Goal: Contribute content: Contribute content

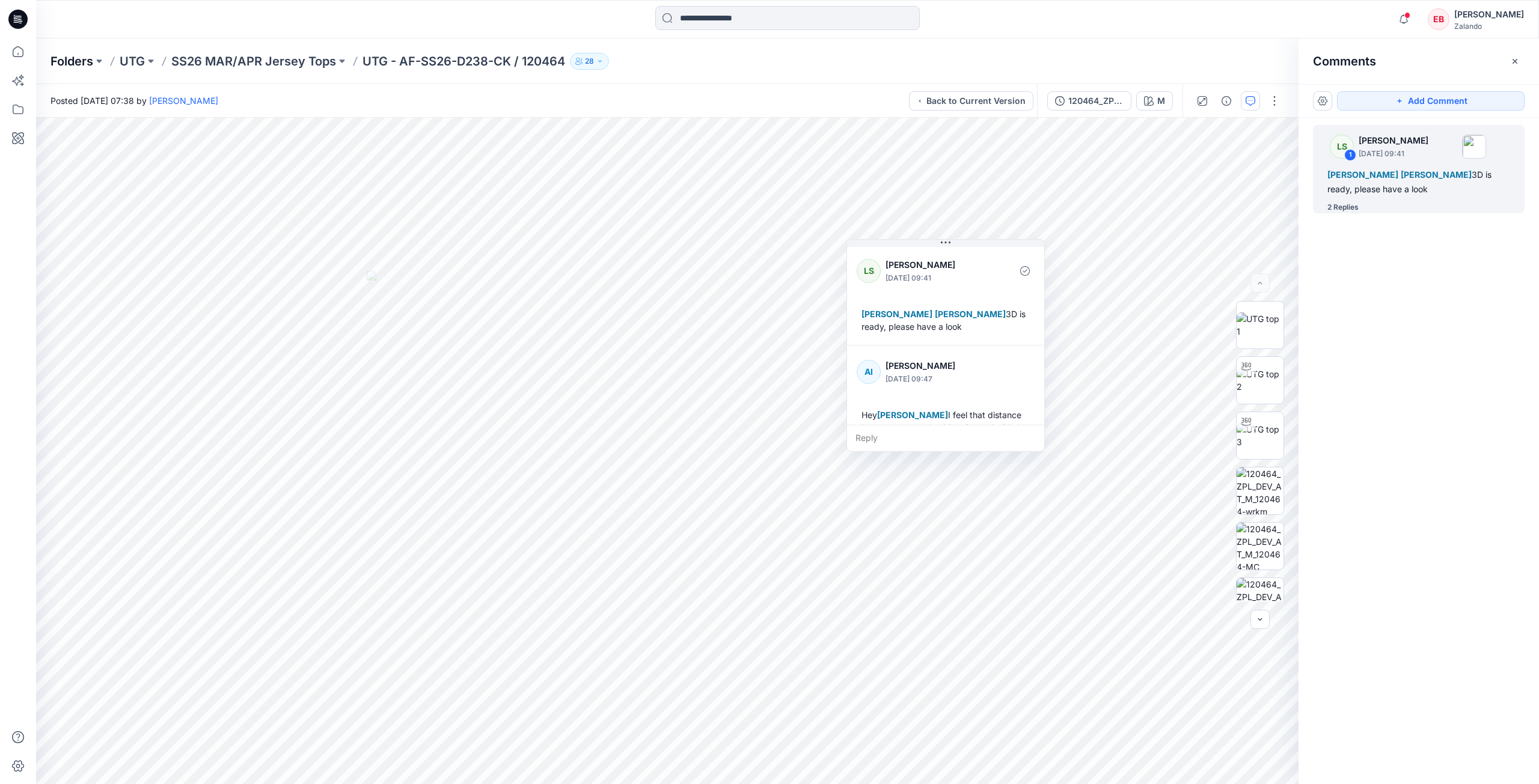
scroll to position [223, 0]
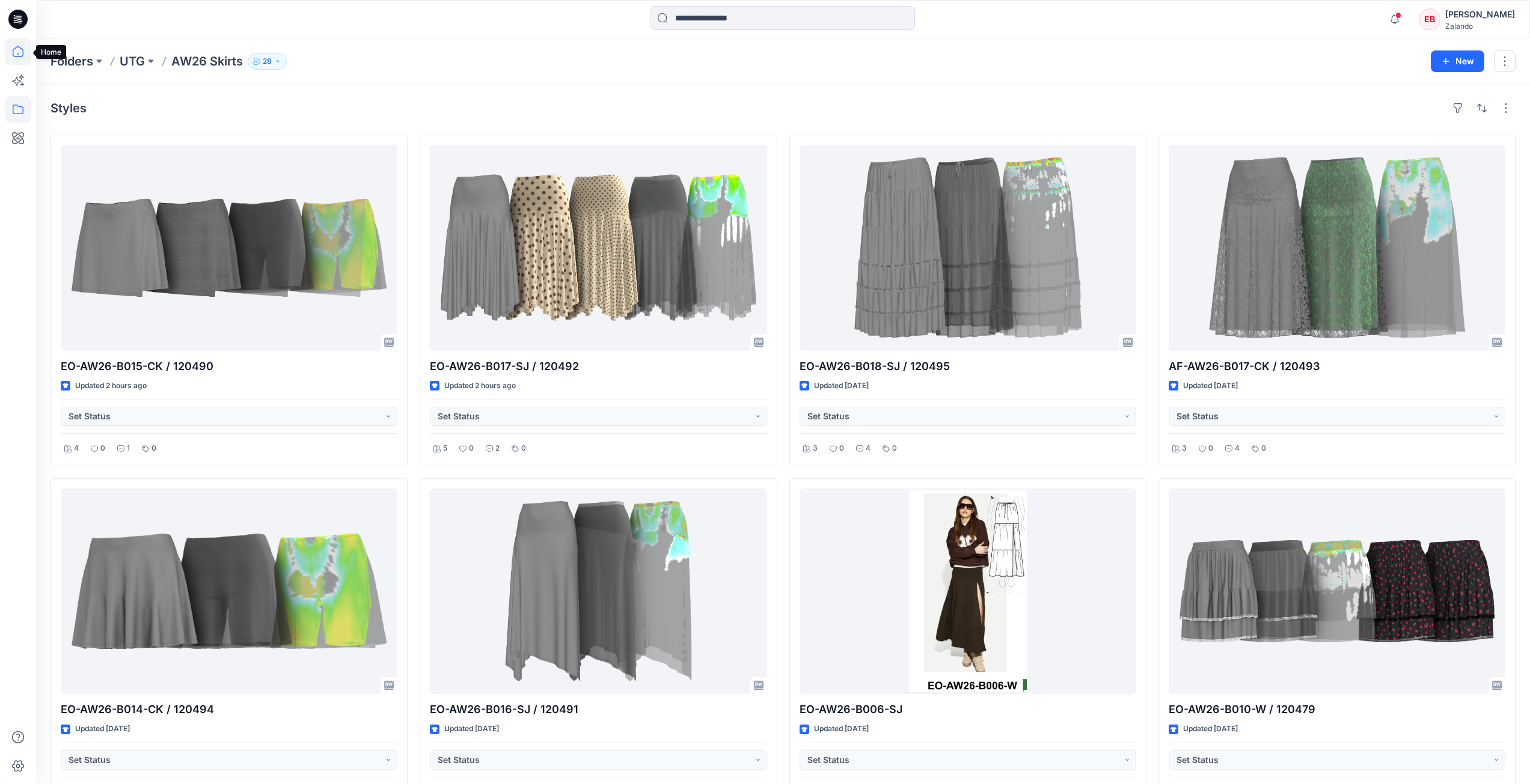
click at [25, 48] on icon at bounding box center [18, 52] width 26 height 26
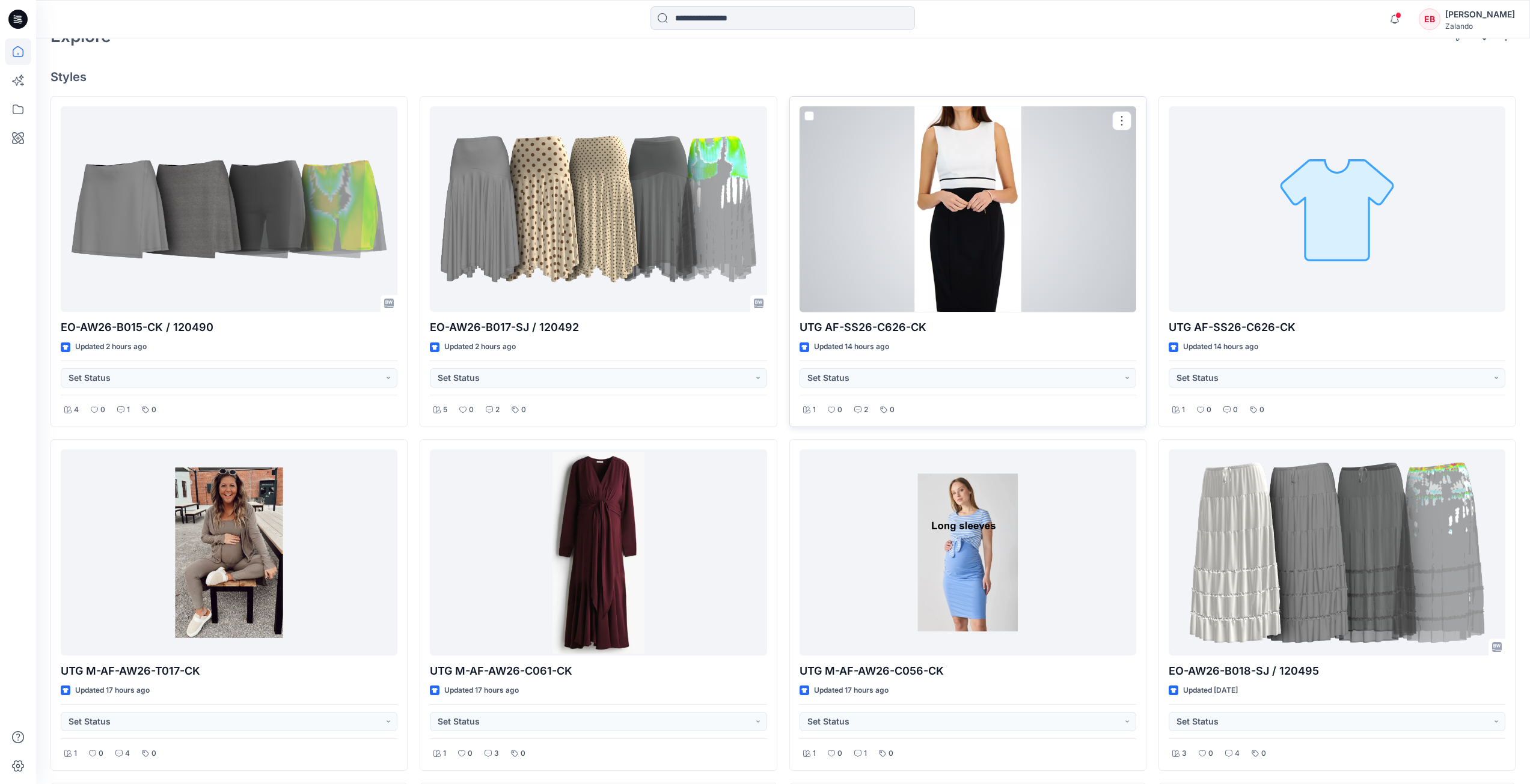
scroll to position [361, 0]
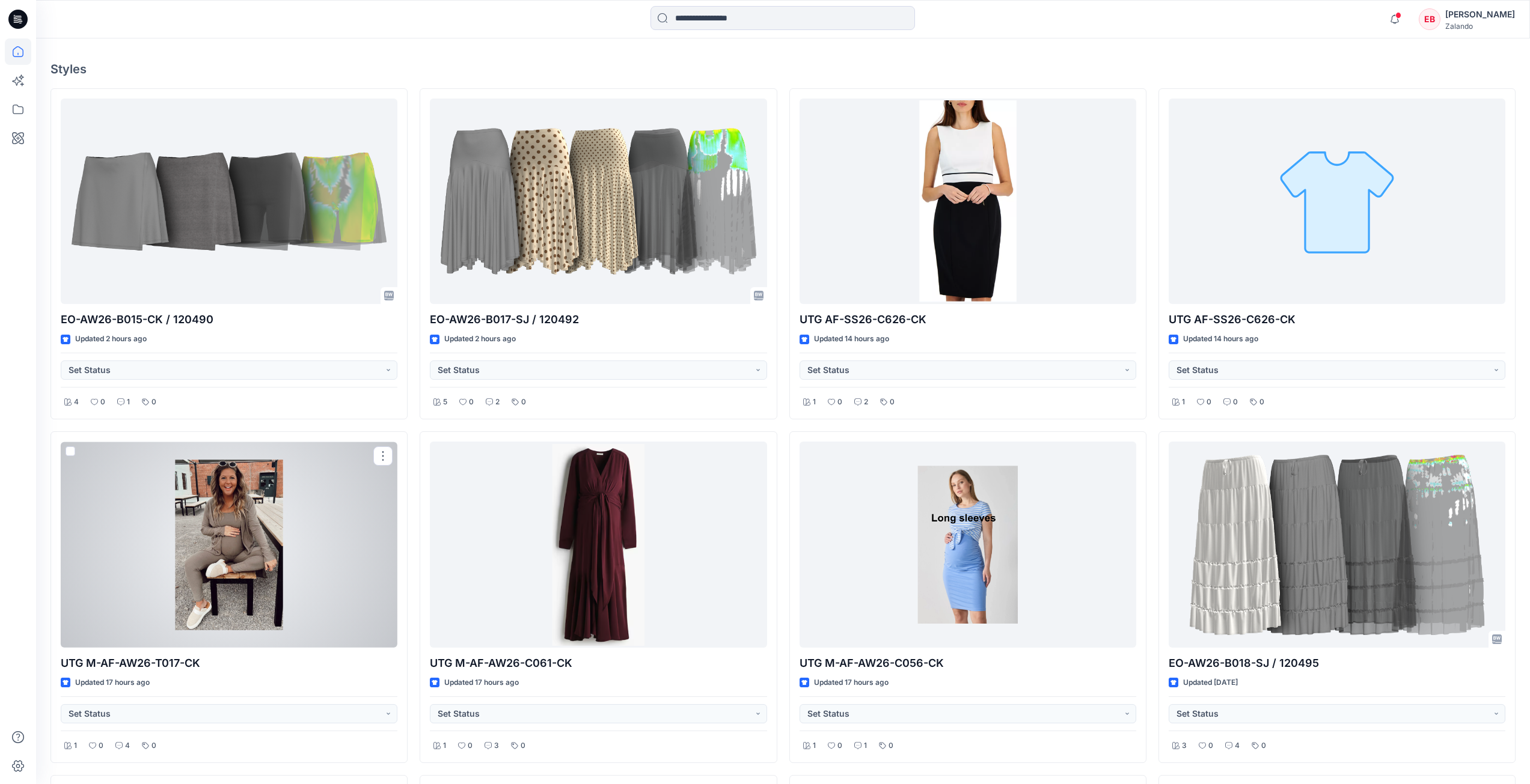
click at [237, 515] on div at bounding box center [229, 545] width 337 height 206
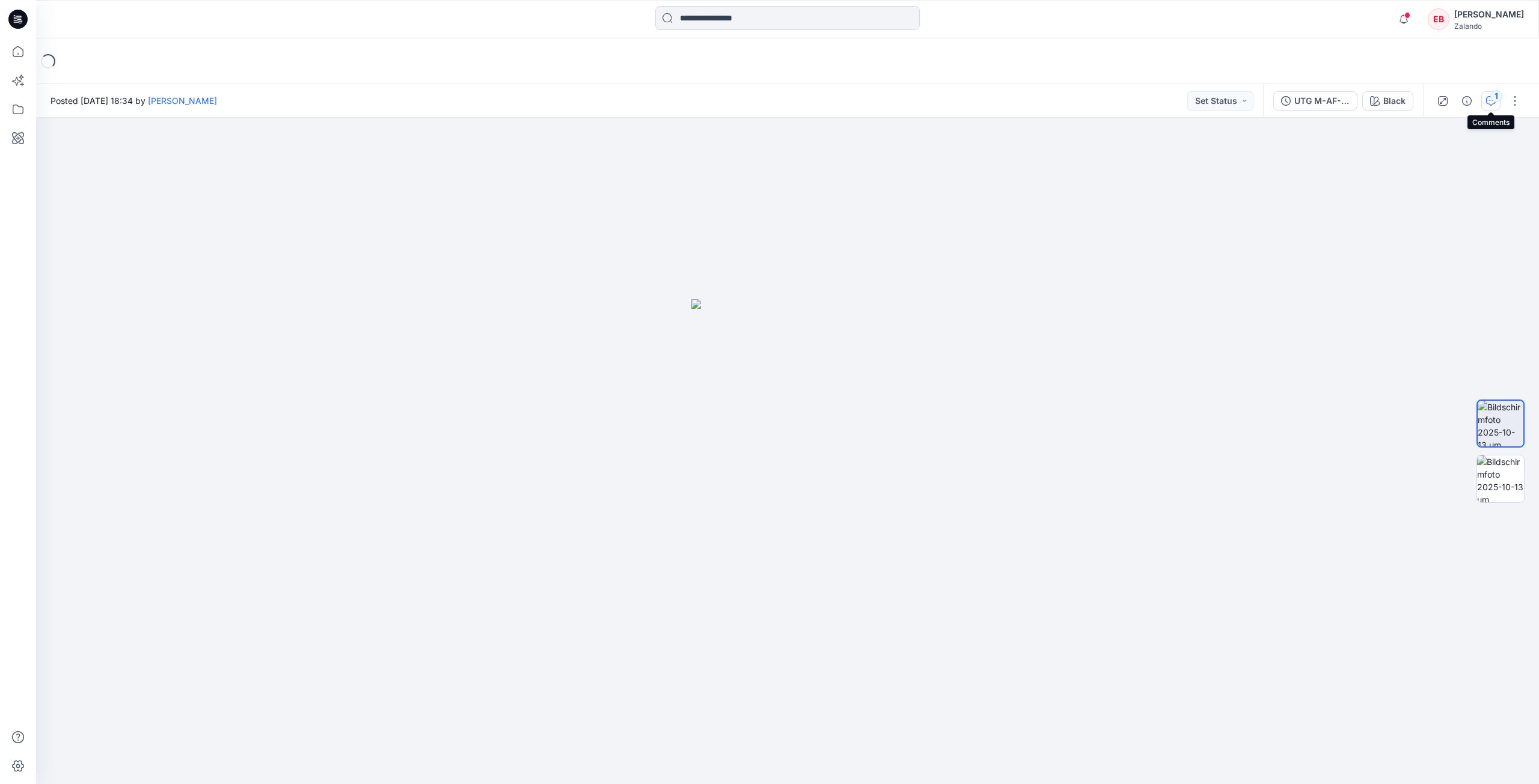
click at [1491, 104] on icon "button" at bounding box center [1490, 101] width 10 height 10
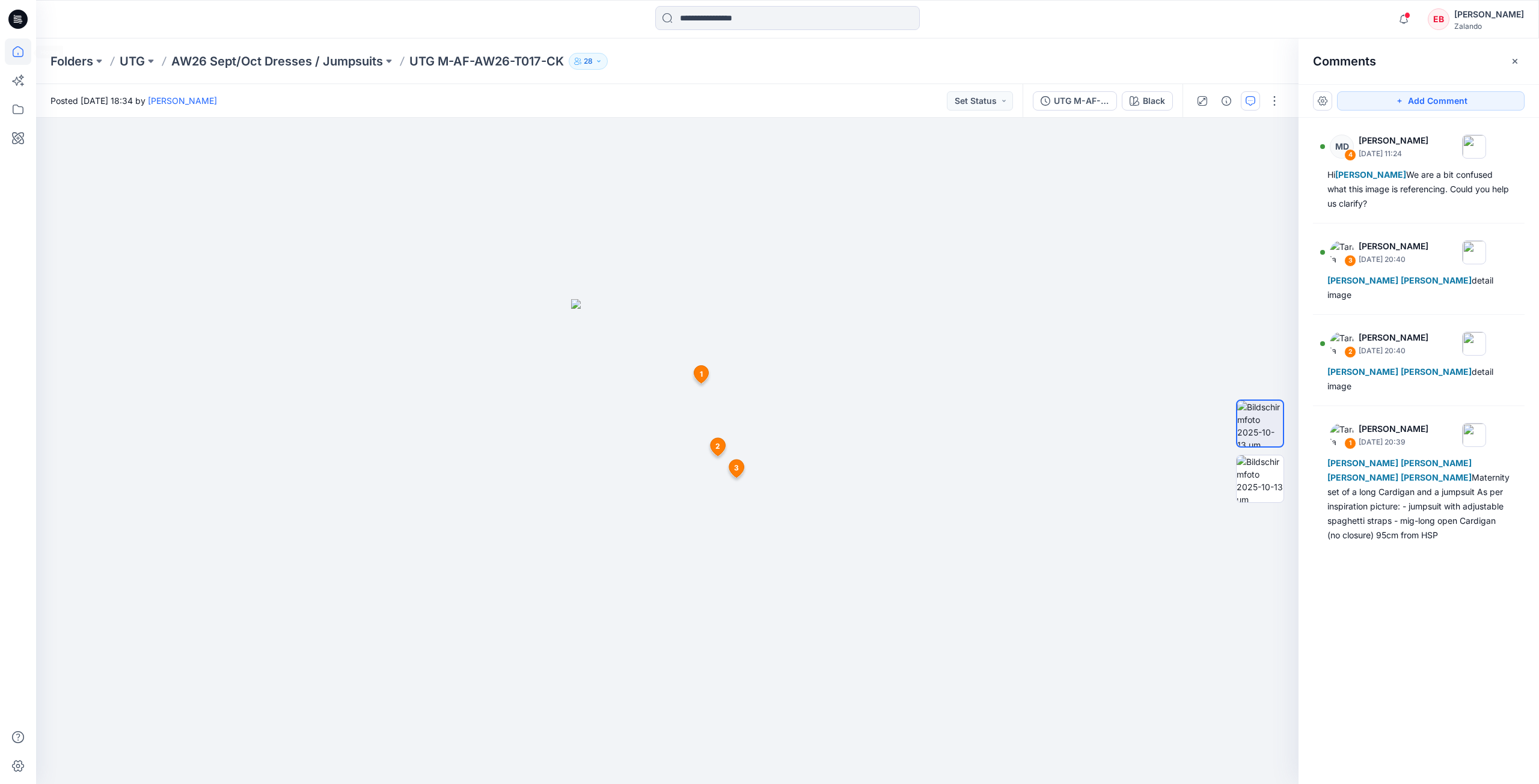
click at [22, 51] on icon at bounding box center [18, 52] width 26 height 26
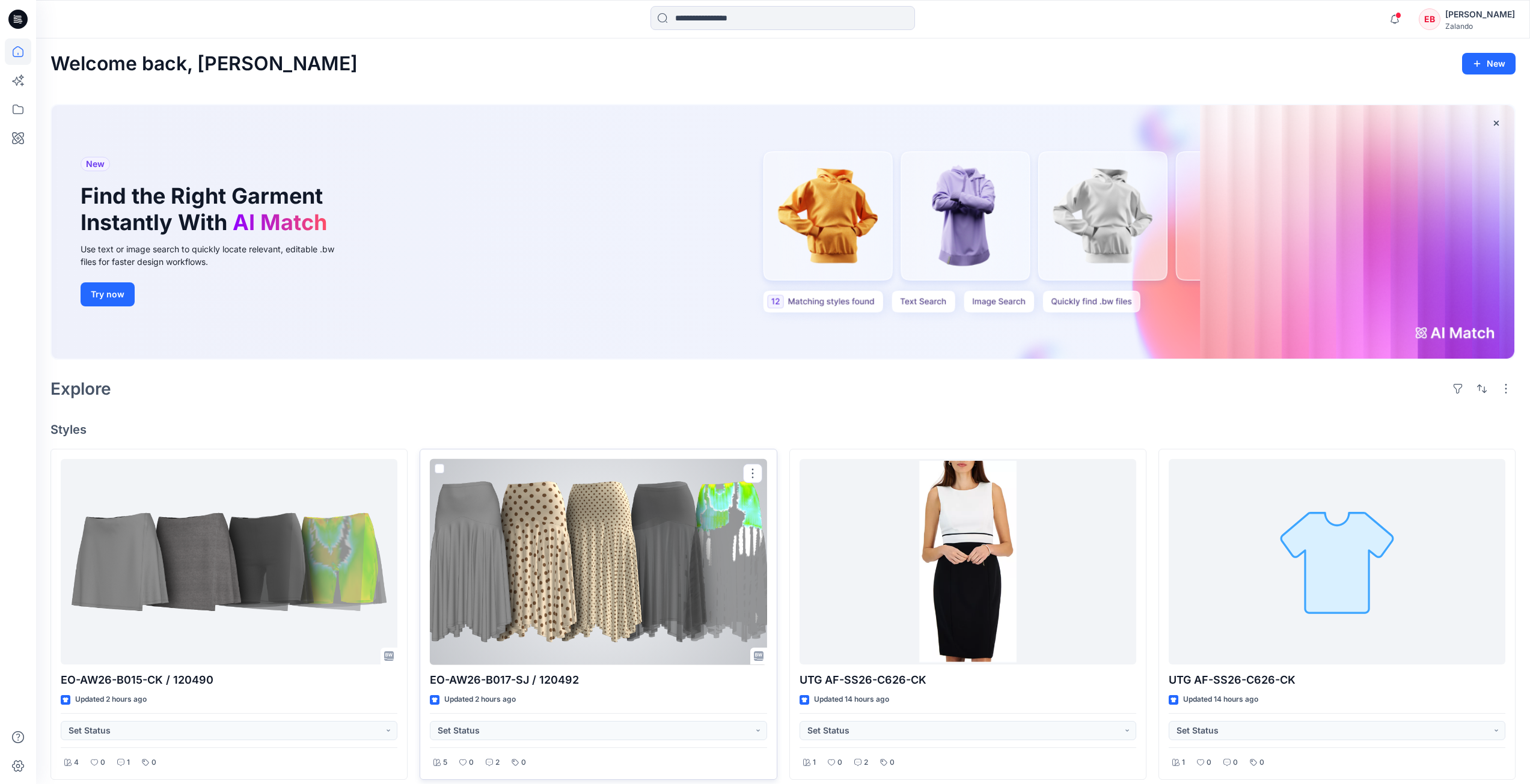
click at [654, 509] on div at bounding box center [598, 563] width 337 height 206
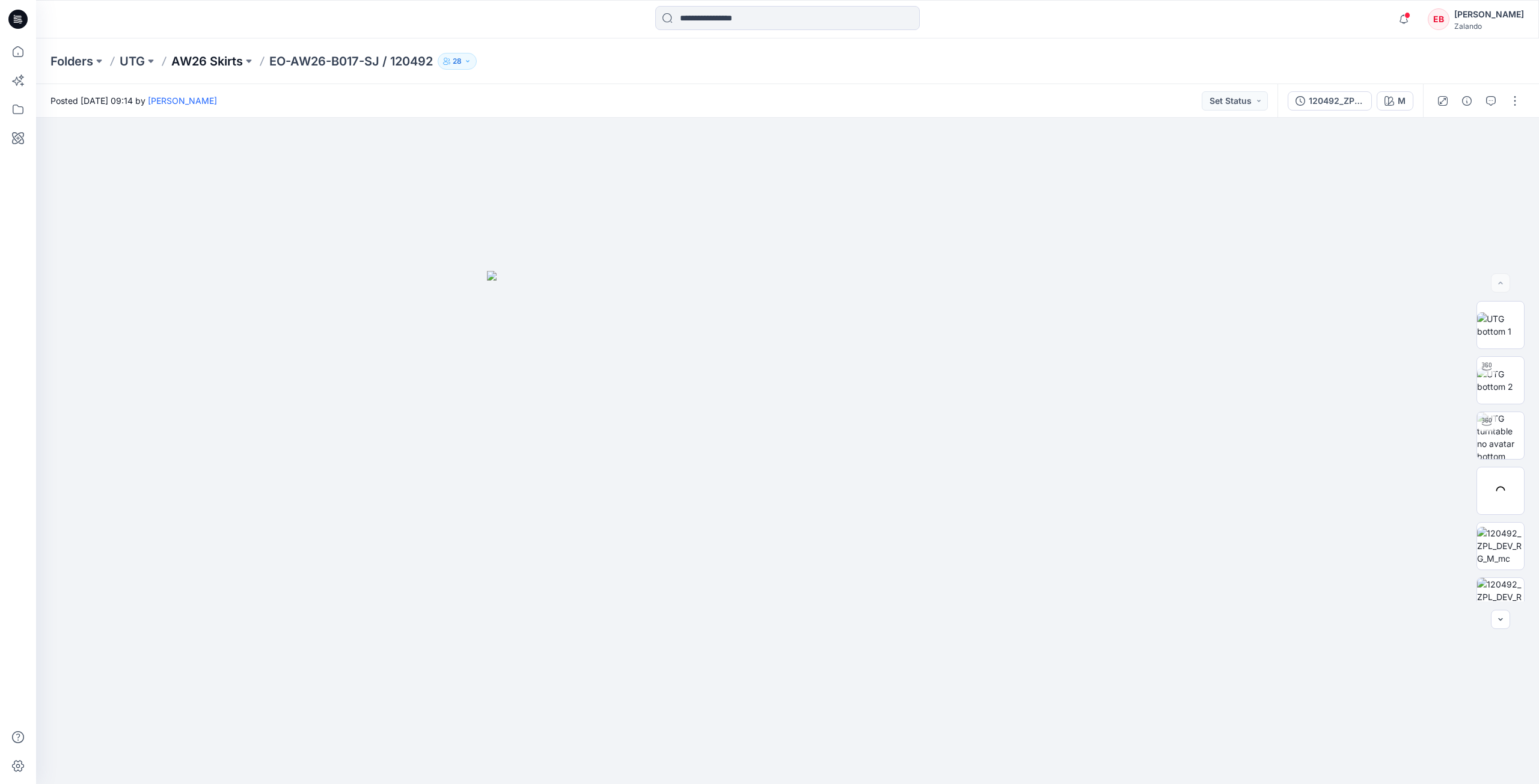
click at [201, 59] on p "AW26 Skirts" at bounding box center [207, 61] width 72 height 17
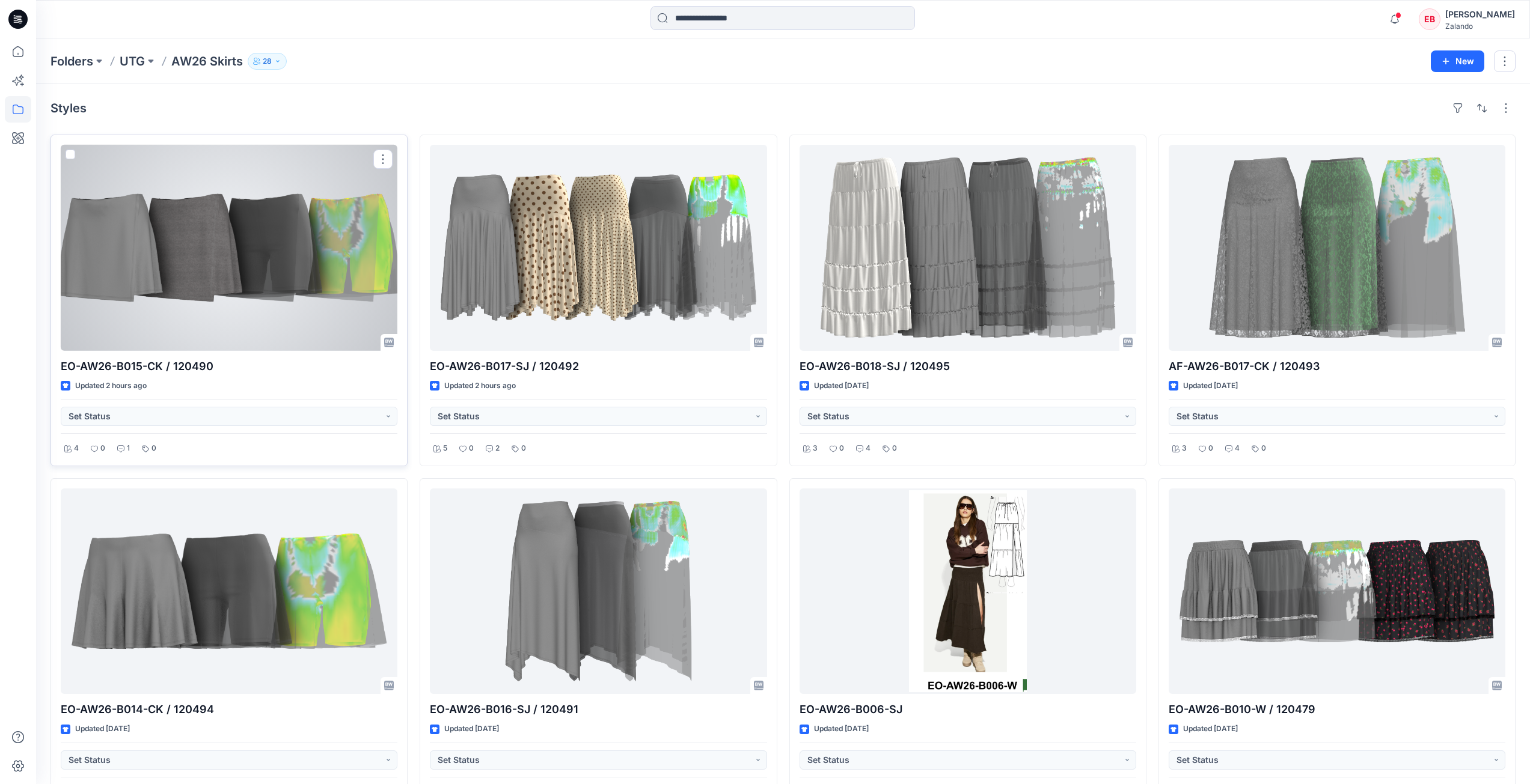
click at [233, 316] on div at bounding box center [229, 248] width 337 height 206
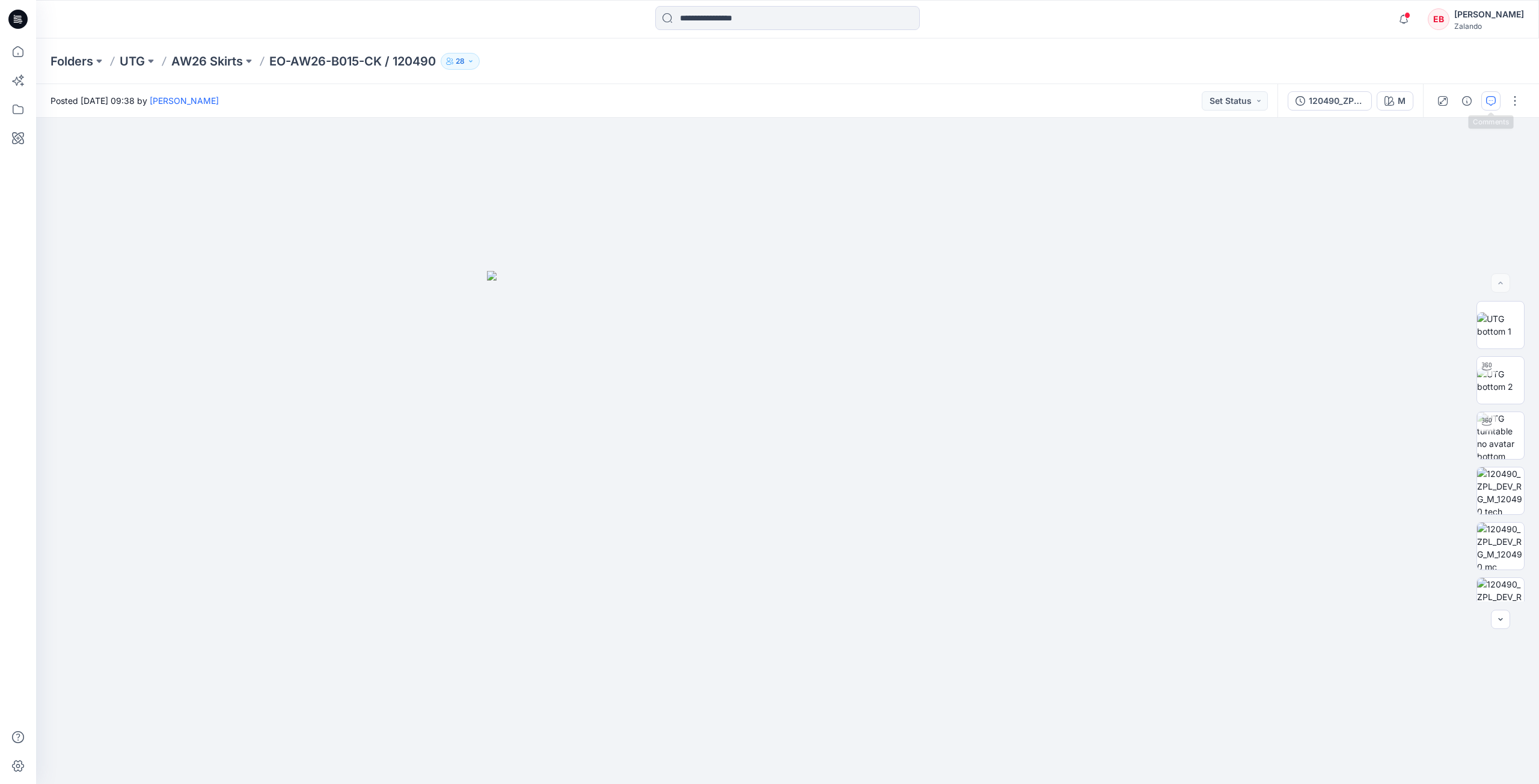
click at [1485, 103] on button "button" at bounding box center [1490, 101] width 19 height 19
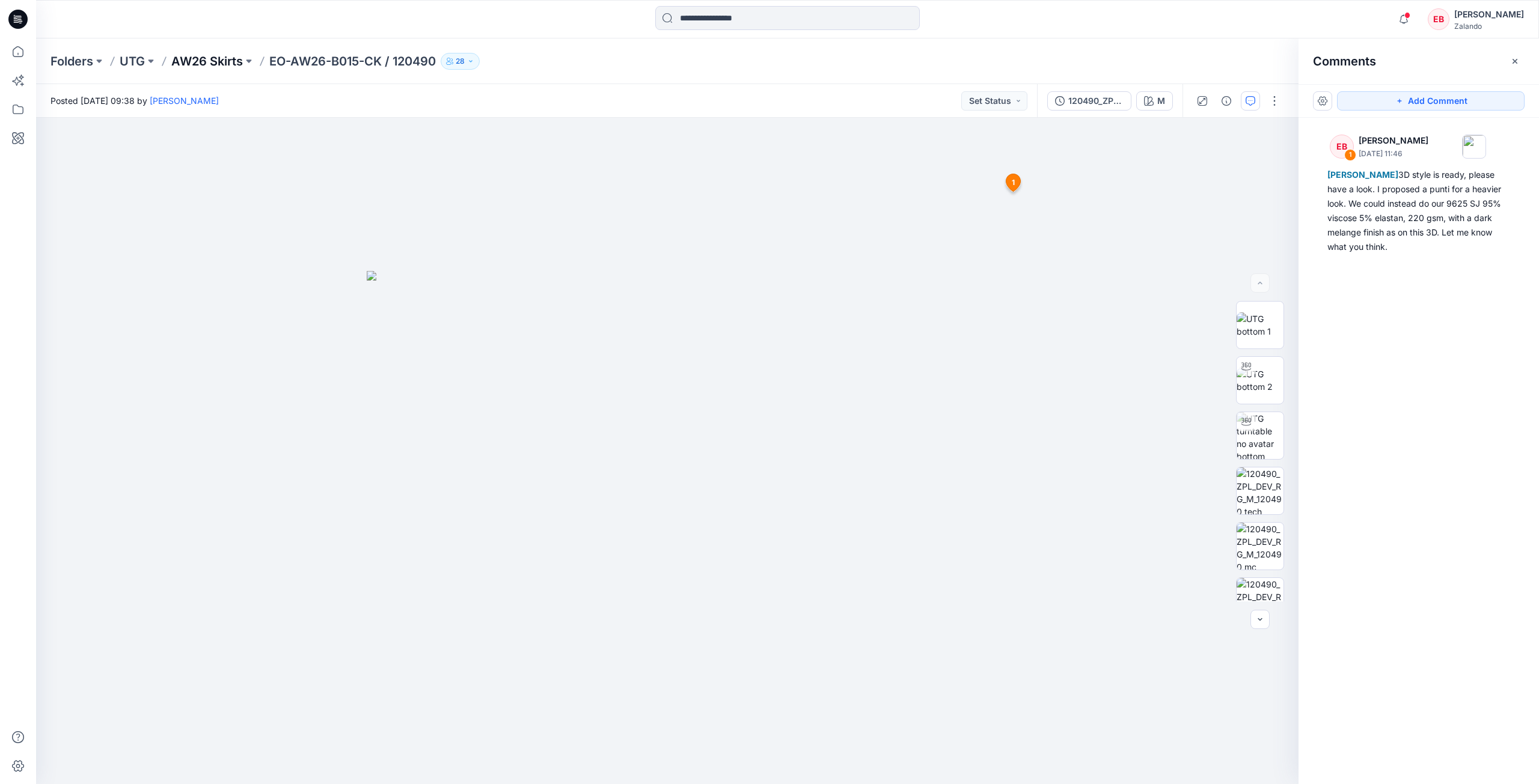
click at [212, 62] on p "AW26 Skirts" at bounding box center [207, 61] width 72 height 17
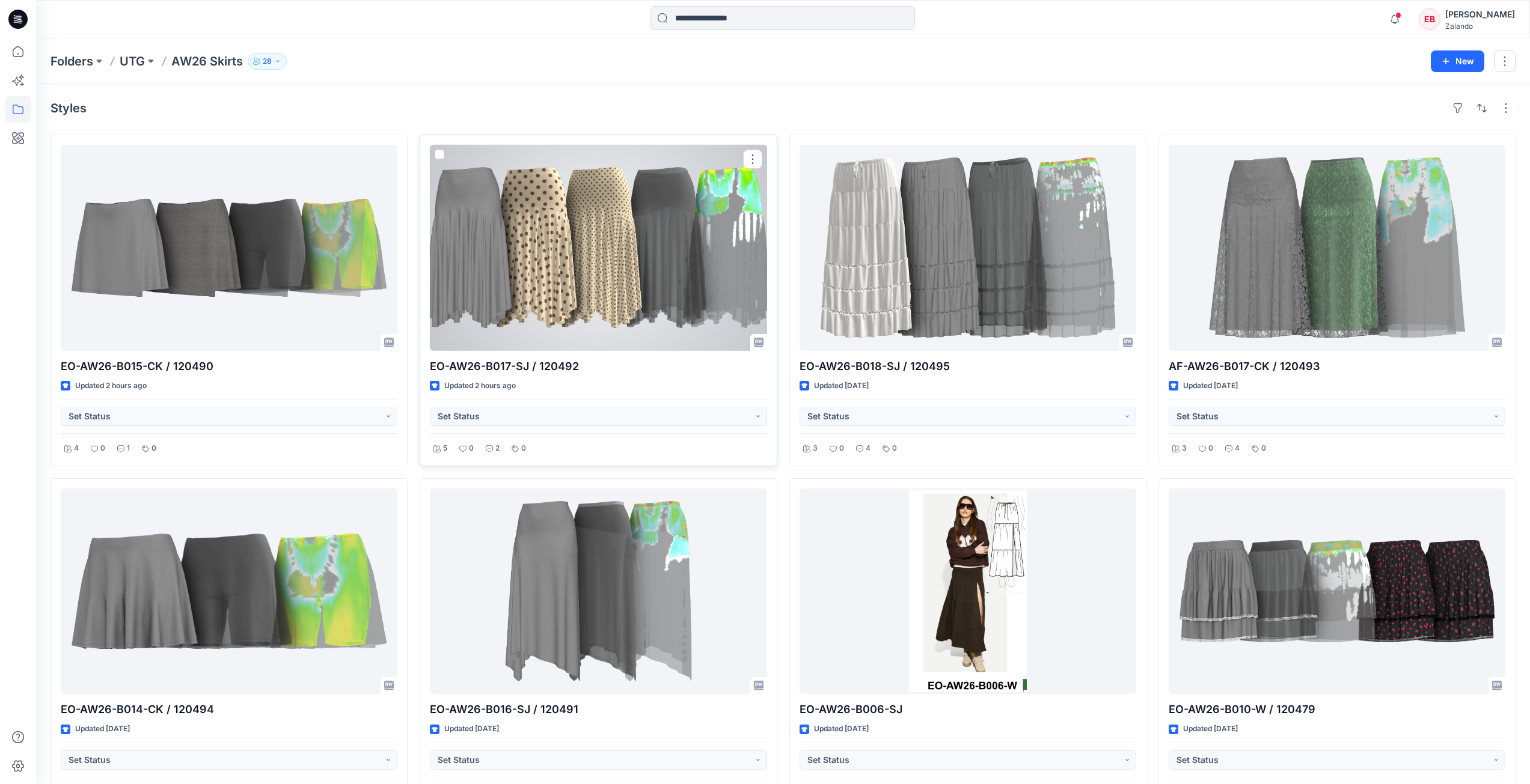
click at [643, 281] on div at bounding box center [598, 248] width 337 height 206
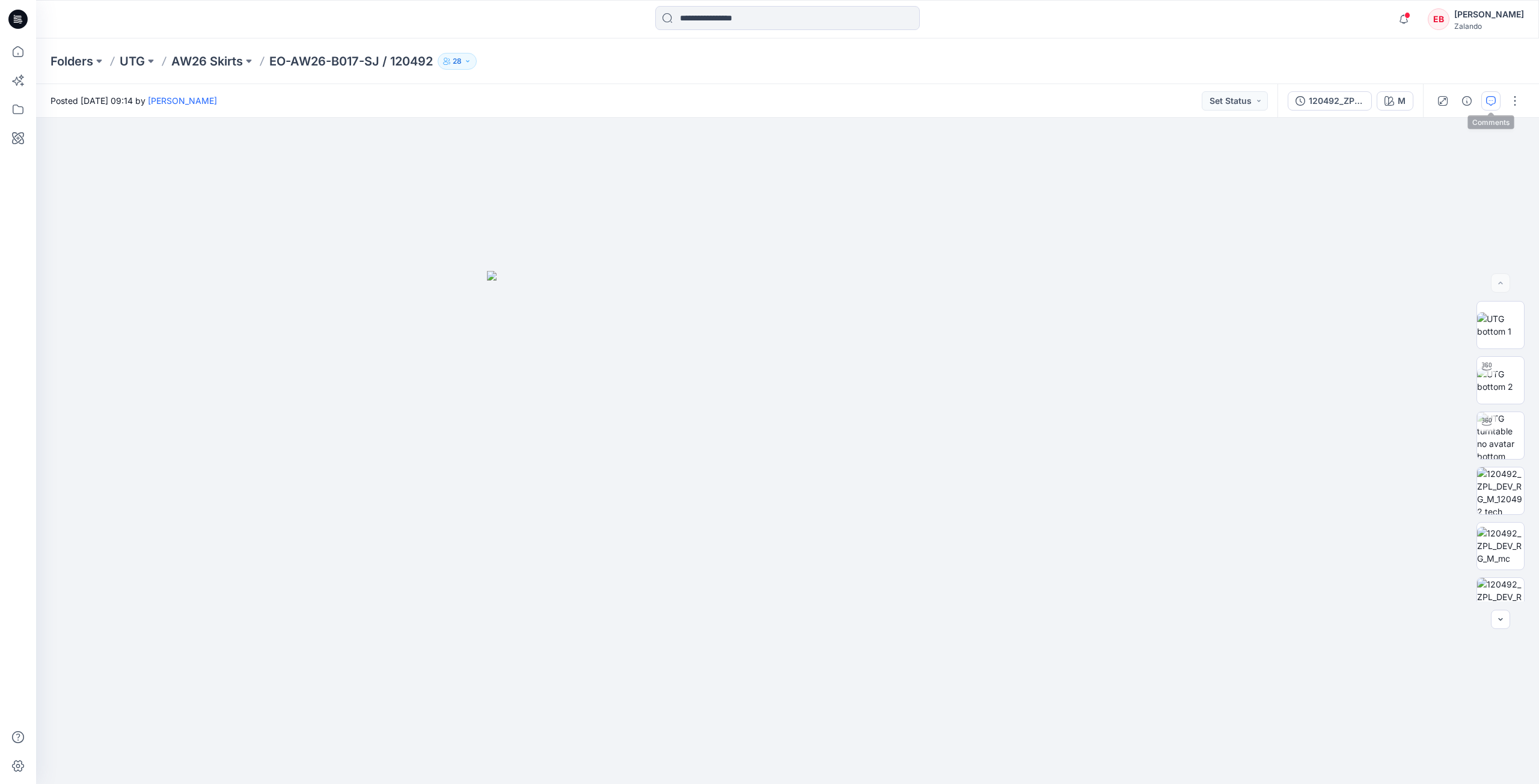
click at [1488, 103] on icon "button" at bounding box center [1490, 101] width 10 height 10
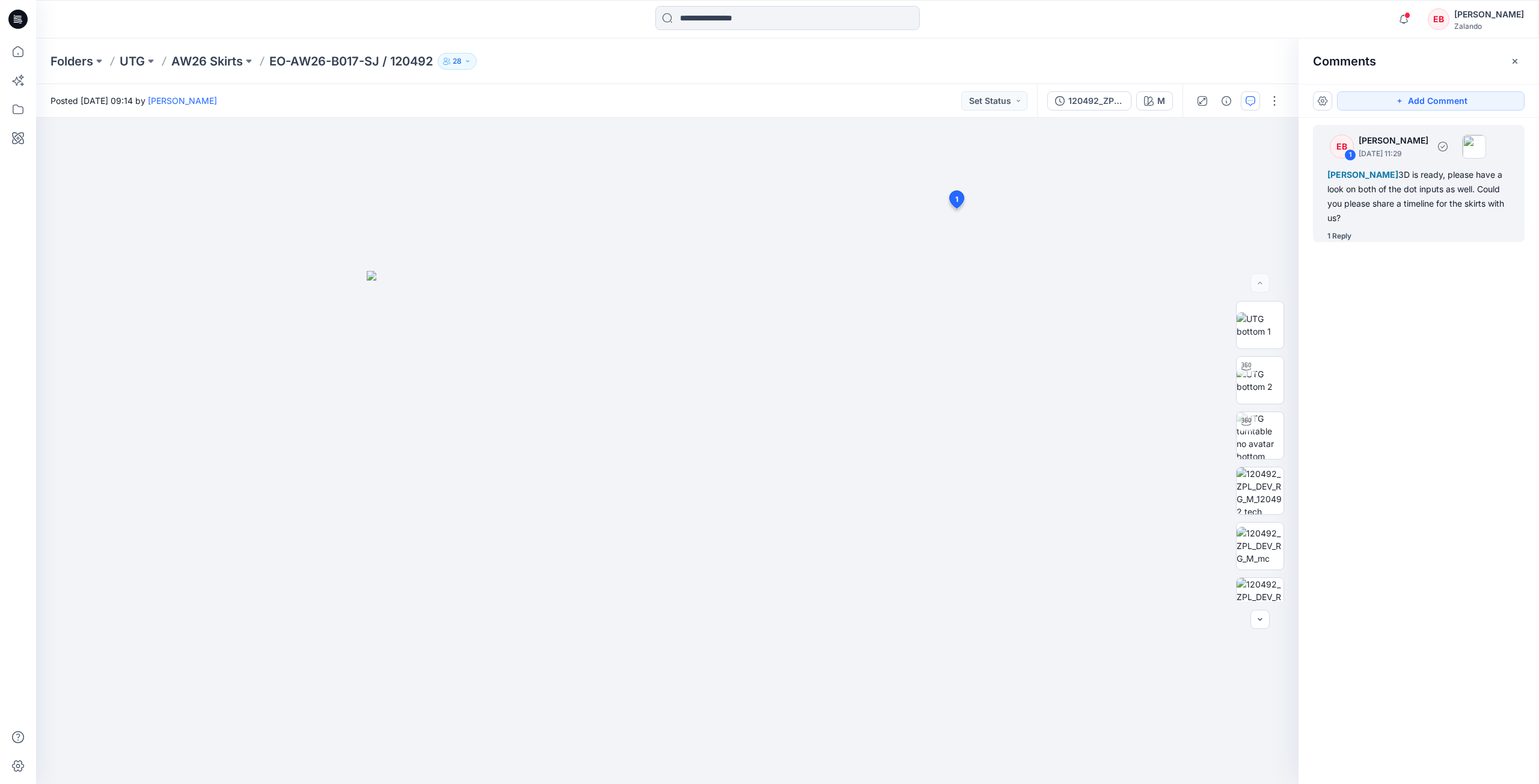
click at [1354, 229] on div "EB 1 Emma Bertelsen October 14, 2025 11:29 Madlen Lecoutré 3D is ready, please …" at bounding box center [1419, 183] width 212 height 117
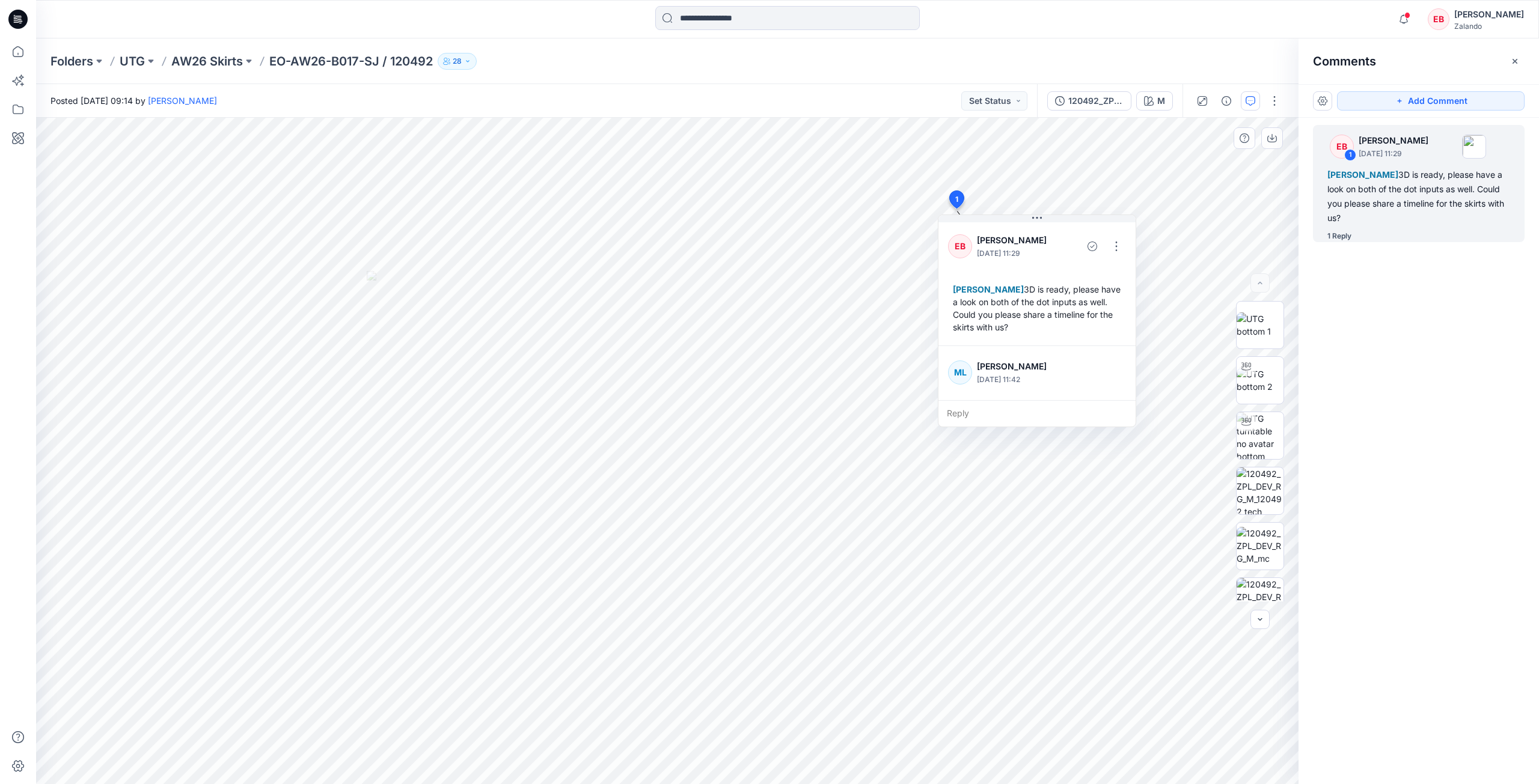
scroll to position [46, 0]
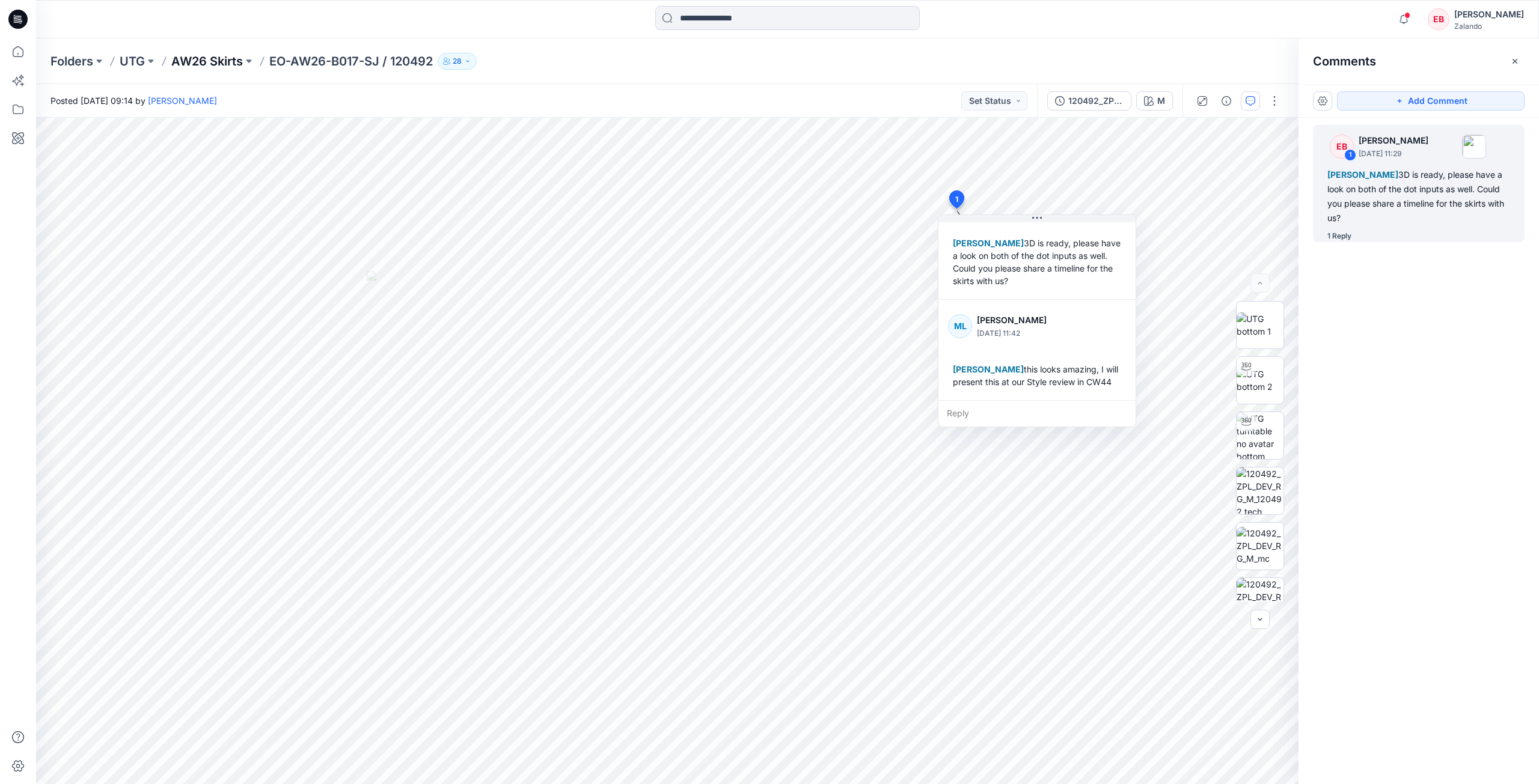
click at [187, 59] on p "AW26 Skirts" at bounding box center [207, 61] width 72 height 17
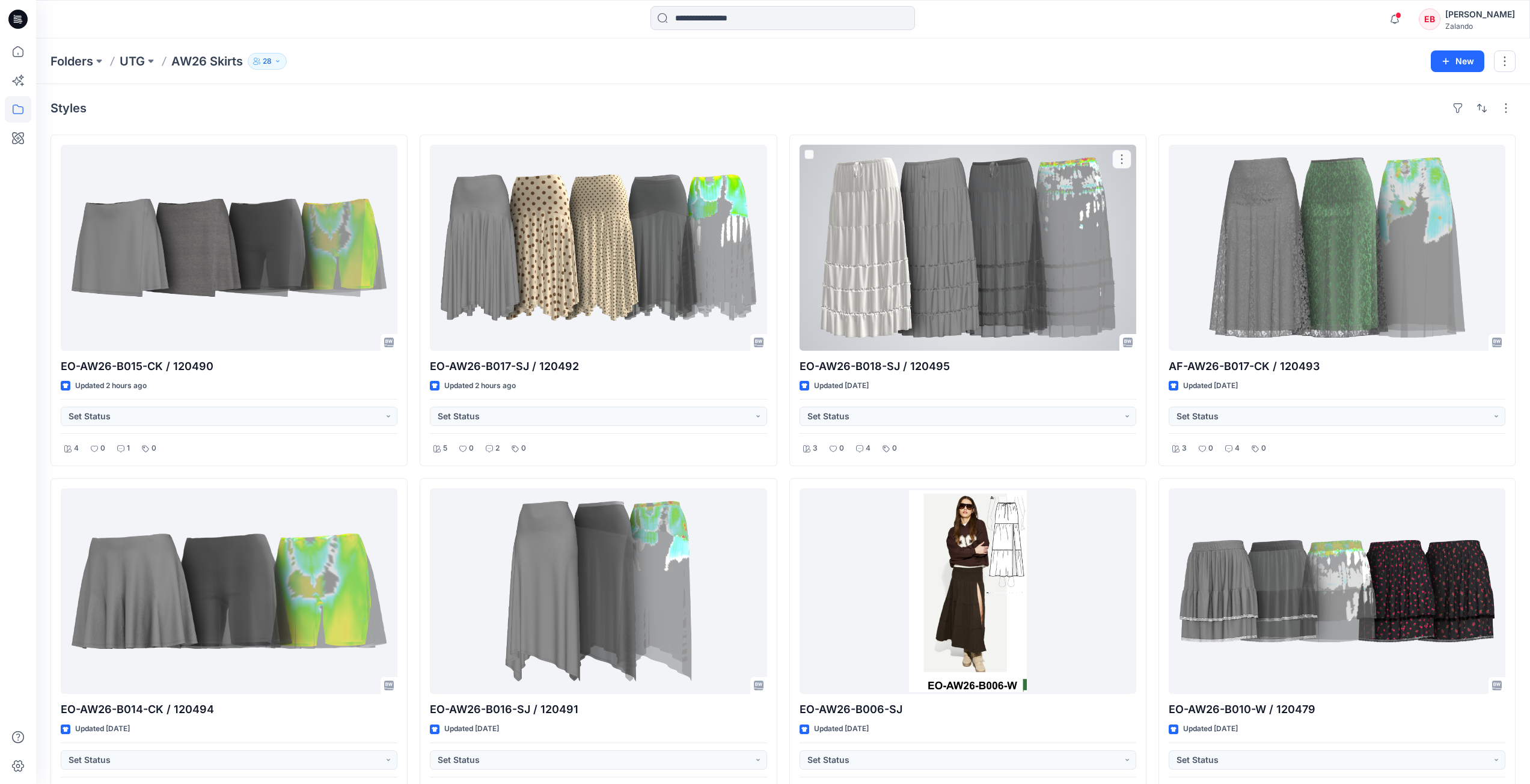
click at [1009, 250] on div at bounding box center [968, 248] width 337 height 206
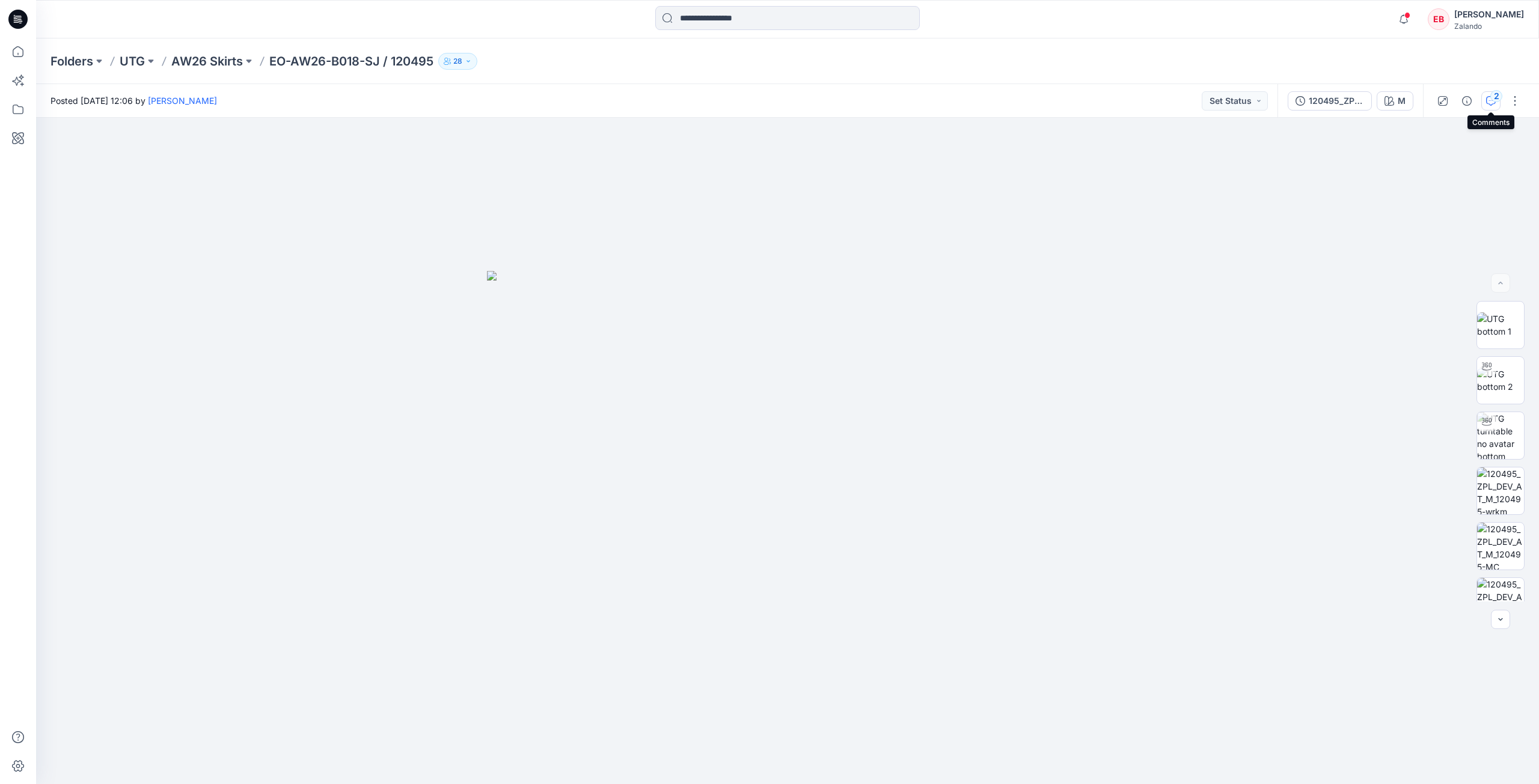
click at [1487, 105] on icon "button" at bounding box center [1490, 101] width 10 height 10
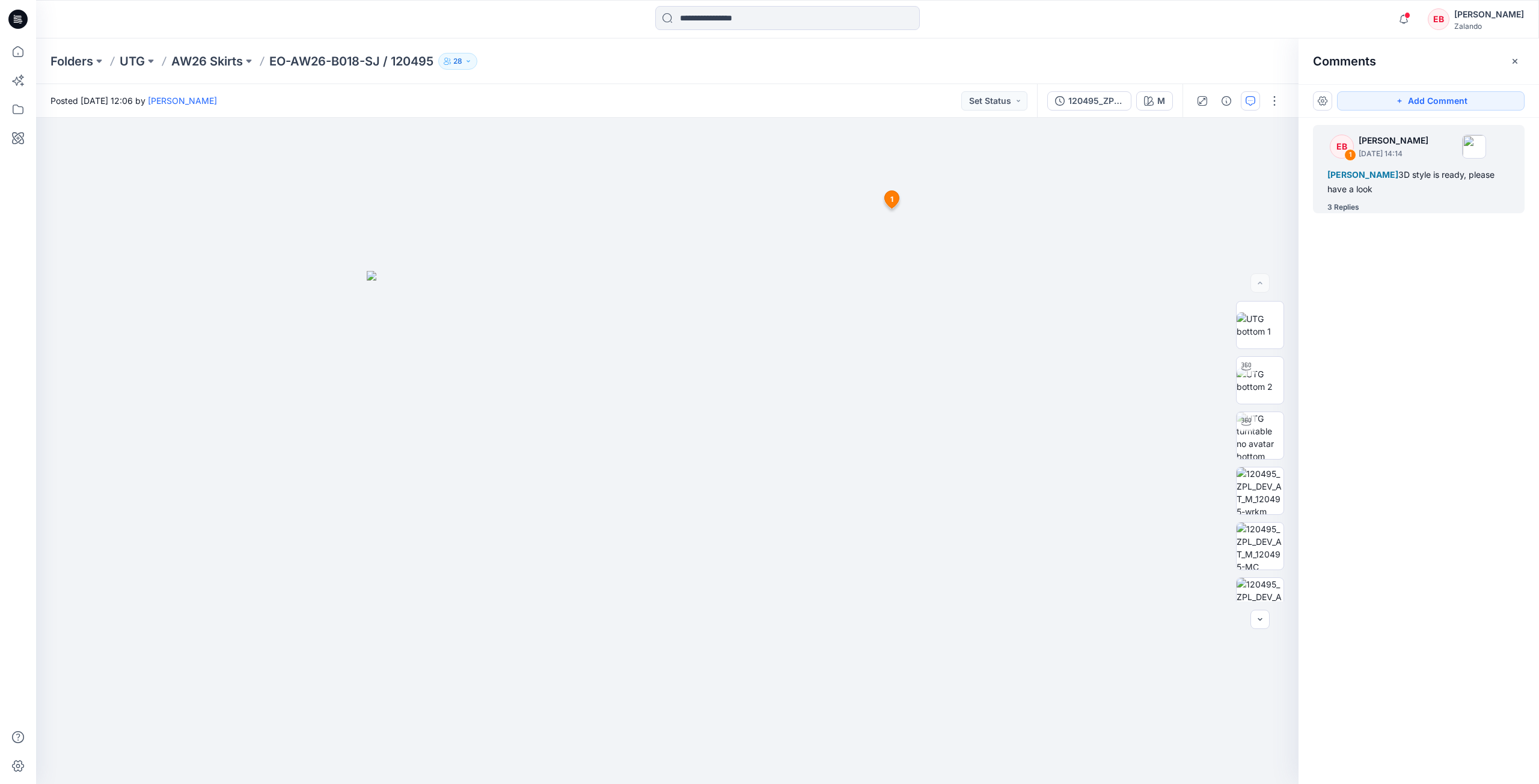
click at [1343, 207] on div "3 Replies" at bounding box center [1343, 207] width 32 height 12
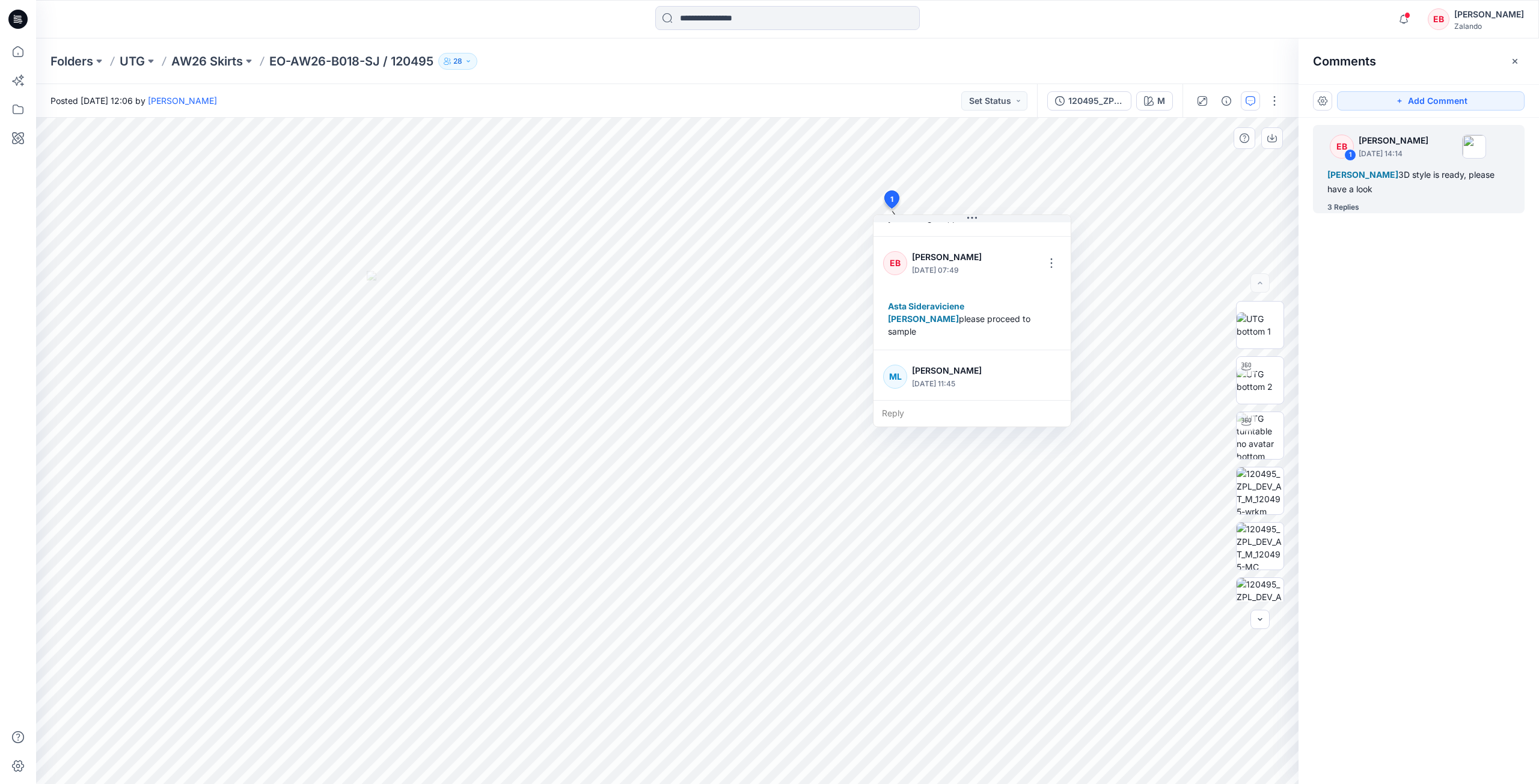
scroll to position [210, 0]
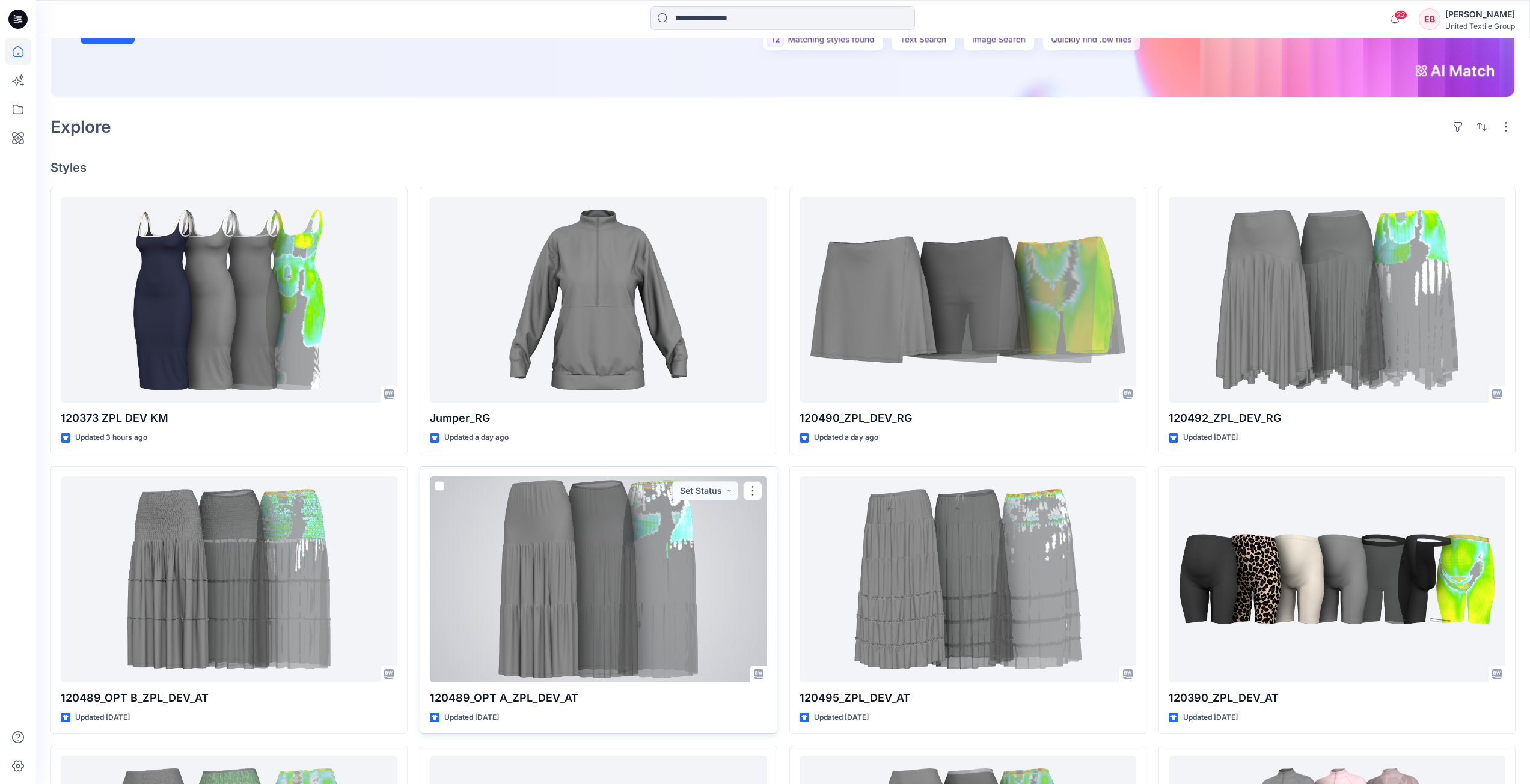
scroll to position [300, 0]
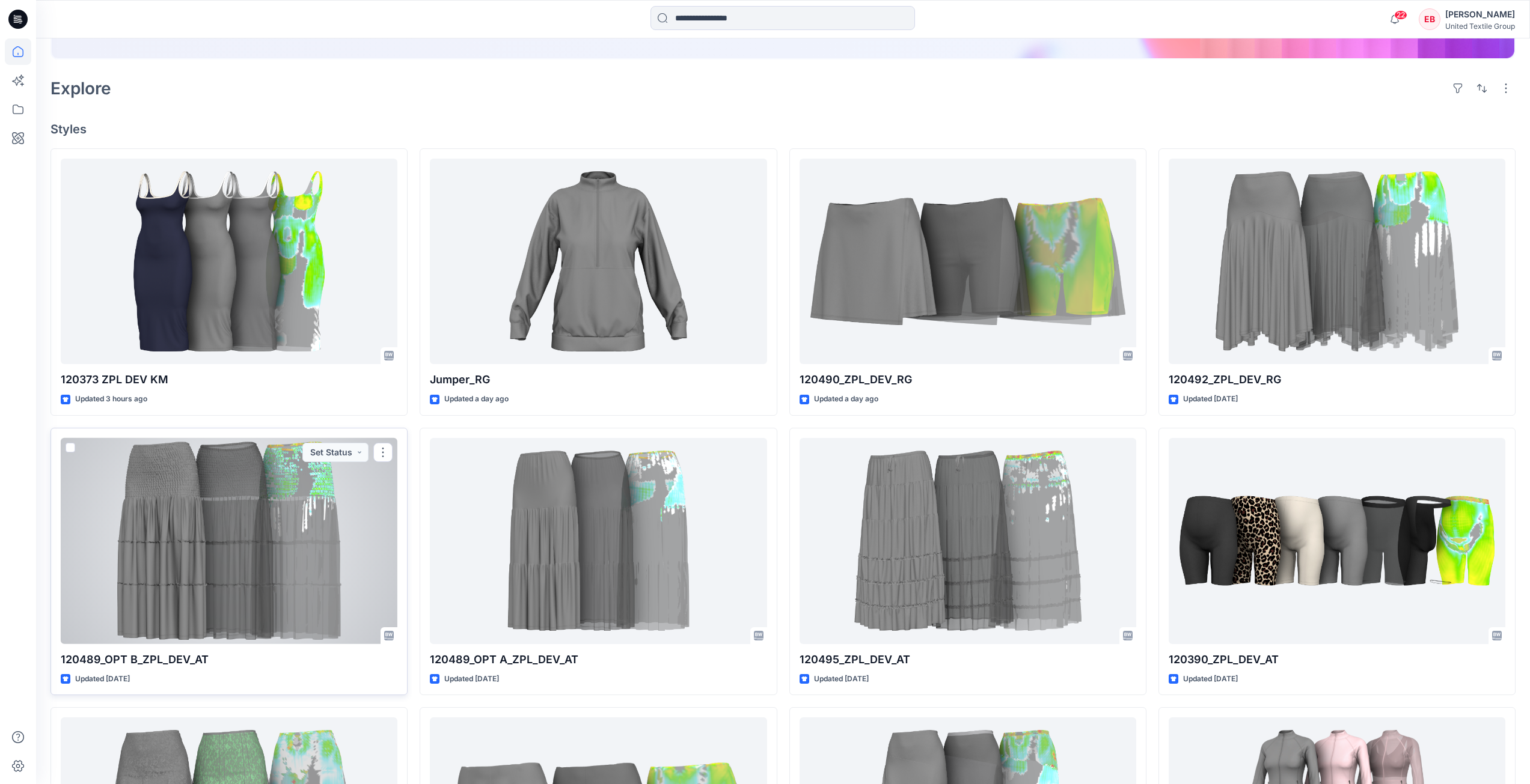
click at [269, 563] on div at bounding box center [229, 542] width 337 height 206
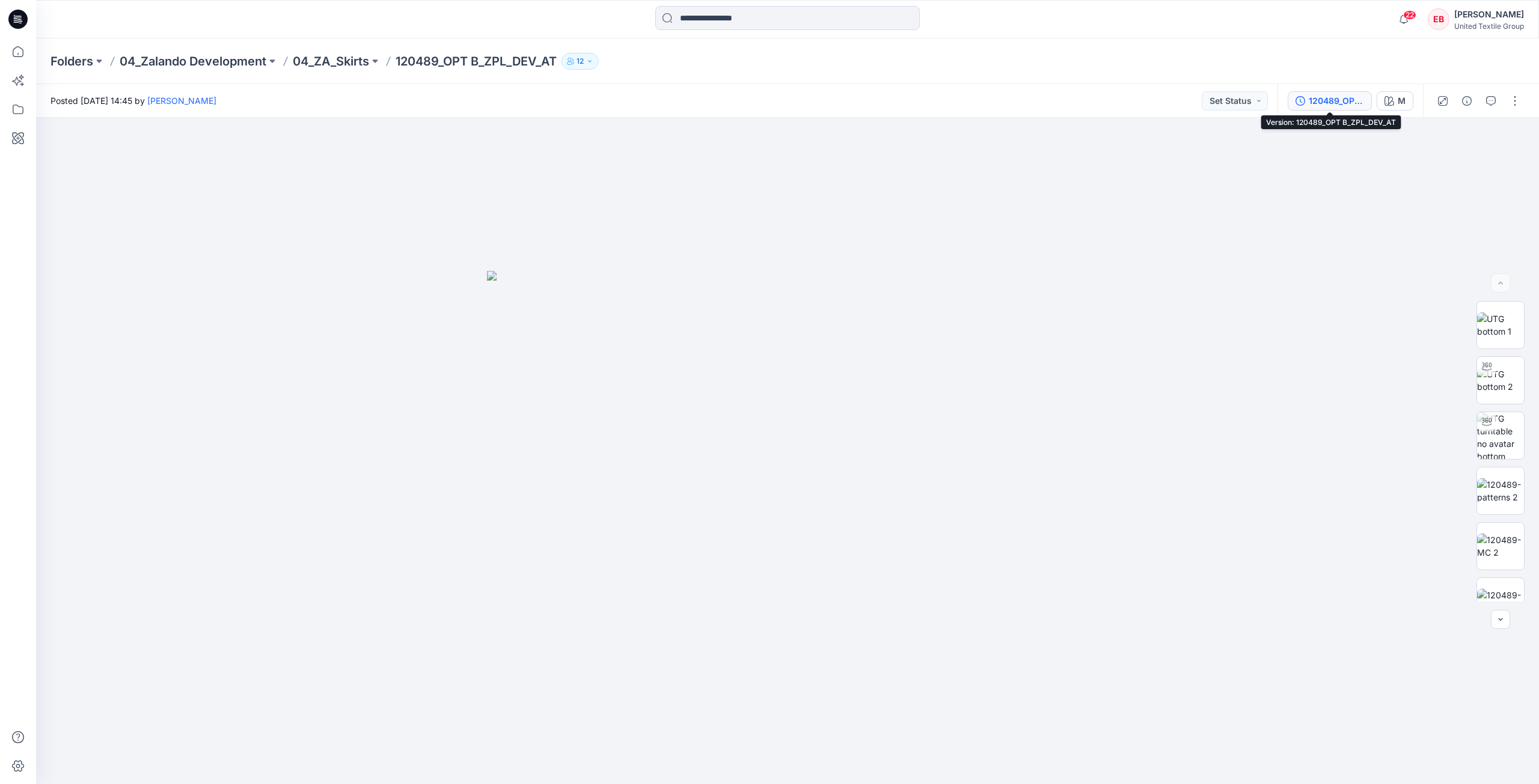
click at [1337, 103] on div "120489_OPT B_ZPL_DEV_AT" at bounding box center [1337, 101] width 55 height 13
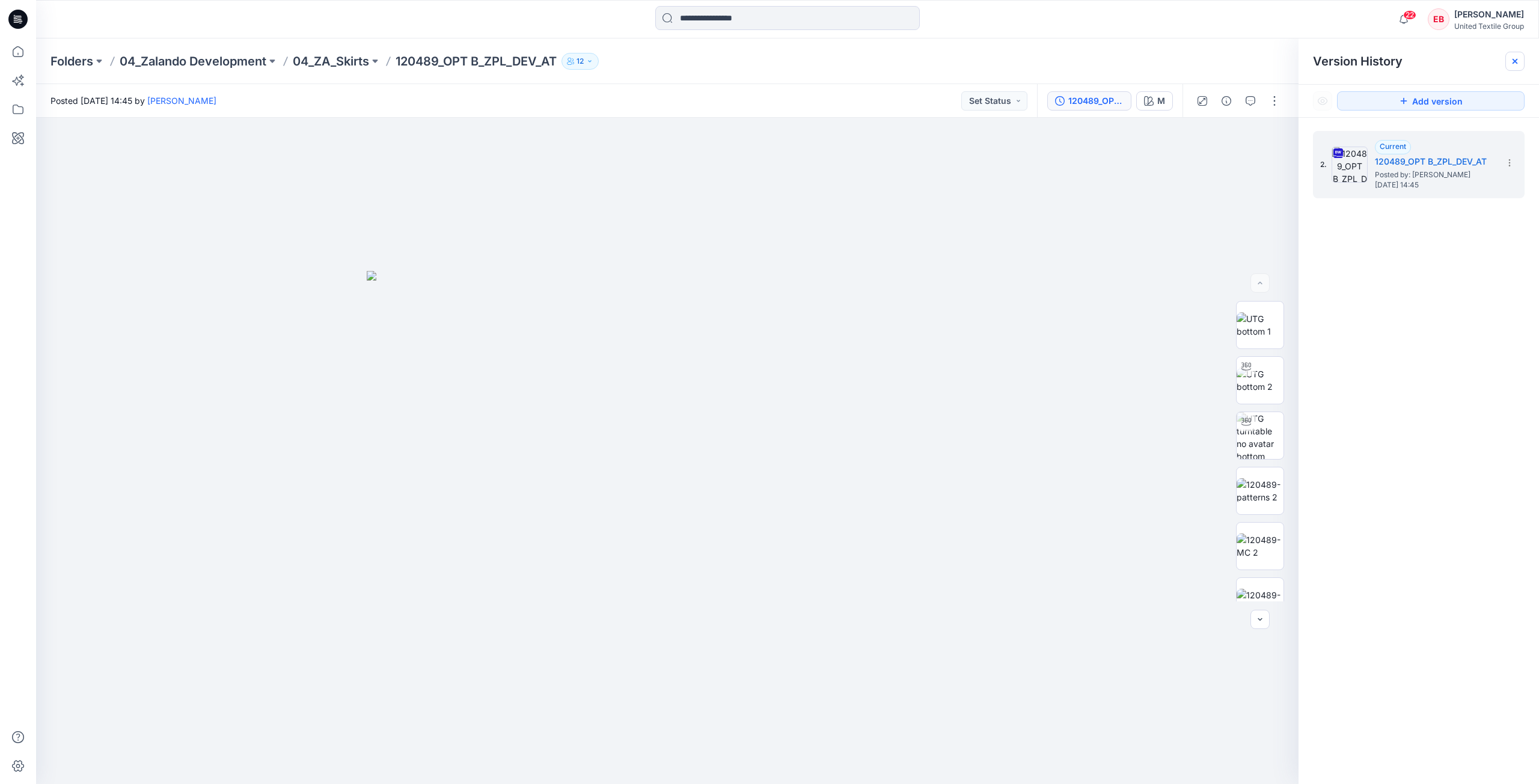
click at [1521, 57] on div at bounding box center [1515, 61] width 19 height 19
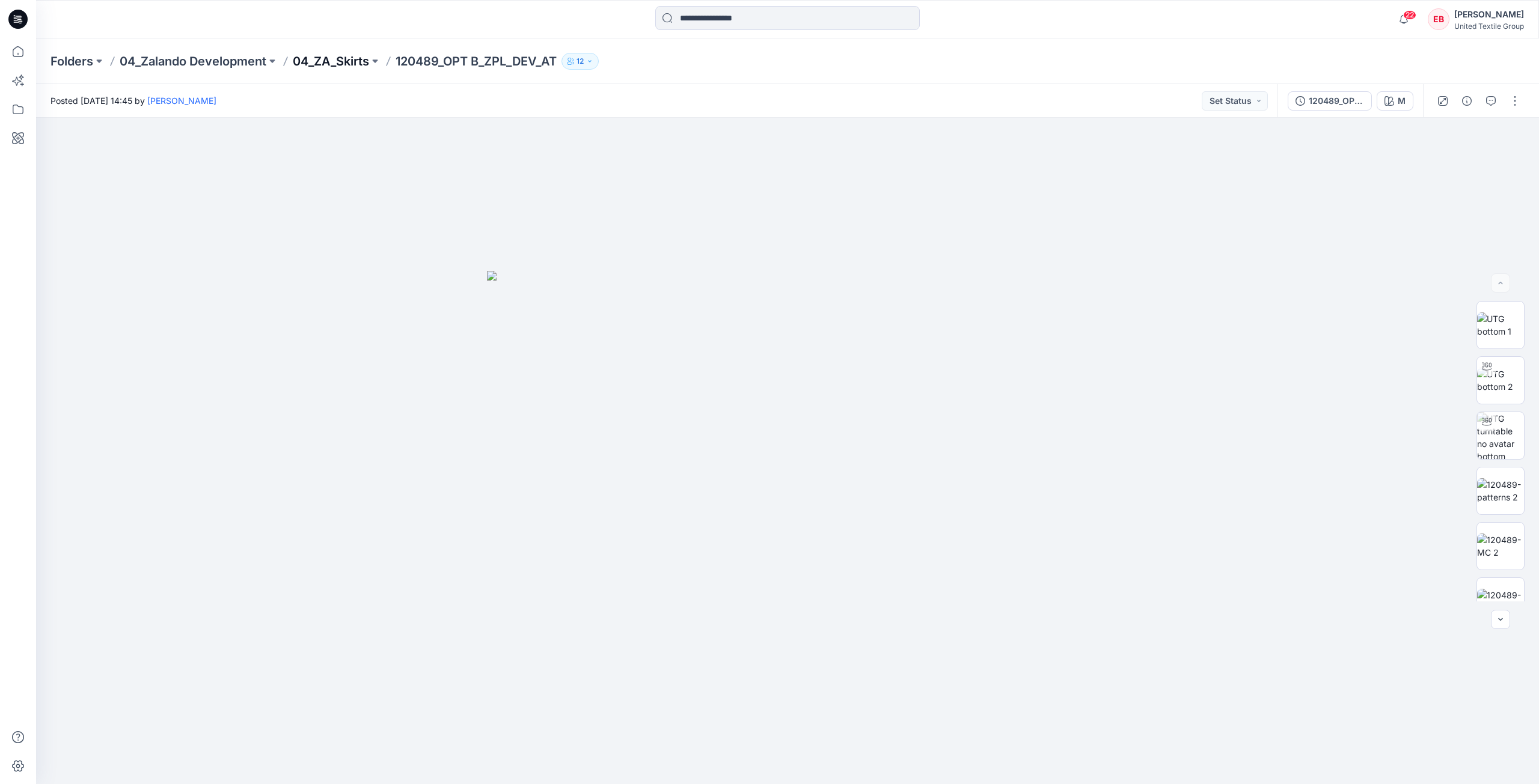
click at [320, 60] on p "04_ZA_Skirts" at bounding box center [331, 61] width 76 height 17
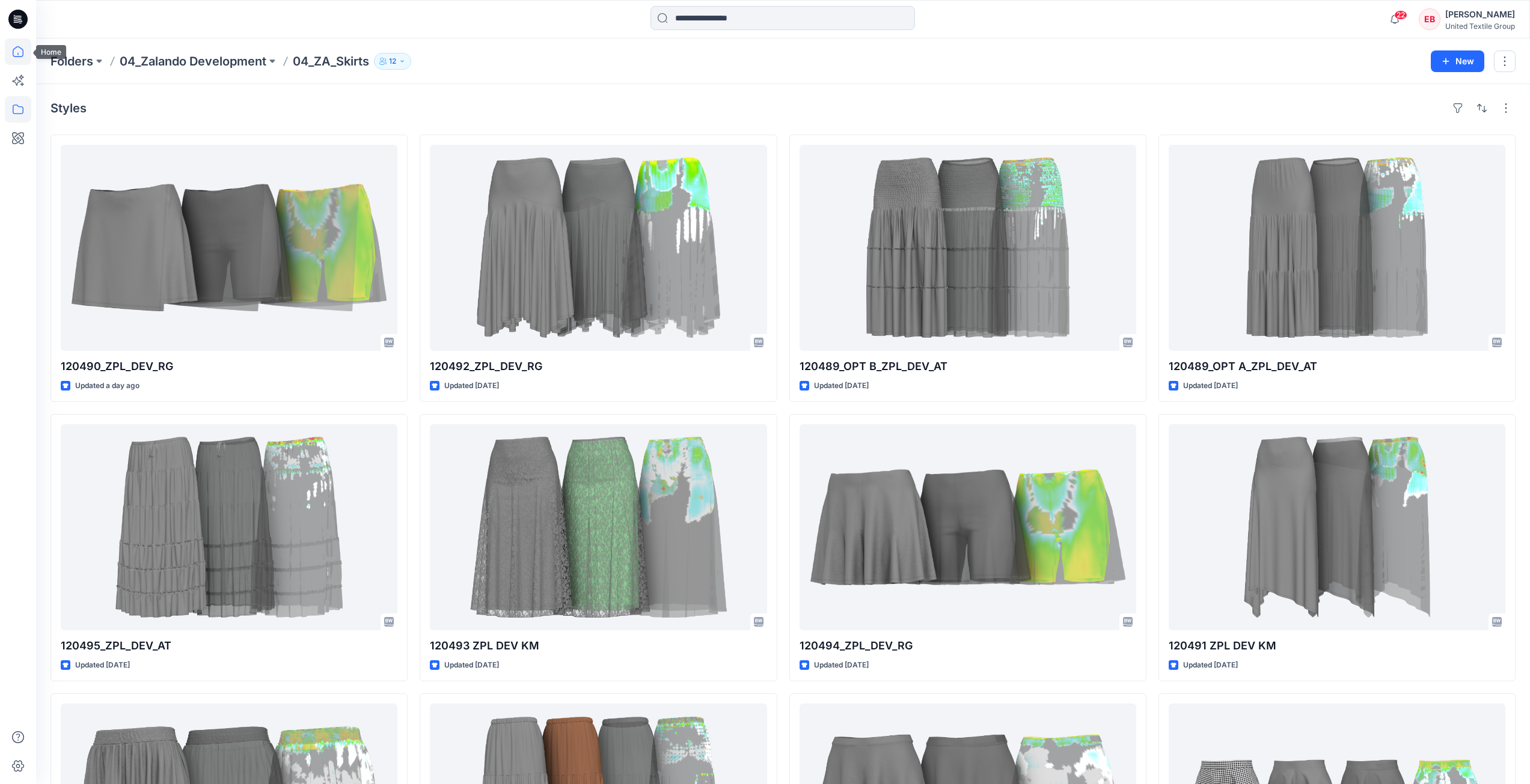
drag, startPoint x: 21, startPoint y: 52, endPoint x: 28, endPoint y: 53, distance: 7.1
click at [21, 52] on icon at bounding box center [18, 52] width 26 height 26
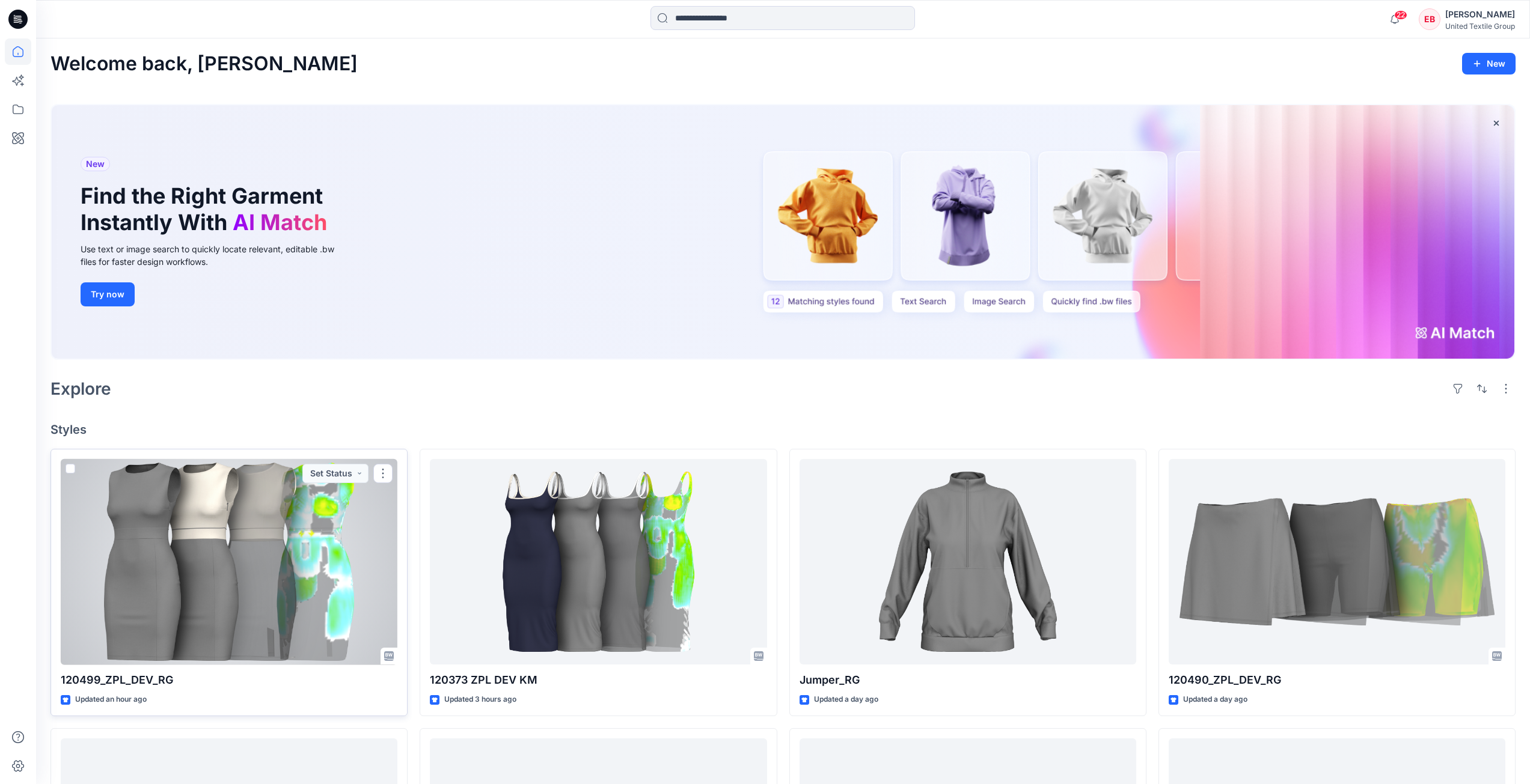
click at [298, 568] on div at bounding box center [229, 563] width 337 height 206
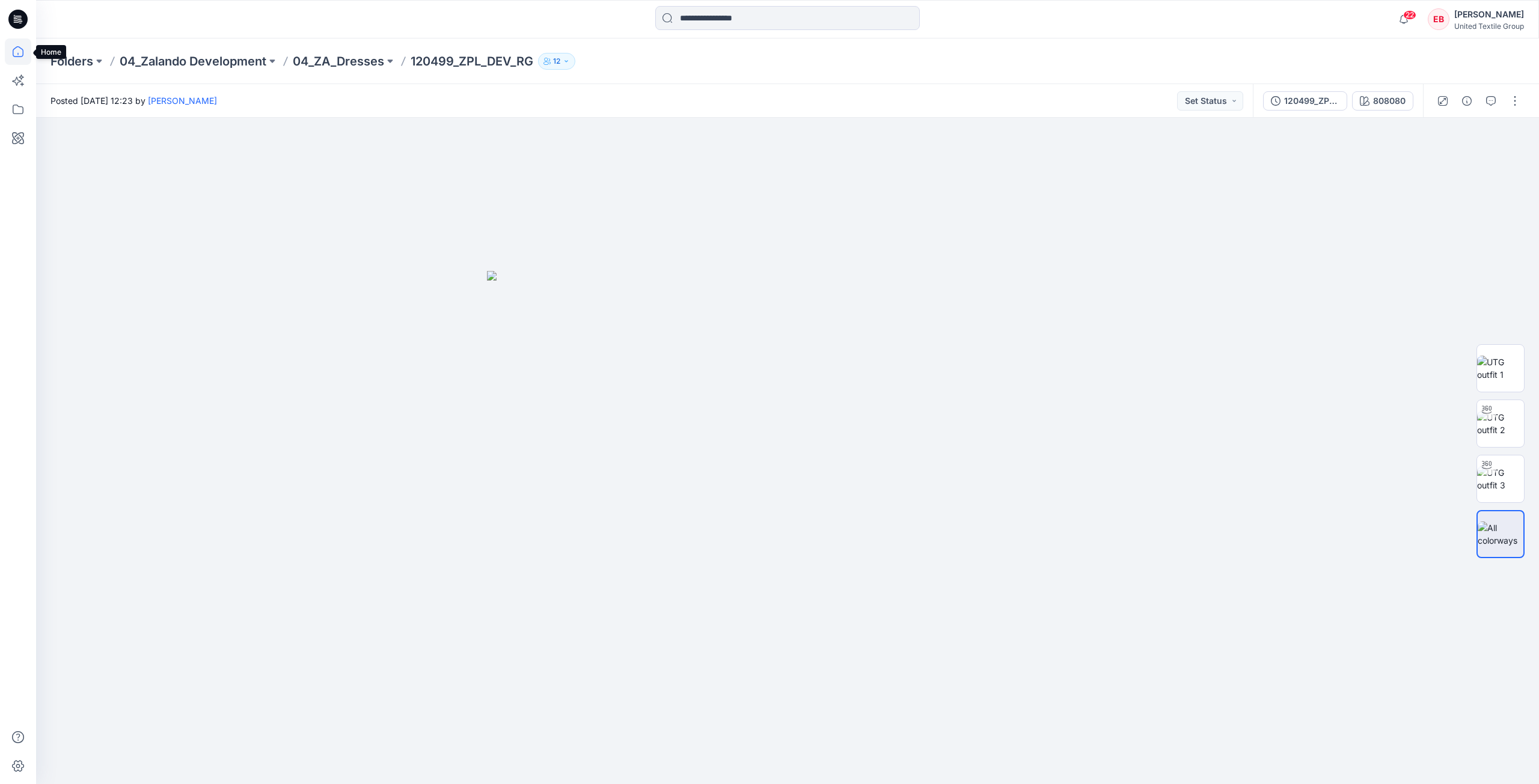
click at [17, 55] on icon at bounding box center [18, 52] width 26 height 26
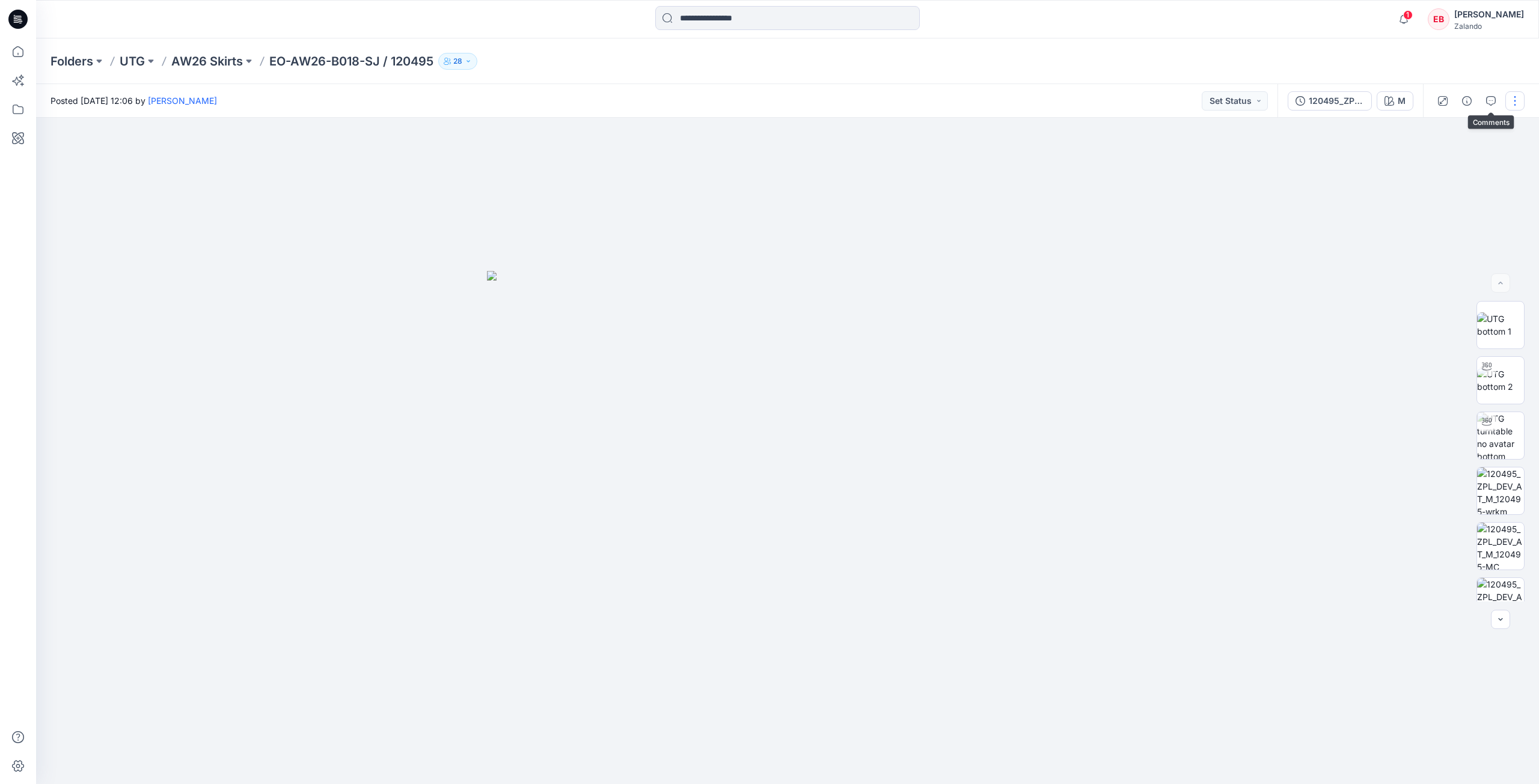
click at [1507, 102] on button "button" at bounding box center [1515, 101] width 19 height 19
click at [1439, 166] on p "Edit" at bounding box center [1438, 162] width 15 height 12
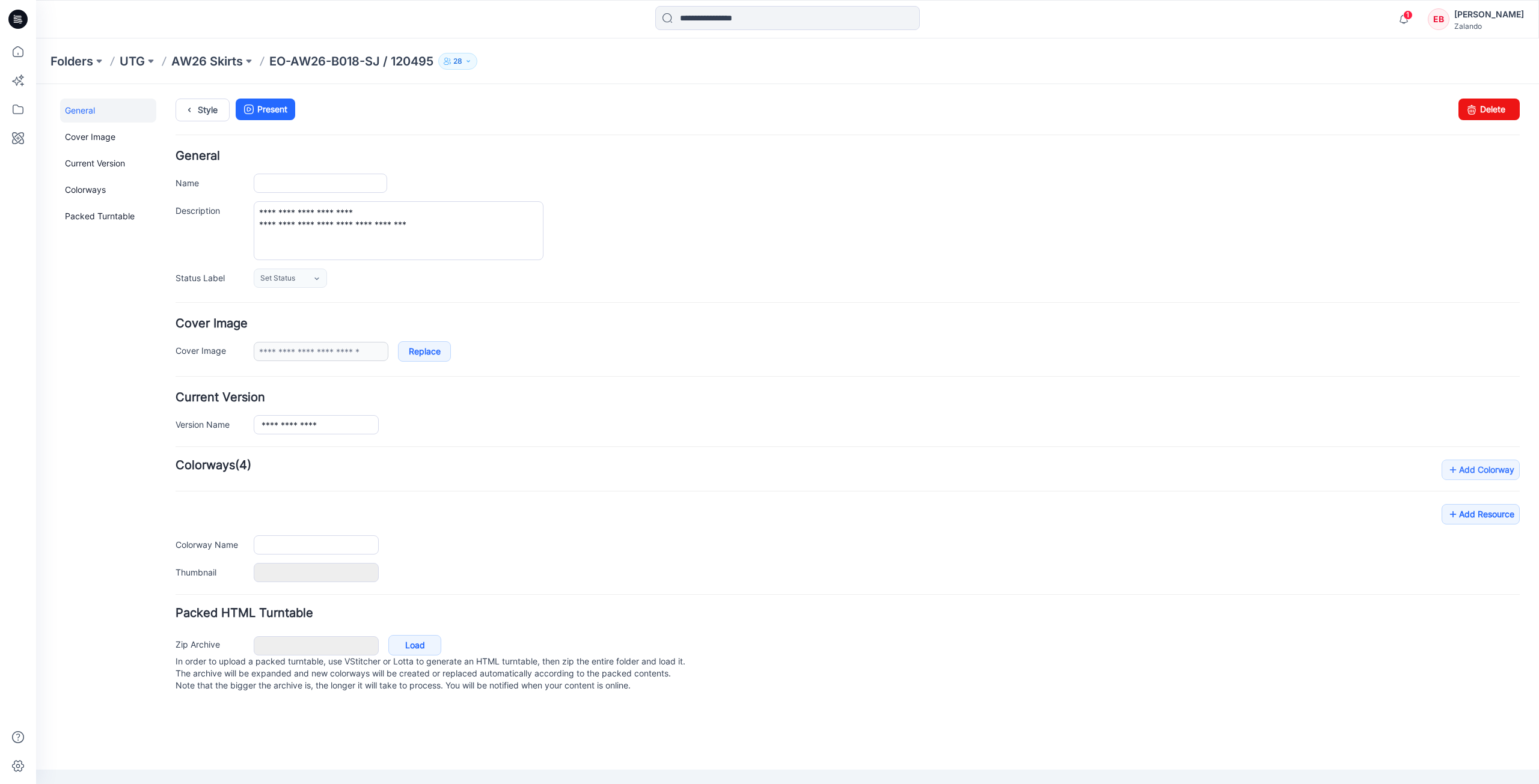
type input "**********"
type input "*"
type input "**********"
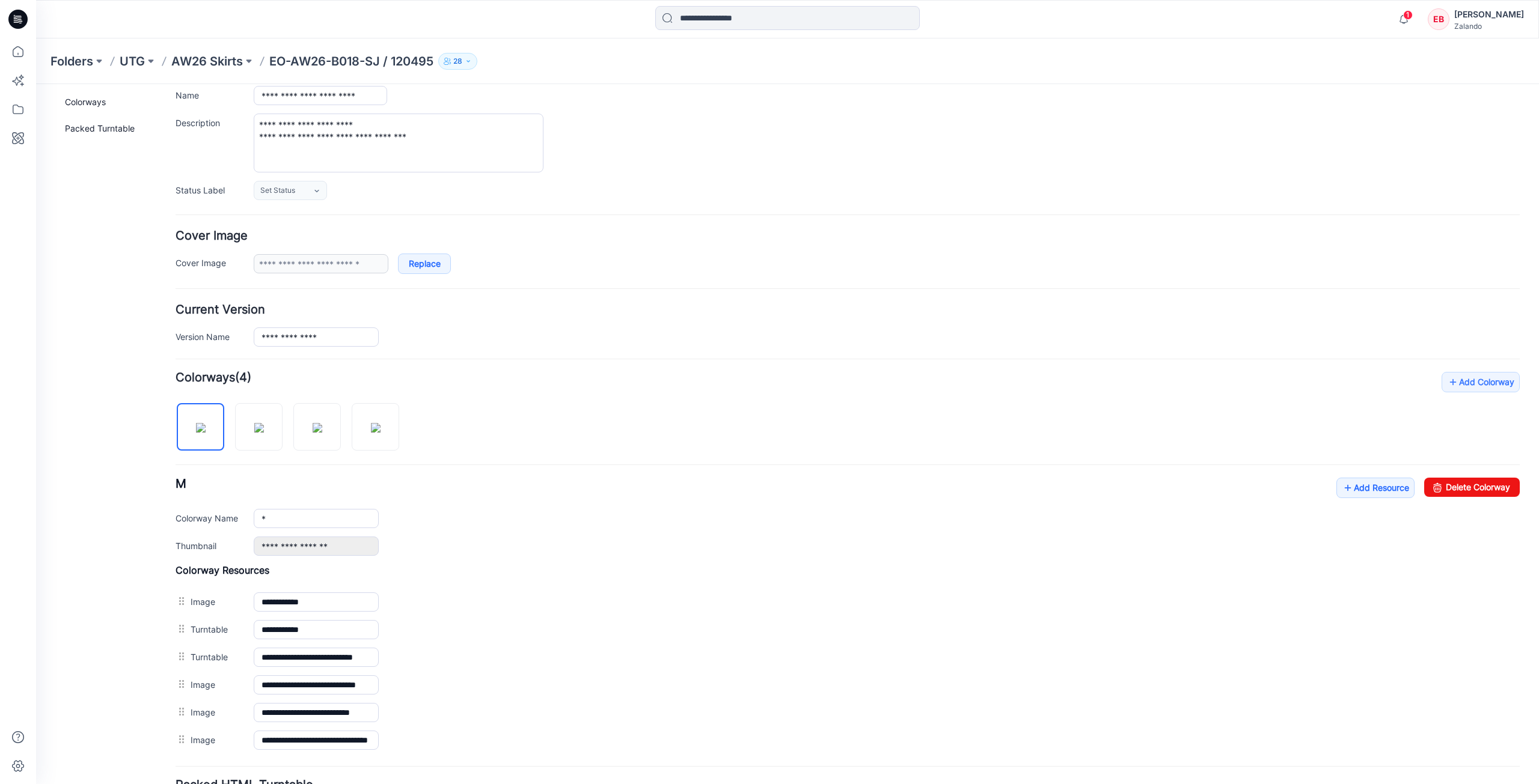
scroll to position [75, 0]
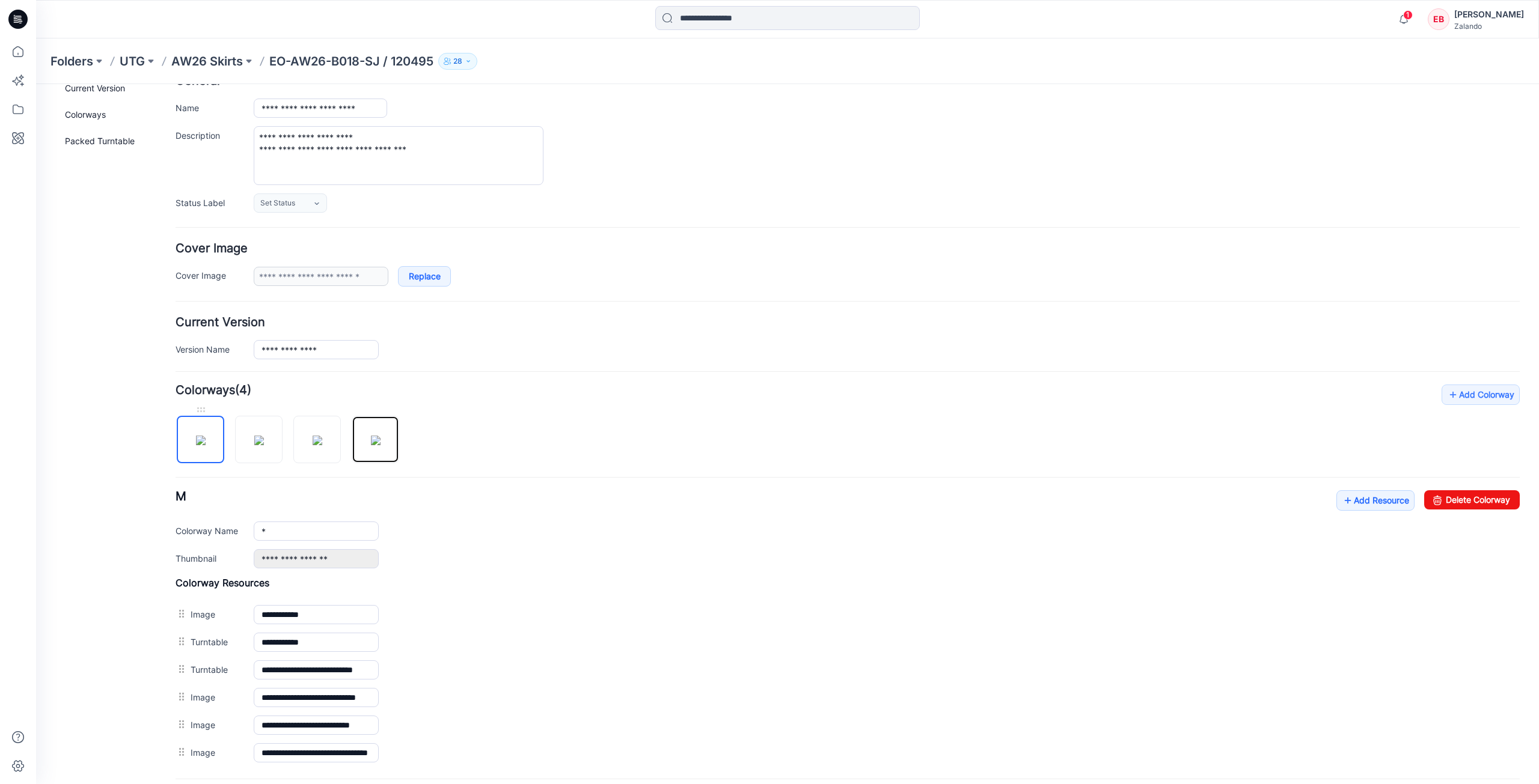
drag, startPoint x: 370, startPoint y: 444, endPoint x: 341, endPoint y: 430, distance: 32.2
click at [185, 440] on div at bounding box center [292, 434] width 233 height 62
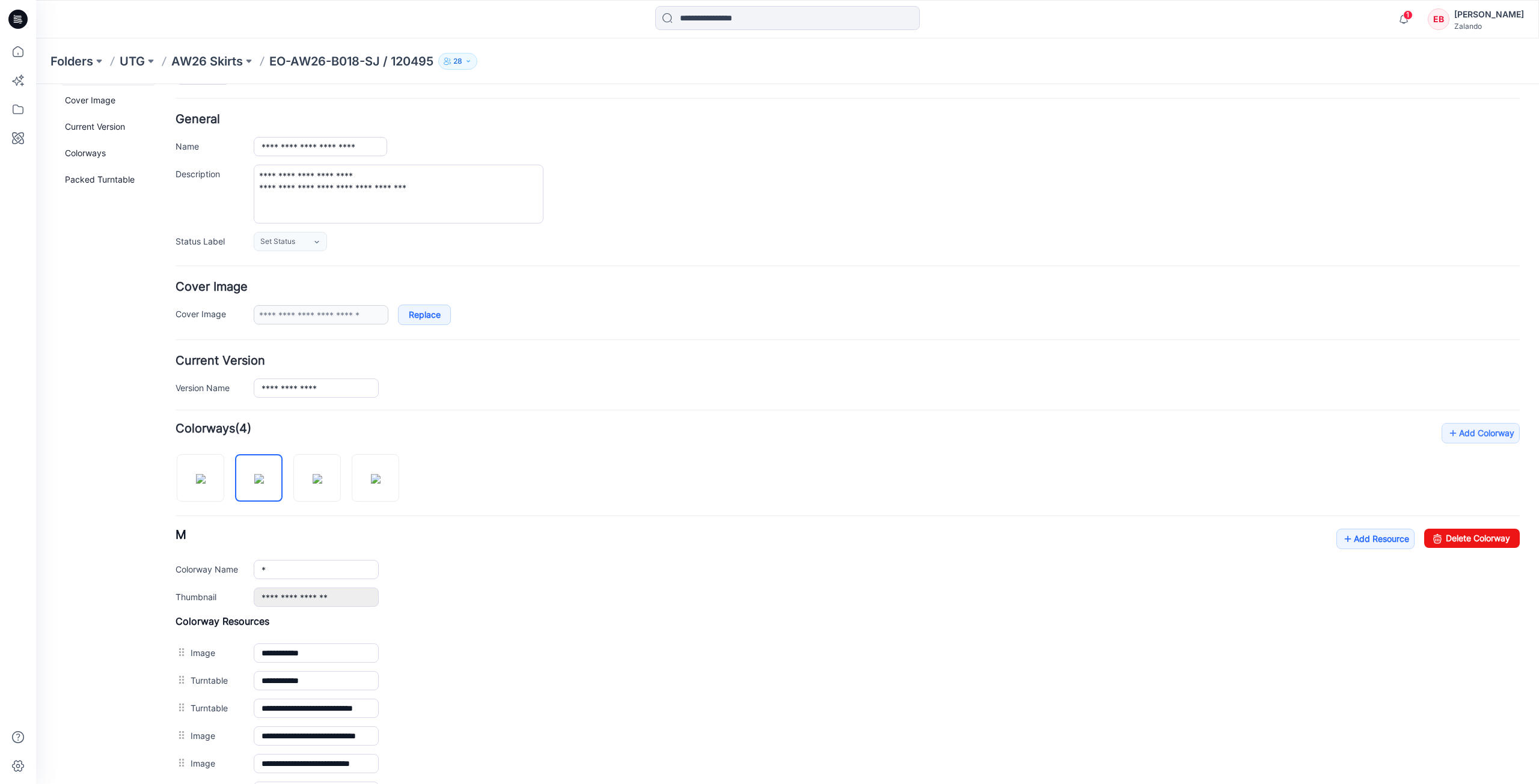
scroll to position [0, 0]
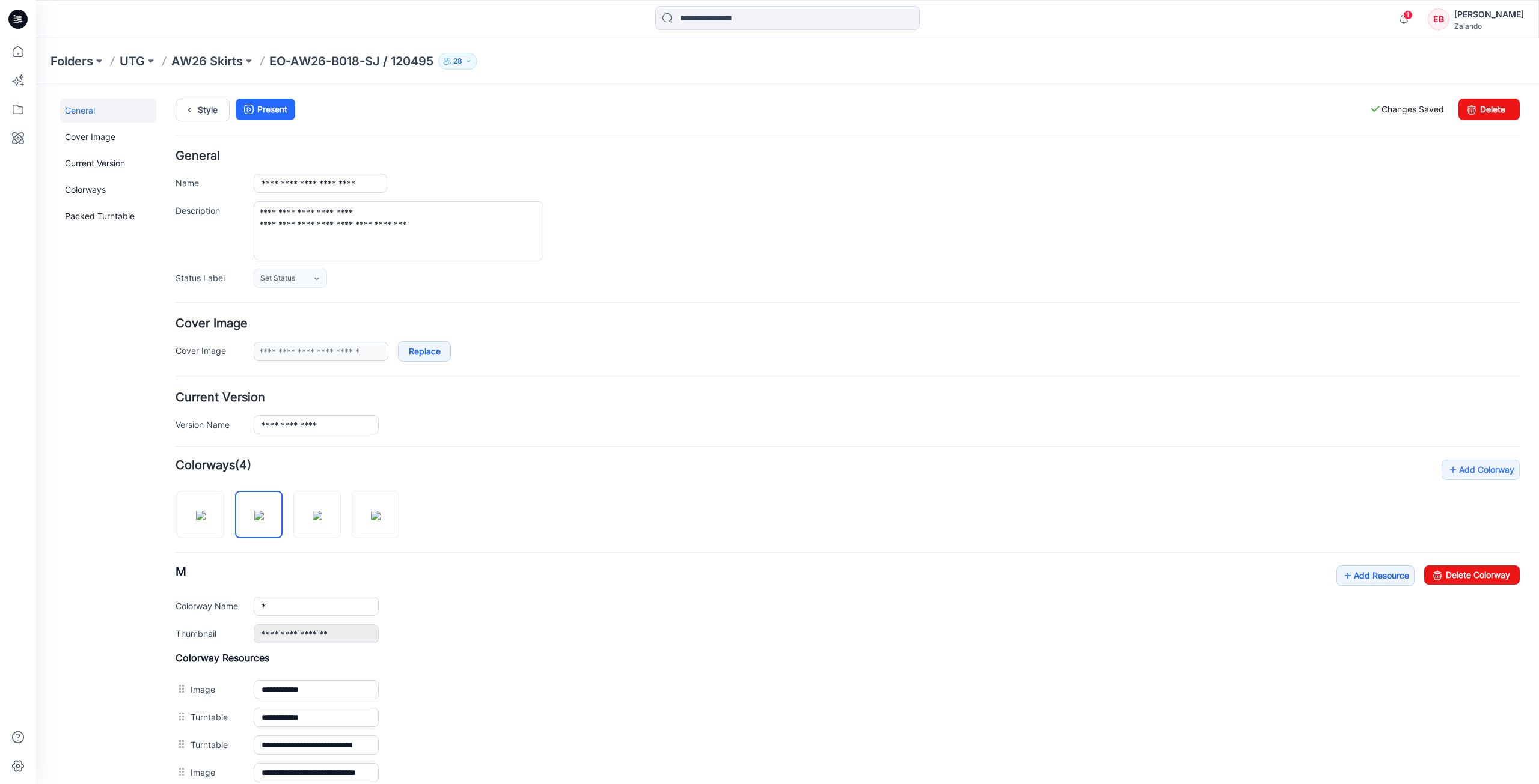
click at [197, 97] on div "**********" at bounding box center [780, 526] width 1488 height 883
click at [201, 108] on link "Style" at bounding box center [202, 110] width 54 height 23
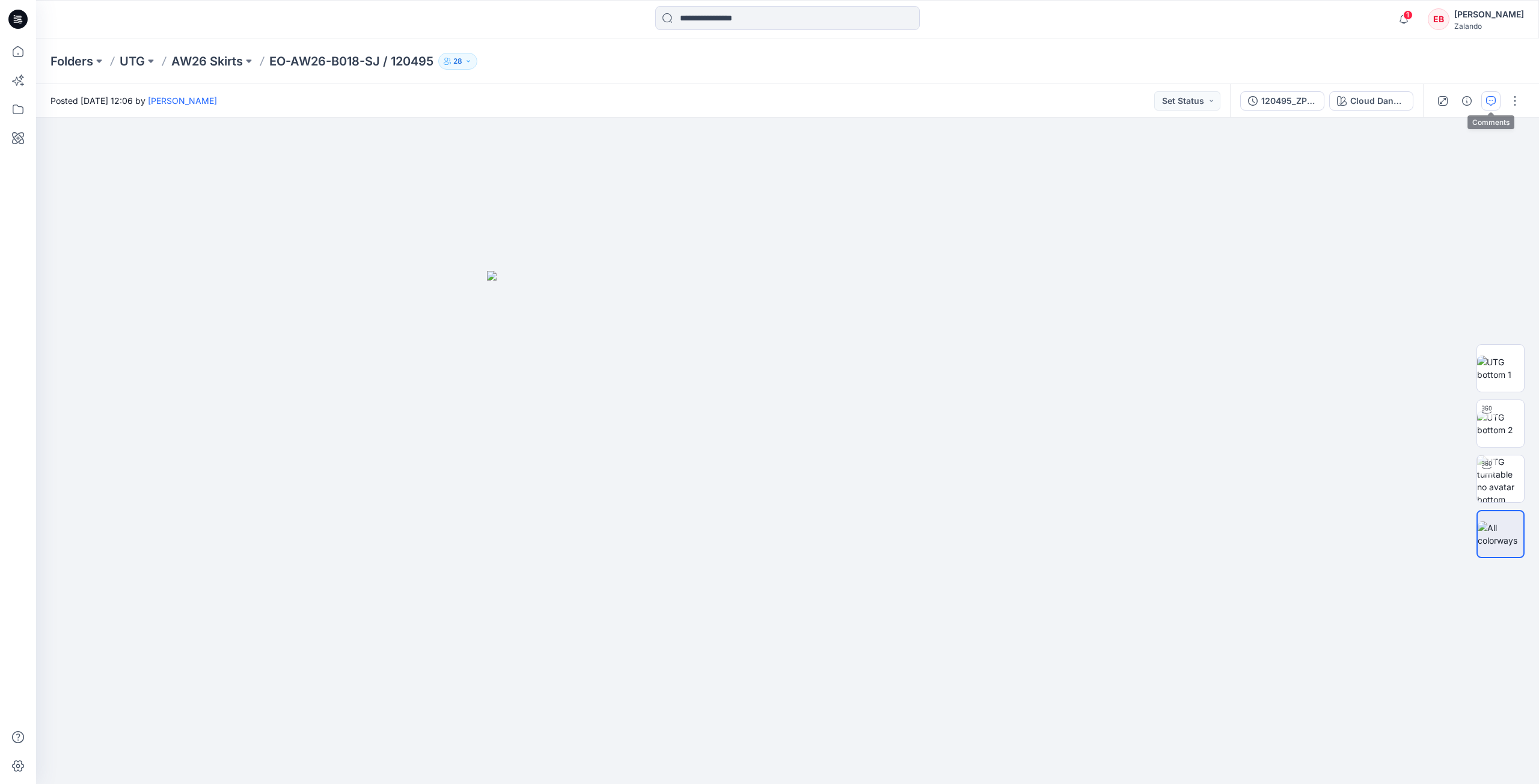
click at [1494, 104] on icon "button" at bounding box center [1490, 101] width 10 height 10
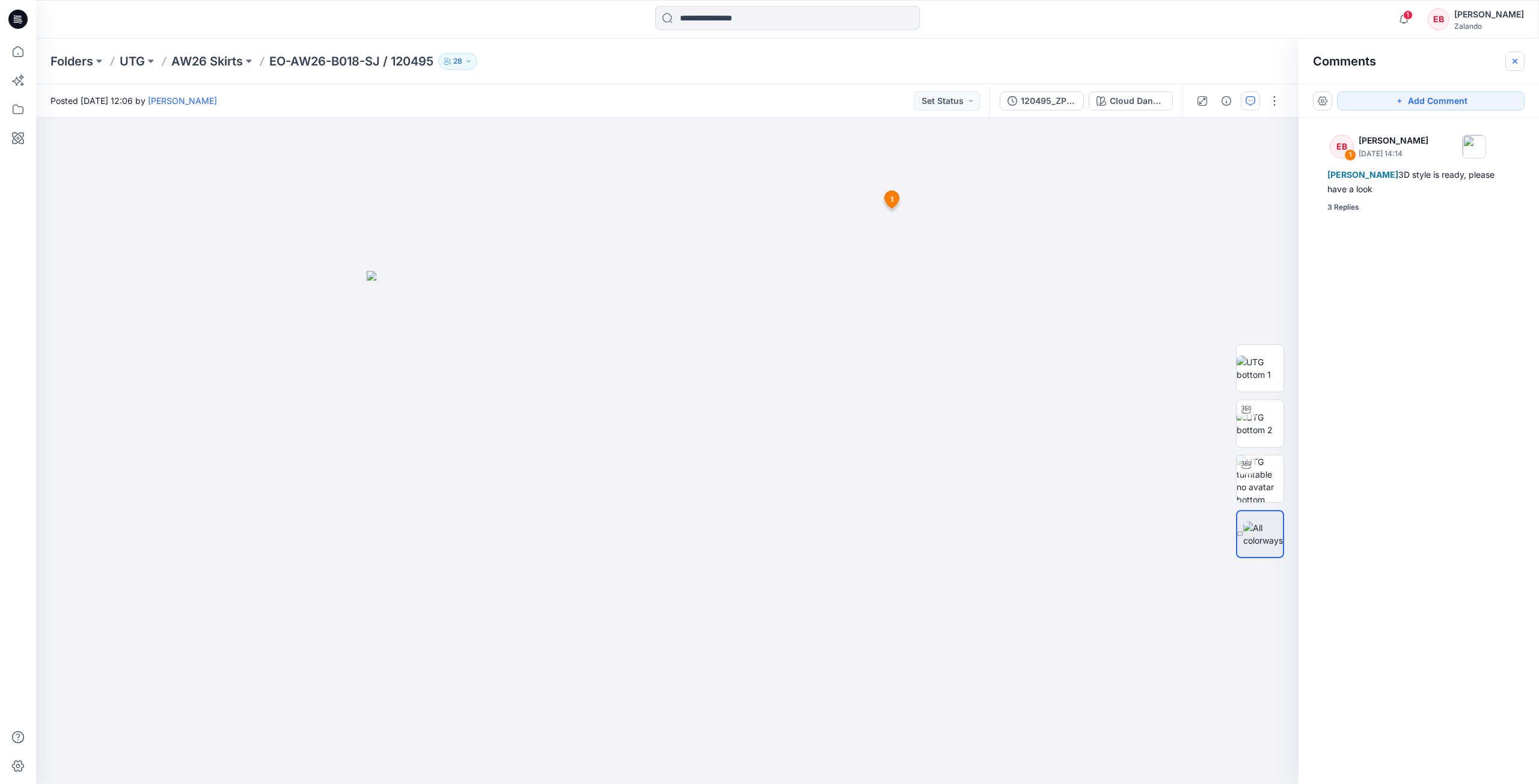
click at [1514, 66] on button "button" at bounding box center [1515, 61] width 19 height 19
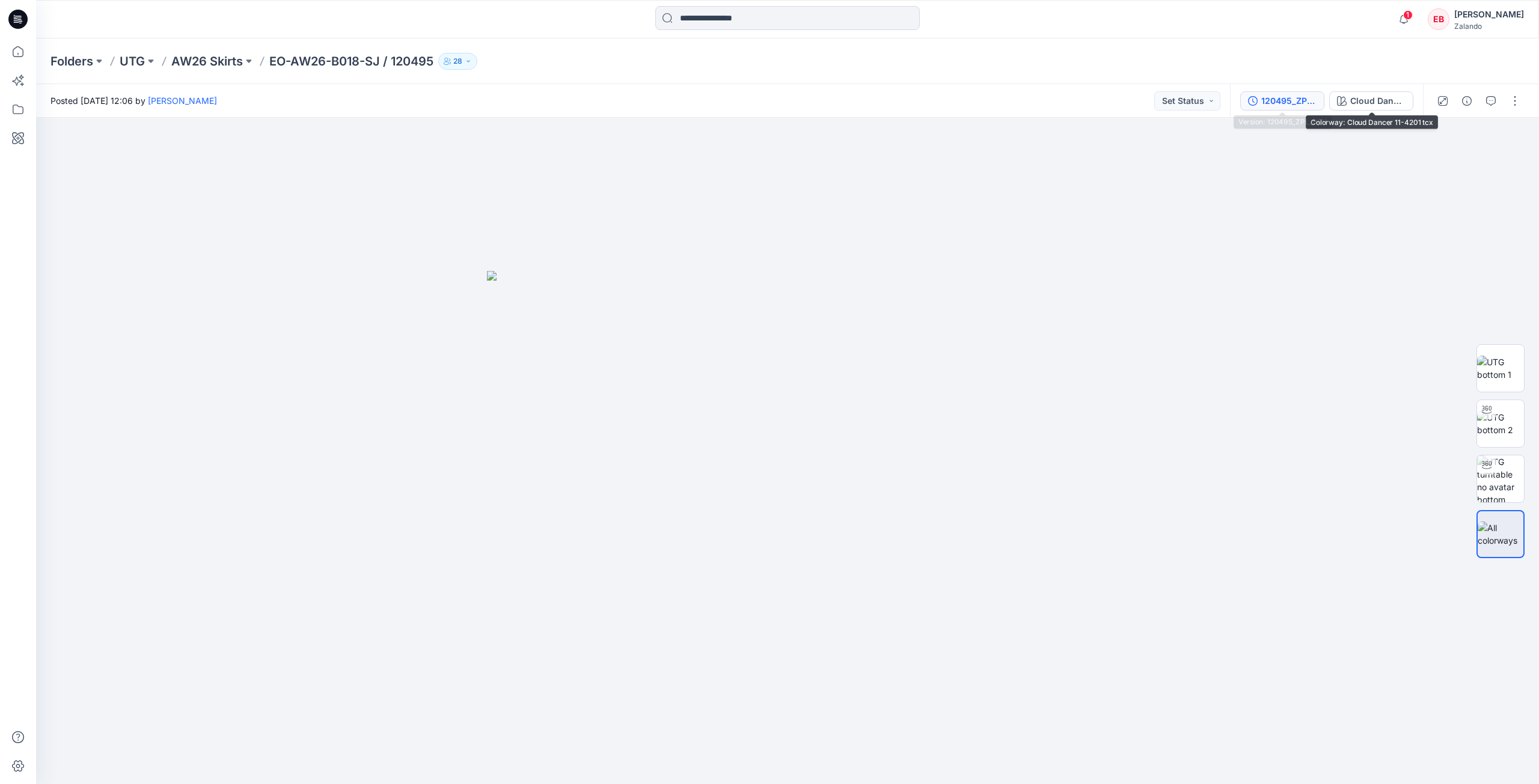
click at [1299, 107] on div "120495_ZPL_DEV" at bounding box center [1289, 101] width 55 height 13
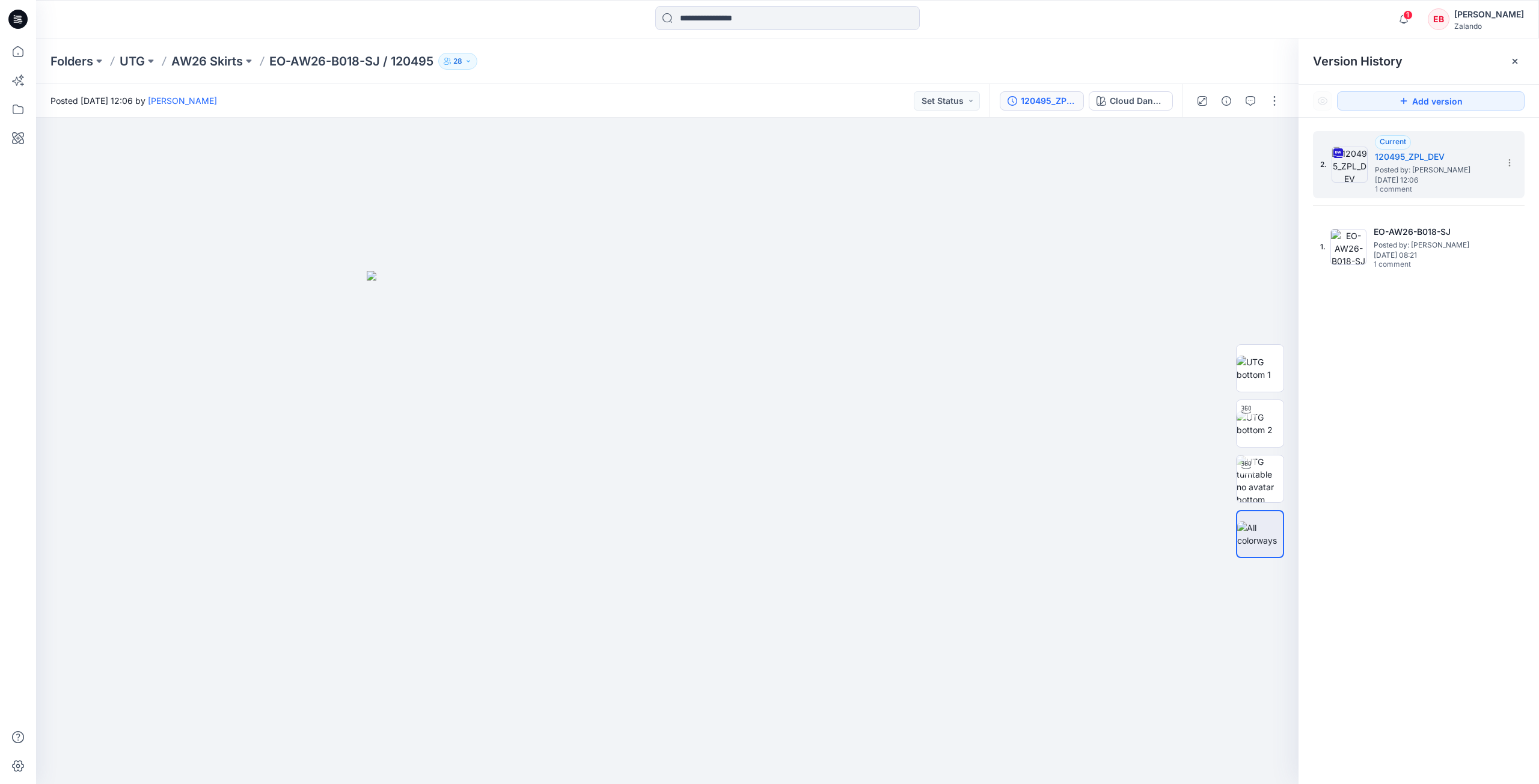
click at [1241, 66] on div "Folders UTG AW26 Skirts EO-AW26-B018-SJ / 120495 28" at bounding box center [740, 61] width 1380 height 17
click at [1512, 64] on icon at bounding box center [1515, 61] width 10 height 10
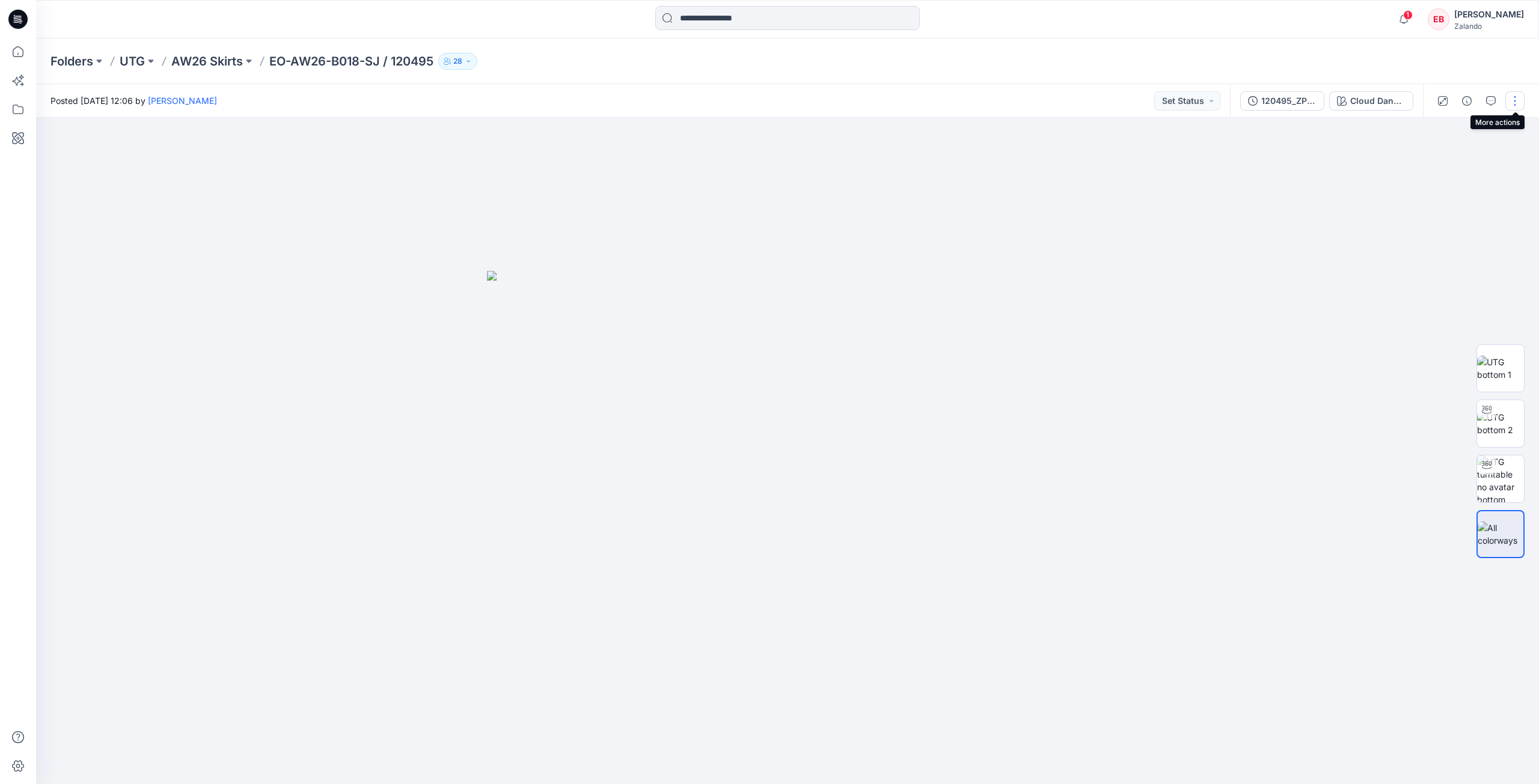
click at [1511, 104] on button "button" at bounding box center [1515, 101] width 19 height 19
click at [1467, 162] on button "Edit" at bounding box center [1464, 162] width 110 height 22
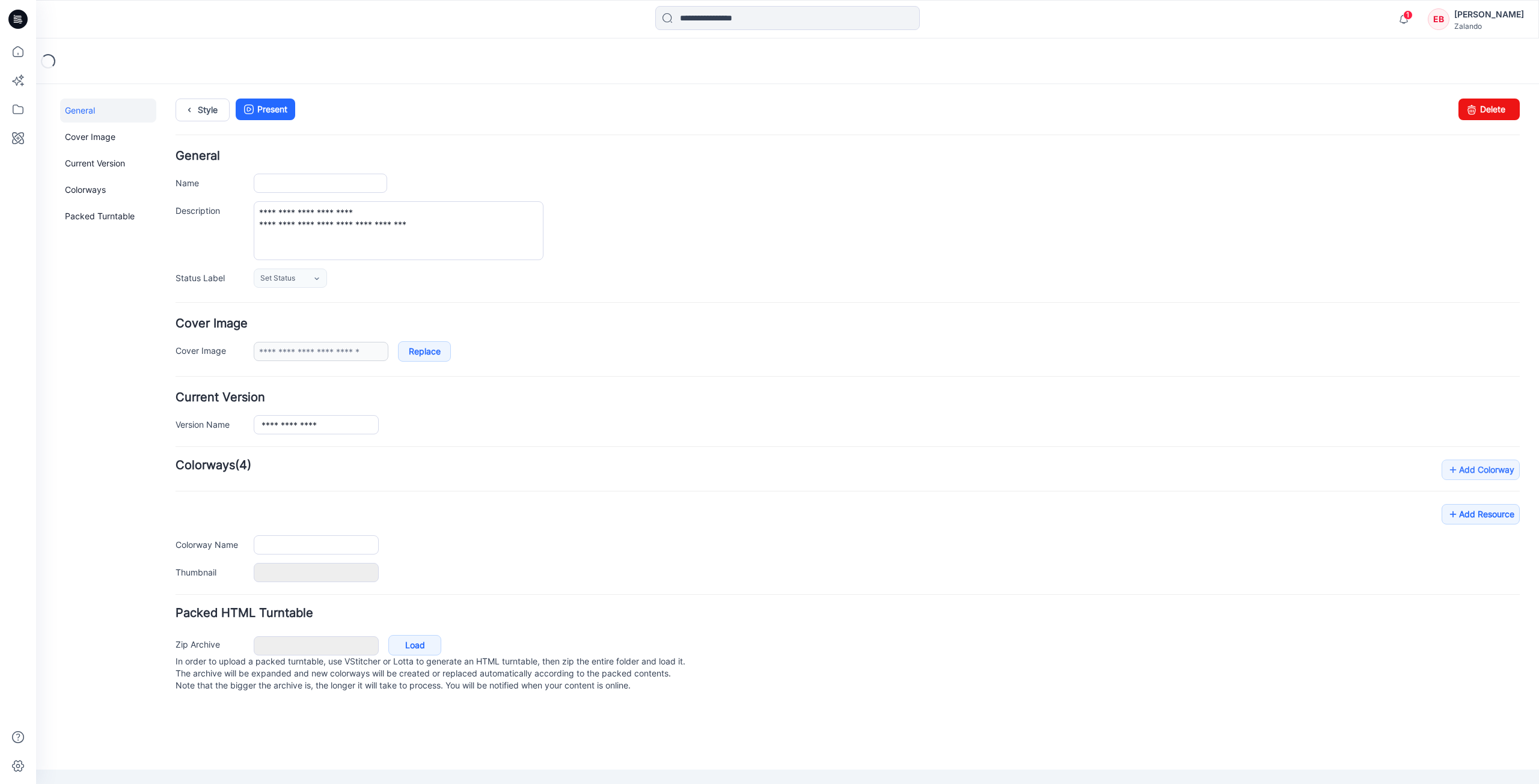
type input "**********"
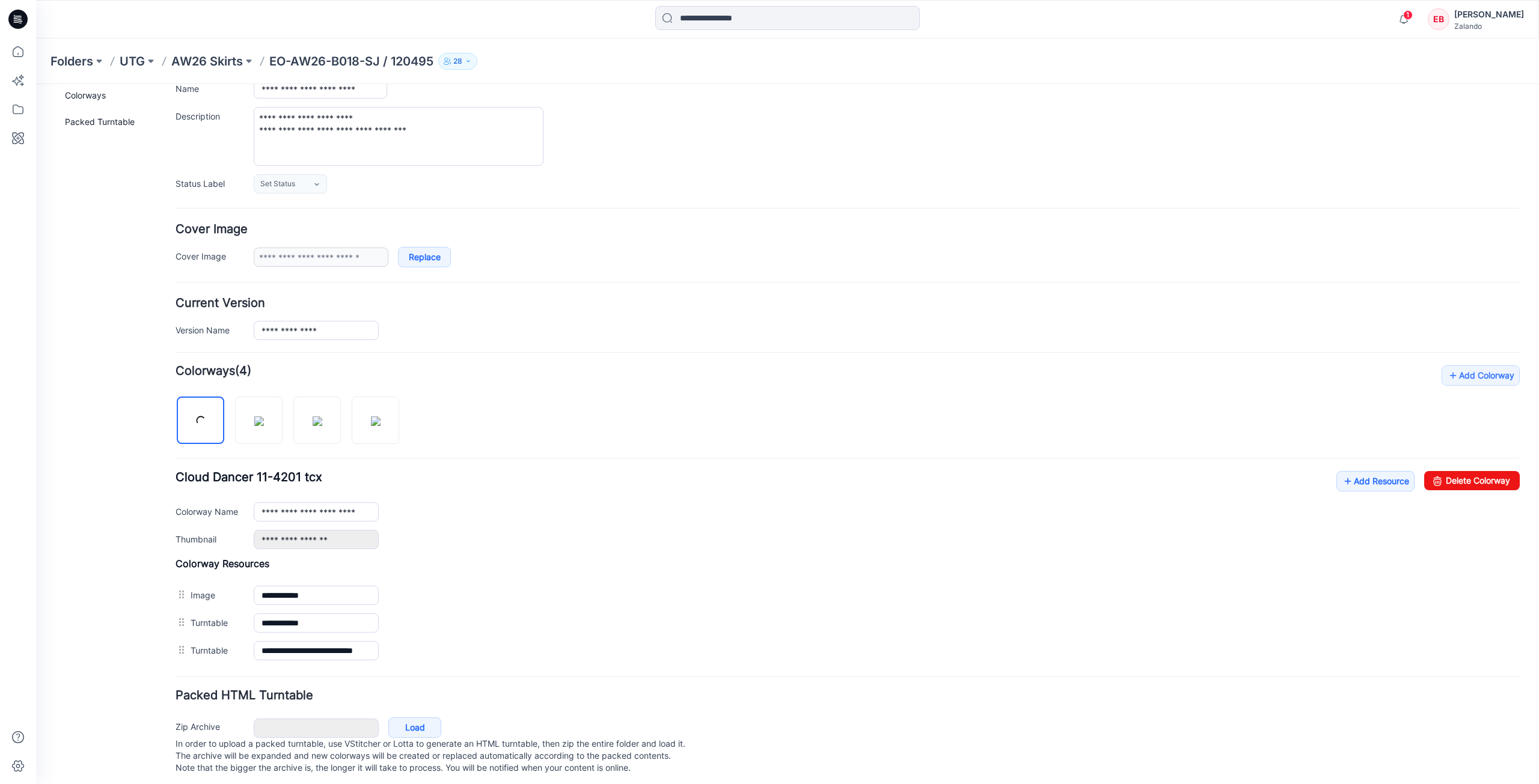
scroll to position [112, 0]
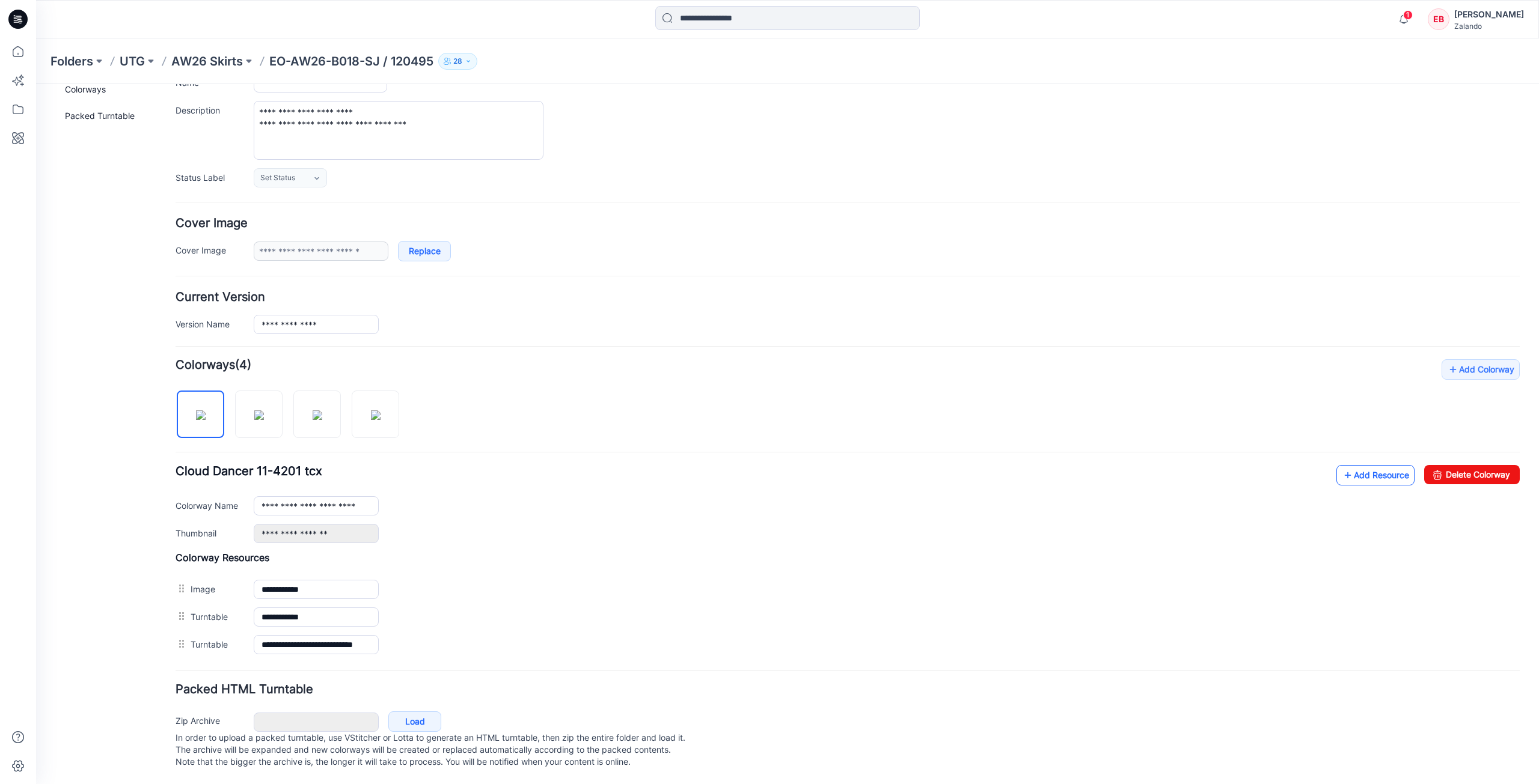
click at [1375, 467] on link "Add Resource" at bounding box center [1375, 475] width 78 height 20
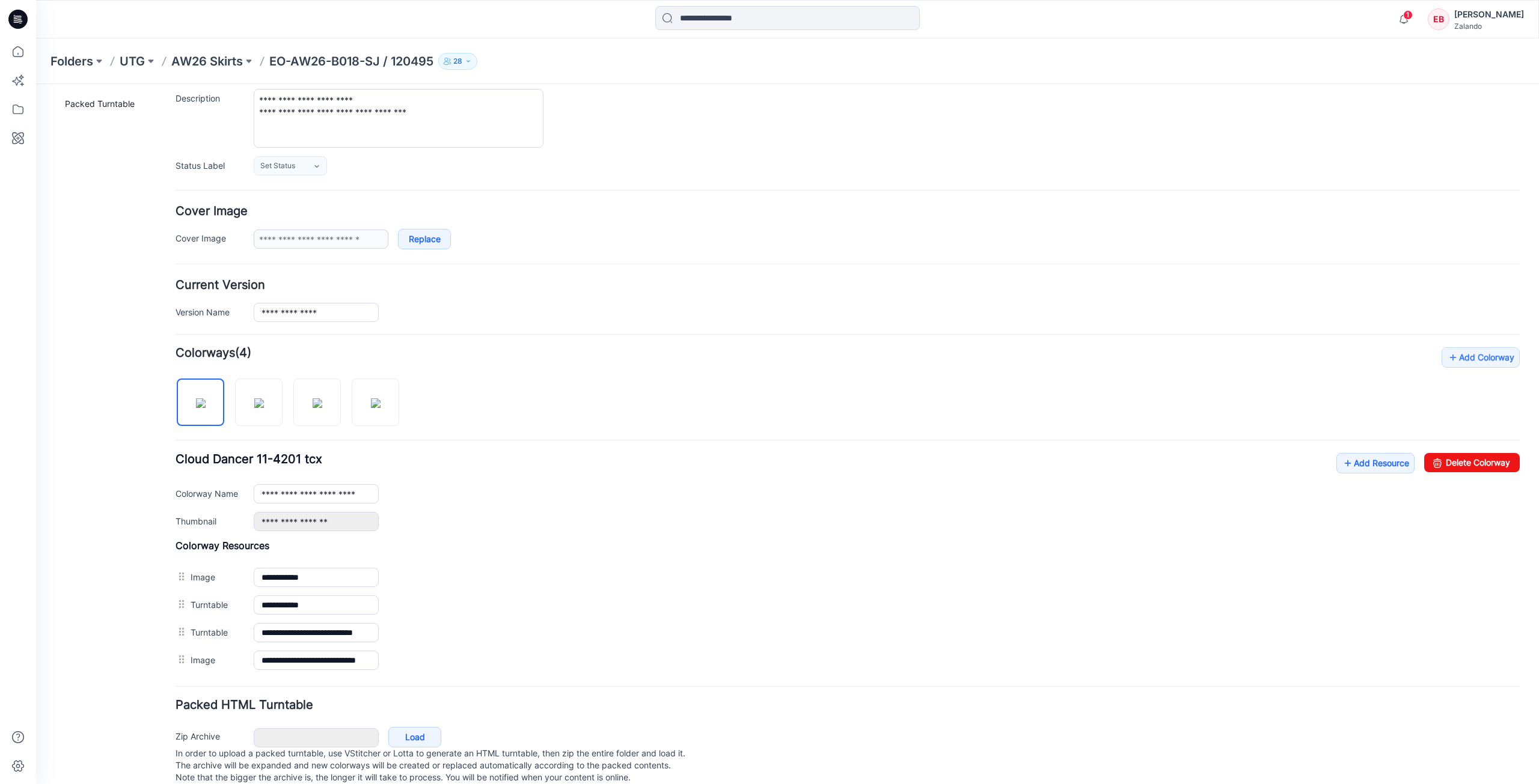
click at [1354, 474] on div "**********" at bounding box center [847, 492] width 1344 height 78
click at [1354, 464] on link "Add Resource" at bounding box center [1375, 463] width 78 height 20
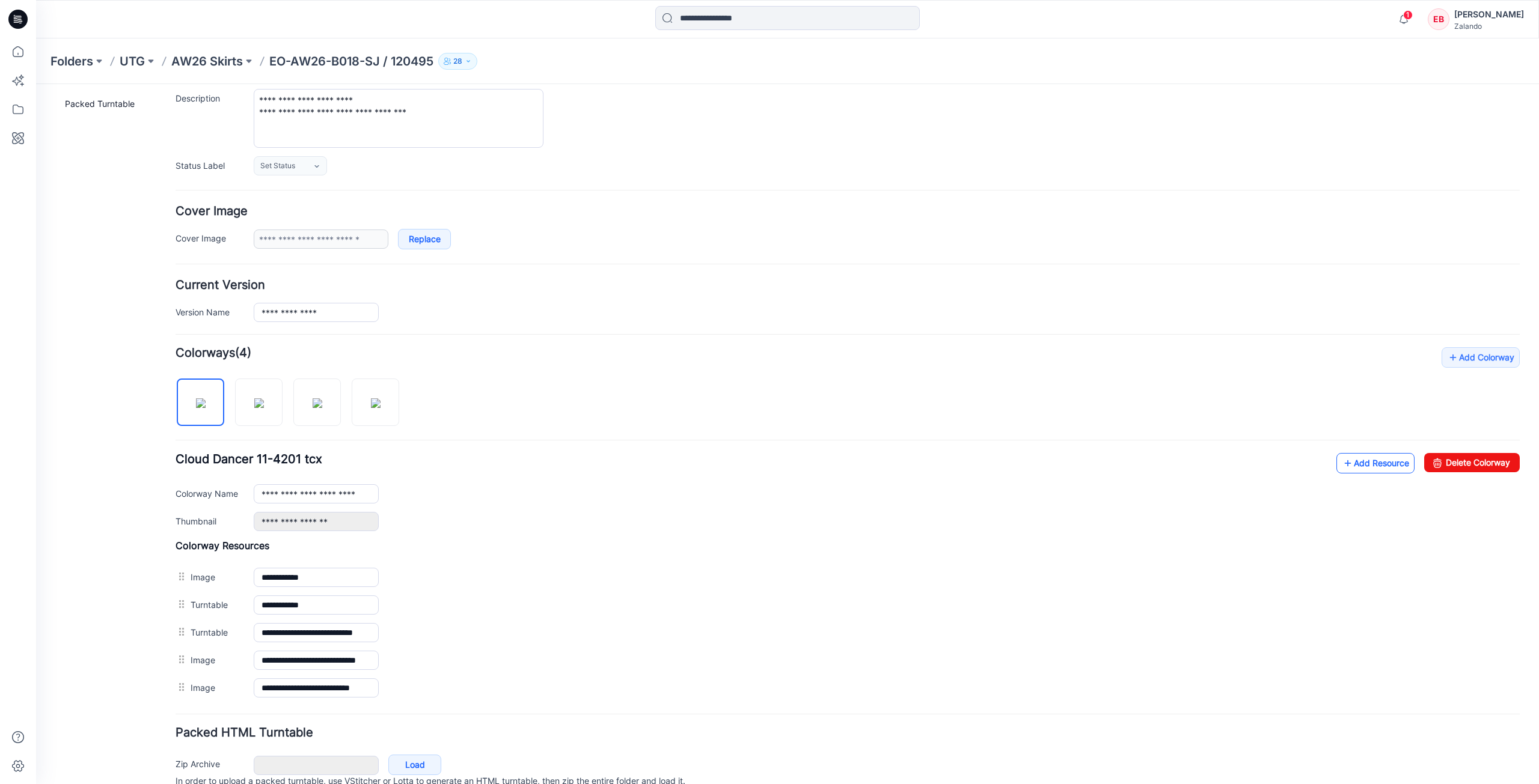
click at [1363, 471] on link "Add Resource" at bounding box center [1375, 463] width 78 height 20
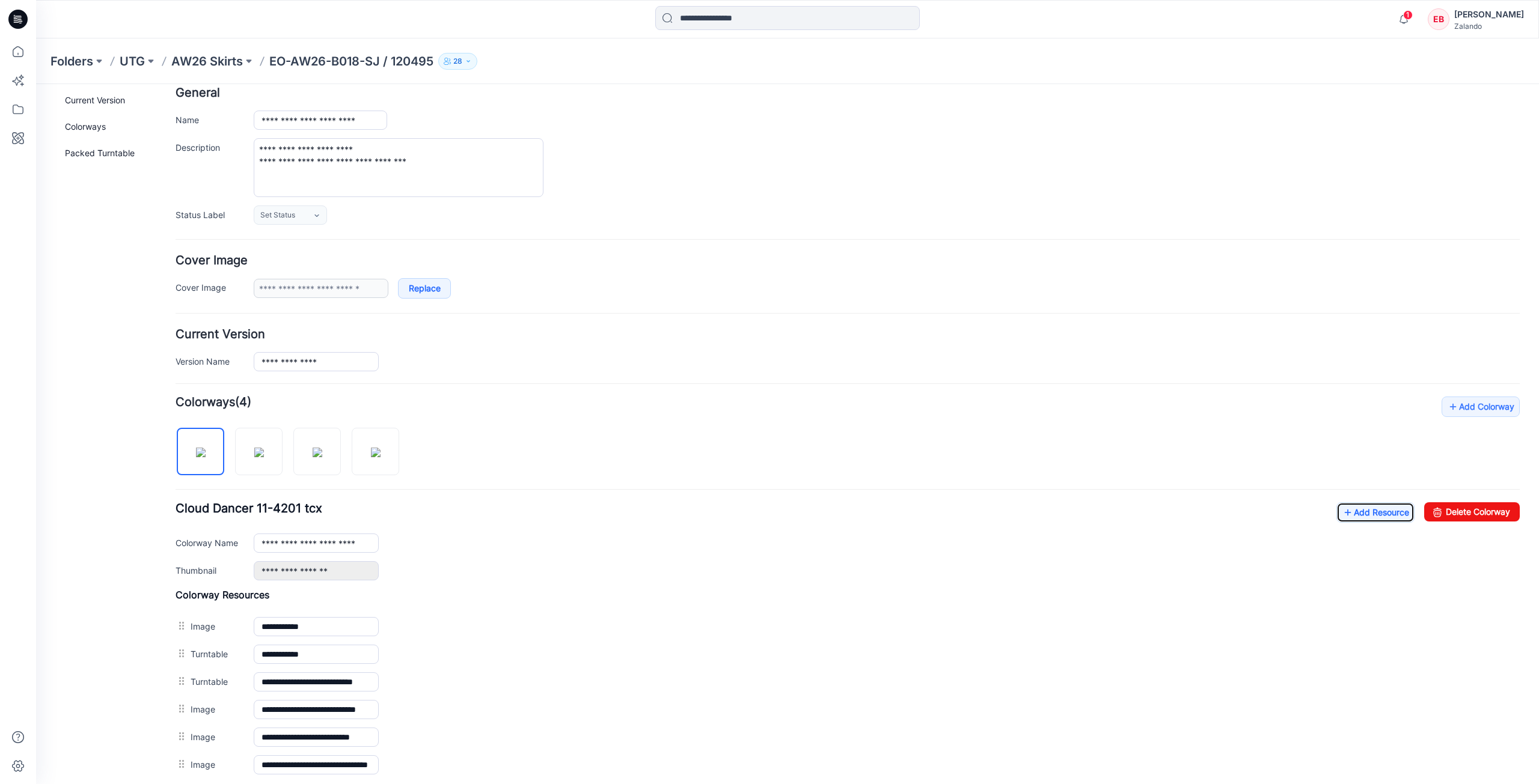
scroll to position [0, 0]
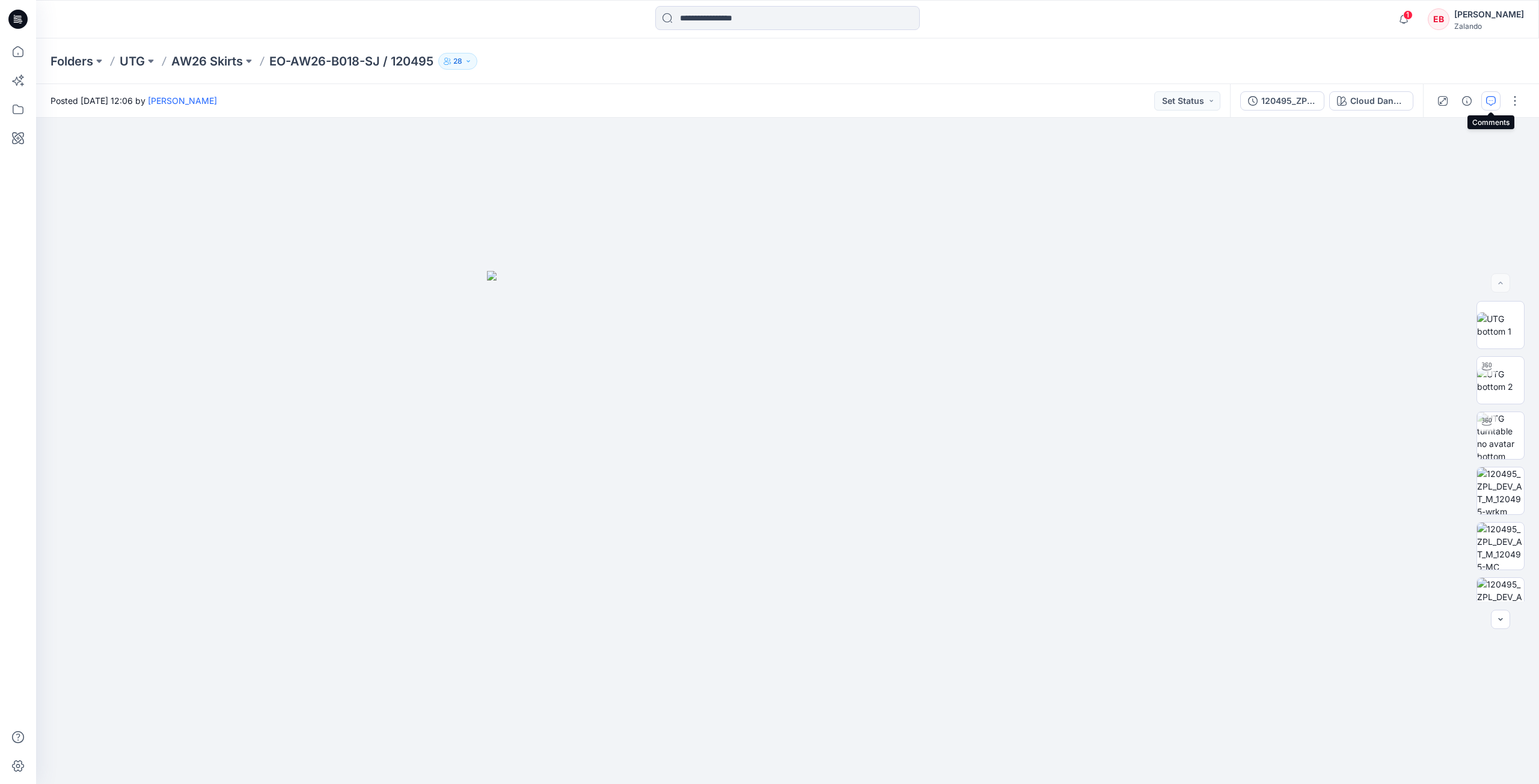
click at [1492, 107] on button "button" at bounding box center [1490, 101] width 19 height 19
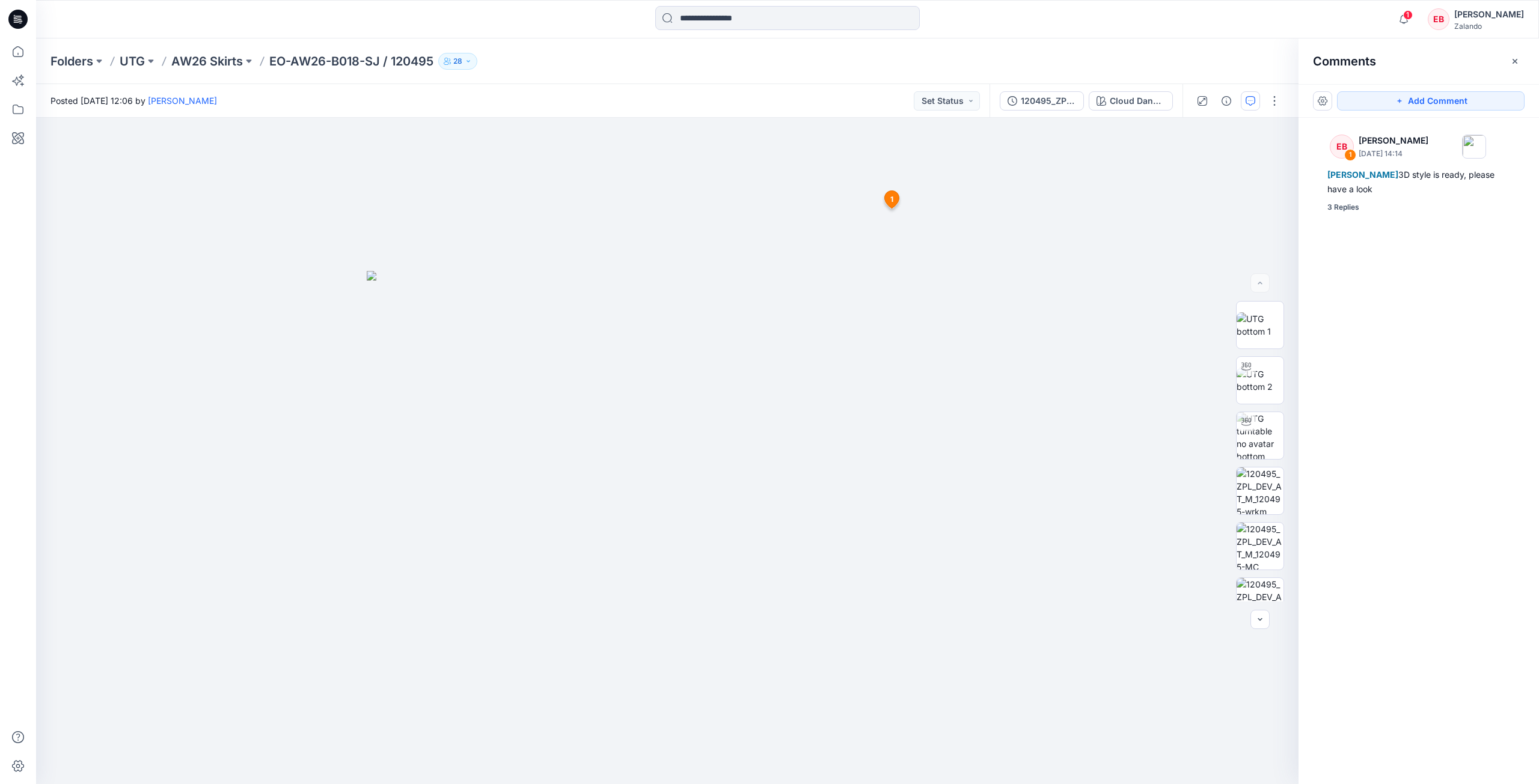
click at [1345, 217] on div "EB 1 Emma Bertelsen October 10, 2025 14:14 Madlen Lecoutré 3D style is ready, p…" at bounding box center [1419, 428] width 241 height 622
click at [1345, 207] on div "3 Replies" at bounding box center [1343, 207] width 32 height 12
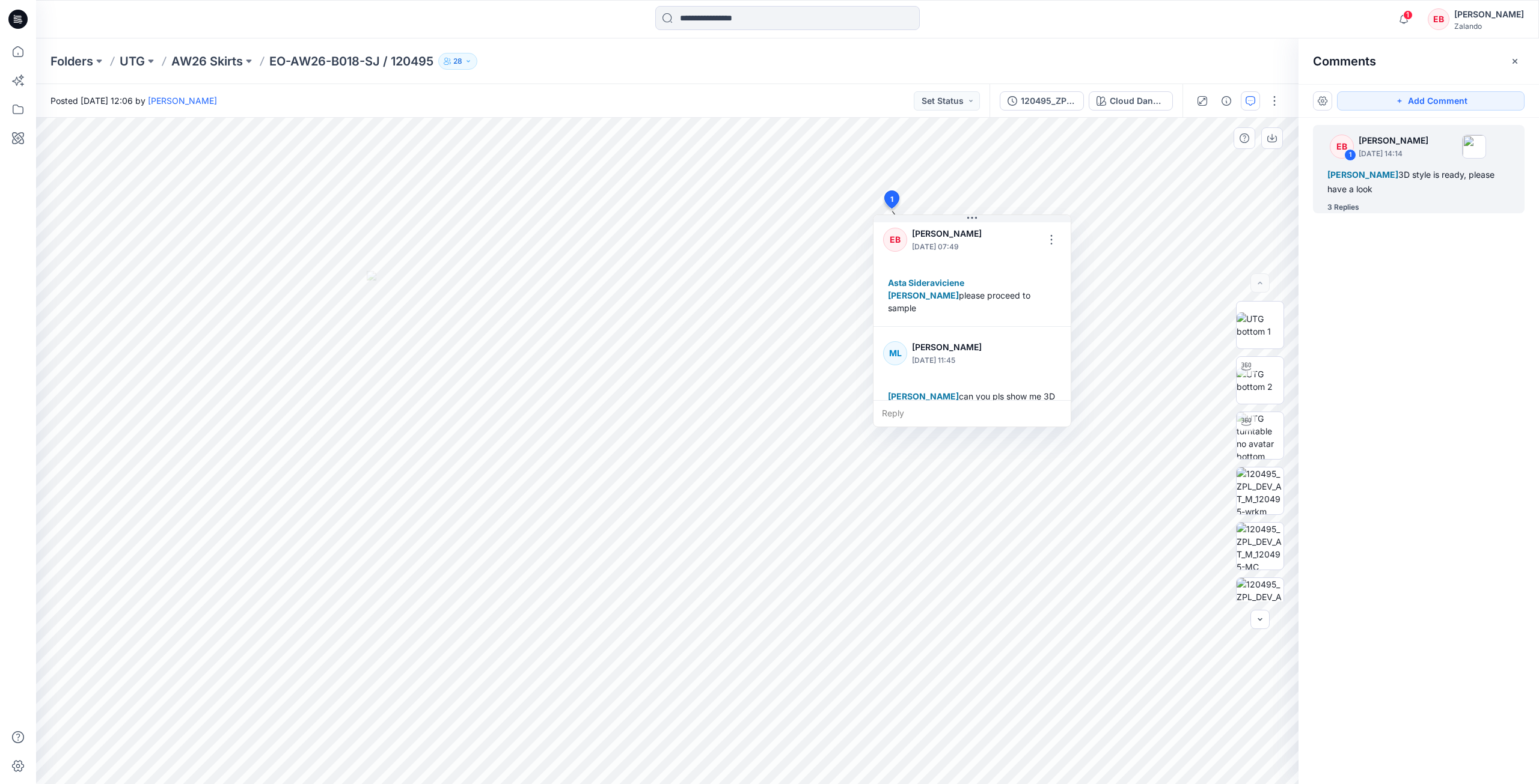
scroll to position [210, 0]
click at [932, 417] on div "Reply" at bounding box center [972, 413] width 197 height 26
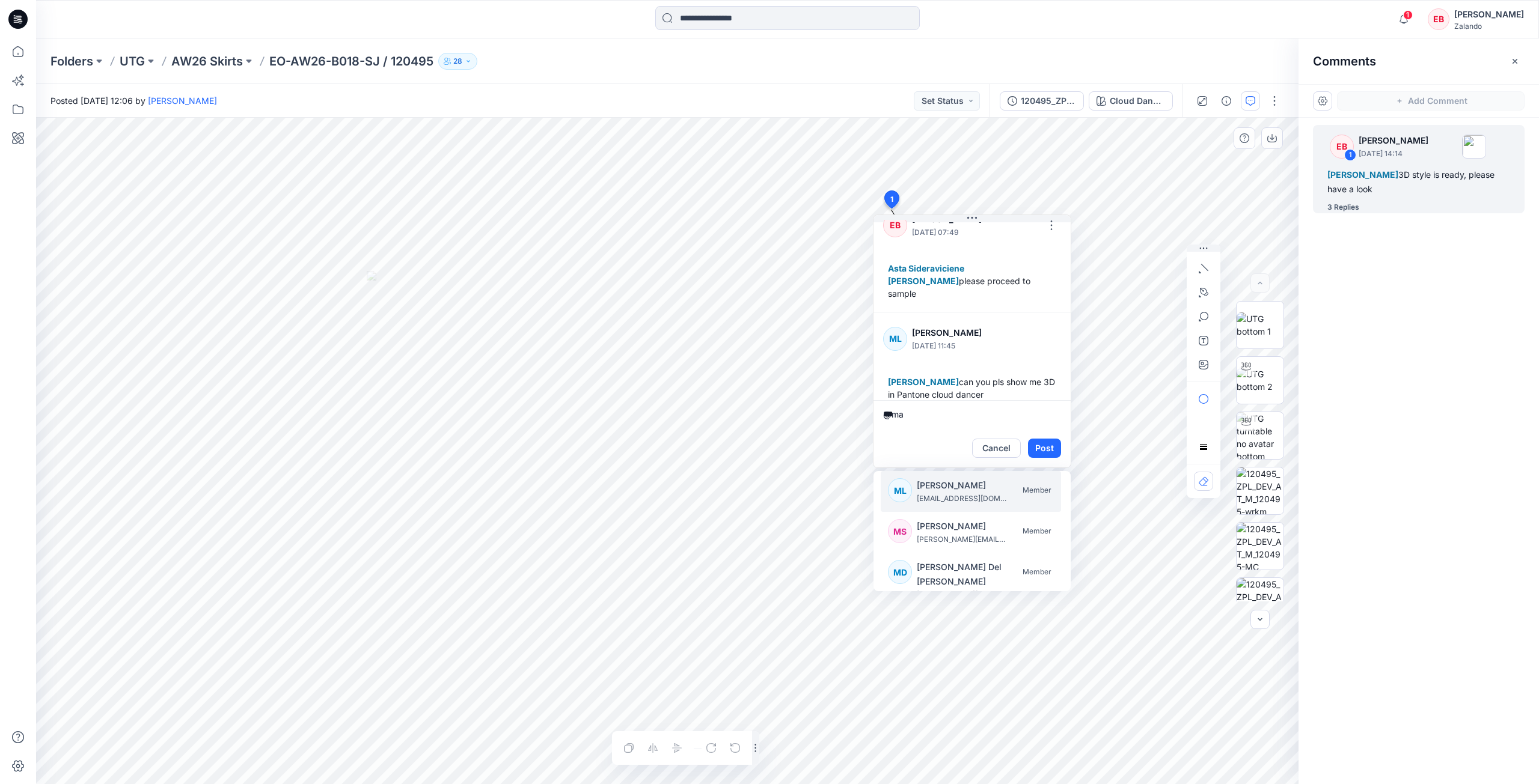
click at [945, 492] on p "[PERSON_NAME]" at bounding box center [961, 486] width 90 height 14
type textarea "**********"
click at [1045, 453] on button "Post" at bounding box center [1045, 448] width 33 height 19
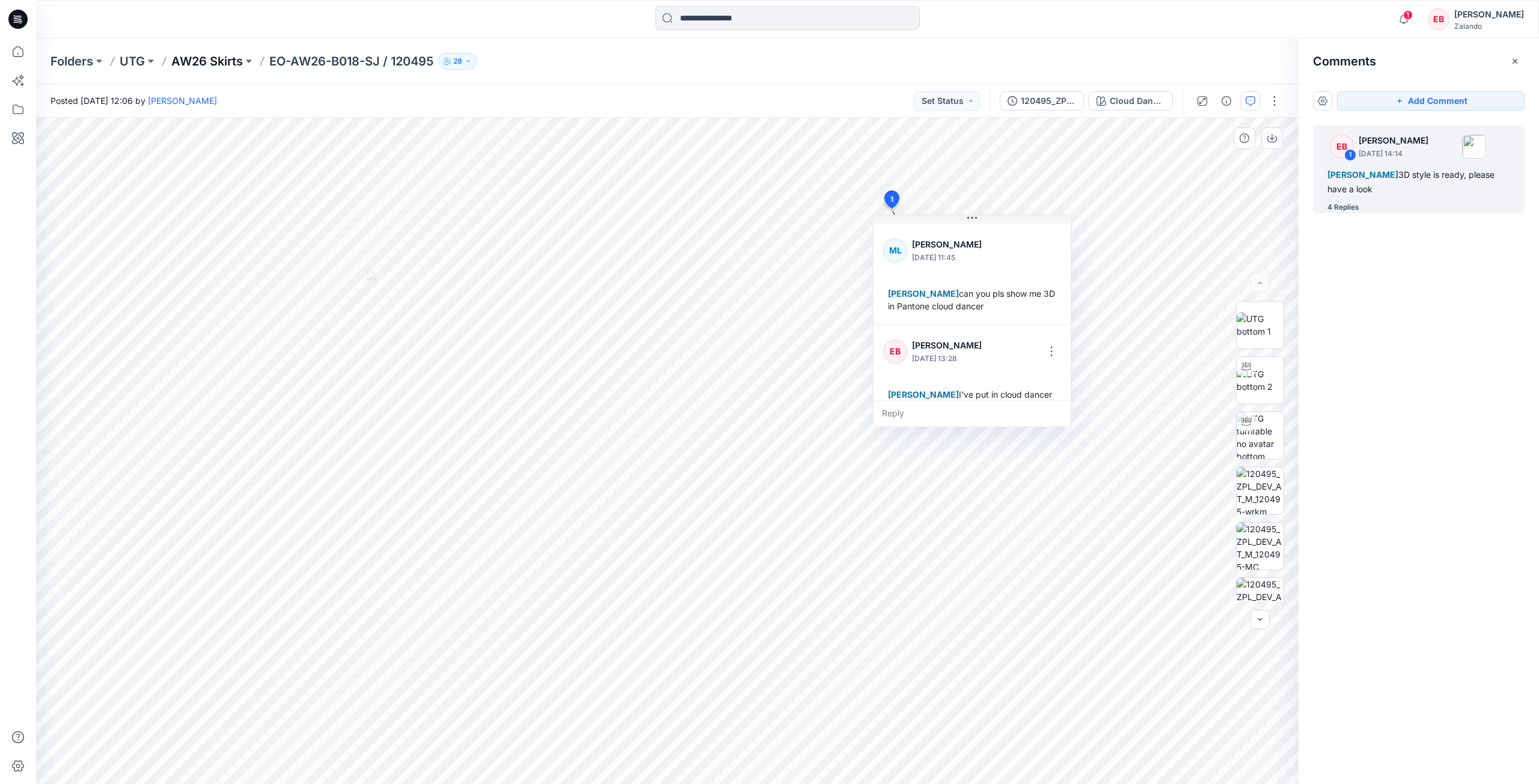
click at [214, 64] on p "AW26 Skirts" at bounding box center [207, 61] width 72 height 17
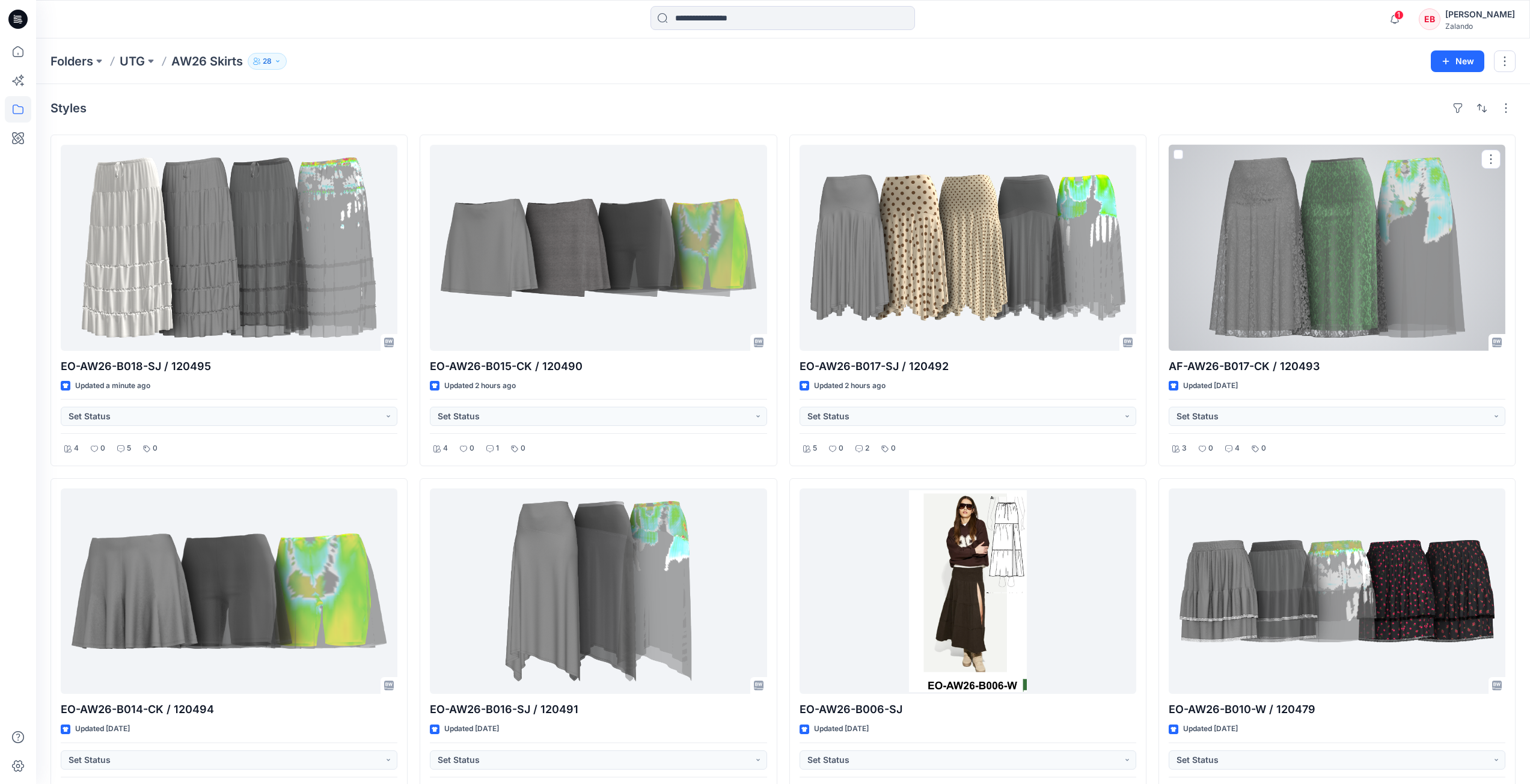
drag, startPoint x: 1307, startPoint y: 280, endPoint x: 1312, endPoint y: 276, distance: 6.4
click at [1307, 280] on div at bounding box center [1337, 248] width 337 height 206
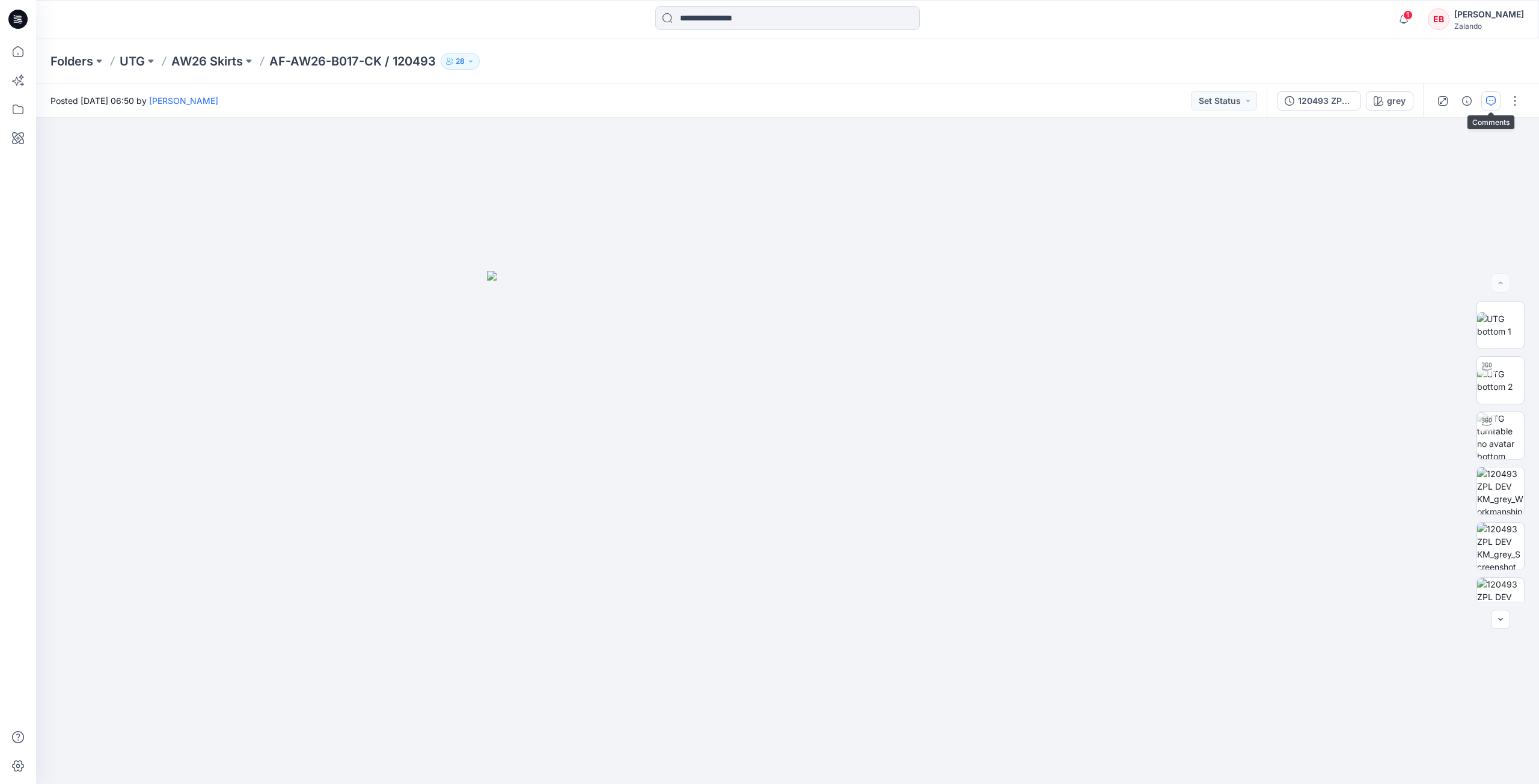
click at [1494, 97] on icon "button" at bounding box center [1490, 101] width 10 height 10
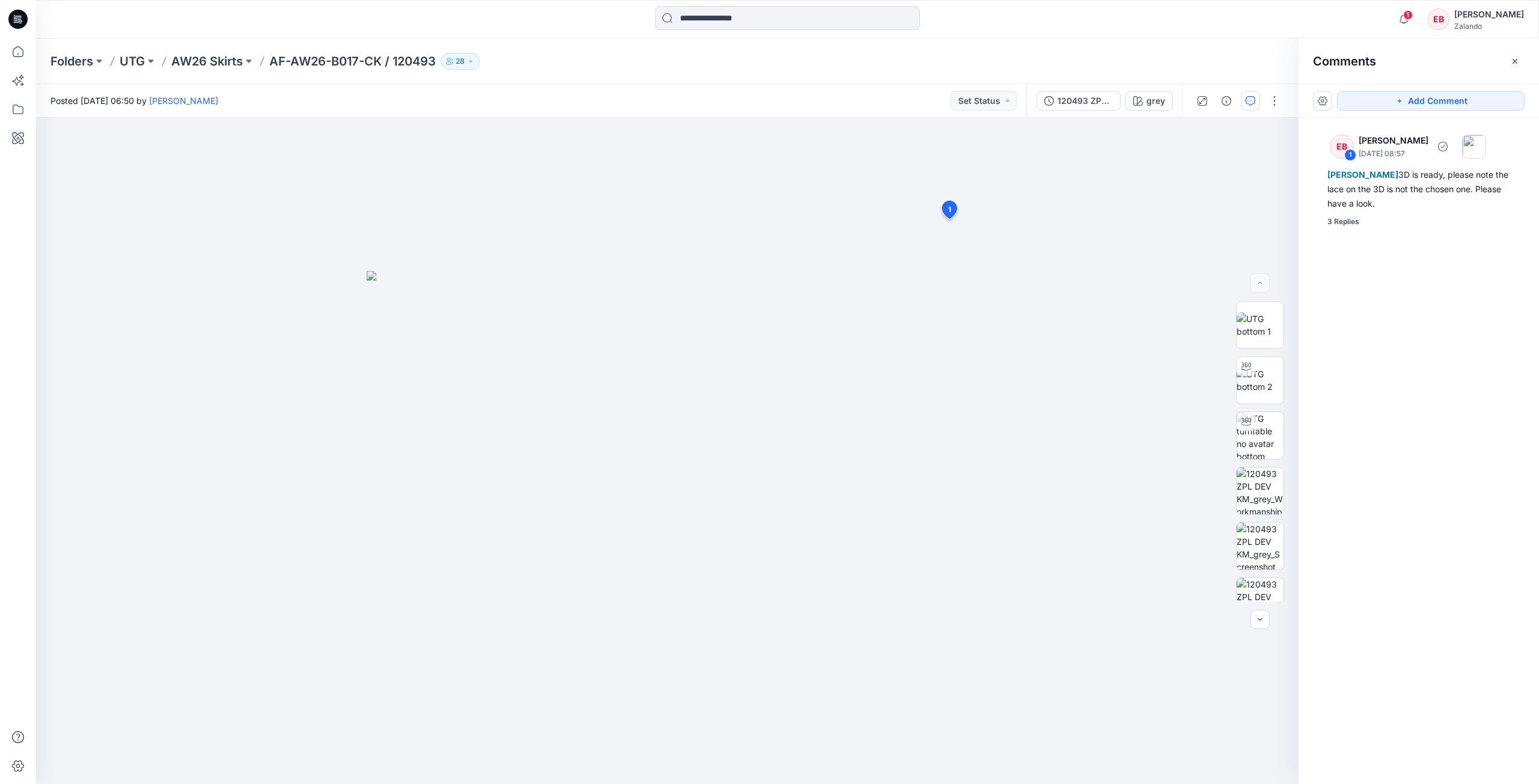
drag, startPoint x: 1363, startPoint y: 221, endPoint x: 1301, endPoint y: 244, distance: 66.1
click at [1363, 221] on div "3 Replies" at bounding box center [1426, 221] width 197 height 12
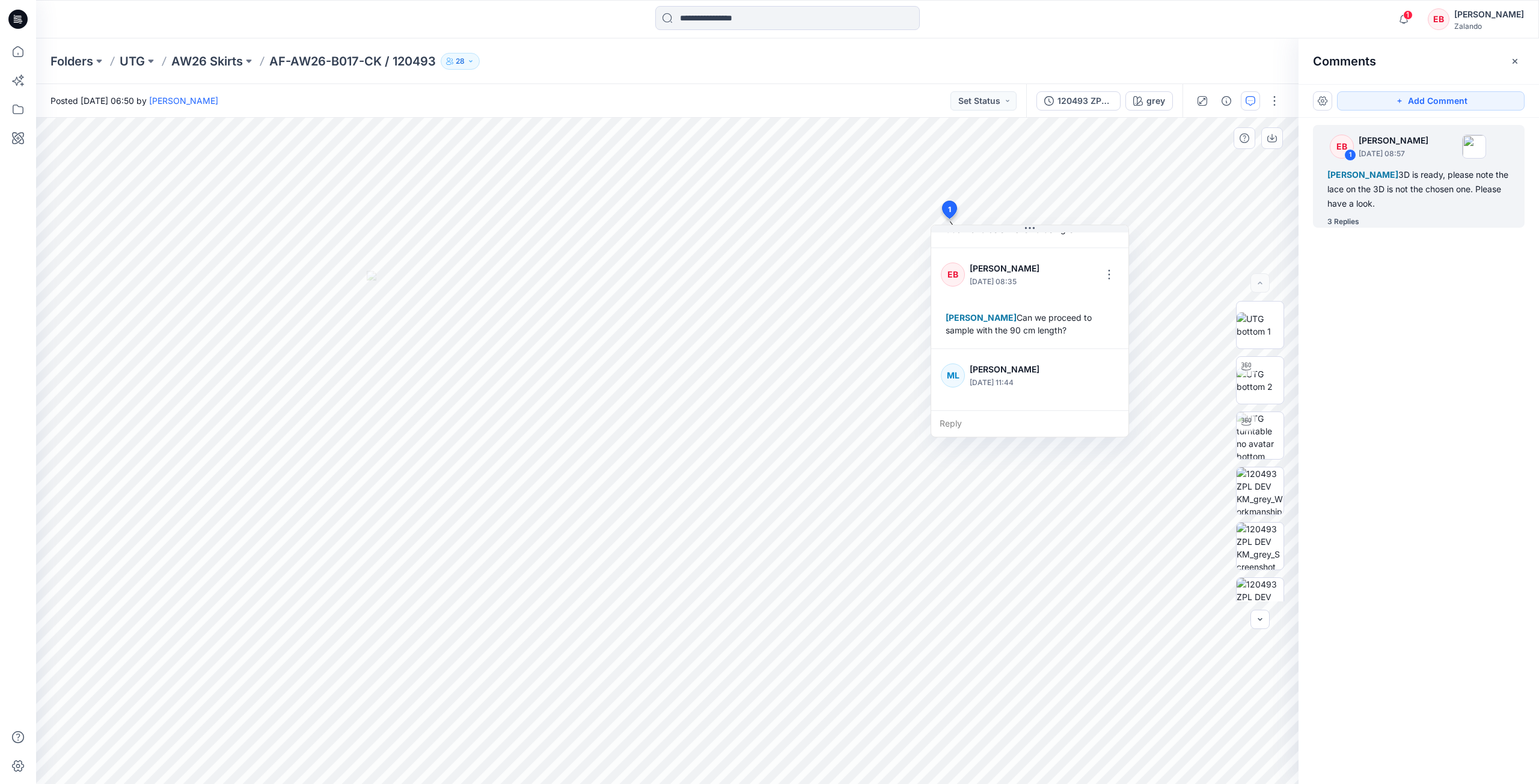
scroll to position [248, 0]
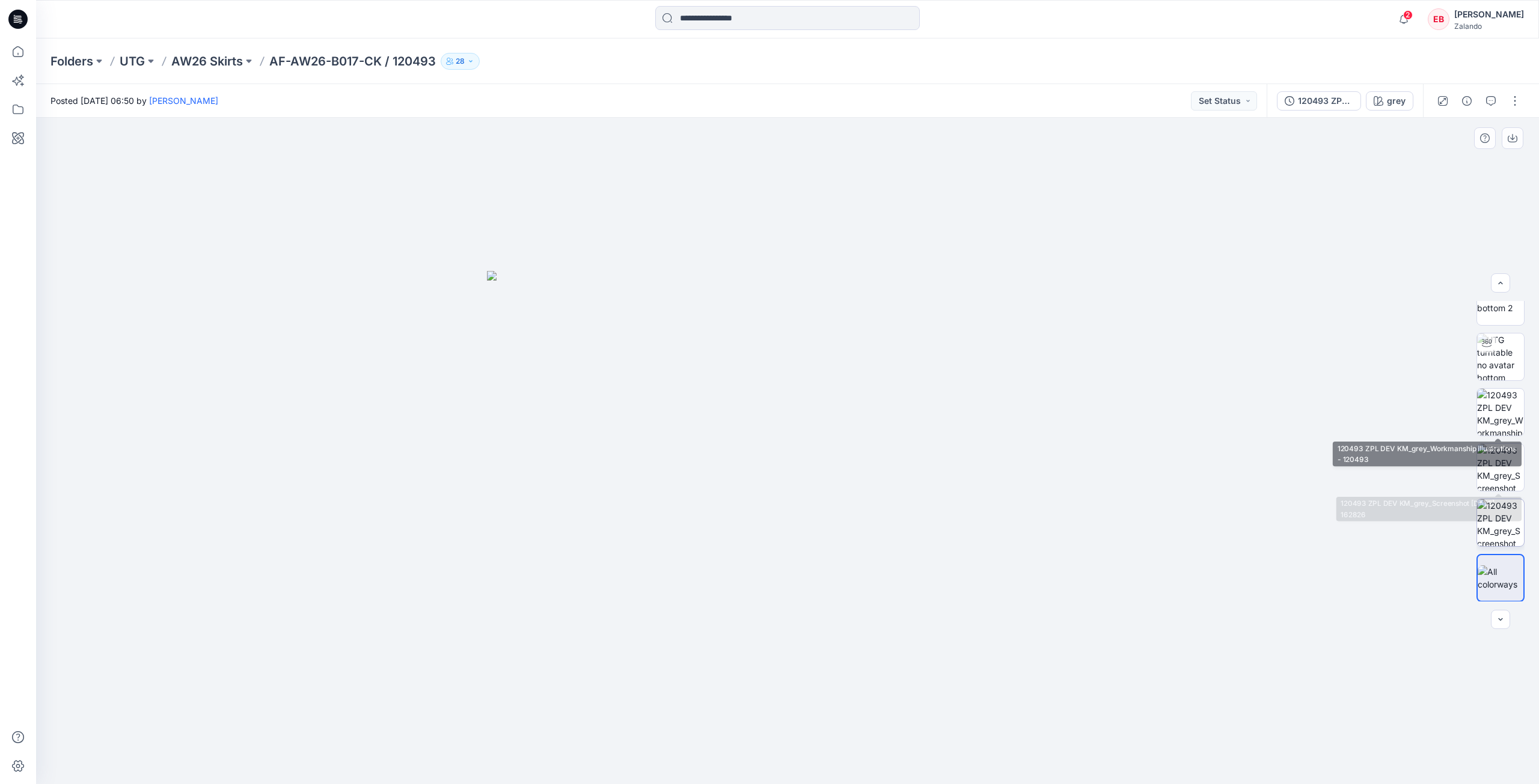
scroll to position [80, 0]
click at [1512, 101] on button "button" at bounding box center [1515, 101] width 19 height 19
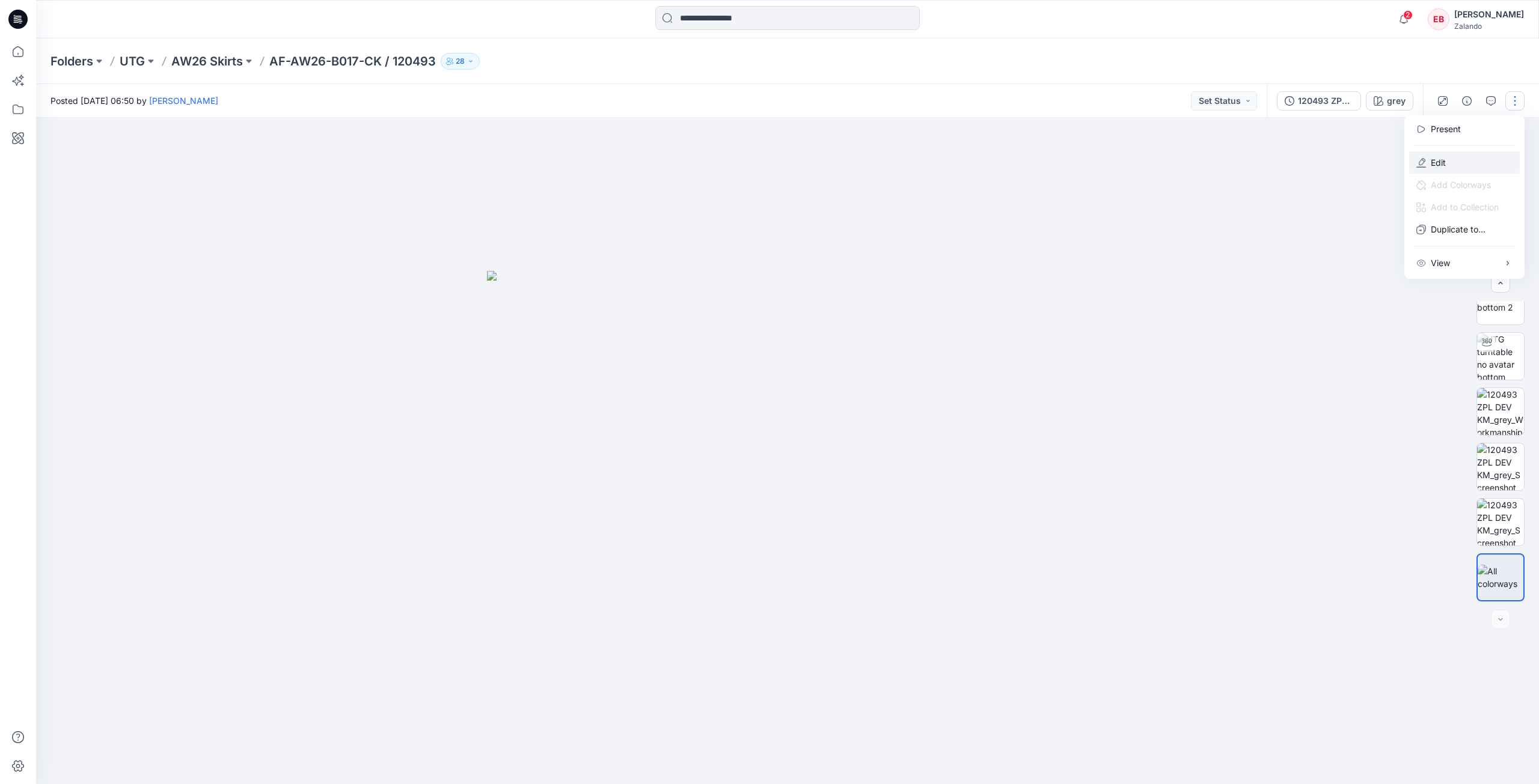
click at [1438, 168] on p "Edit" at bounding box center [1438, 162] width 15 height 12
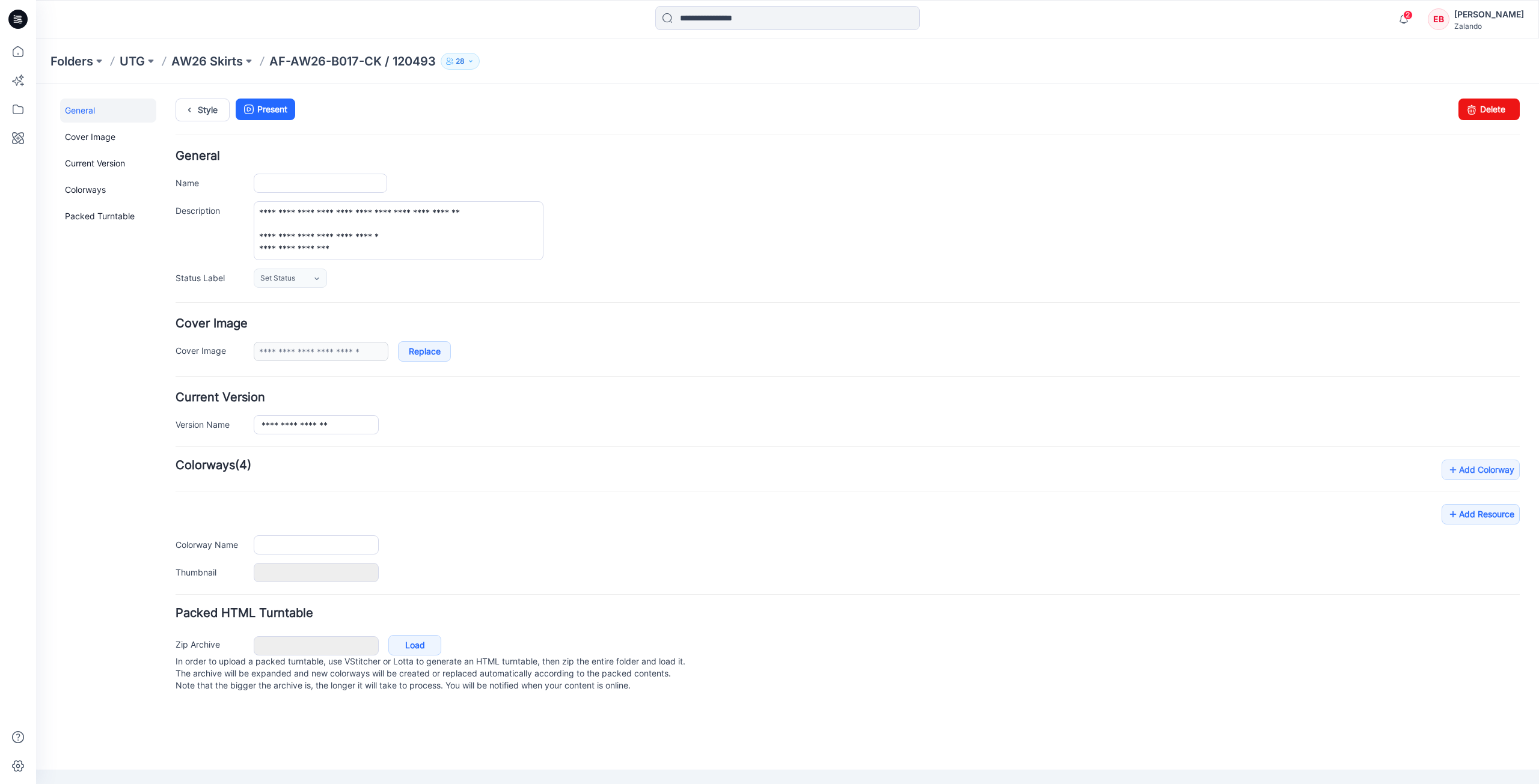
type input "**********"
type input "****"
type input "**********"
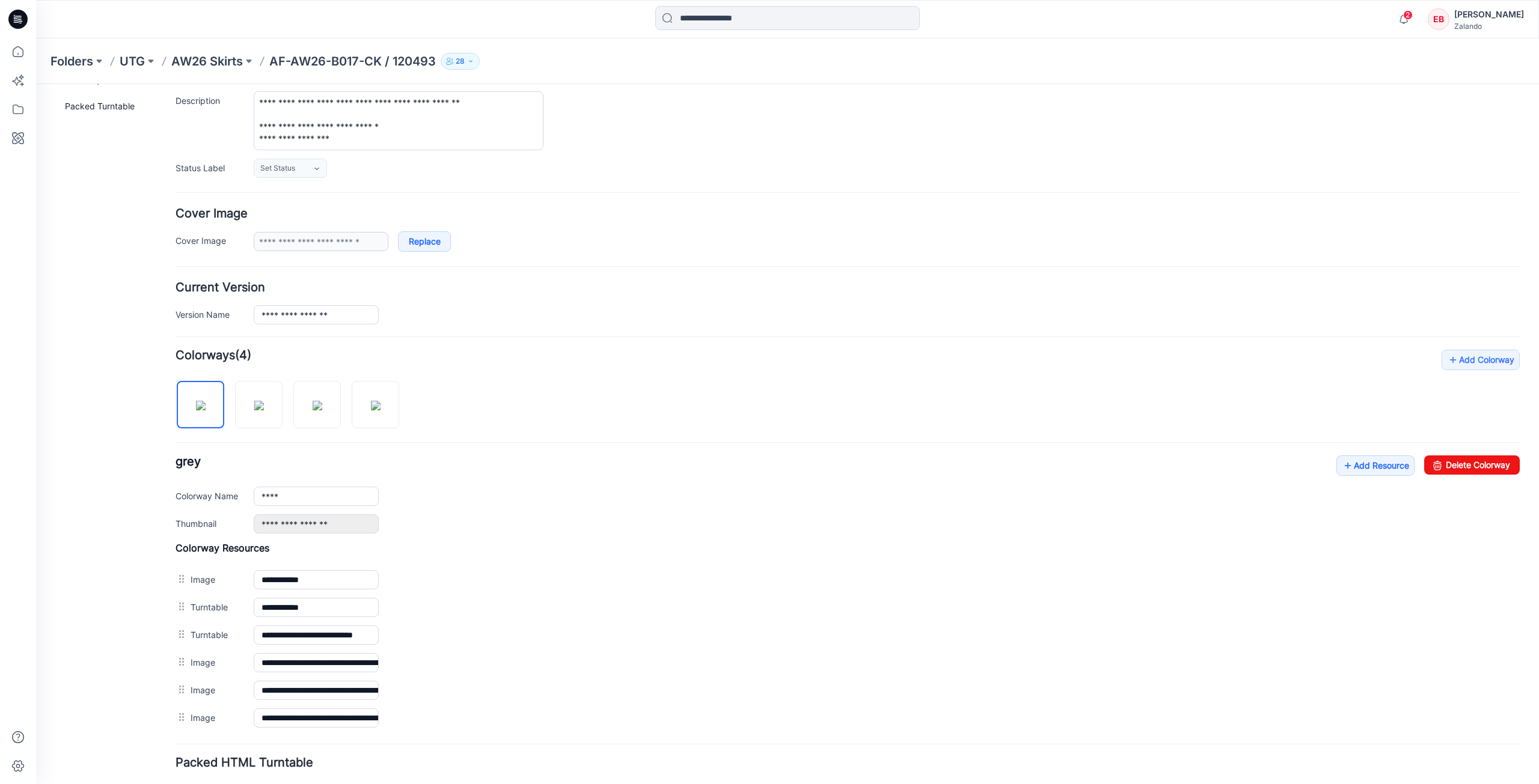
scroll to position [120, 0]
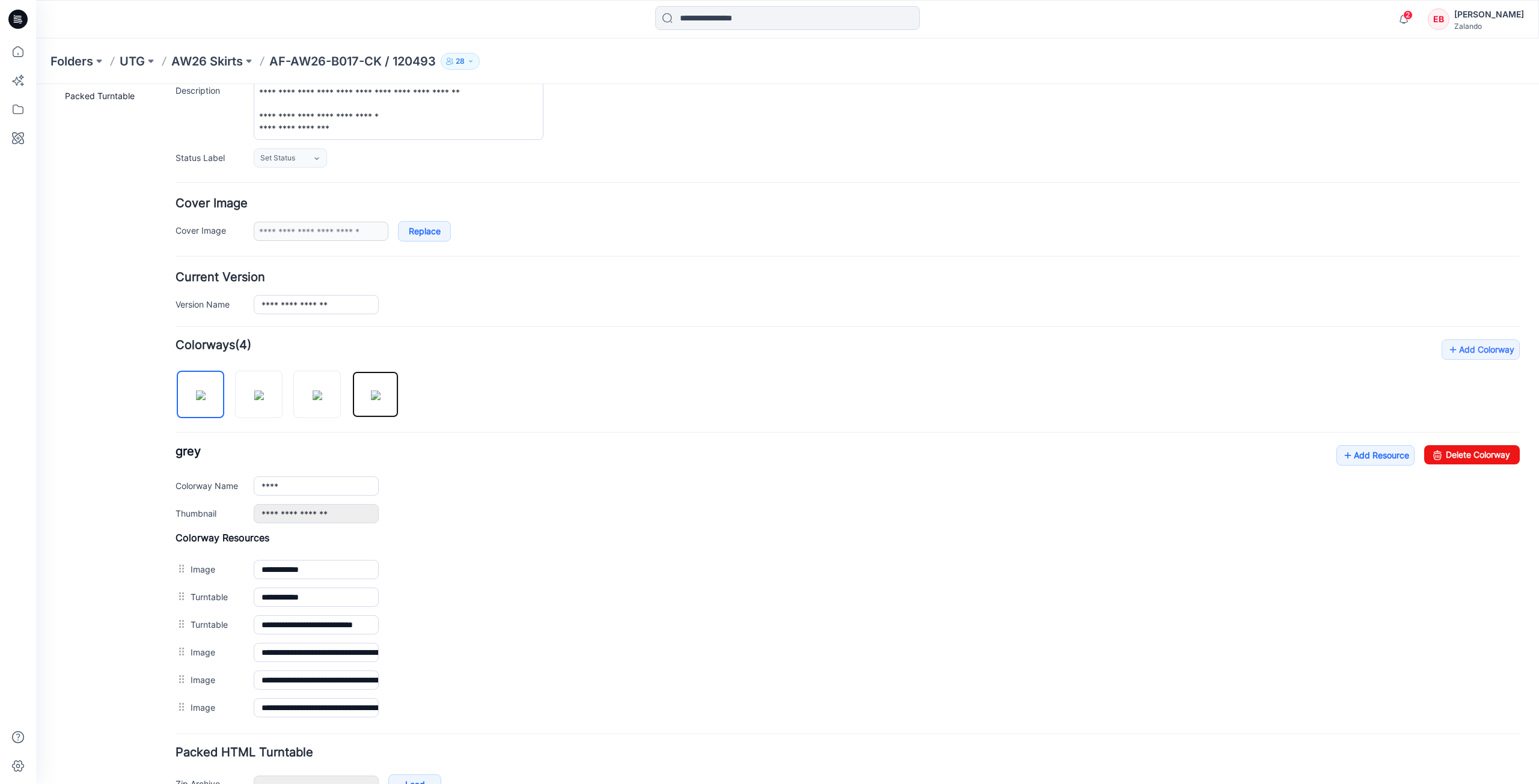
drag, startPoint x: 377, startPoint y: 398, endPoint x: 233, endPoint y: 390, distance: 144.2
click at [227, 392] on div at bounding box center [292, 388] width 233 height 62
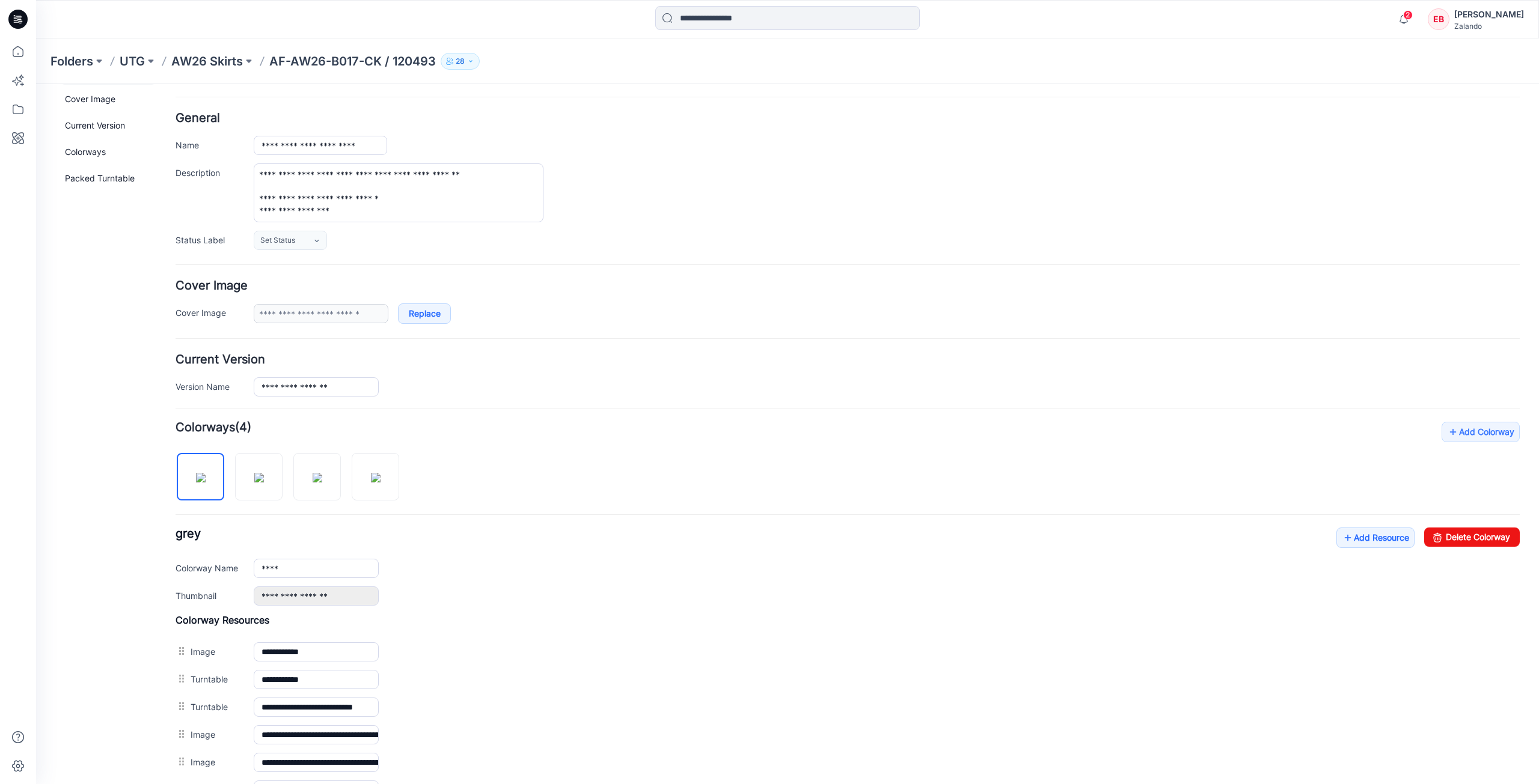
scroll to position [0, 0]
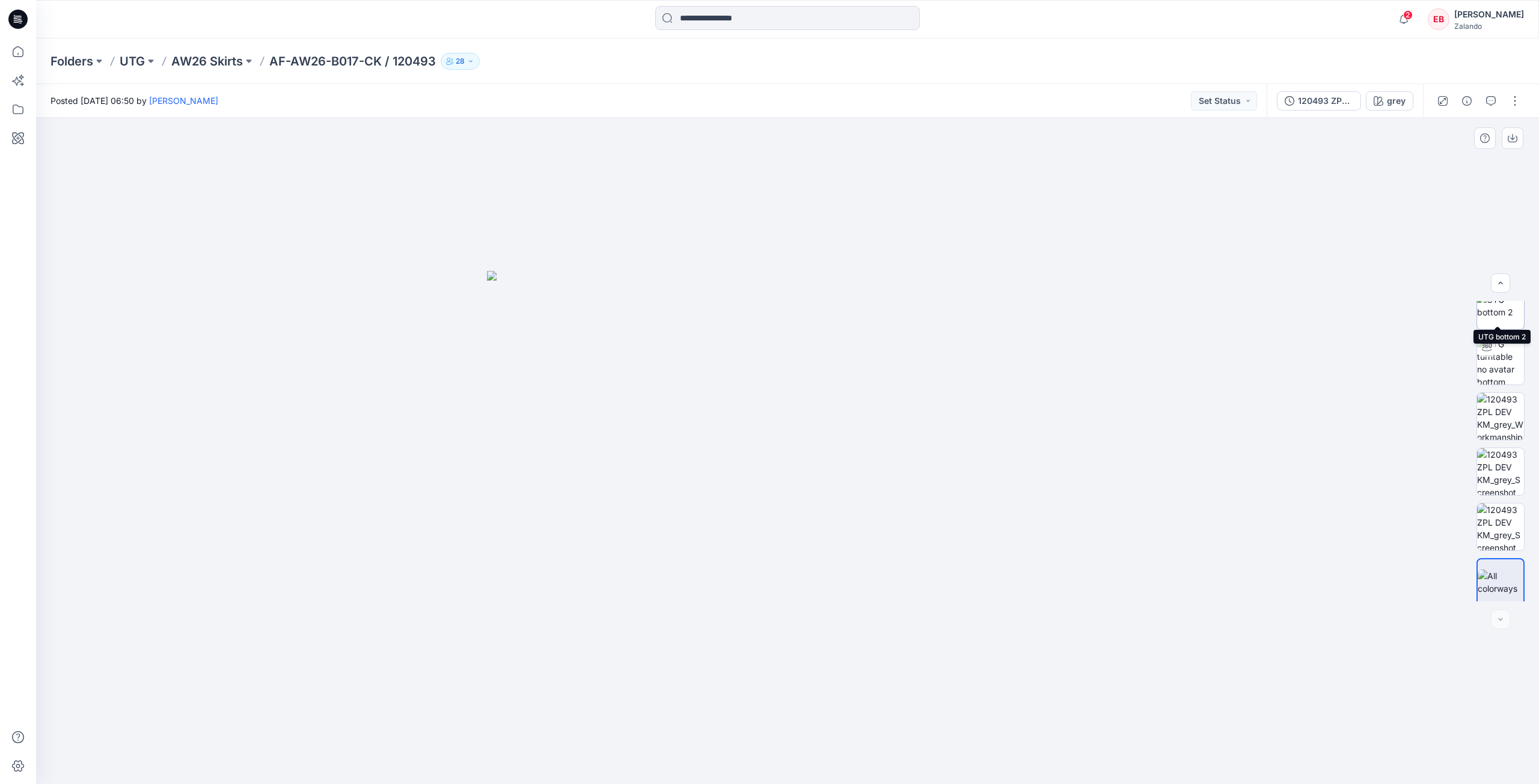
scroll to position [80, 0]
click at [1493, 105] on icon "button" at bounding box center [1490, 101] width 10 height 10
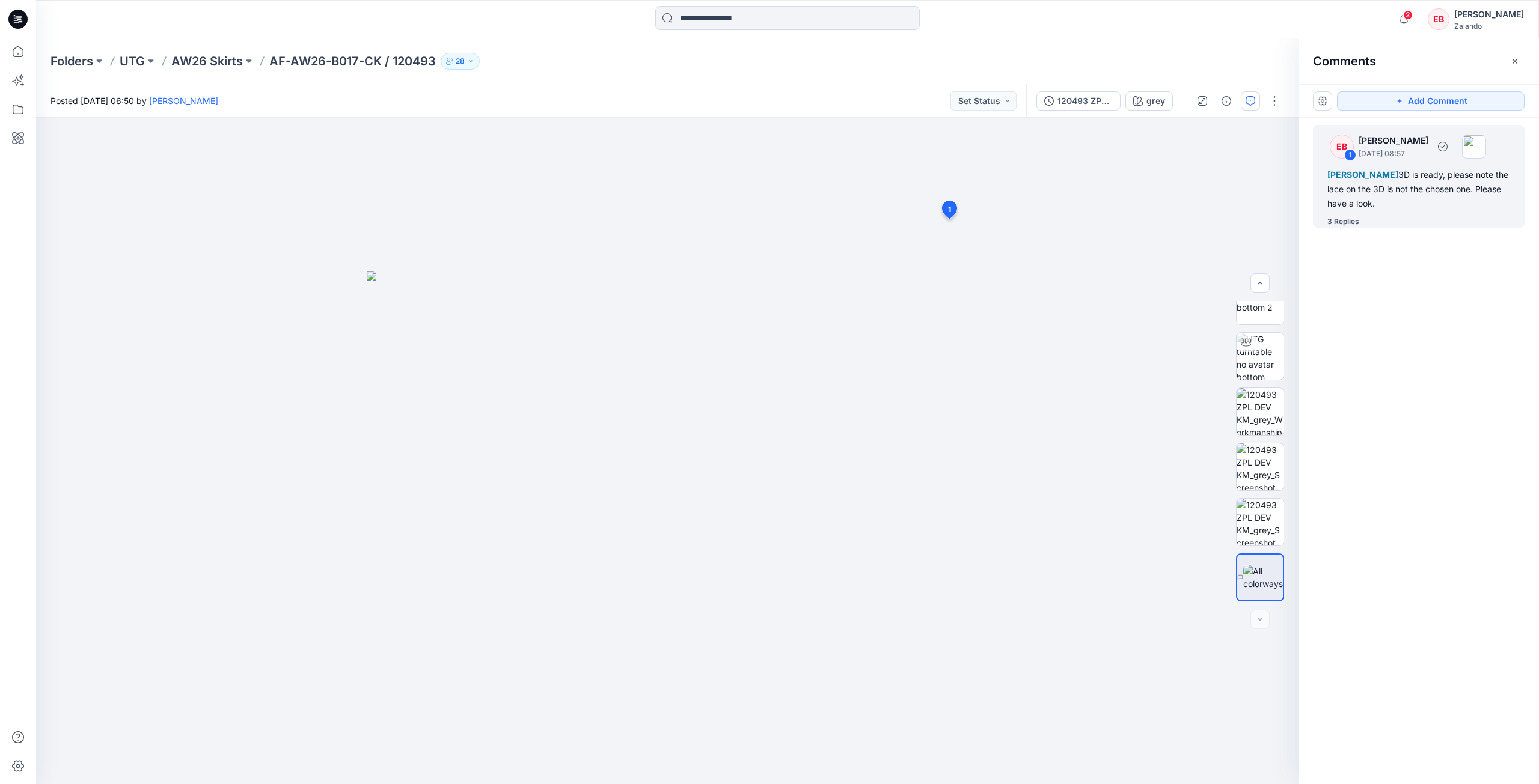
click at [1357, 217] on div "3 Replies" at bounding box center [1343, 221] width 32 height 12
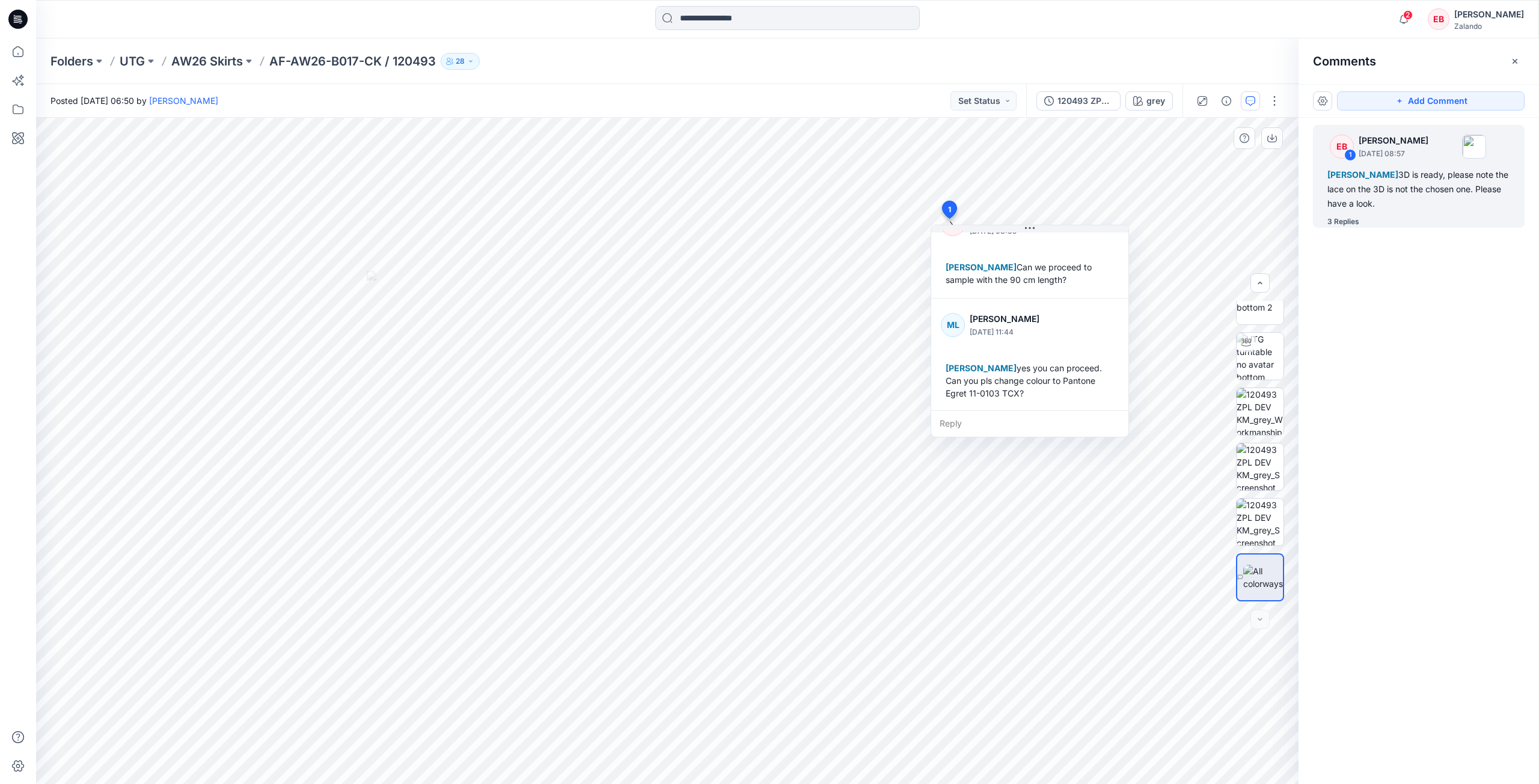
scroll to position [248, 0]
click at [980, 429] on div "Reply" at bounding box center [1030, 424] width 197 height 26
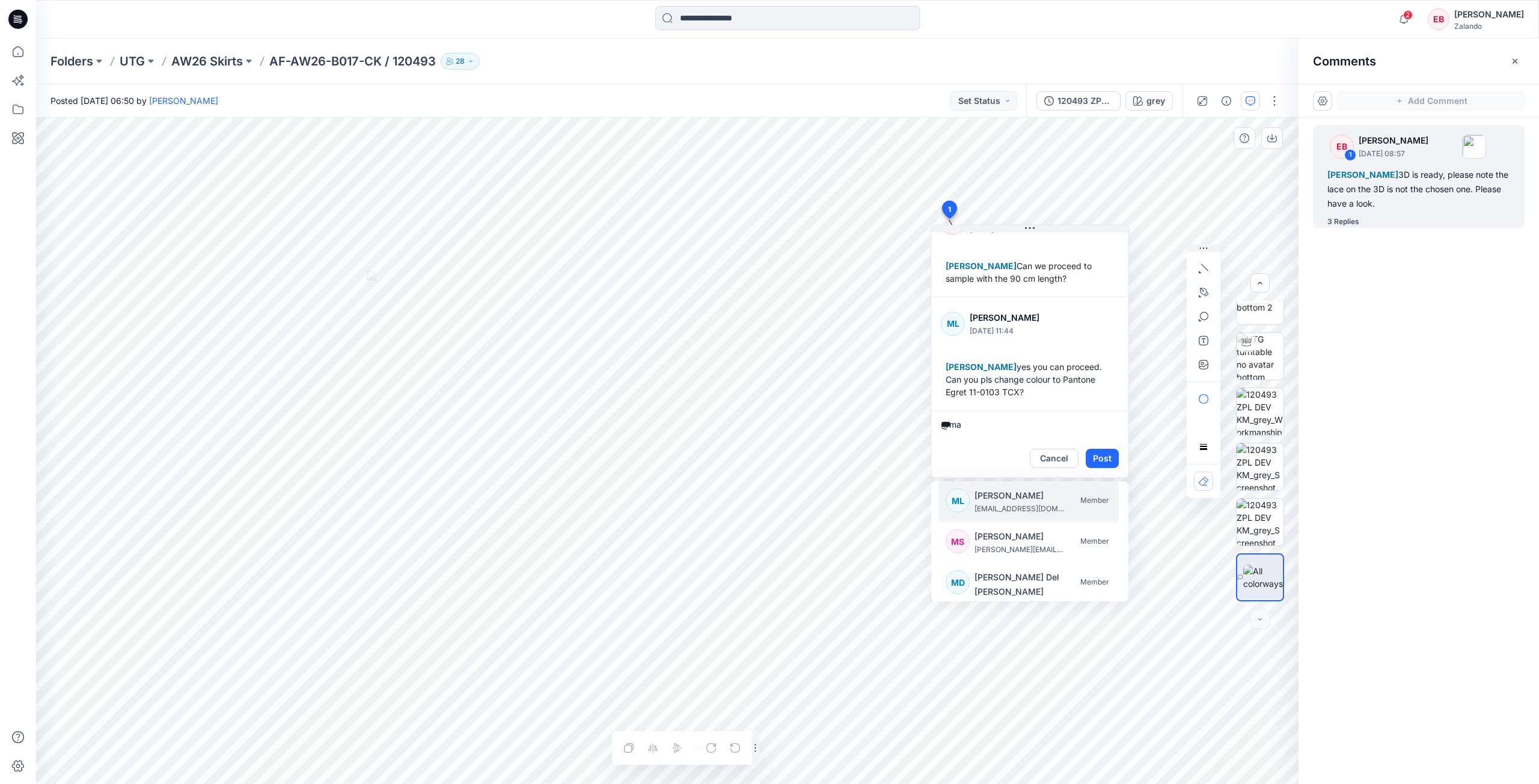
click at [1001, 513] on p "madlen.lecoutre@zalando.de" at bounding box center [1019, 509] width 90 height 12
type textarea "**********"
click at [1099, 460] on button "Post" at bounding box center [1102, 458] width 33 height 19
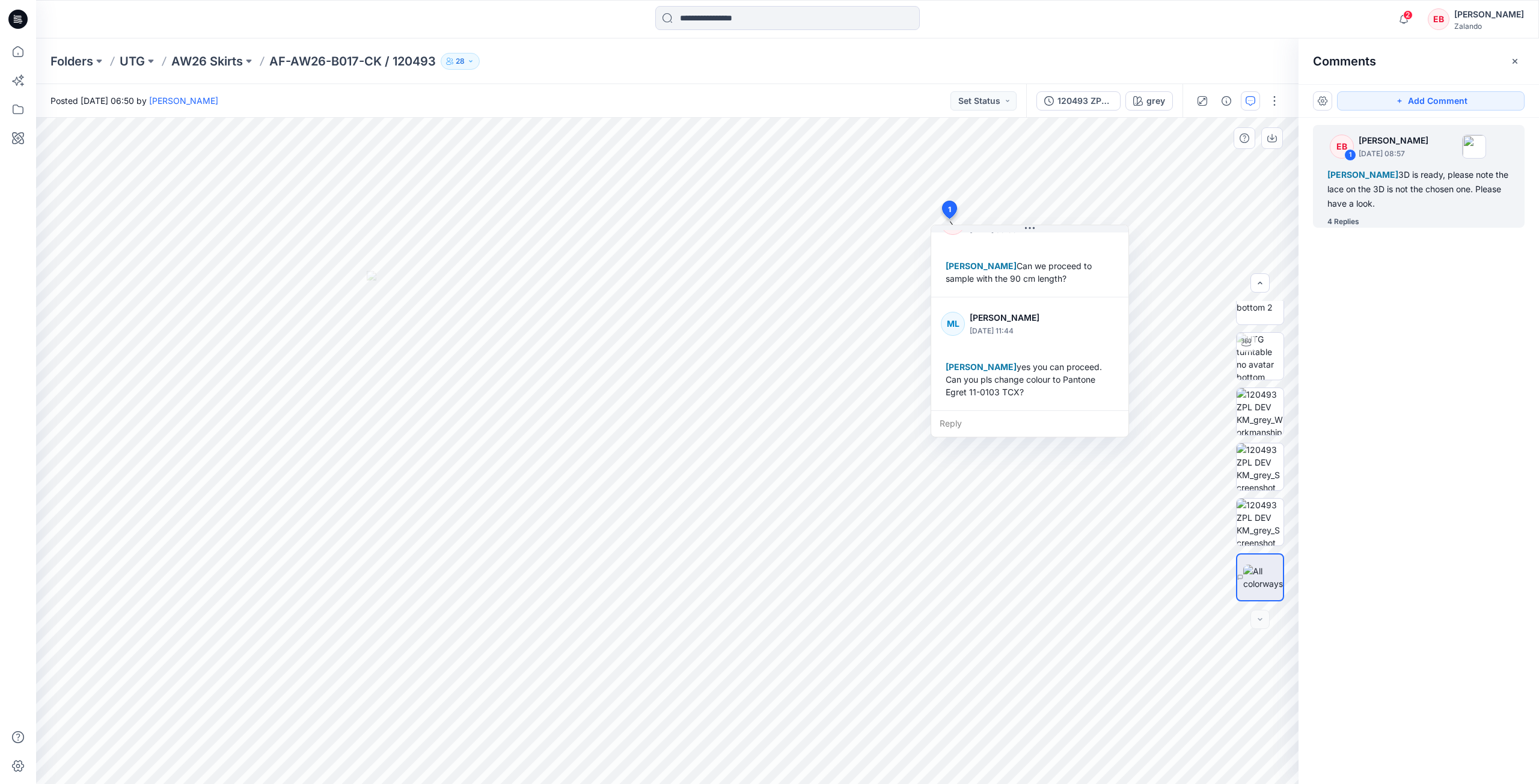
scroll to position [349, 0]
click at [228, 64] on p "AW26 Skirts" at bounding box center [207, 61] width 72 height 17
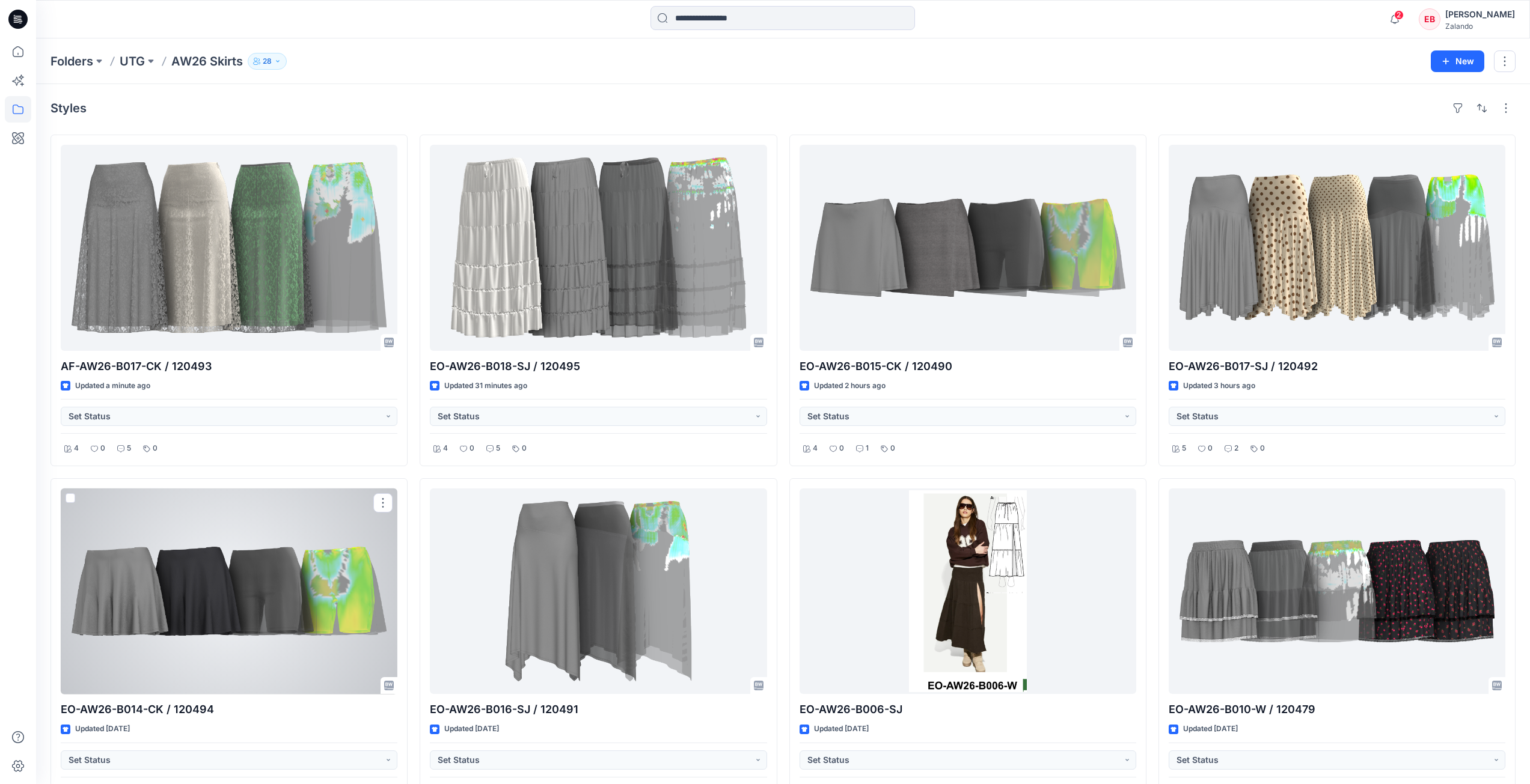
click at [287, 606] on div at bounding box center [229, 591] width 337 height 206
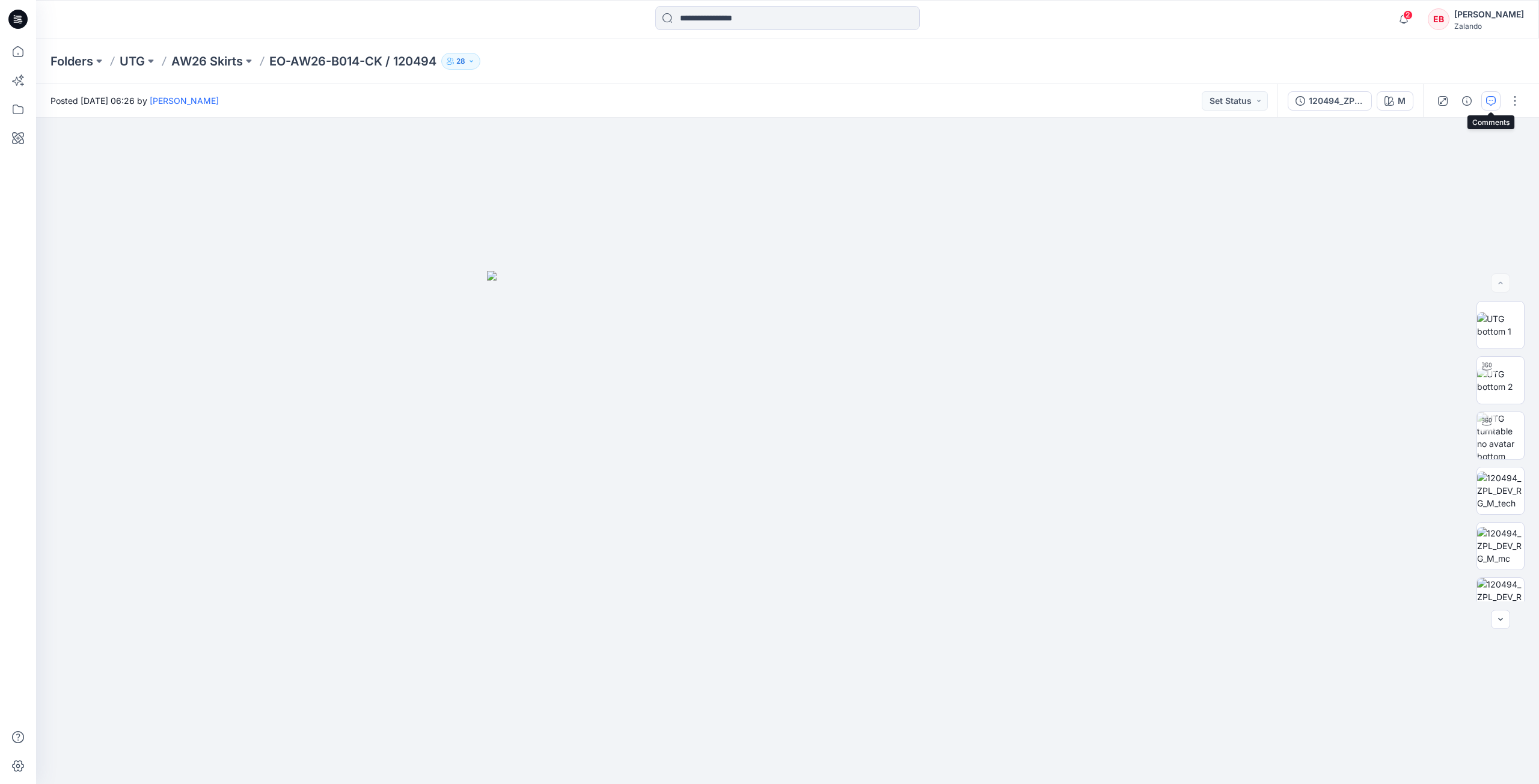
click at [1492, 104] on icon "button" at bounding box center [1490, 101] width 10 height 10
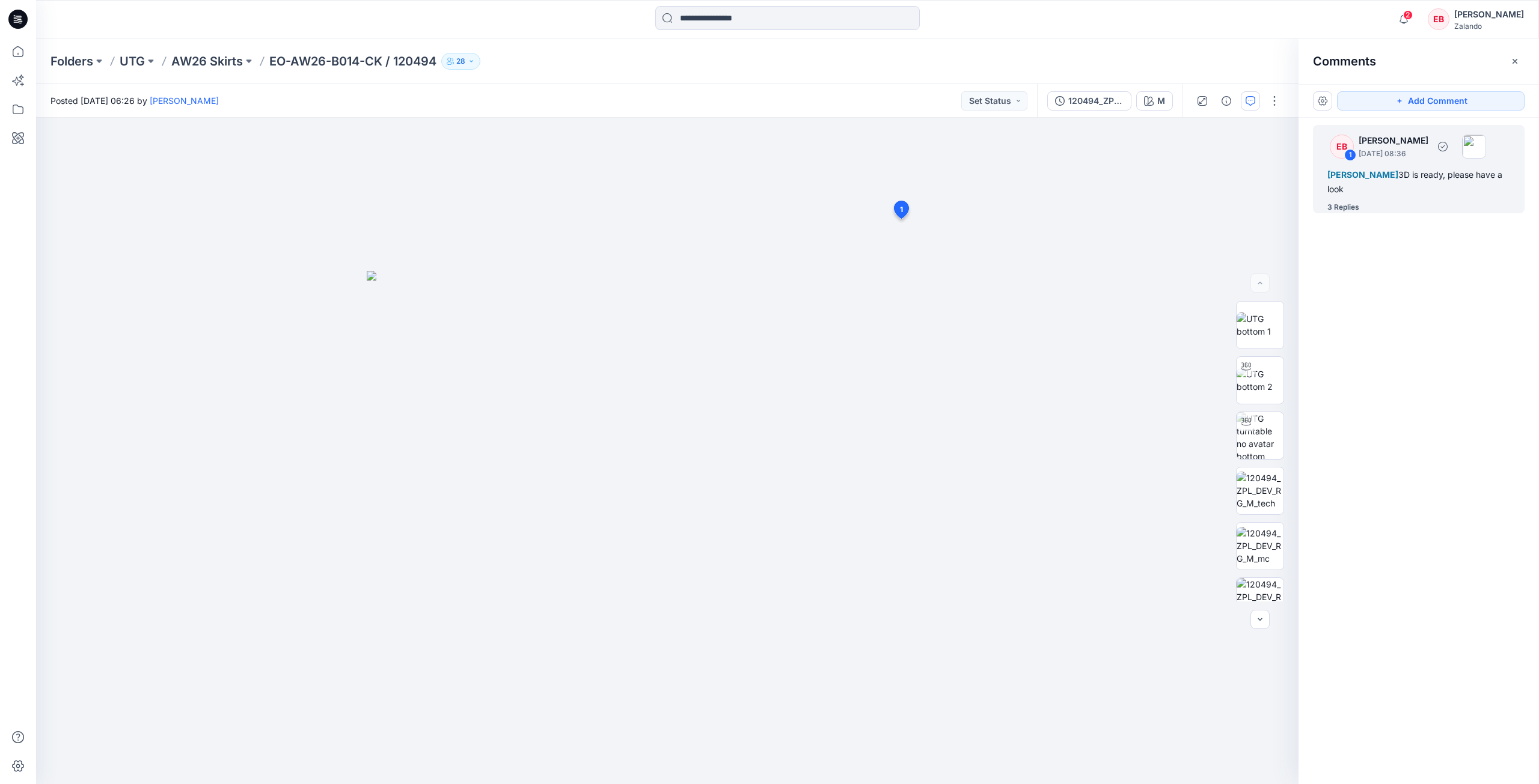
click at [1364, 211] on div "3 Replies" at bounding box center [1426, 207] width 197 height 12
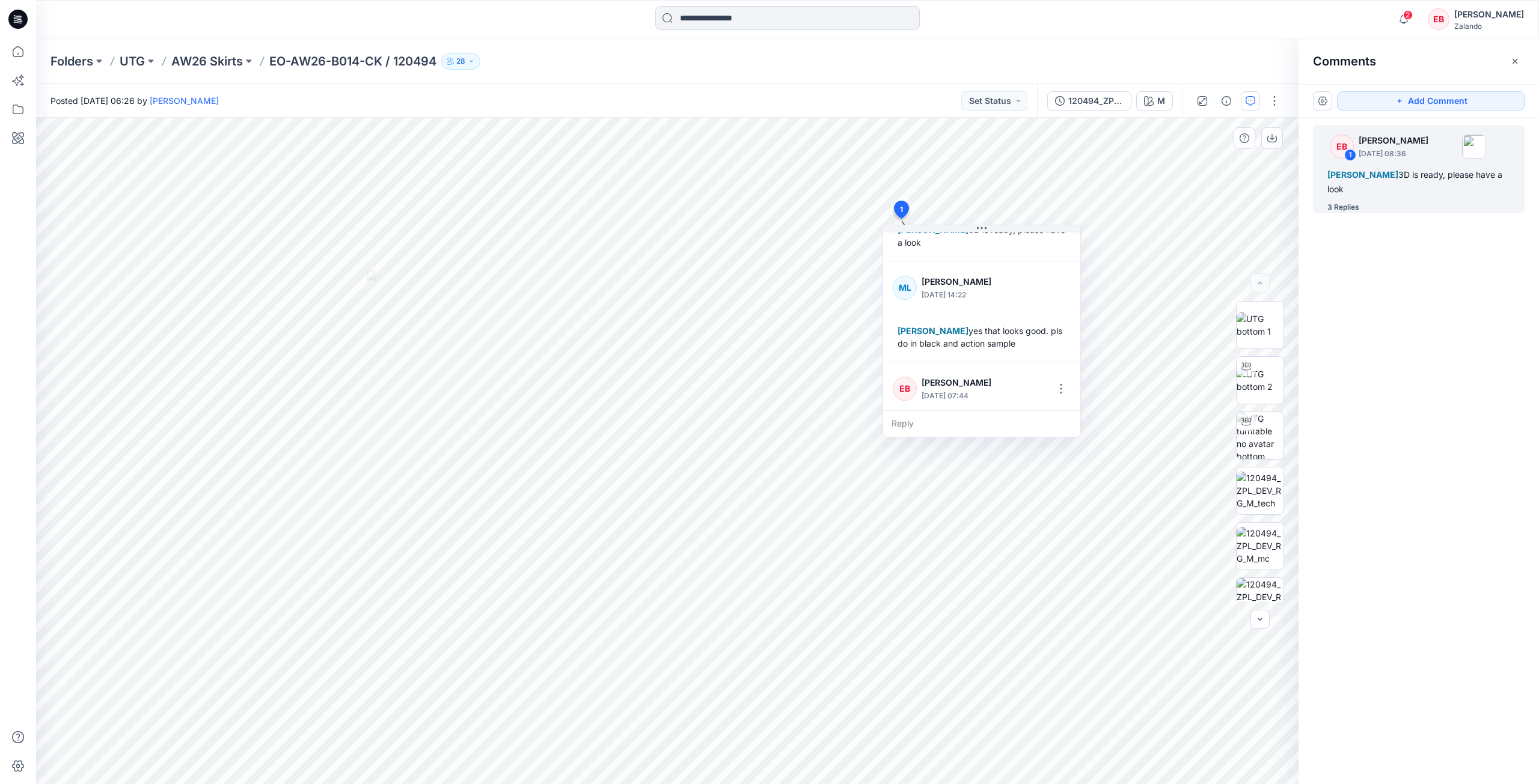
scroll to position [223, 0]
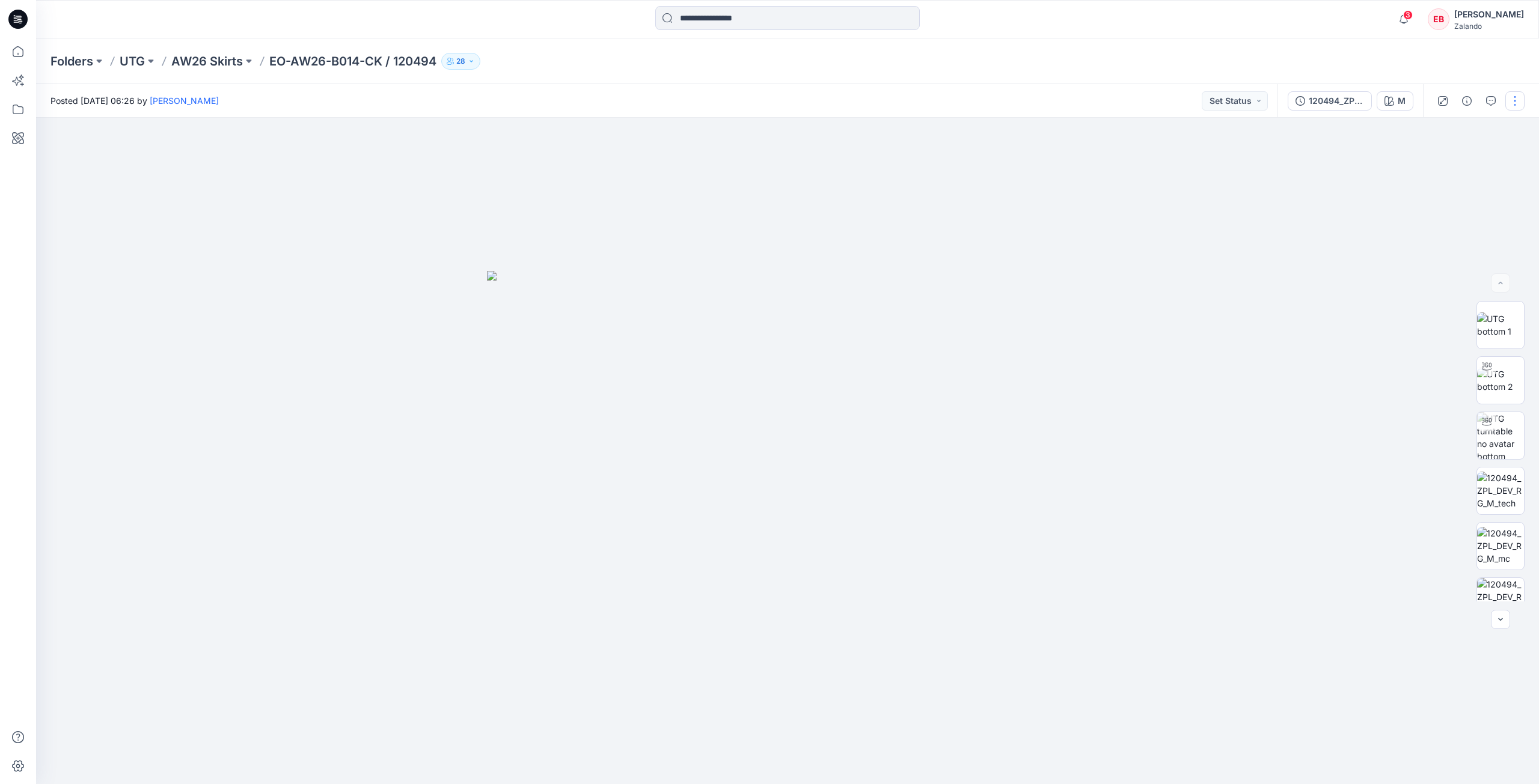
click at [1520, 92] on button "button" at bounding box center [1515, 101] width 19 height 19
click at [1438, 164] on p "Edit" at bounding box center [1438, 162] width 15 height 12
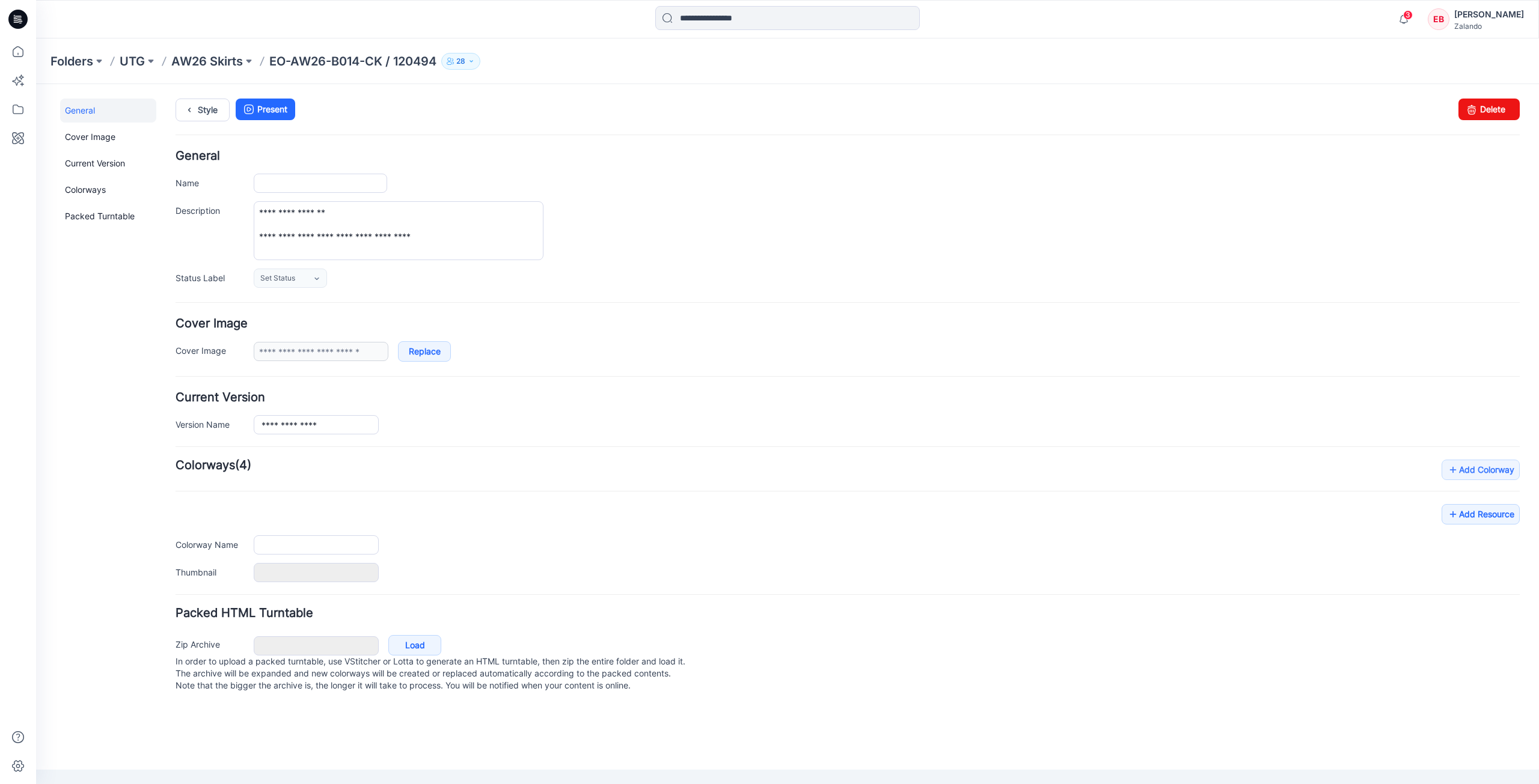
type input "**********"
type input "*"
type input "**********"
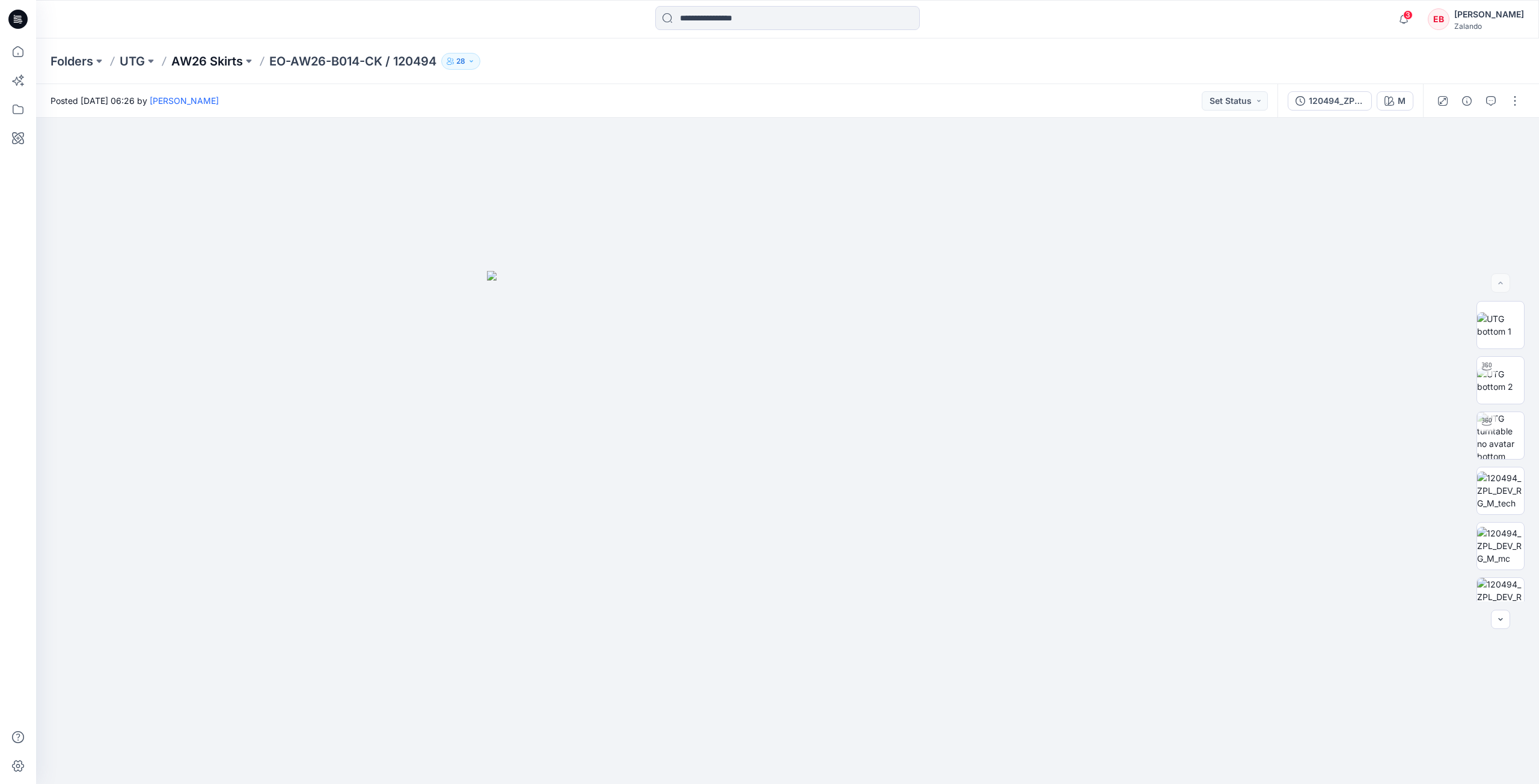
click at [176, 66] on p "AW26 Skirts" at bounding box center [207, 61] width 72 height 17
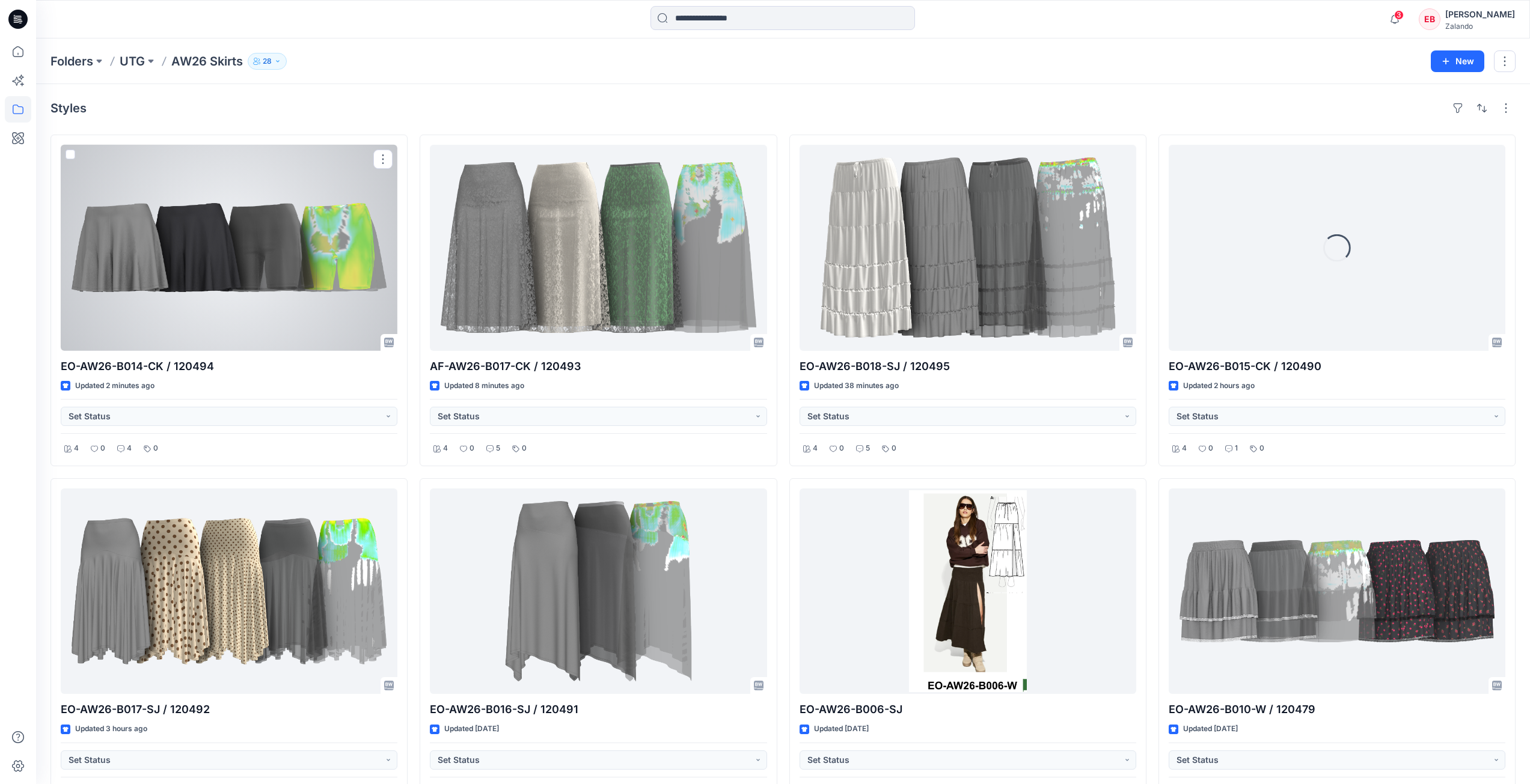
drag, startPoint x: 332, startPoint y: 311, endPoint x: 362, endPoint y: 306, distance: 30.4
click at [331, 311] on div at bounding box center [229, 248] width 337 height 206
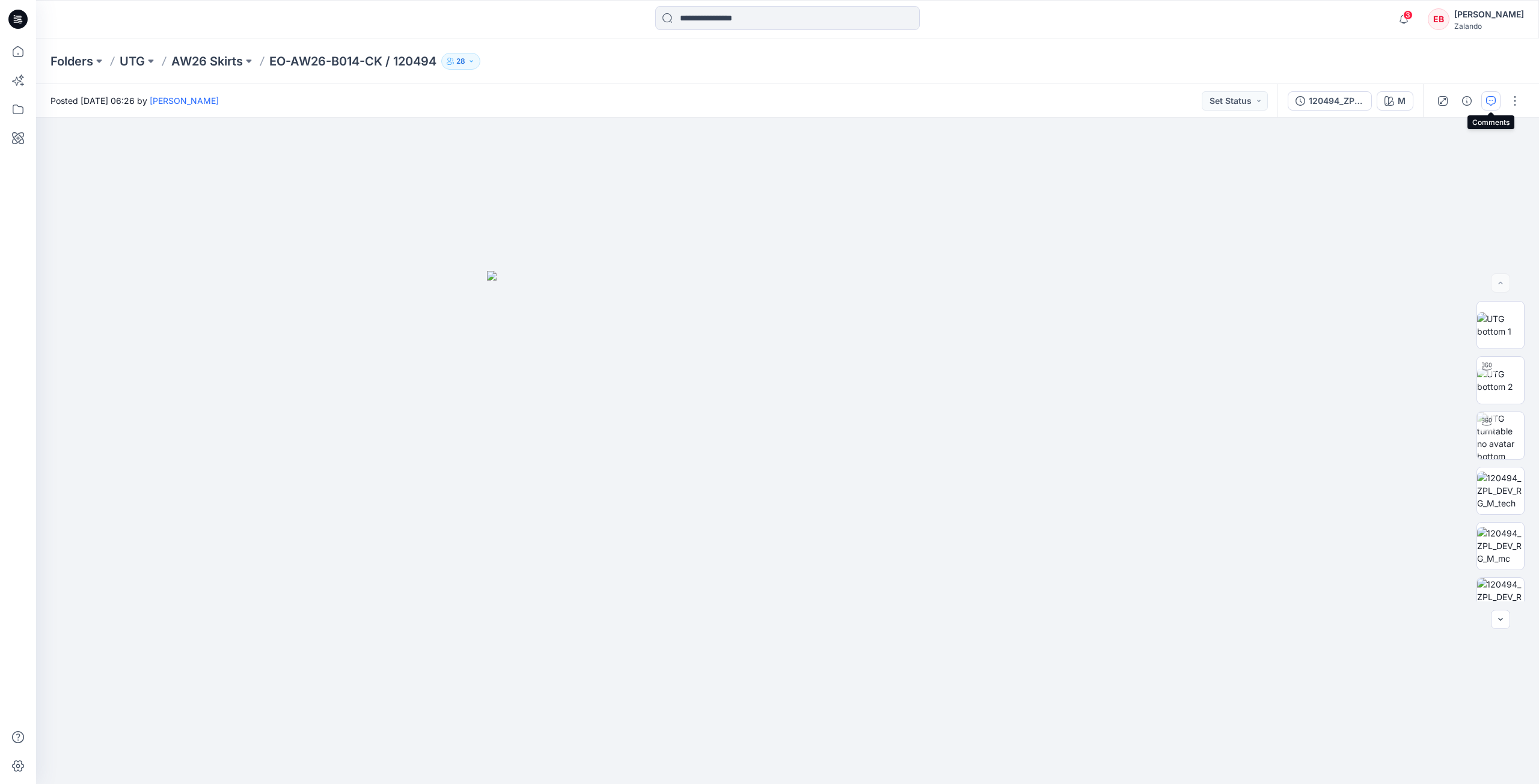
click at [1491, 101] on icon "button" at bounding box center [1490, 101] width 10 height 10
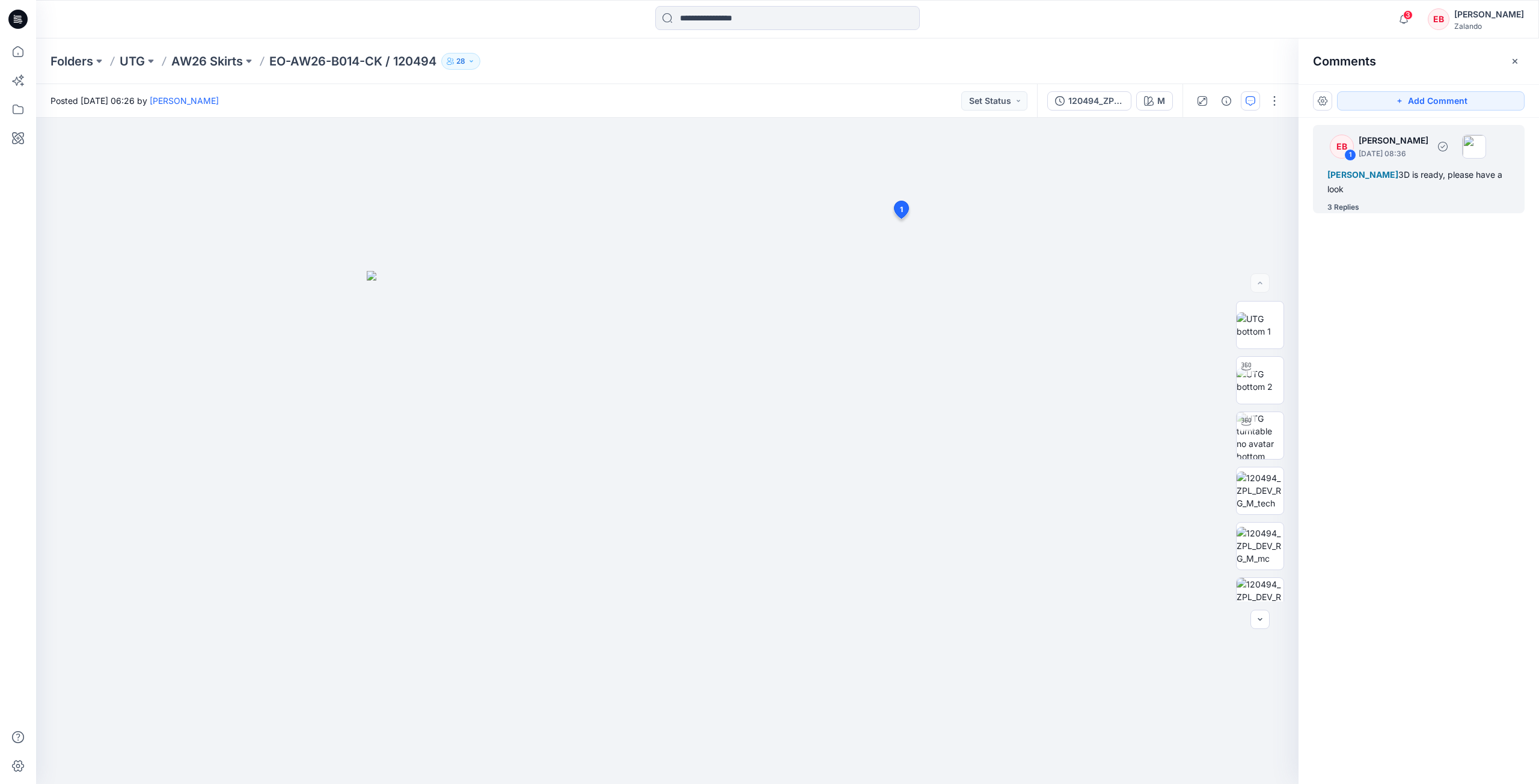
click at [1342, 208] on div "3 Replies" at bounding box center [1343, 207] width 32 height 12
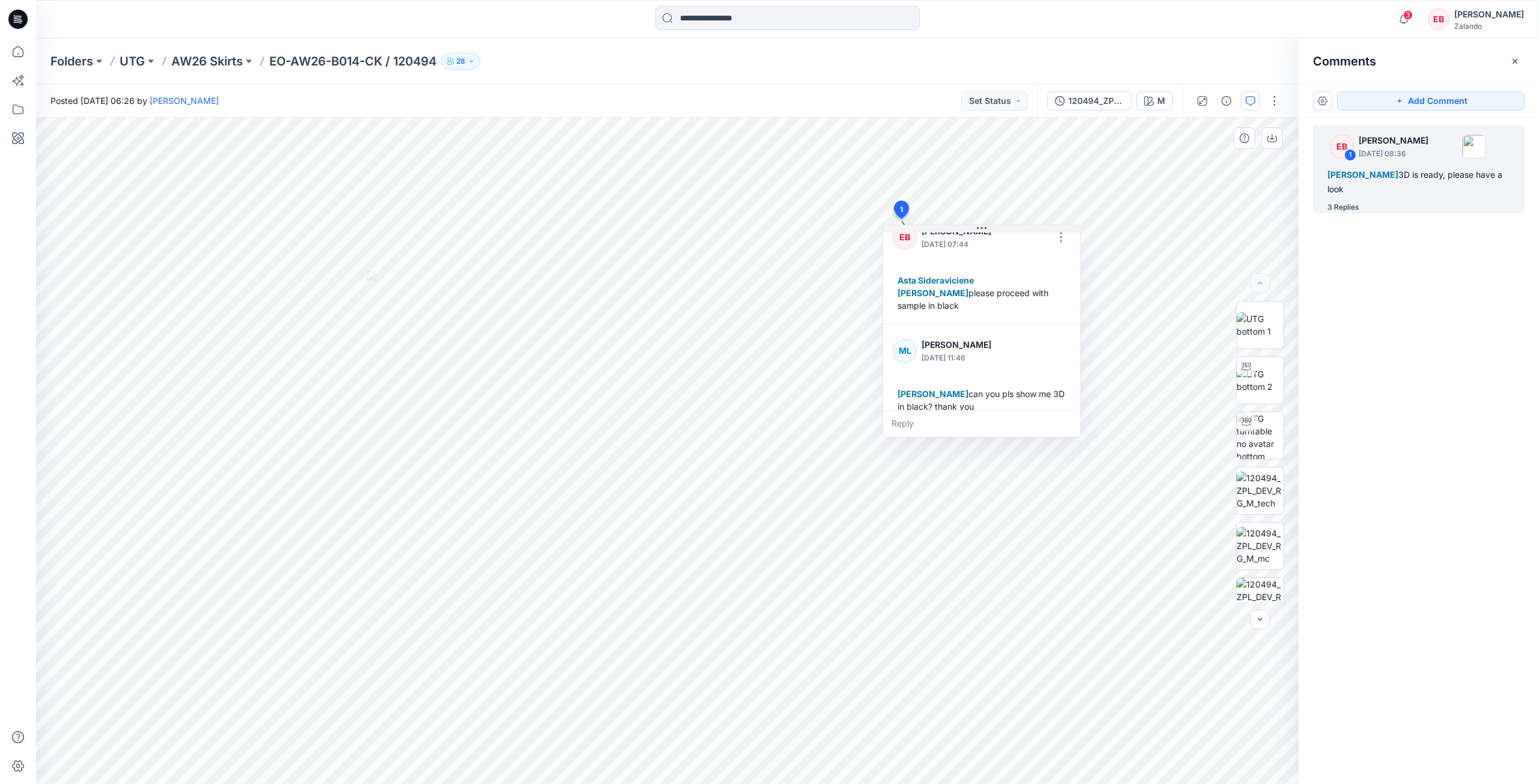
scroll to position [223, 0]
click at [927, 426] on div "Reply" at bounding box center [982, 424] width 197 height 26
click at [958, 504] on p "[EMAIL_ADDRESS][DOMAIN_NAME]" at bounding box center [971, 509] width 90 height 12
type textarea "**********"
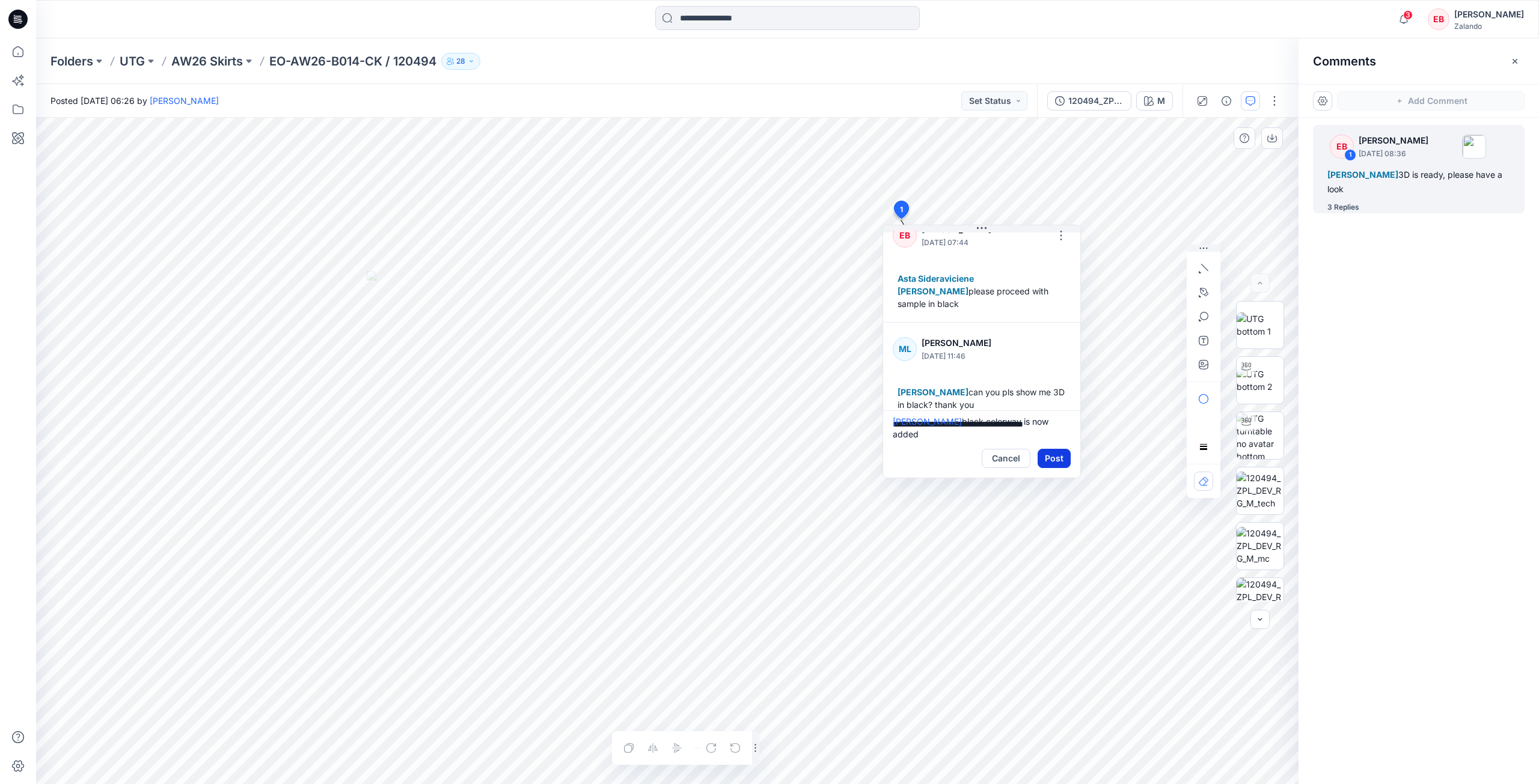
click at [1050, 457] on button "Post" at bounding box center [1054, 458] width 33 height 19
click at [225, 66] on p "AW26 Skirts" at bounding box center [207, 61] width 72 height 17
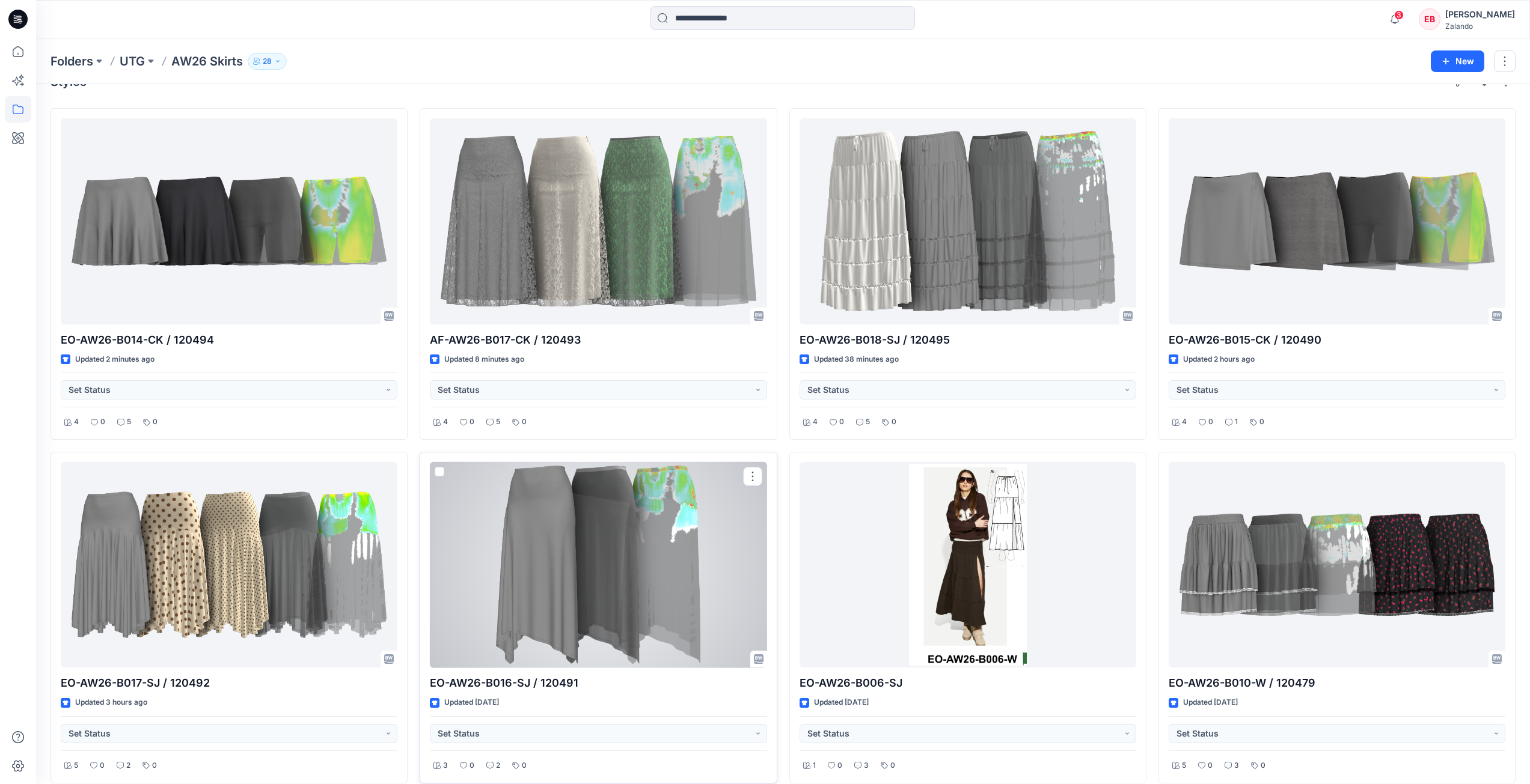
scroll to position [40, 0]
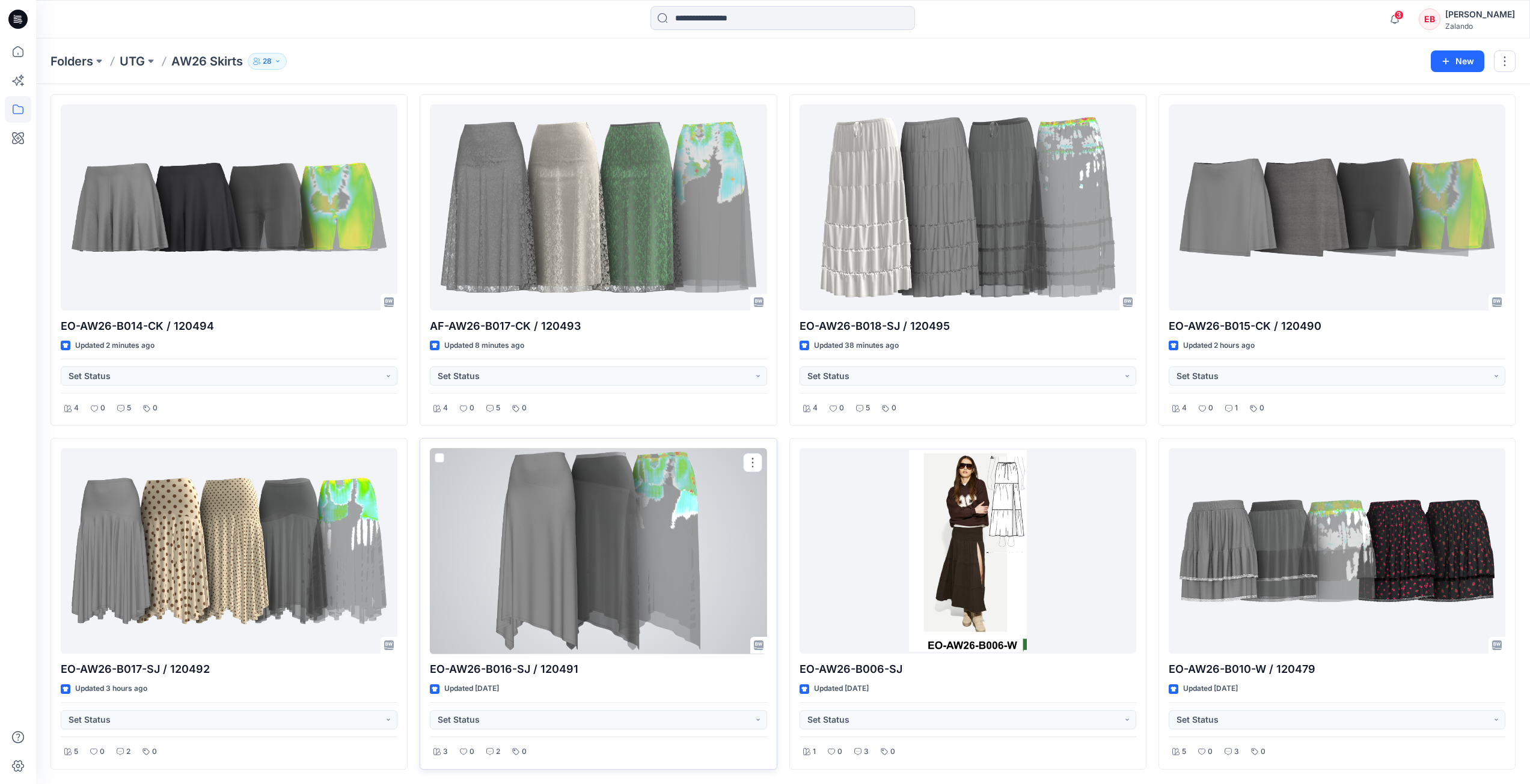
click at [714, 561] on div at bounding box center [598, 551] width 337 height 206
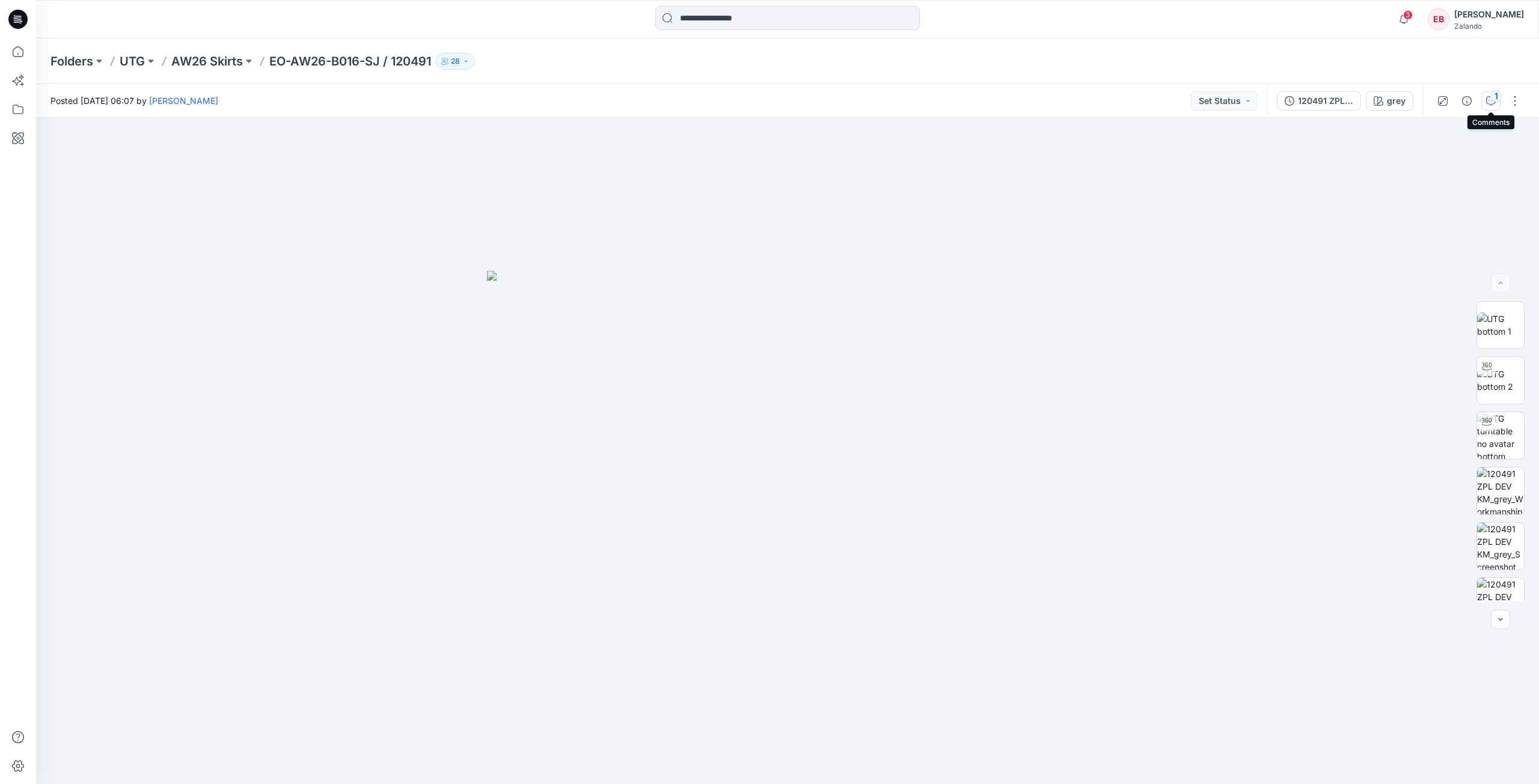
click at [1495, 93] on div "1" at bounding box center [1496, 96] width 12 height 12
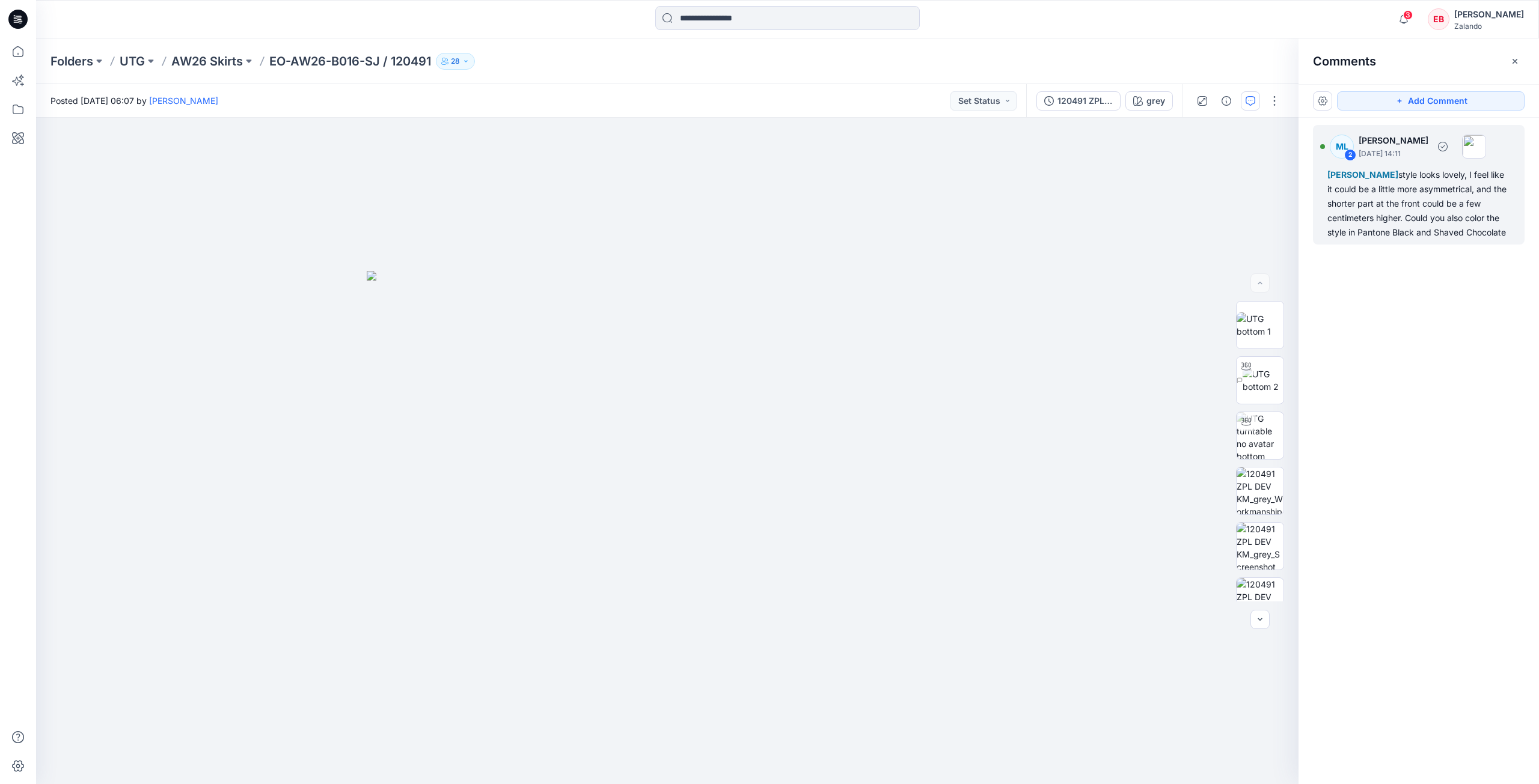
click at [1419, 212] on div "Emma Bertelsen style looks lovely, I feel like it could be a little more asymme…" at bounding box center [1419, 204] width 183 height 72
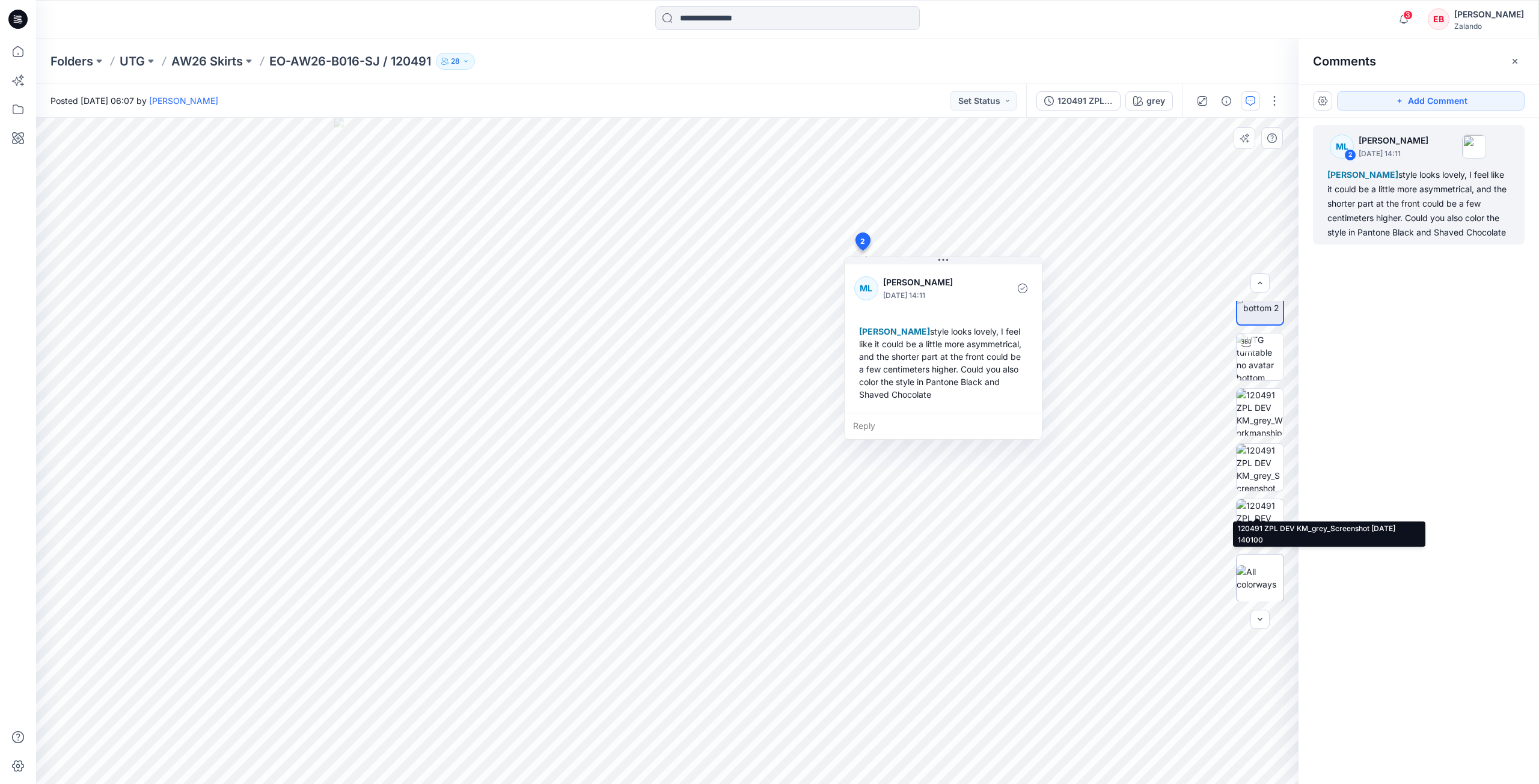
scroll to position [80, 0]
click at [1092, 102] on div "120491 ZPL DEV" at bounding box center [1085, 101] width 55 height 13
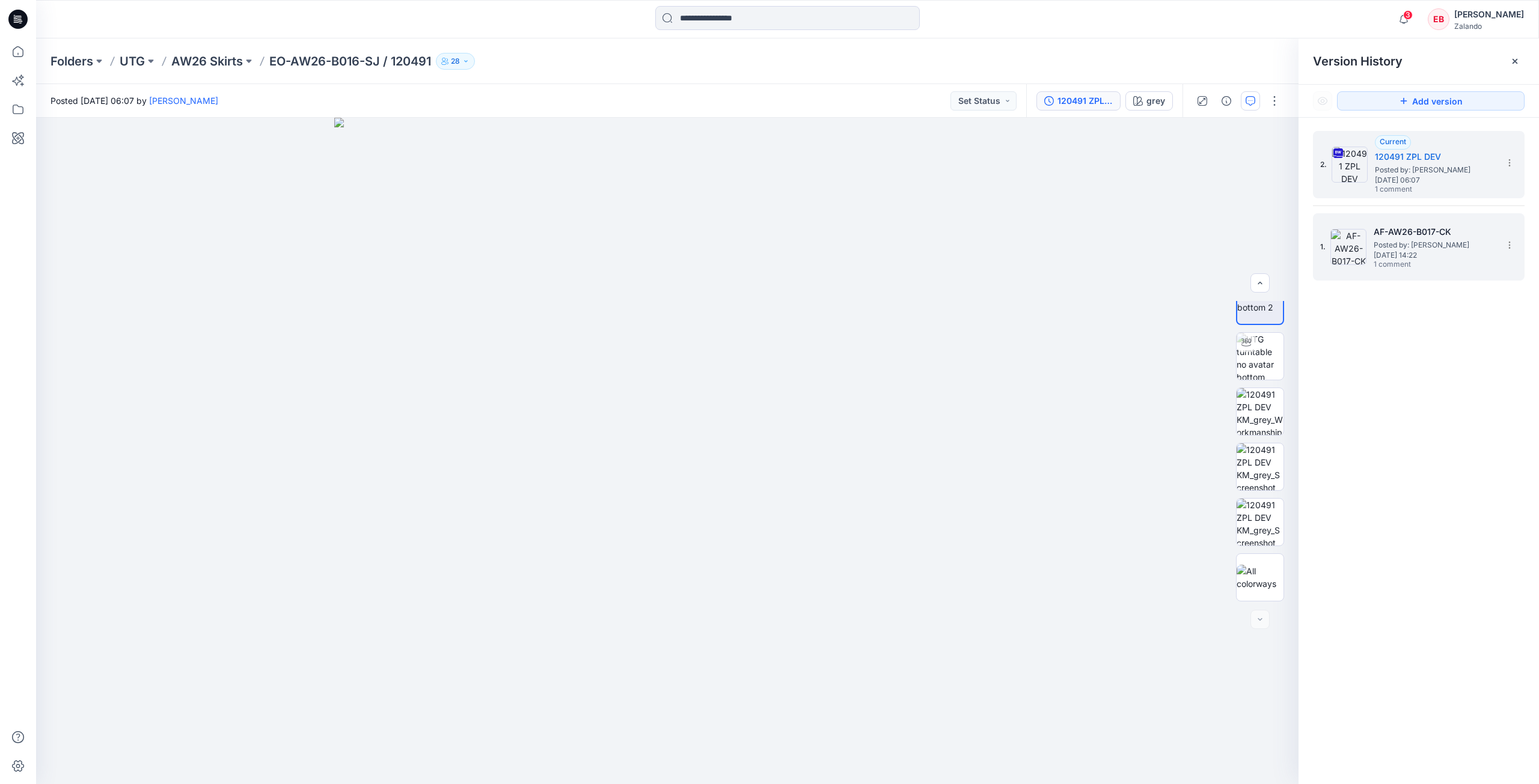
click at [1418, 258] on span "Wednesday, October 08, 2025 14:22" at bounding box center [1433, 255] width 120 height 9
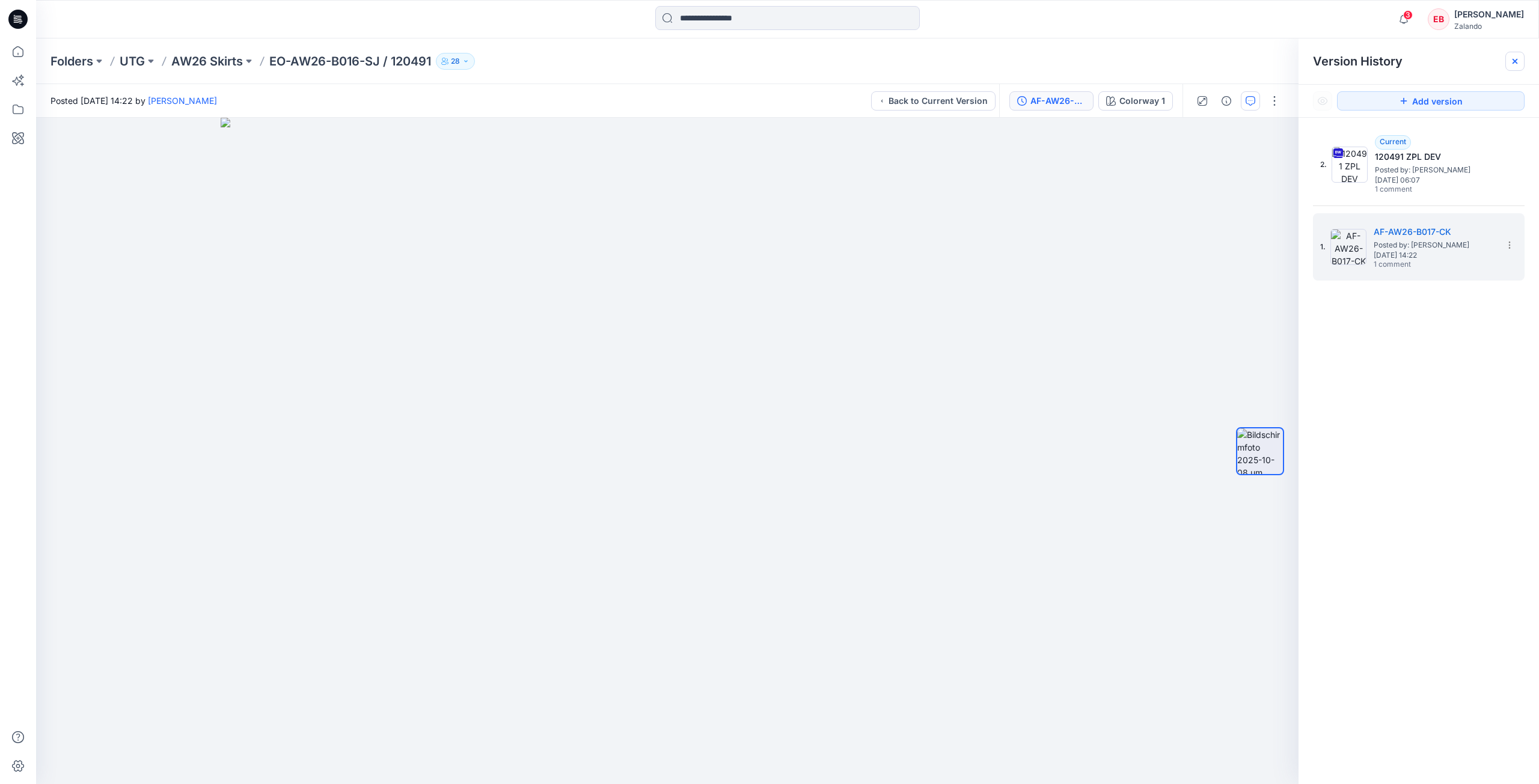
click at [1511, 60] on icon at bounding box center [1515, 61] width 10 height 10
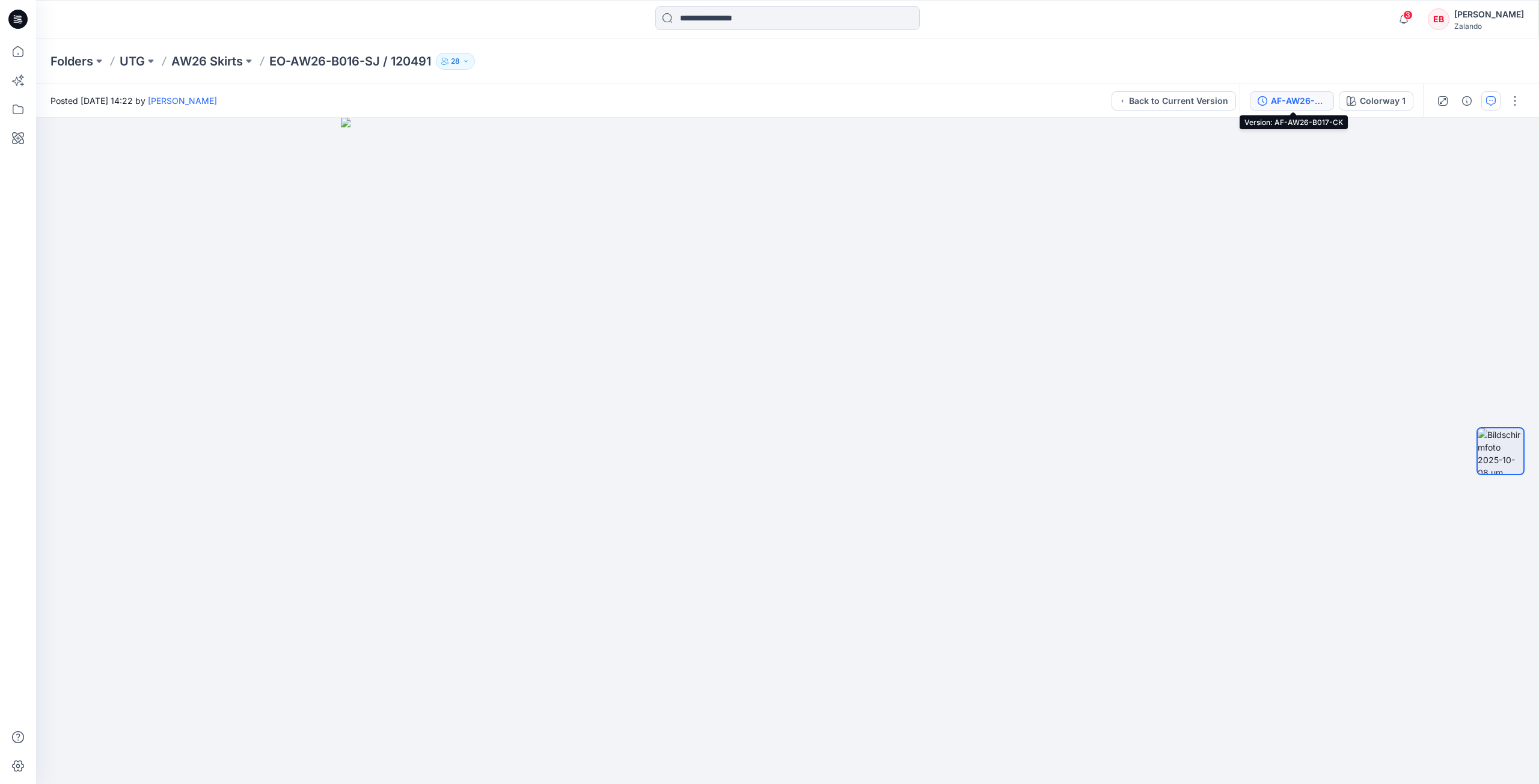
click at [1301, 92] on button "AF-AW26-B017-CK" at bounding box center [1292, 101] width 84 height 19
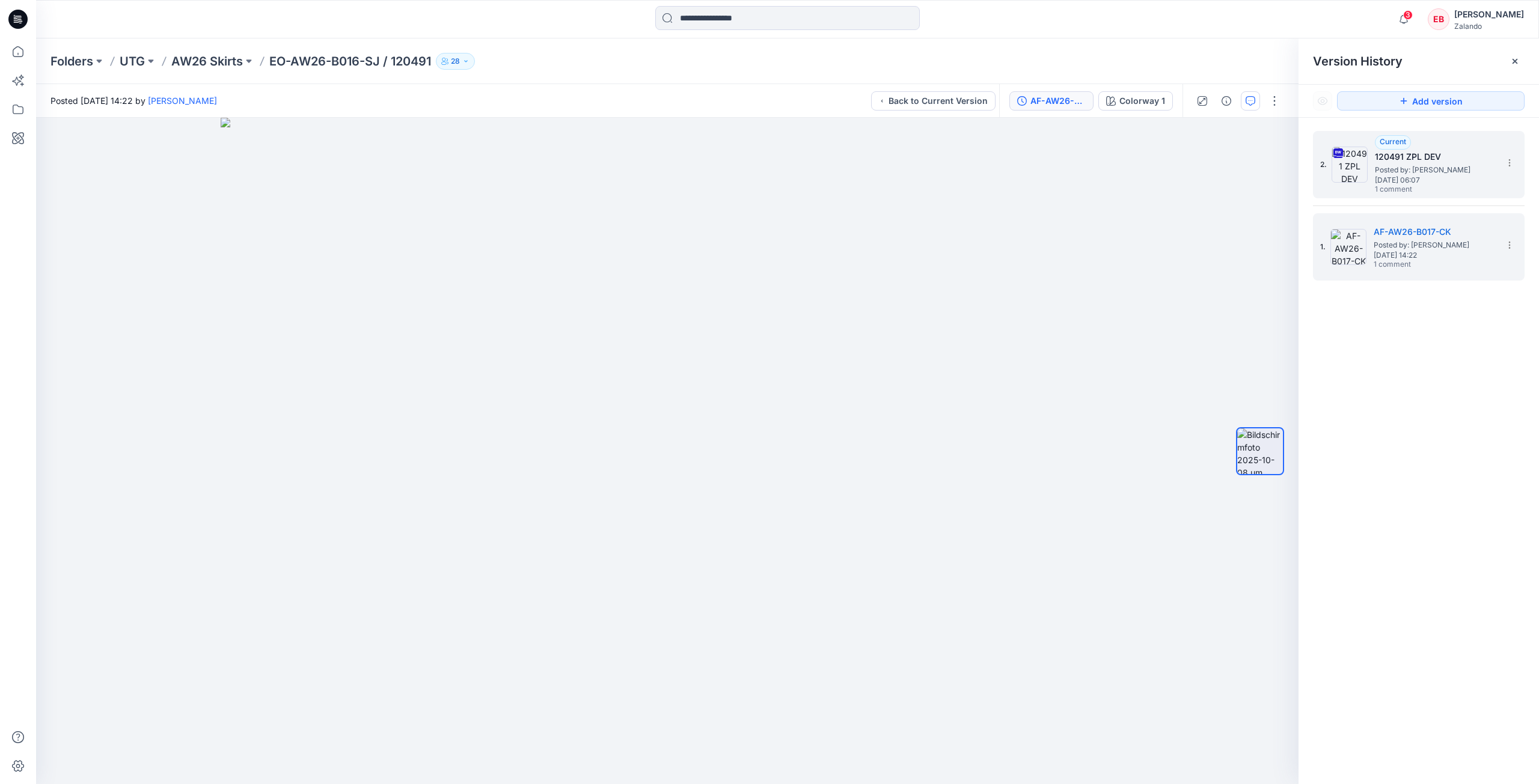
click at [1365, 170] on img at bounding box center [1349, 164] width 36 height 36
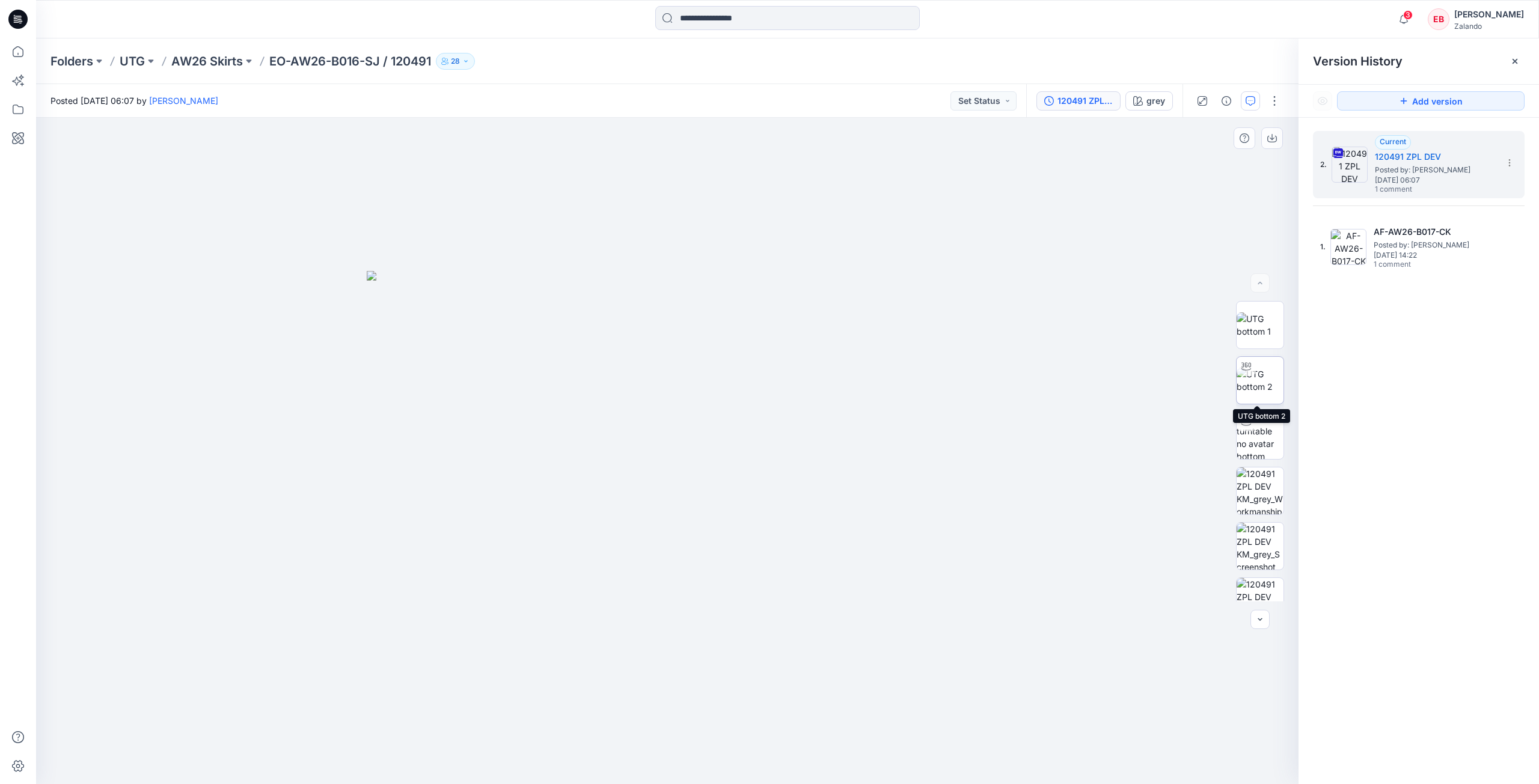
click at [1251, 386] on img at bounding box center [1260, 380] width 47 height 25
drag, startPoint x: 734, startPoint y: 749, endPoint x: 740, endPoint y: 748, distance: 6.1
click at [740, 748] on icon at bounding box center [669, 749] width 364 height 45
drag, startPoint x: 803, startPoint y: 749, endPoint x: 788, endPoint y: 754, distance: 15.8
click at [788, 754] on icon at bounding box center [669, 749] width 364 height 45
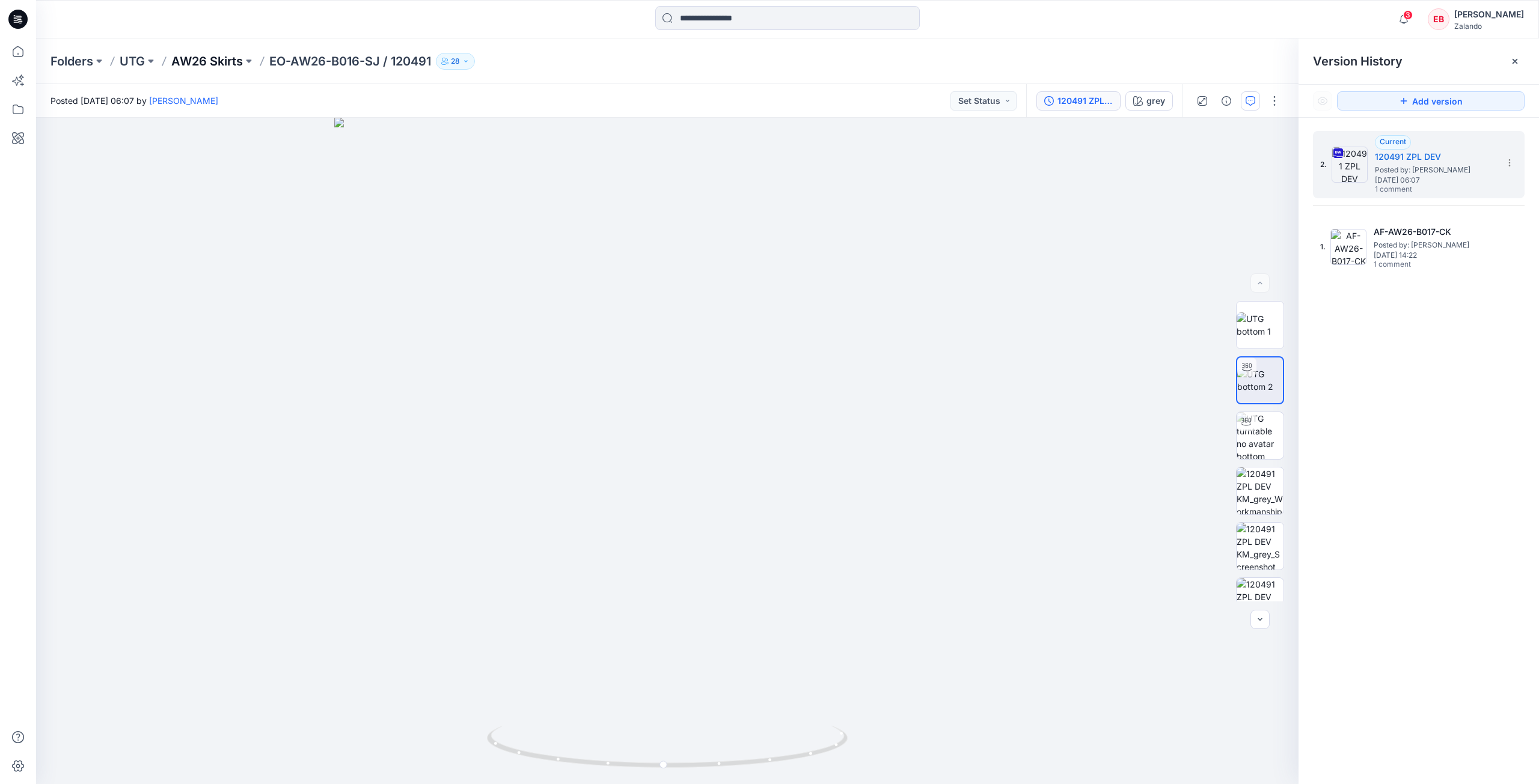
click at [193, 62] on p "AW26 Skirts" at bounding box center [207, 61] width 72 height 17
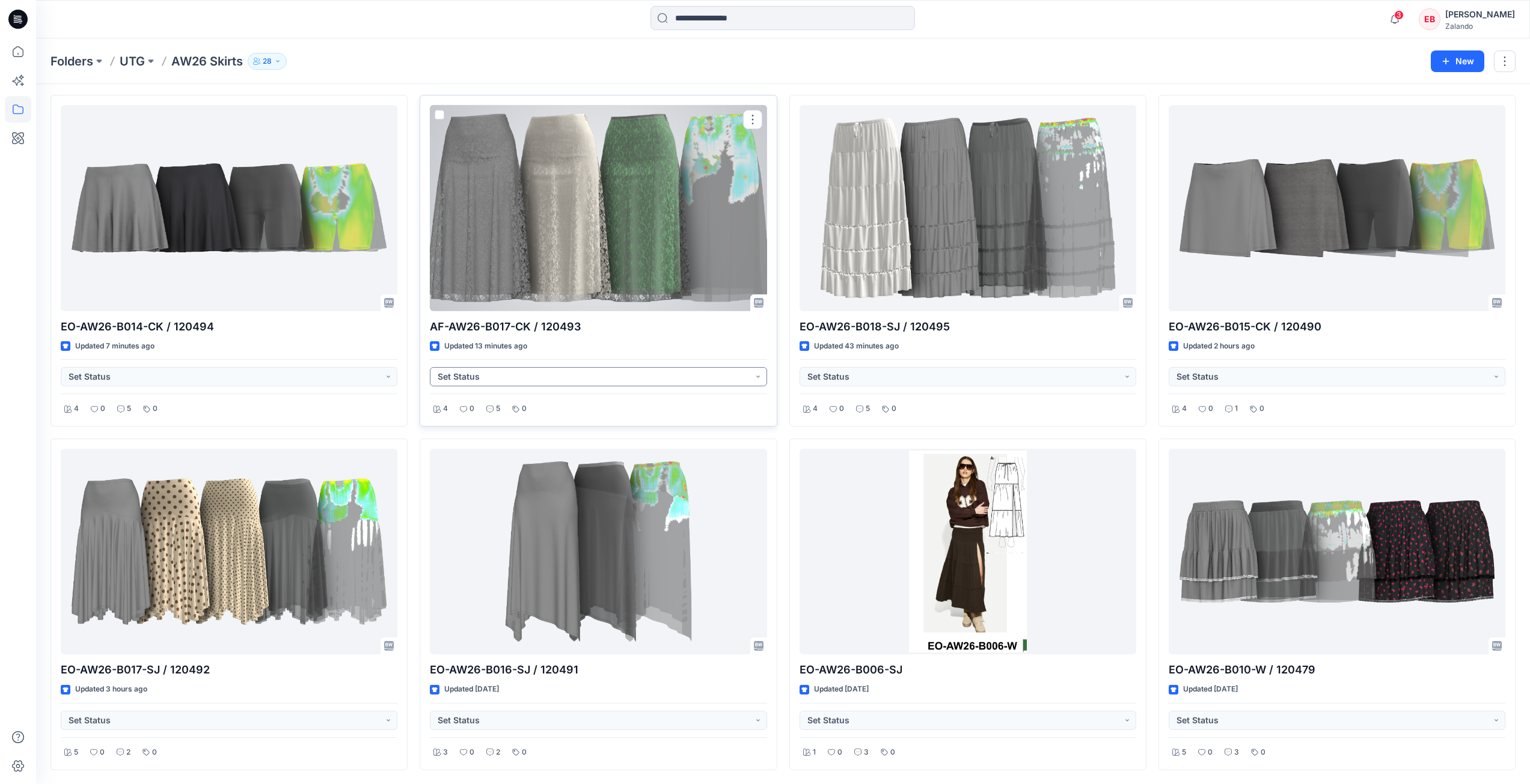
scroll to position [40, 0]
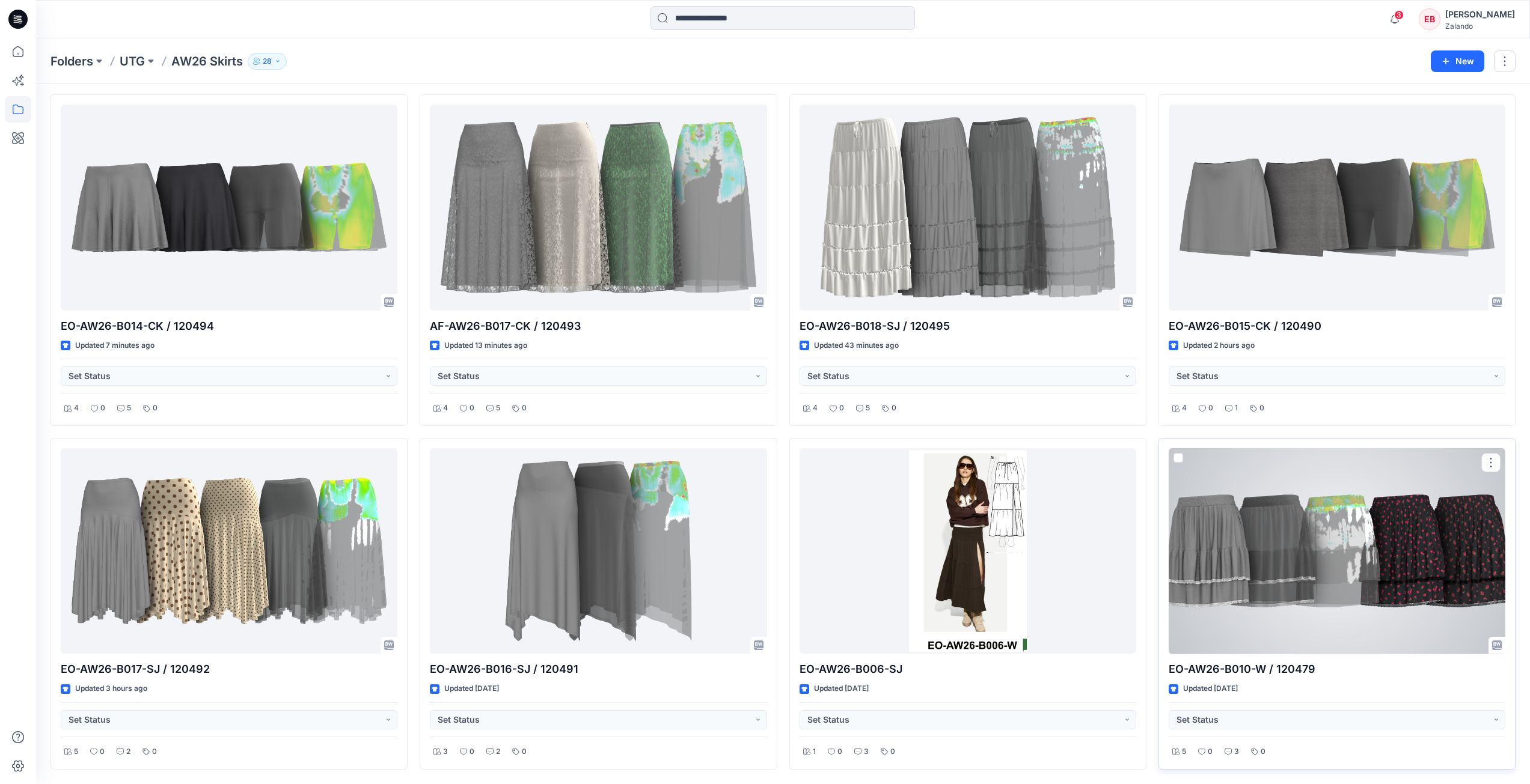
click at [1274, 530] on div at bounding box center [1337, 551] width 337 height 206
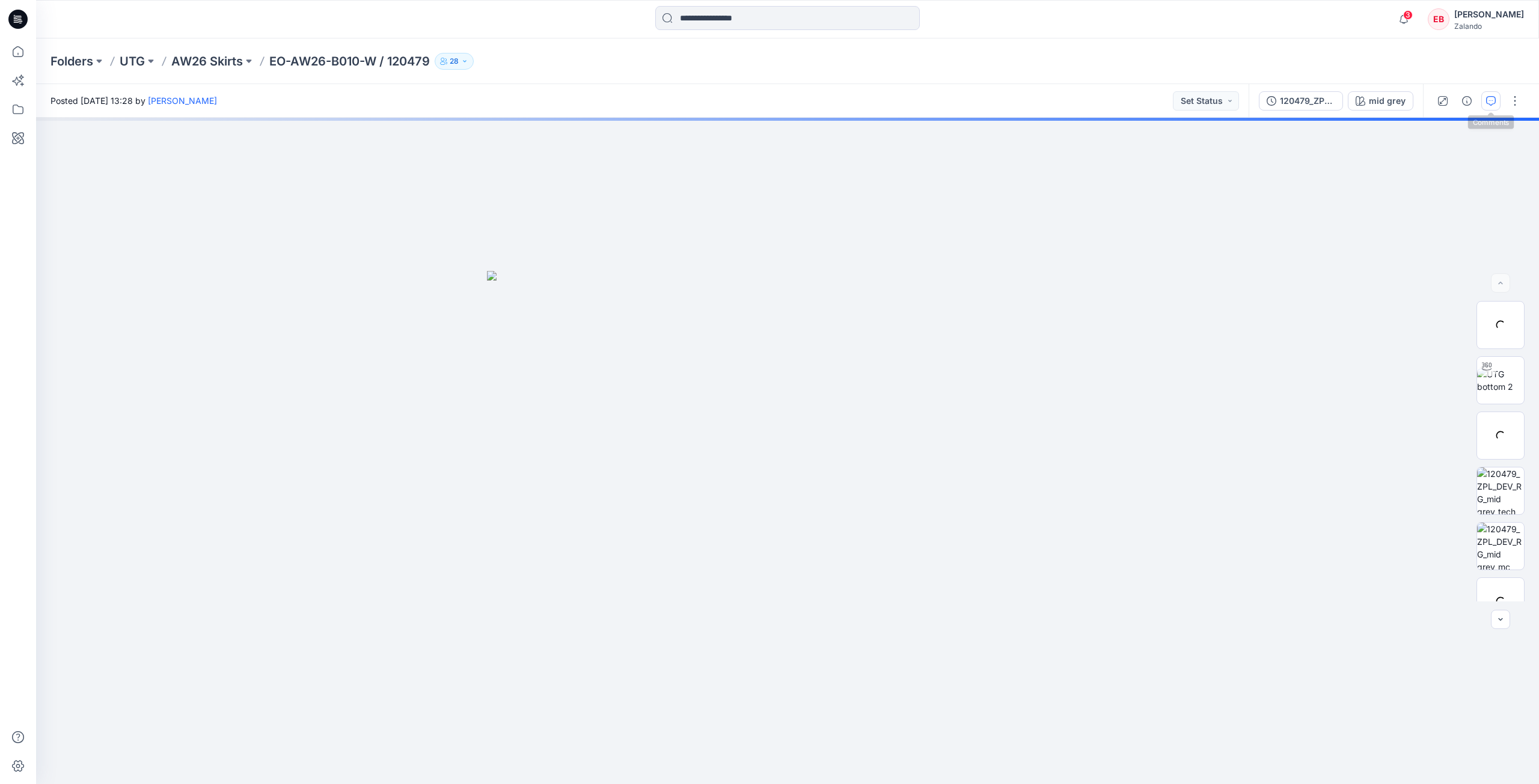
click at [1490, 96] on icon "button" at bounding box center [1490, 101] width 10 height 10
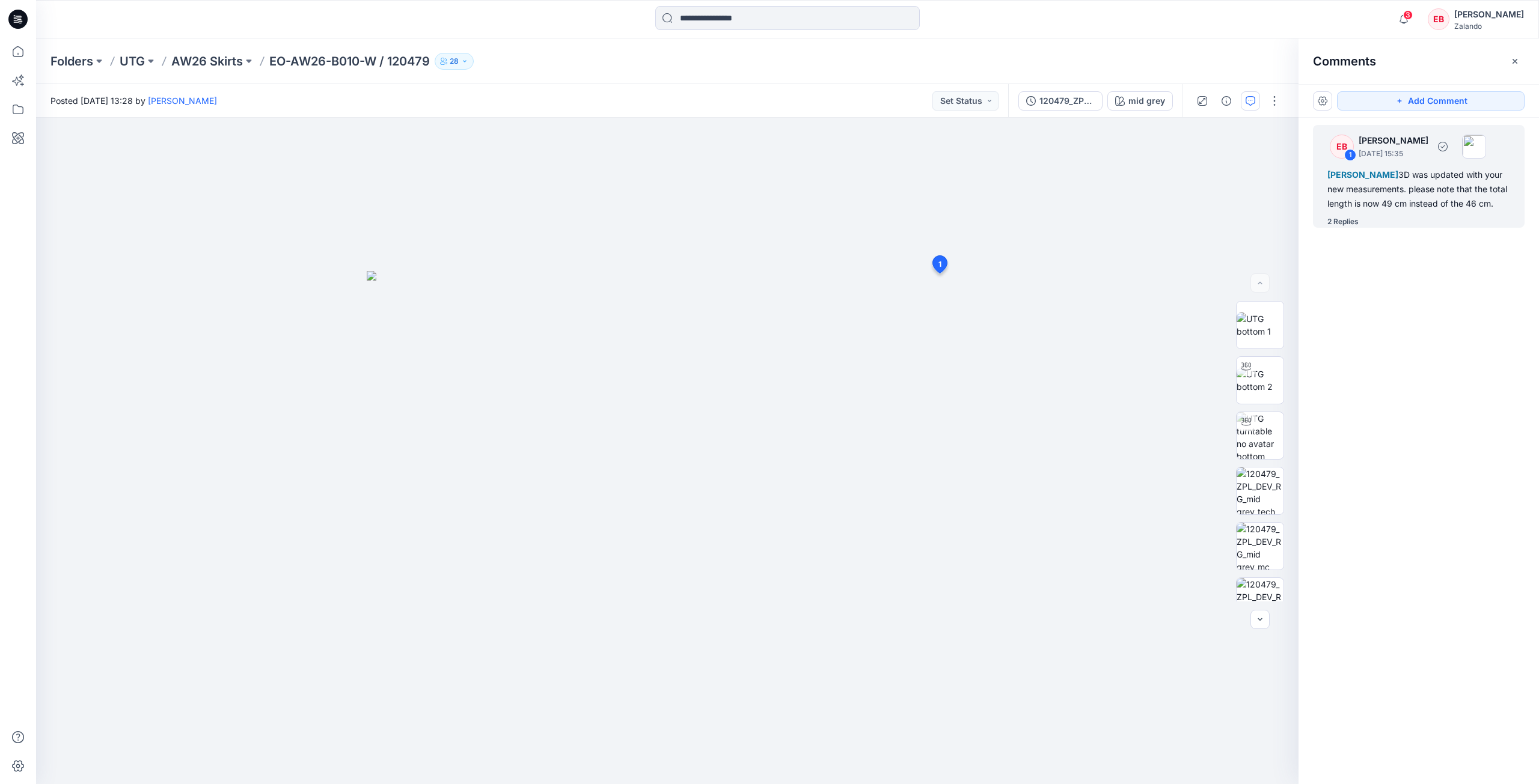
click at [1352, 214] on div "EB 1 Emma Bertelsen October 02, 2025 15:35 Madlen Lecoutré 3D was updated with …" at bounding box center [1419, 176] width 212 height 103
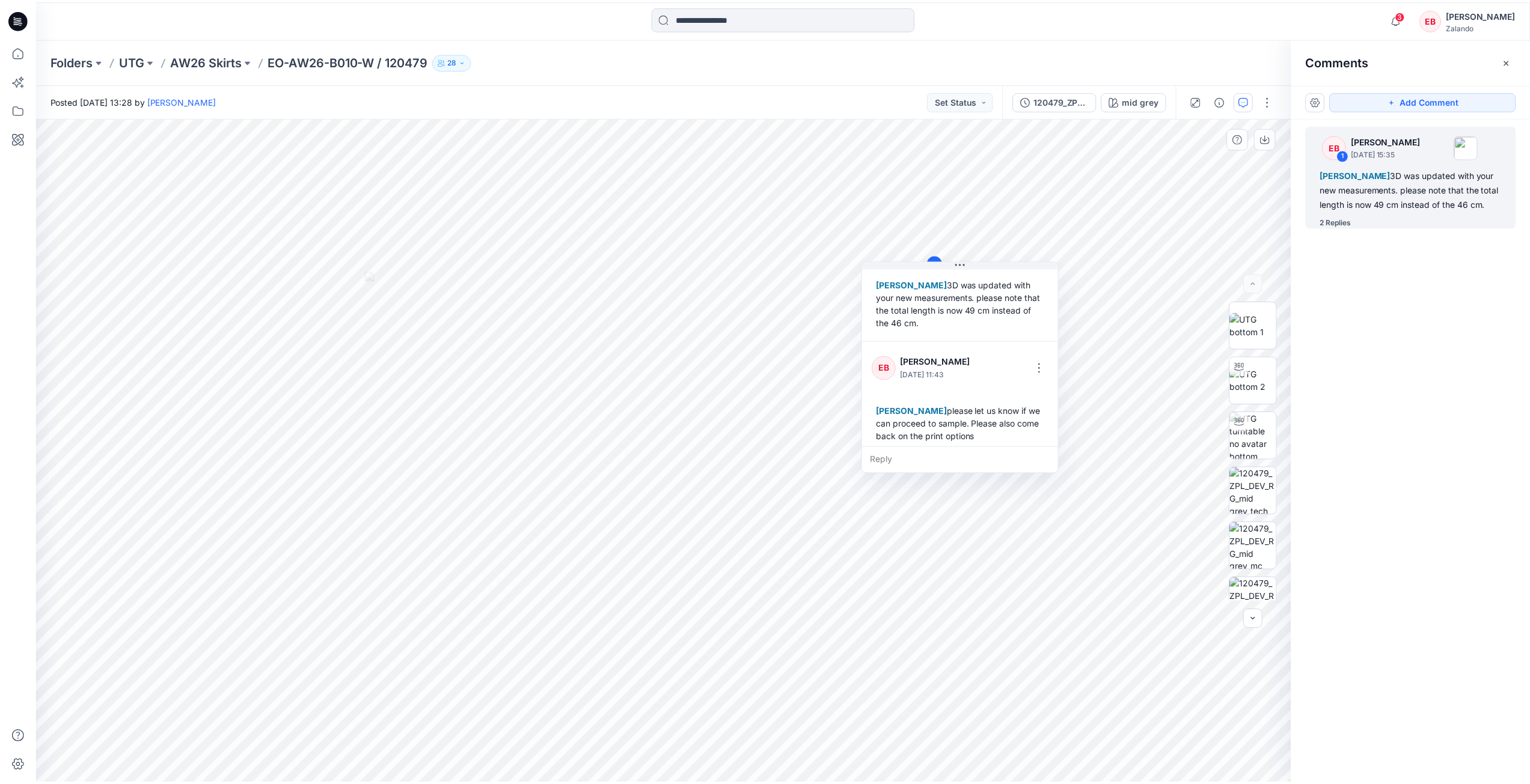
scroll to position [147, 0]
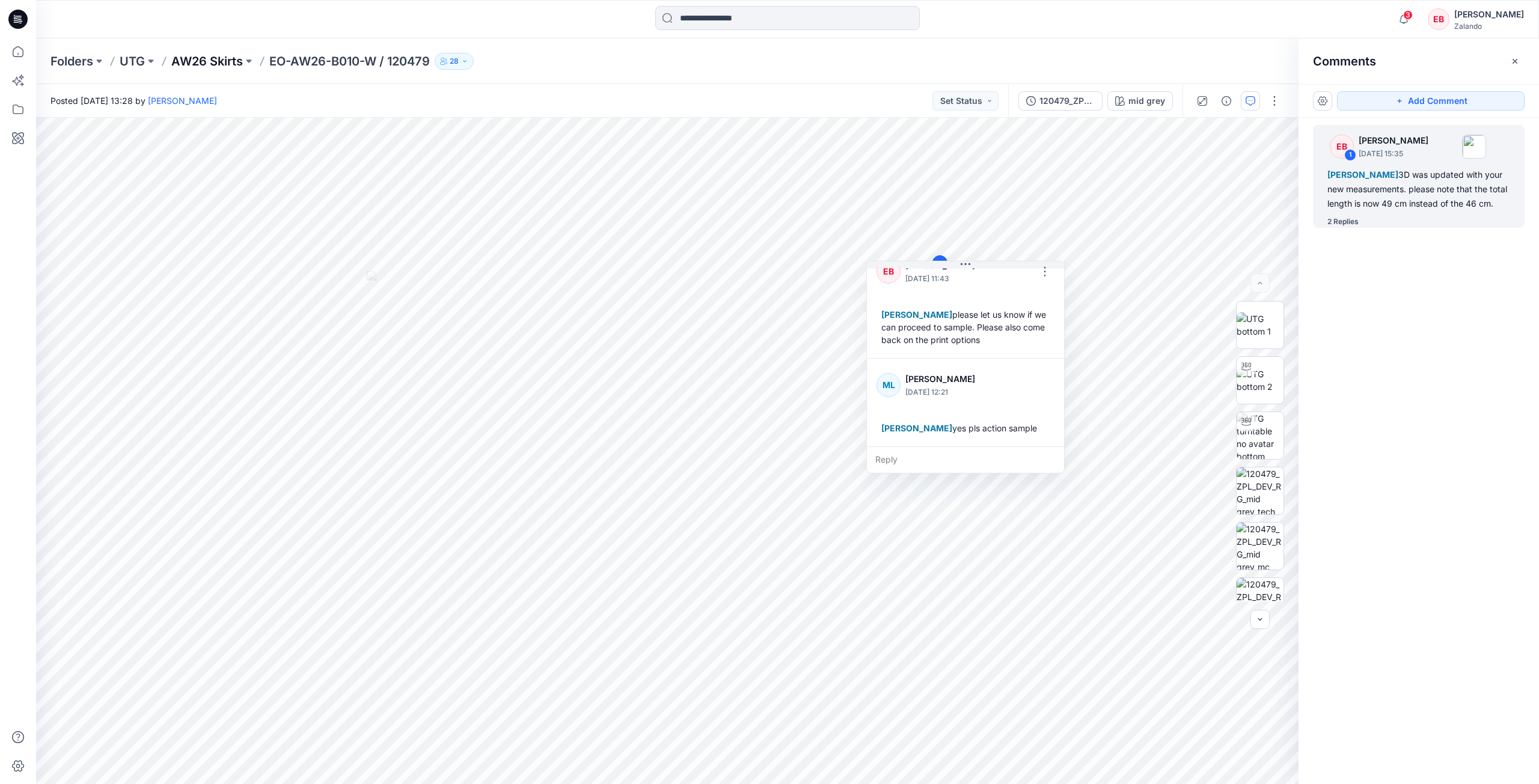
click at [202, 54] on p "AW26 Skirts" at bounding box center [207, 61] width 72 height 17
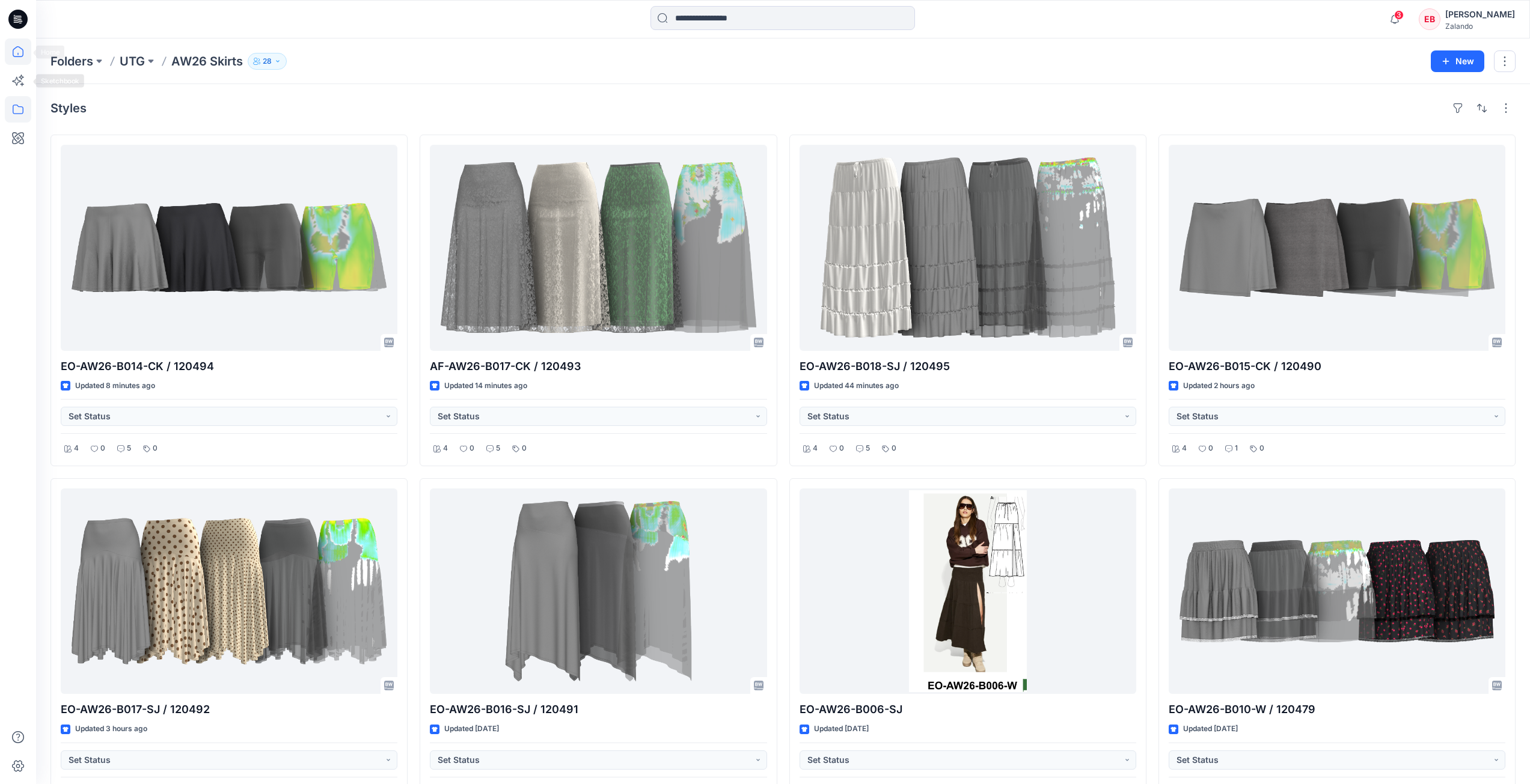
click at [23, 49] on icon at bounding box center [18, 52] width 26 height 26
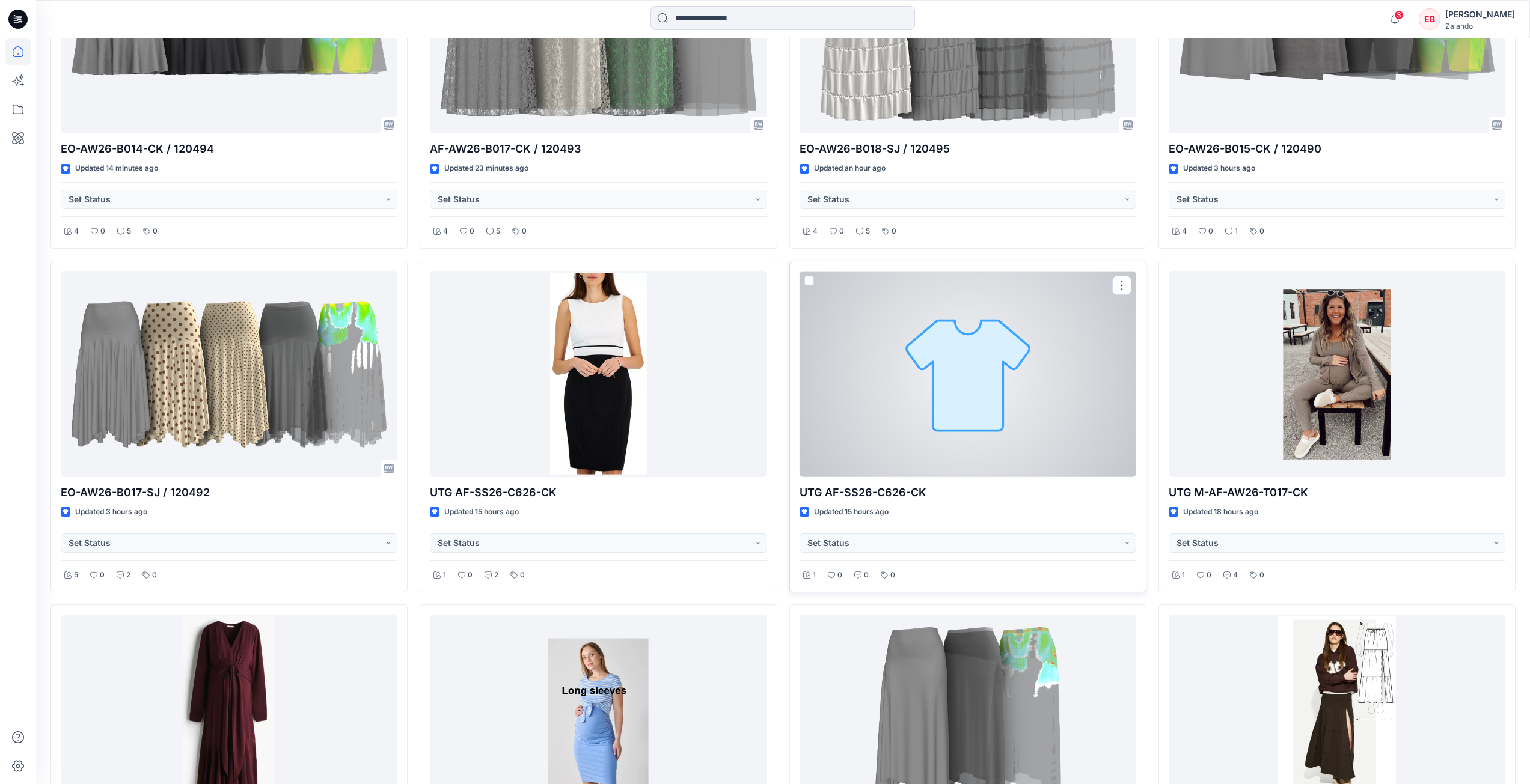
scroll to position [541, 0]
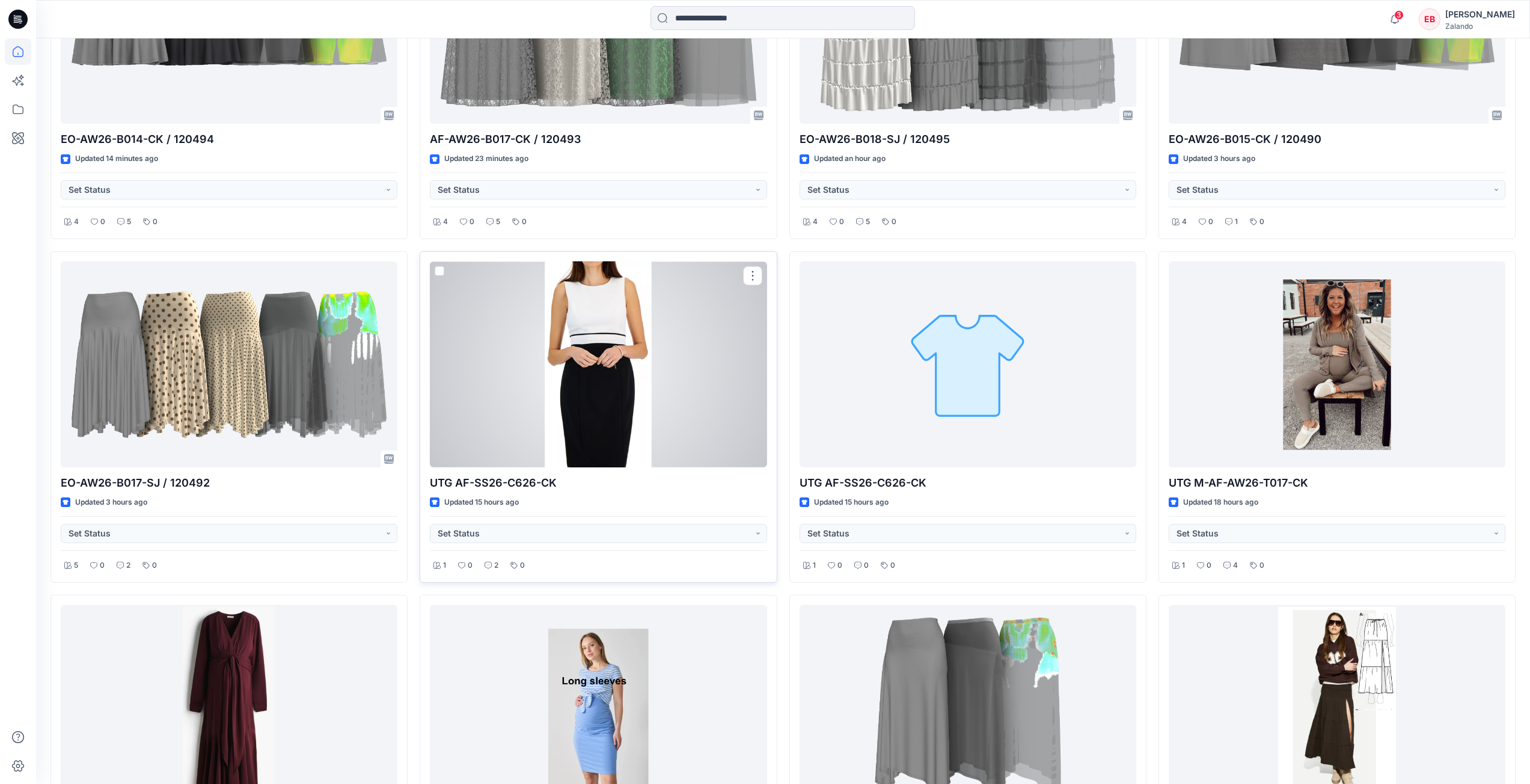
click at [665, 411] on div at bounding box center [598, 365] width 337 height 206
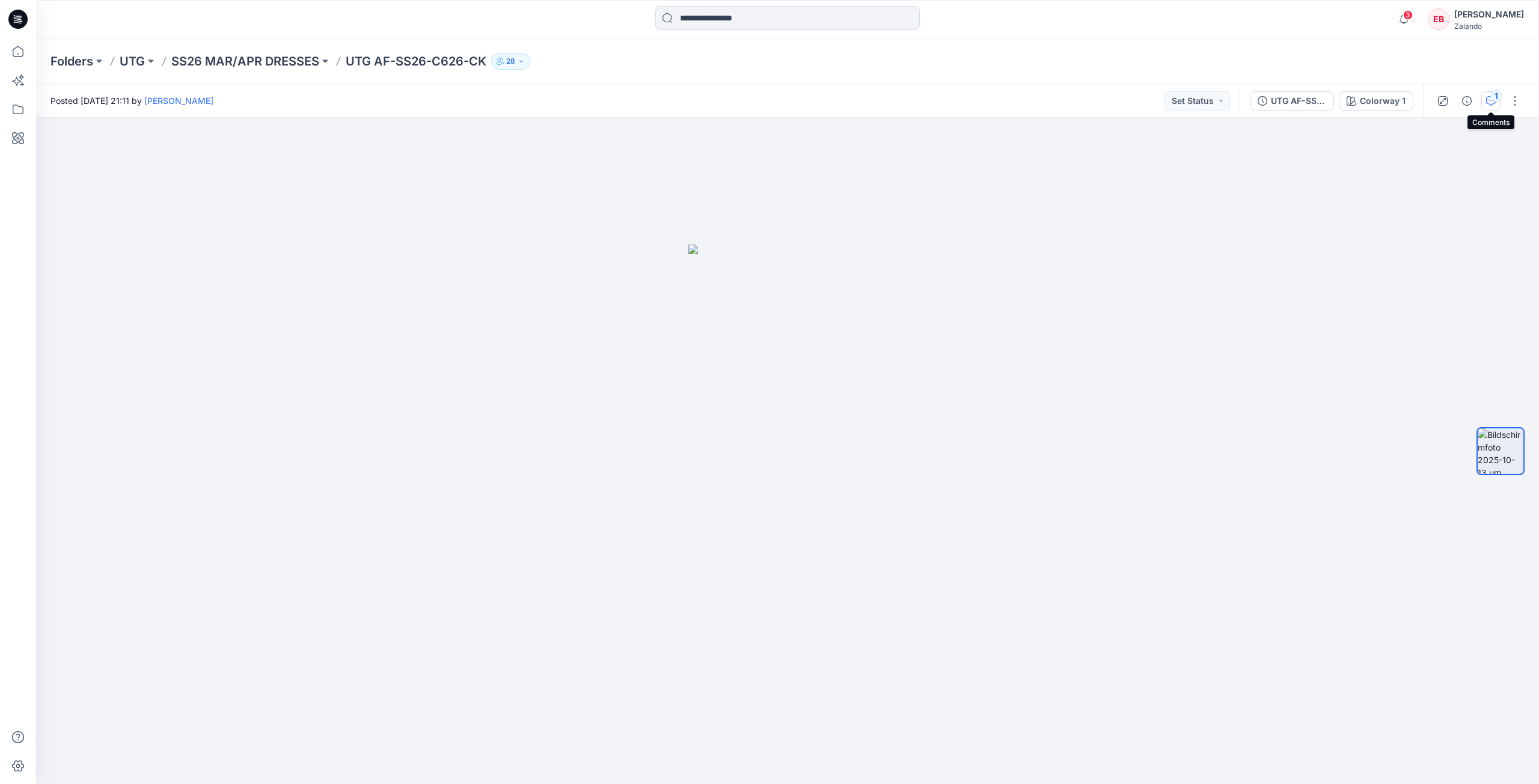
click at [1486, 95] on button "1" at bounding box center [1490, 101] width 19 height 19
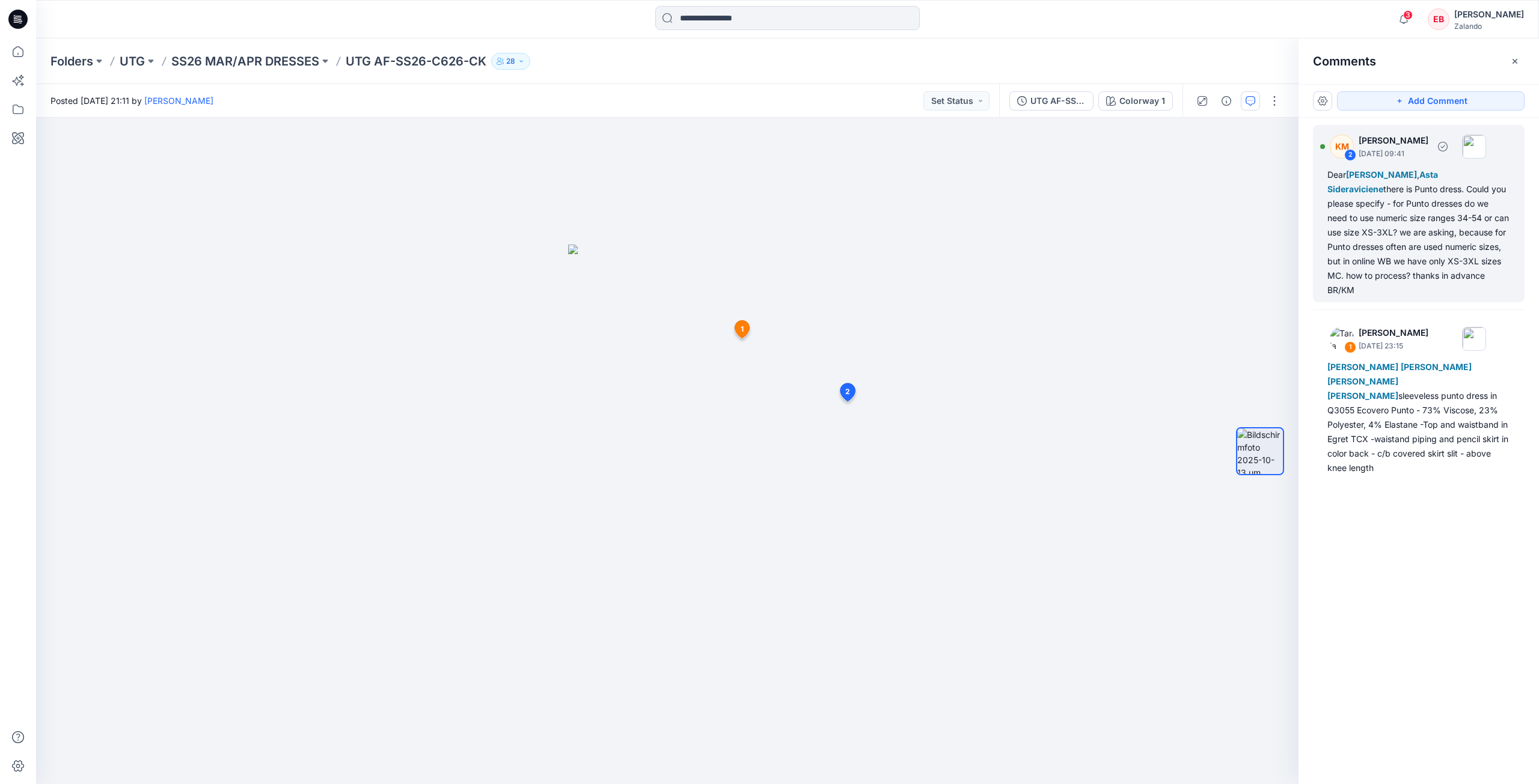
click at [1387, 227] on div "Dear Marlene Seefeldt , Asta Sideraviciene there is Punto dress. Could you plea…" at bounding box center [1419, 233] width 183 height 130
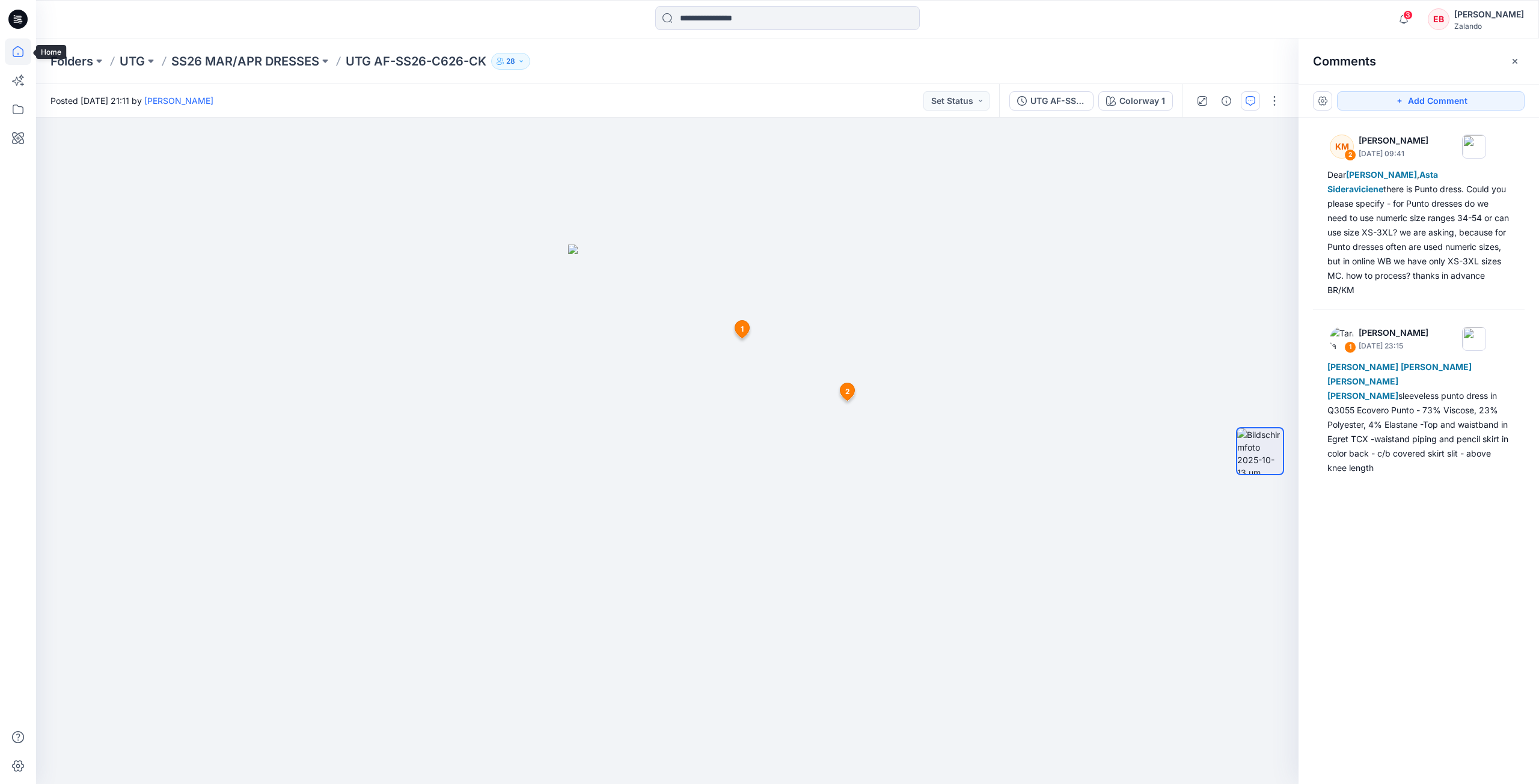
click at [11, 57] on icon at bounding box center [18, 52] width 26 height 26
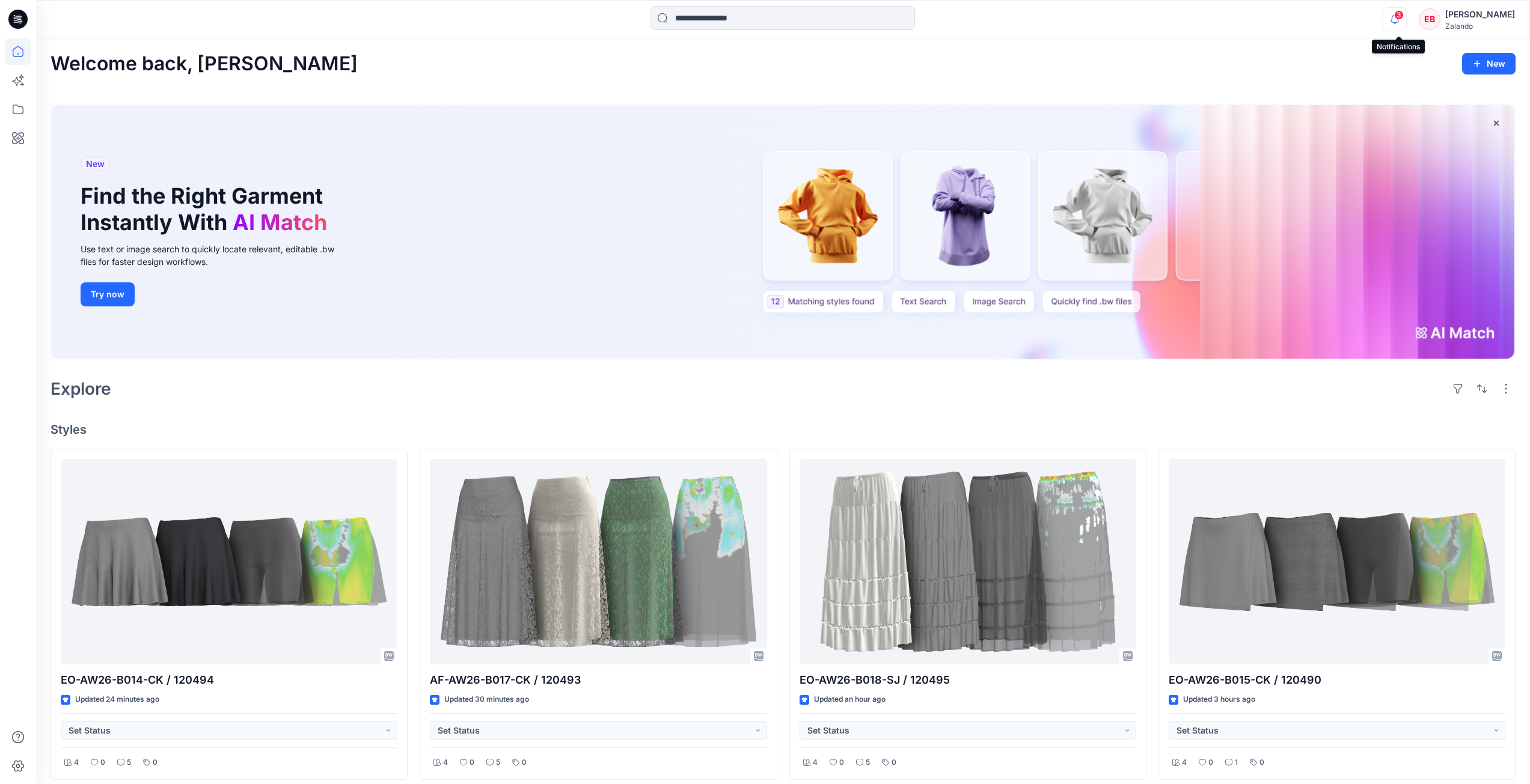
click at [1391, 12] on icon "button" at bounding box center [1395, 19] width 23 height 24
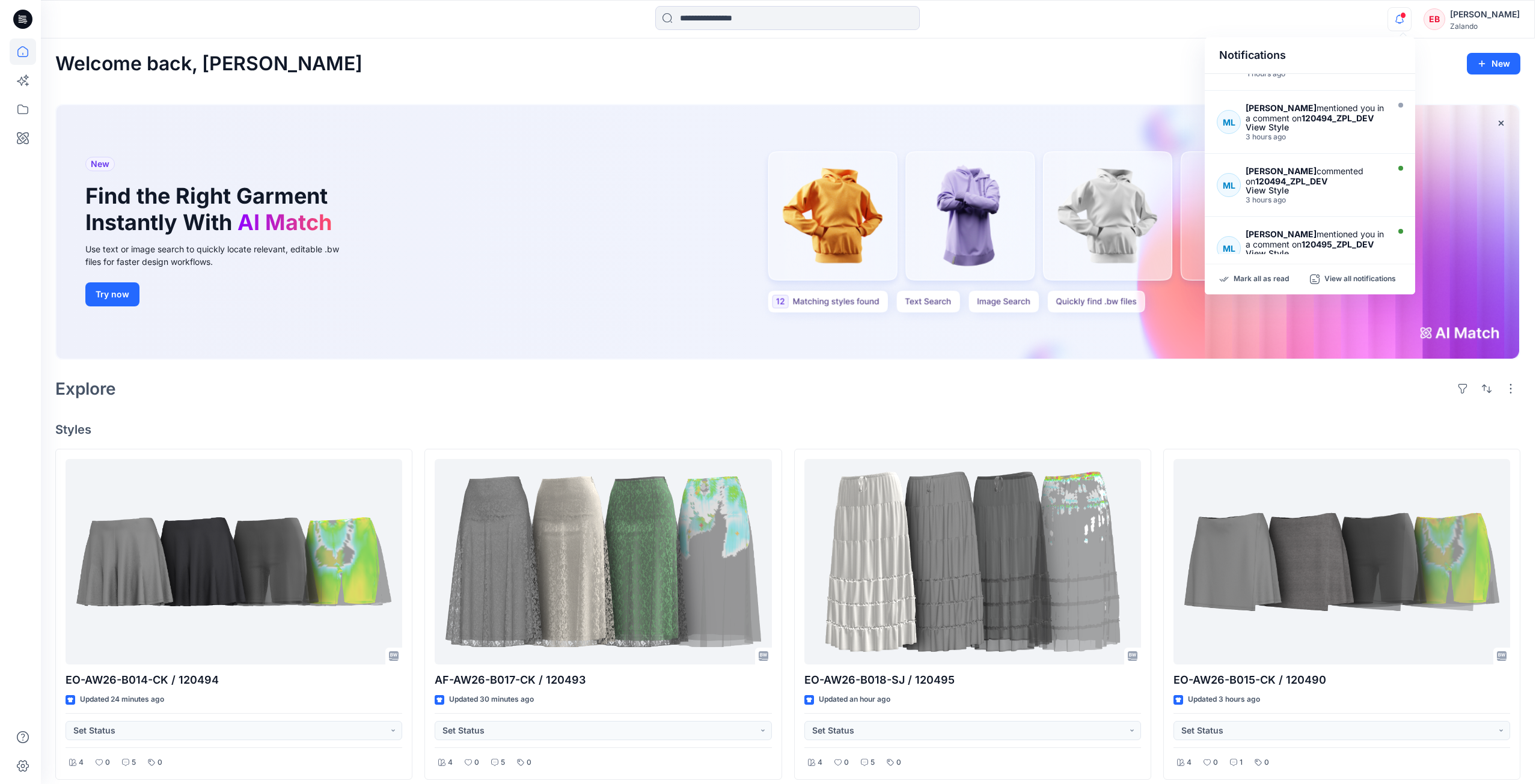
scroll to position [241, 0]
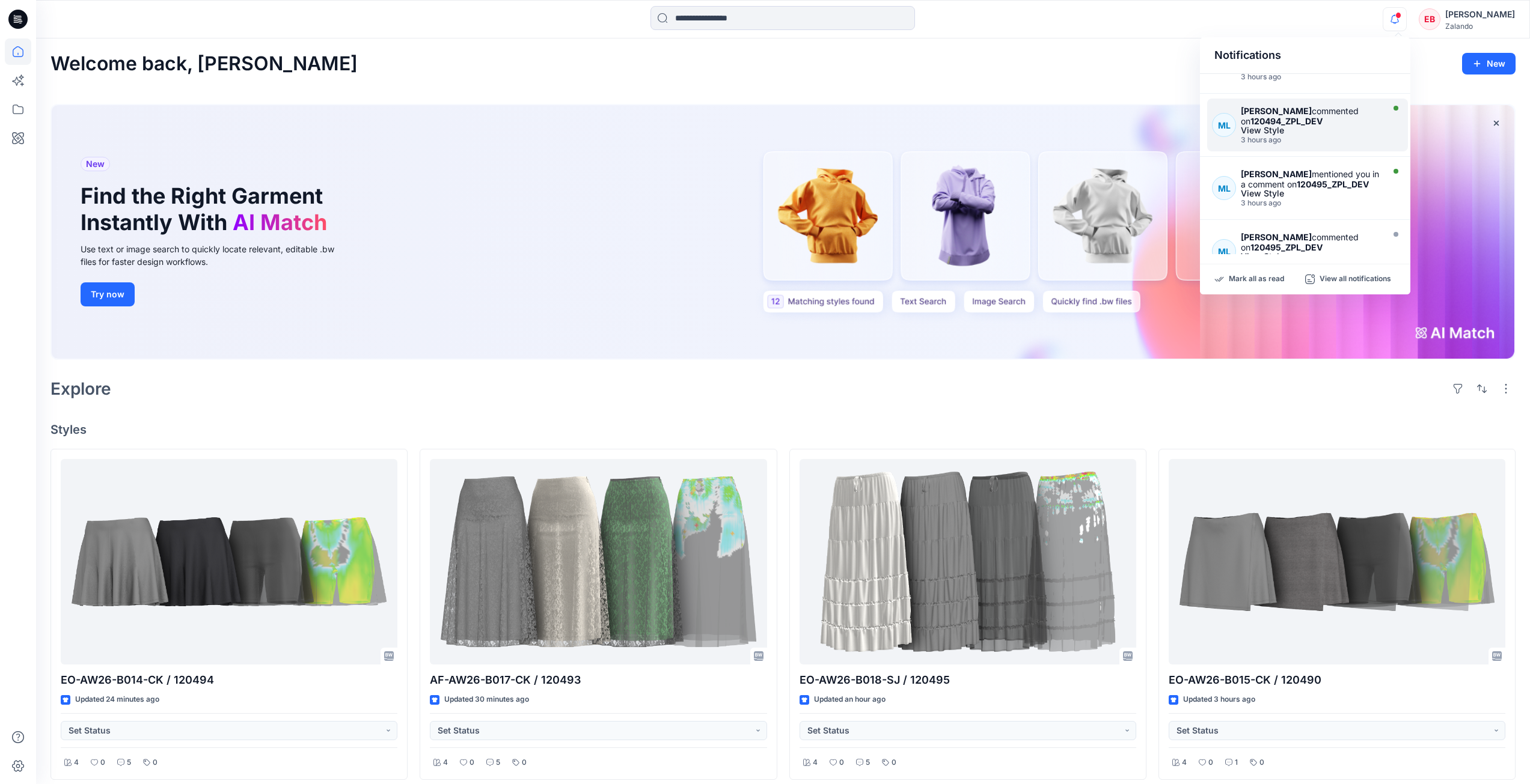
click at [1369, 144] on div "Madlen Lecoutré commented on 120494_ZPL_DEV View Style 3 hours ago" at bounding box center [1313, 125] width 145 height 39
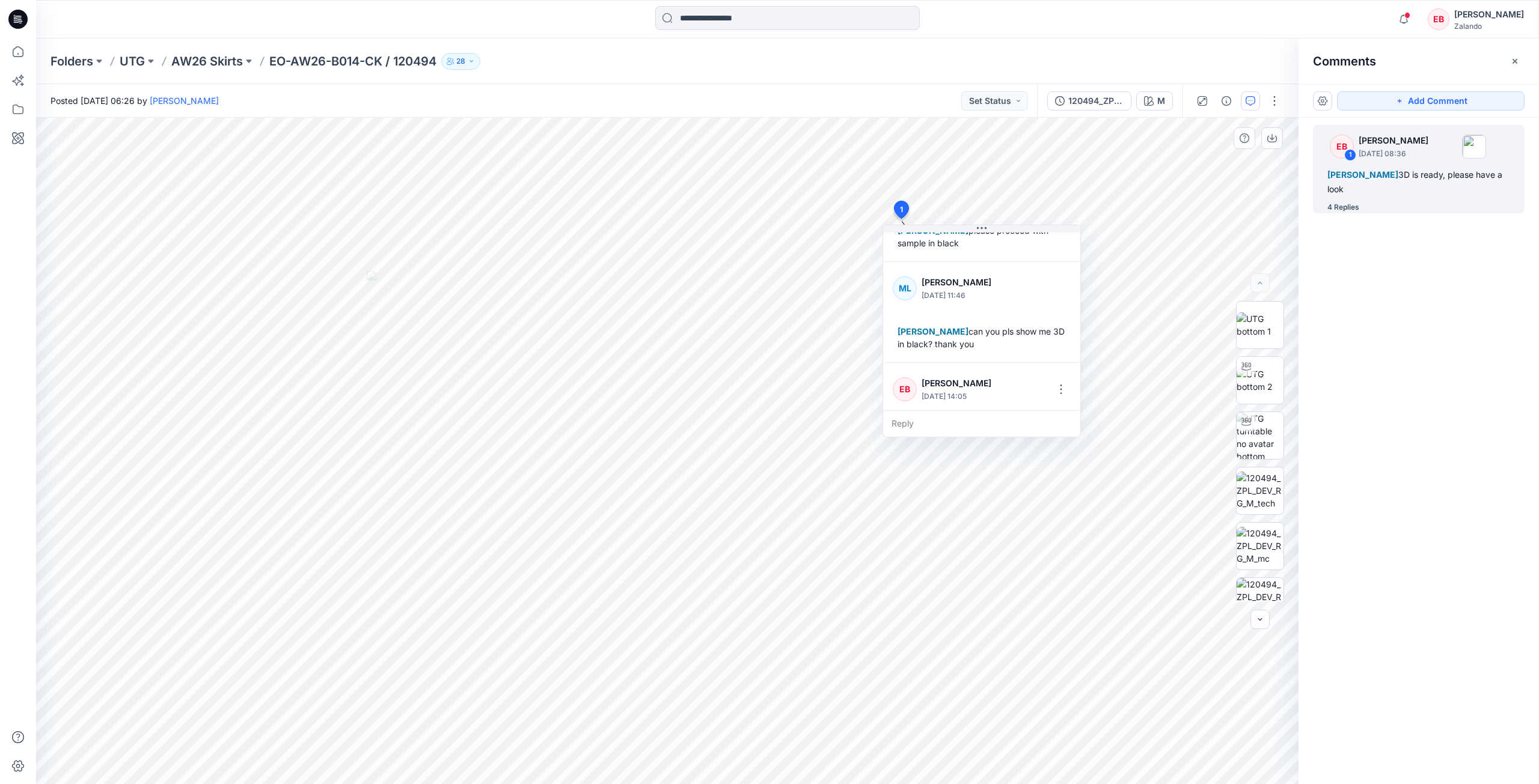
scroll to position [324, 0]
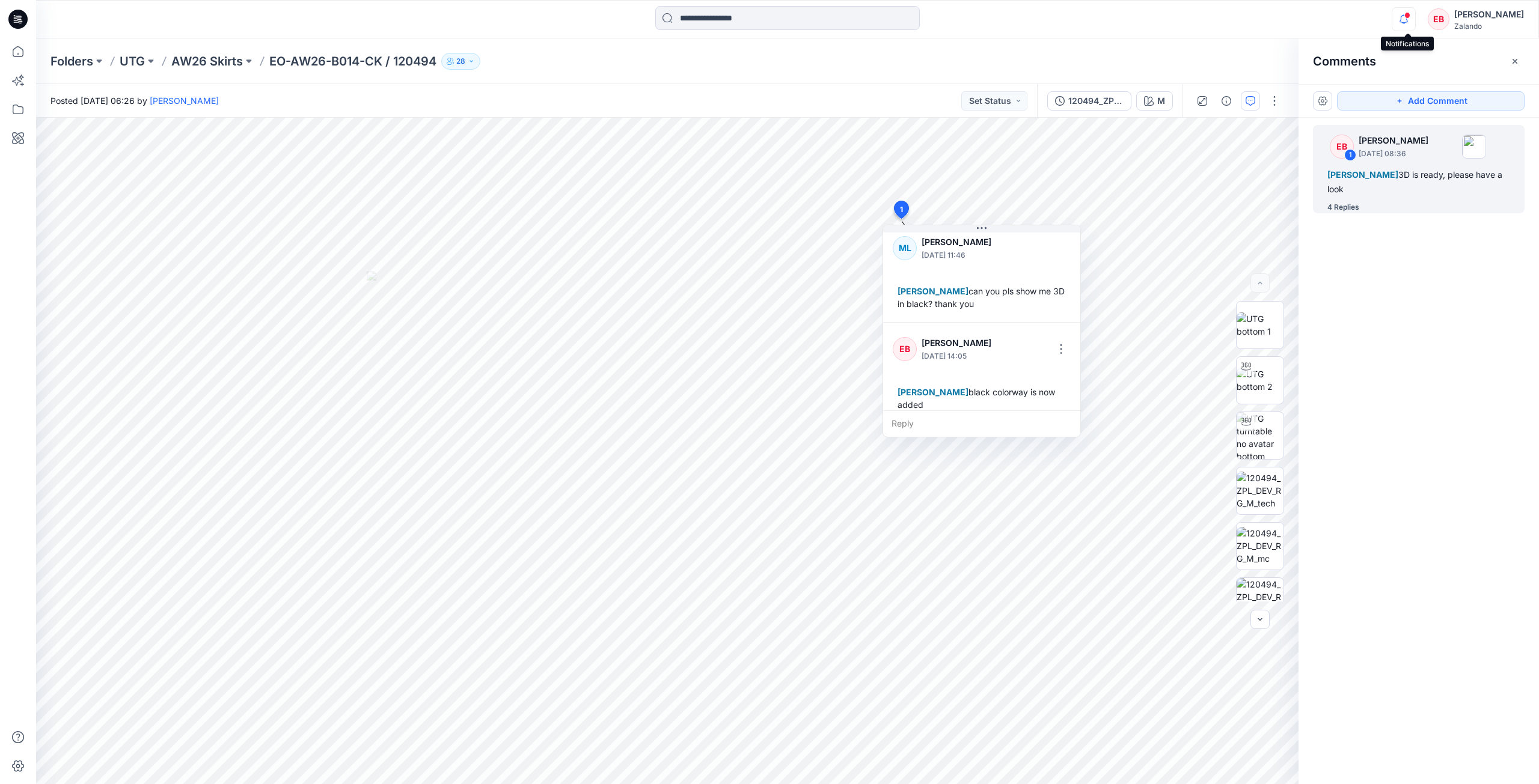
click at [1406, 25] on icon "button" at bounding box center [1404, 19] width 23 height 24
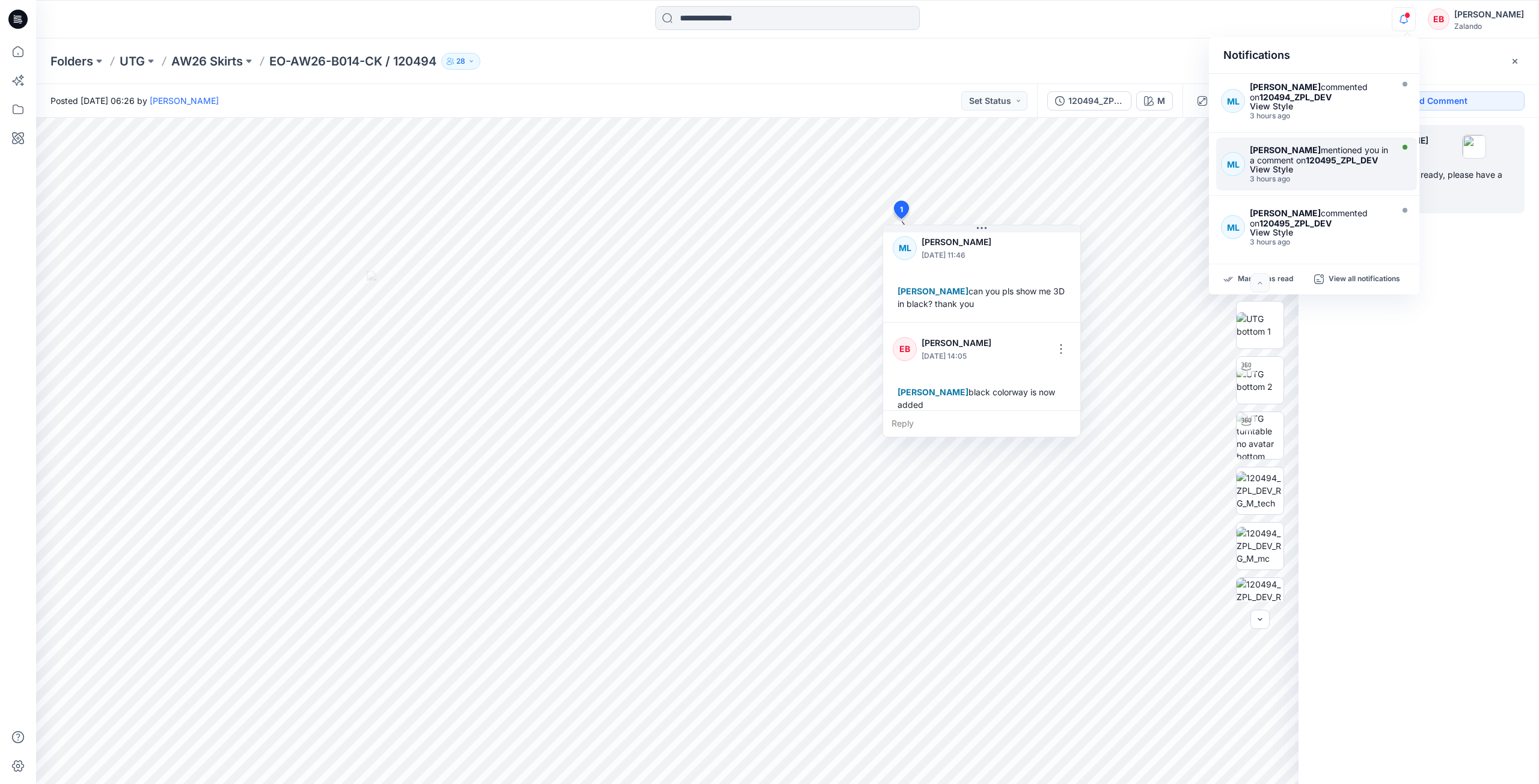
scroll to position [264, 0]
click at [1387, 184] on div "Madlen Lecoutré mentioned you in a comment on 120495_ZPL_DEV View Style 3 hours…" at bounding box center [1322, 164] width 145 height 39
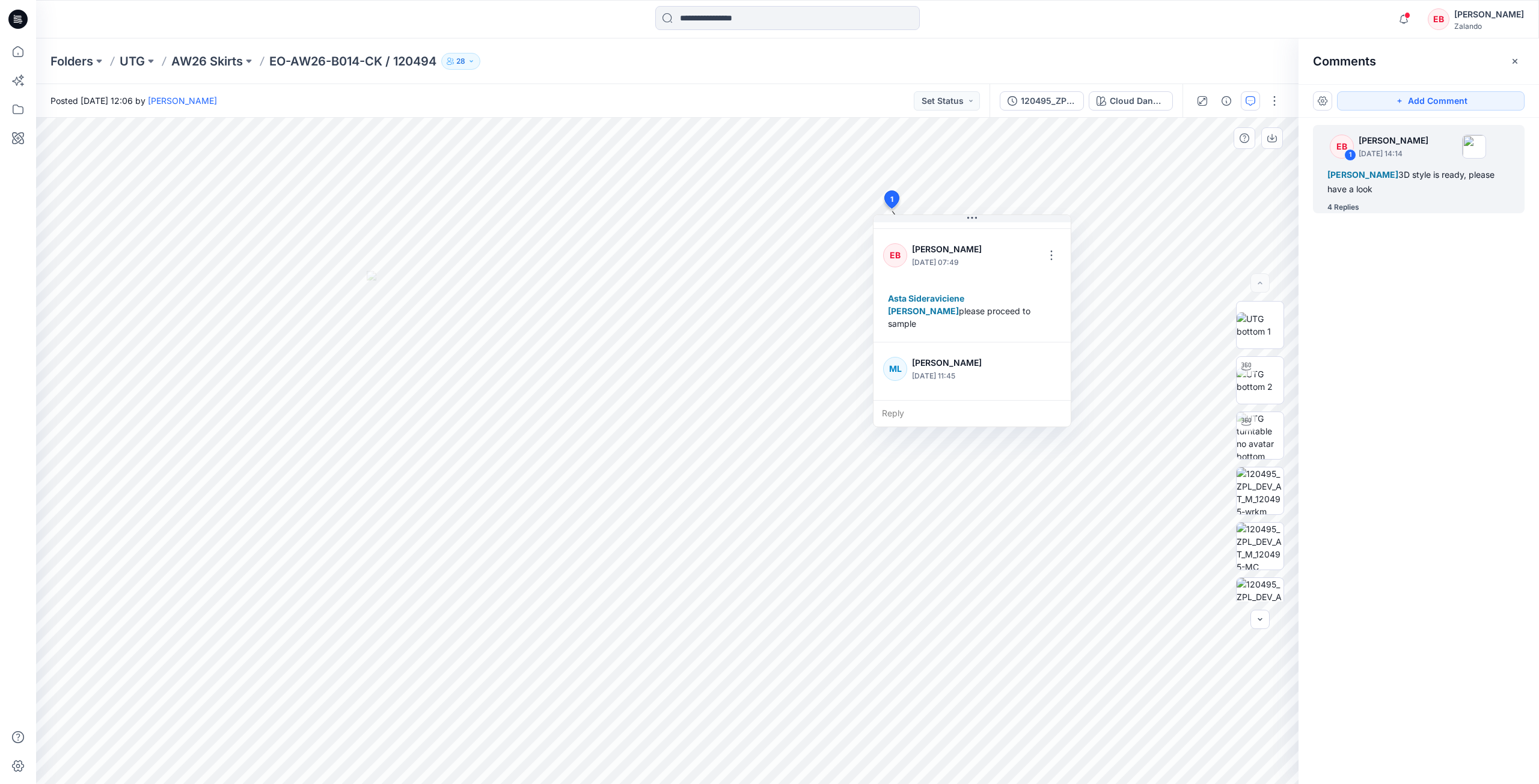
scroll to position [298, 0]
click at [1406, 13] on icon "button" at bounding box center [1404, 19] width 23 height 24
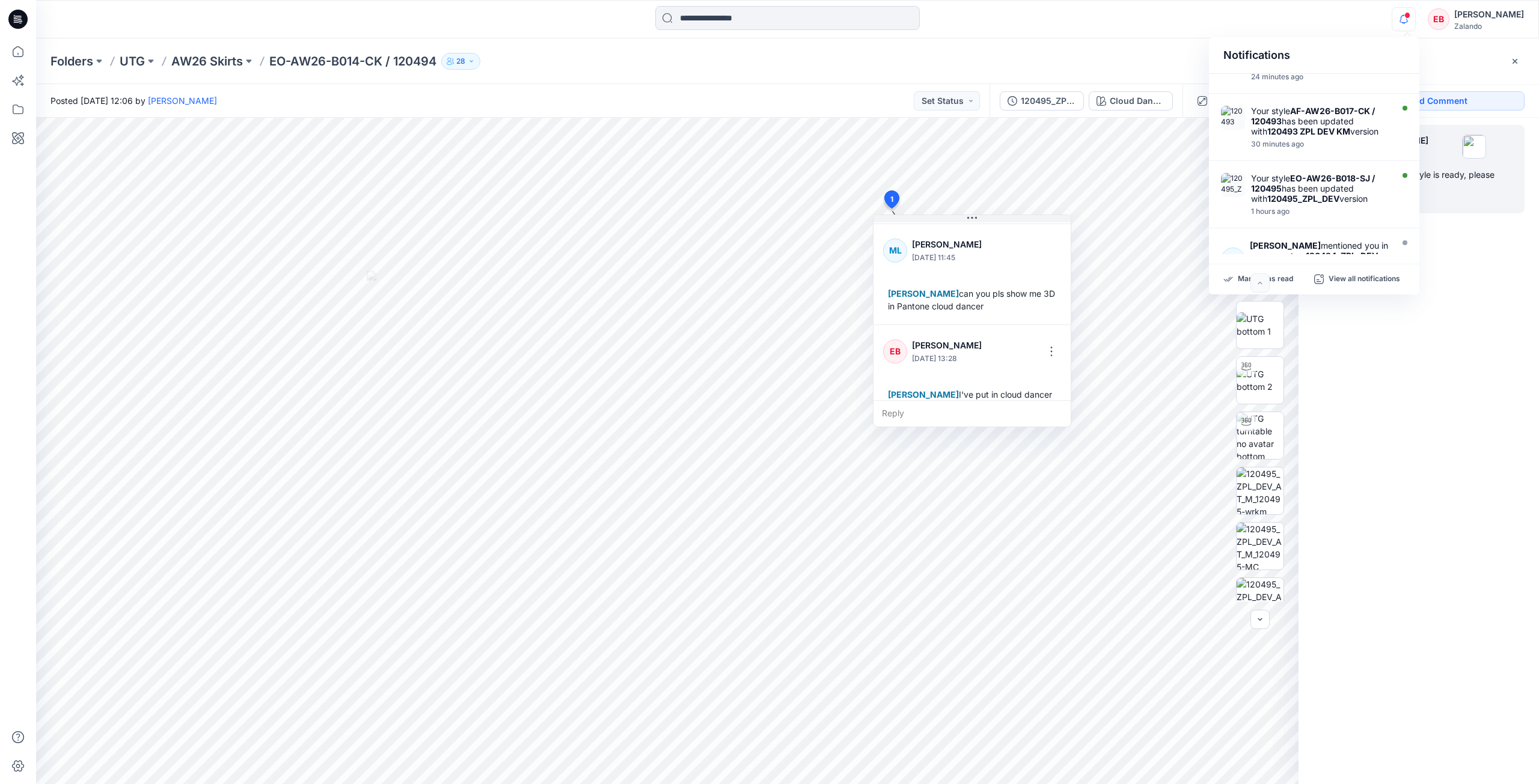
scroll to position [24, 0]
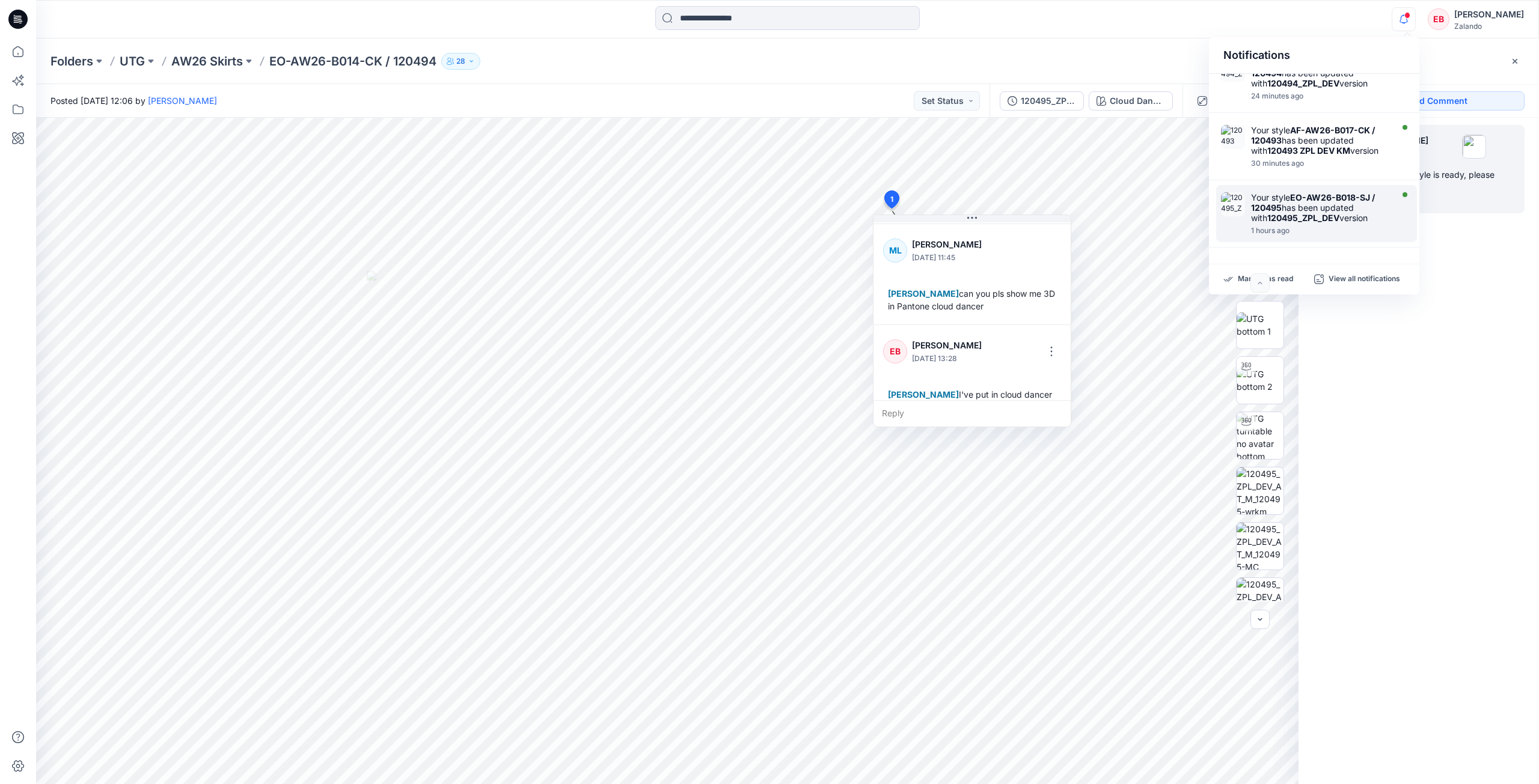
click at [1373, 212] on div "Your style EO-AW26-B018-SJ / 120495 has been updated with 120495_ZPL_DEV version" at bounding box center [1320, 208] width 138 height 31
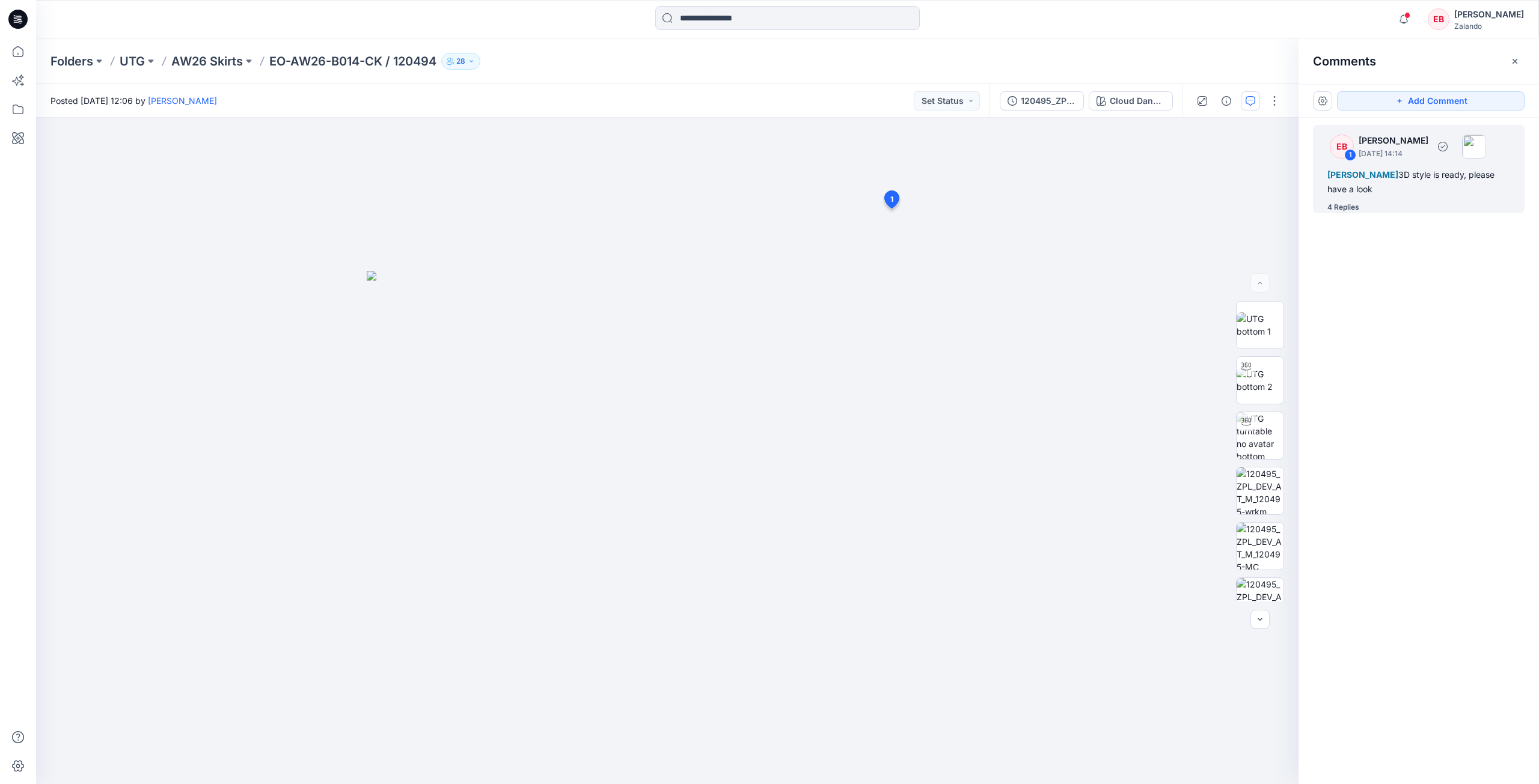
drag, startPoint x: 1354, startPoint y: 204, endPoint x: 1334, endPoint y: 210, distance: 20.9
click at [1355, 204] on div "4 Replies" at bounding box center [1343, 207] width 32 height 12
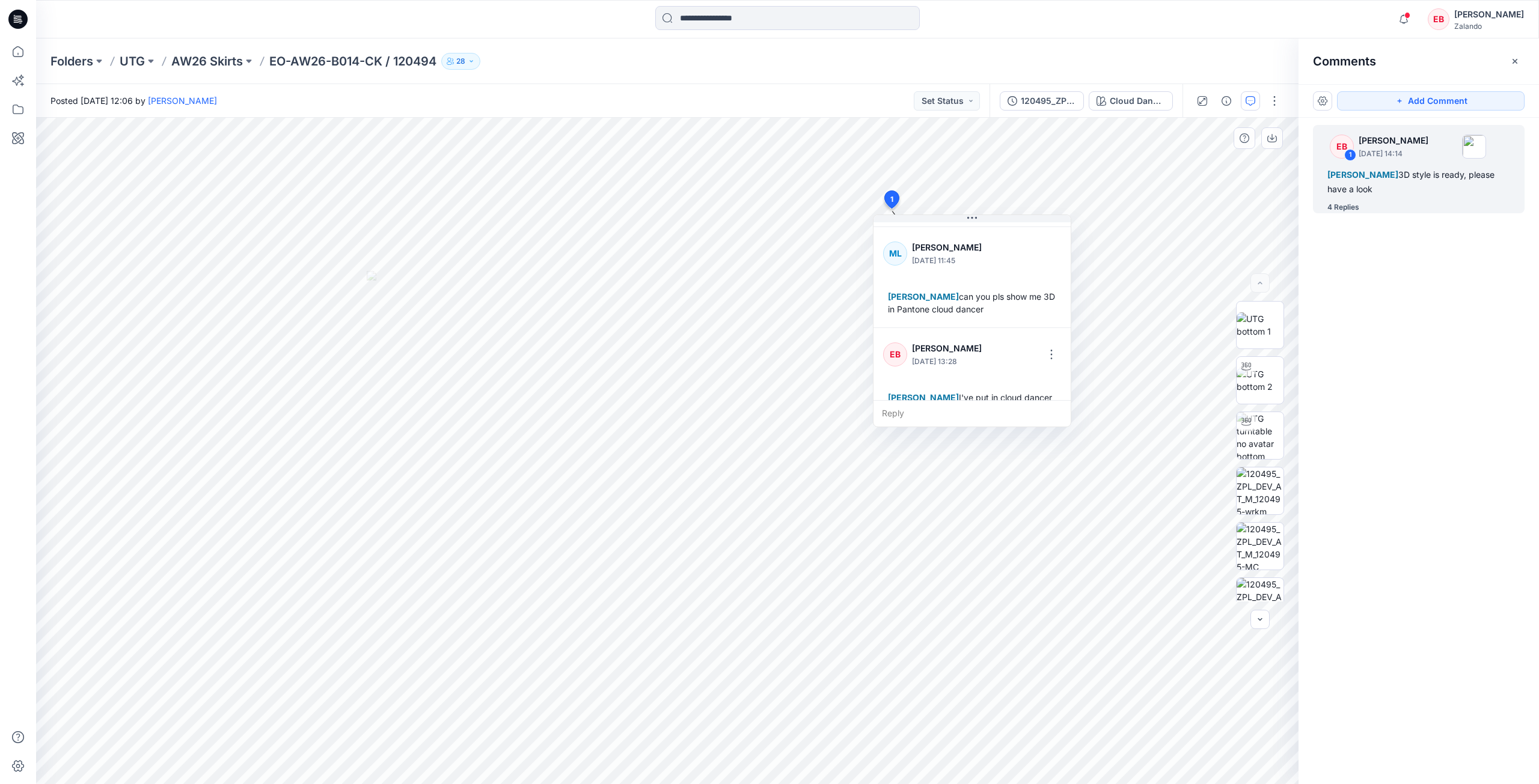
scroll to position [298, 0]
click at [1408, 23] on icon "button" at bounding box center [1404, 19] width 23 height 24
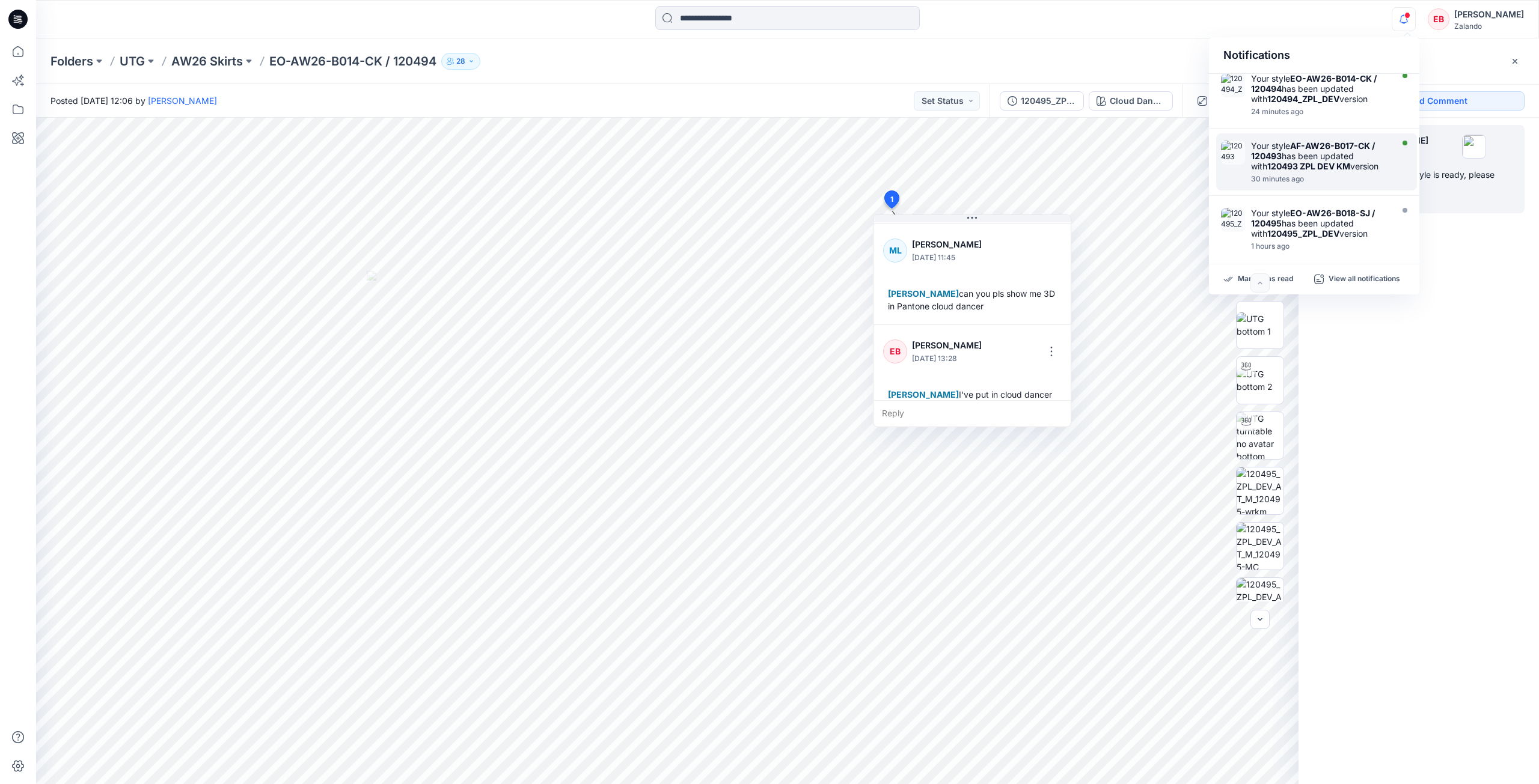
scroll to position [0, 0]
click at [1390, 170] on div "Your style AF-AW26-B017-CK / 120493 has been updated with 120493 ZPL DEV KM ver…" at bounding box center [1323, 170] width 144 height 43
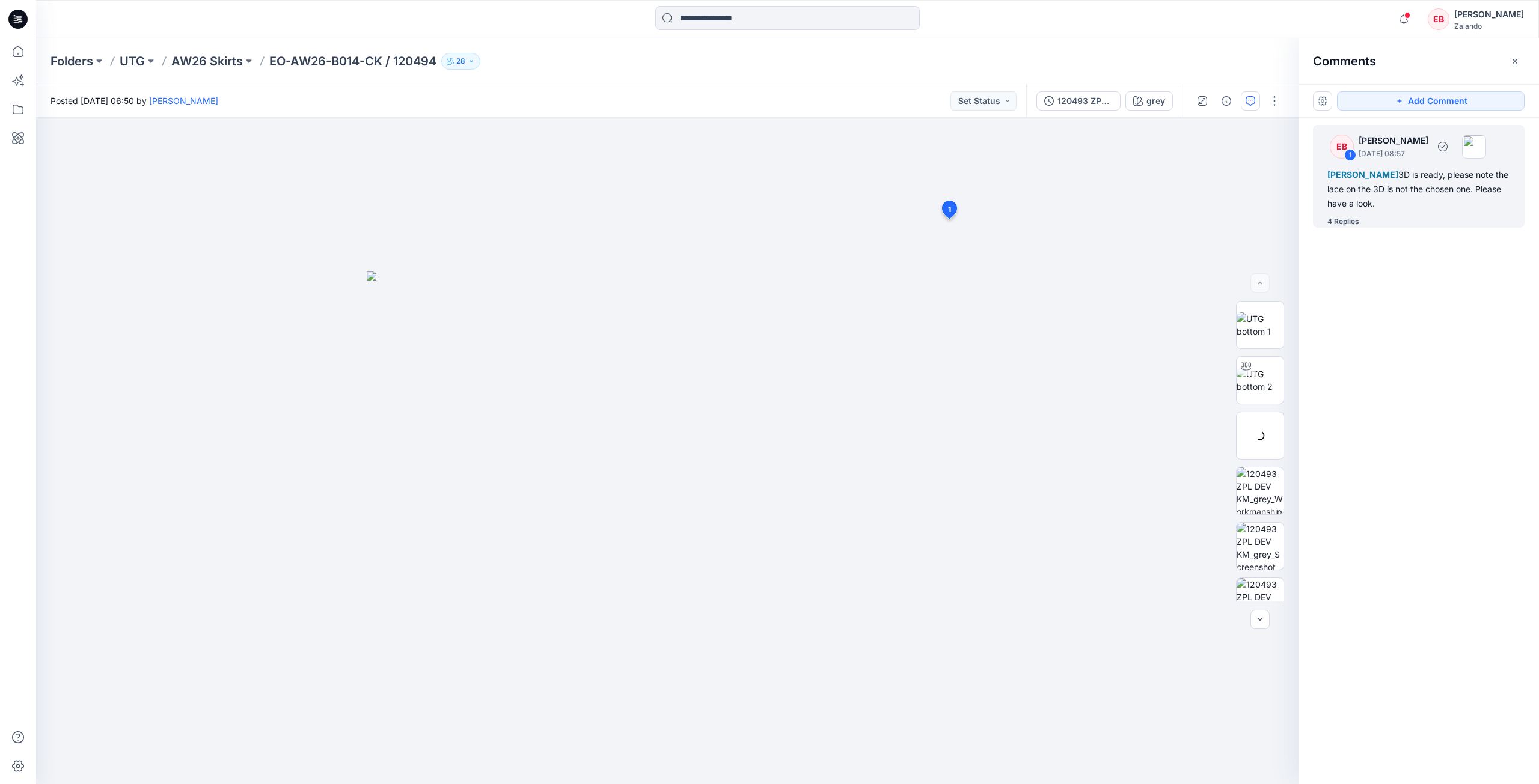
click at [1364, 226] on div "4 Replies" at bounding box center [1426, 221] width 197 height 12
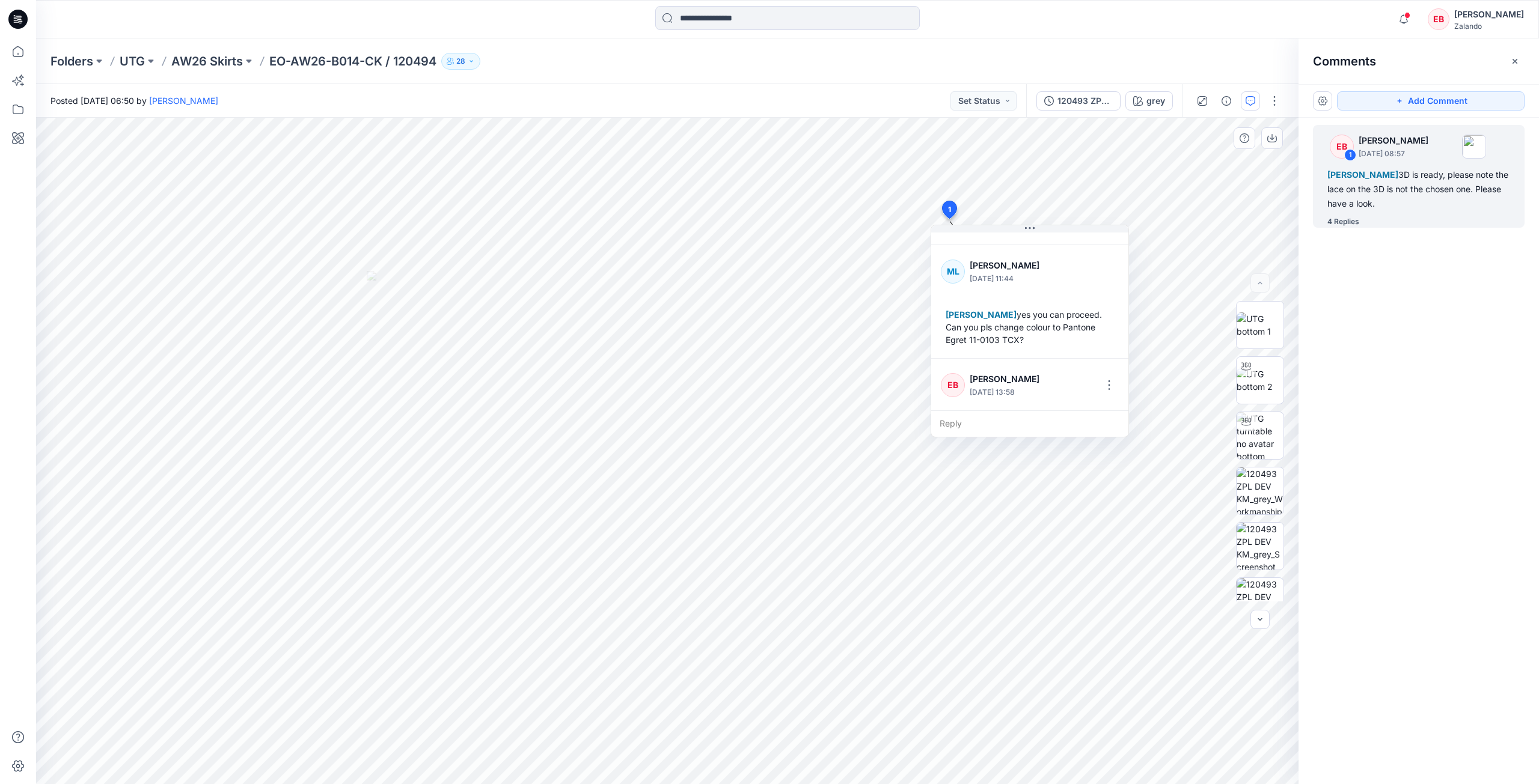
scroll to position [349, 0]
click at [1415, 17] on icon "button" at bounding box center [1404, 19] width 23 height 24
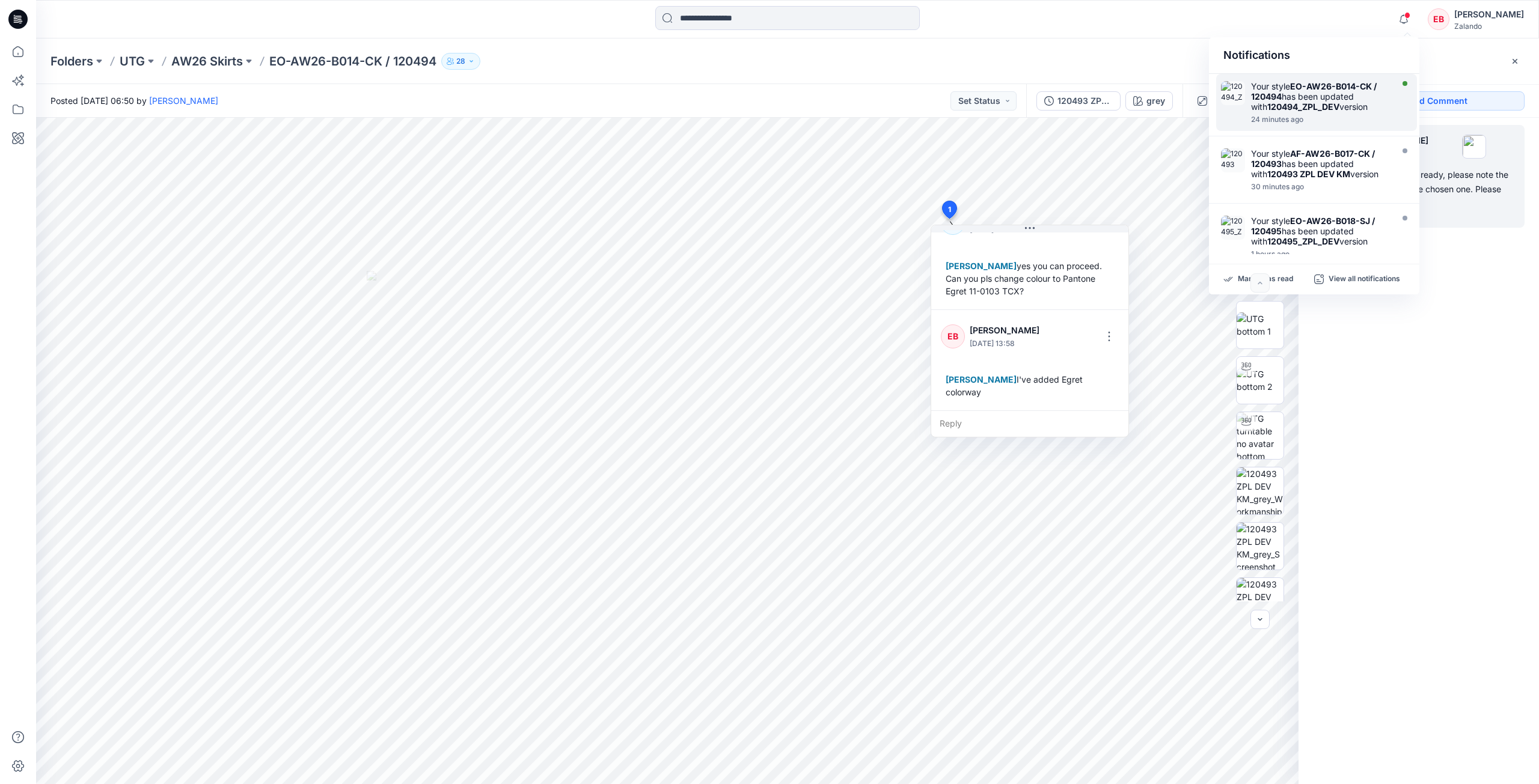
click at [1387, 121] on div "24 minutes ago" at bounding box center [1320, 120] width 138 height 9
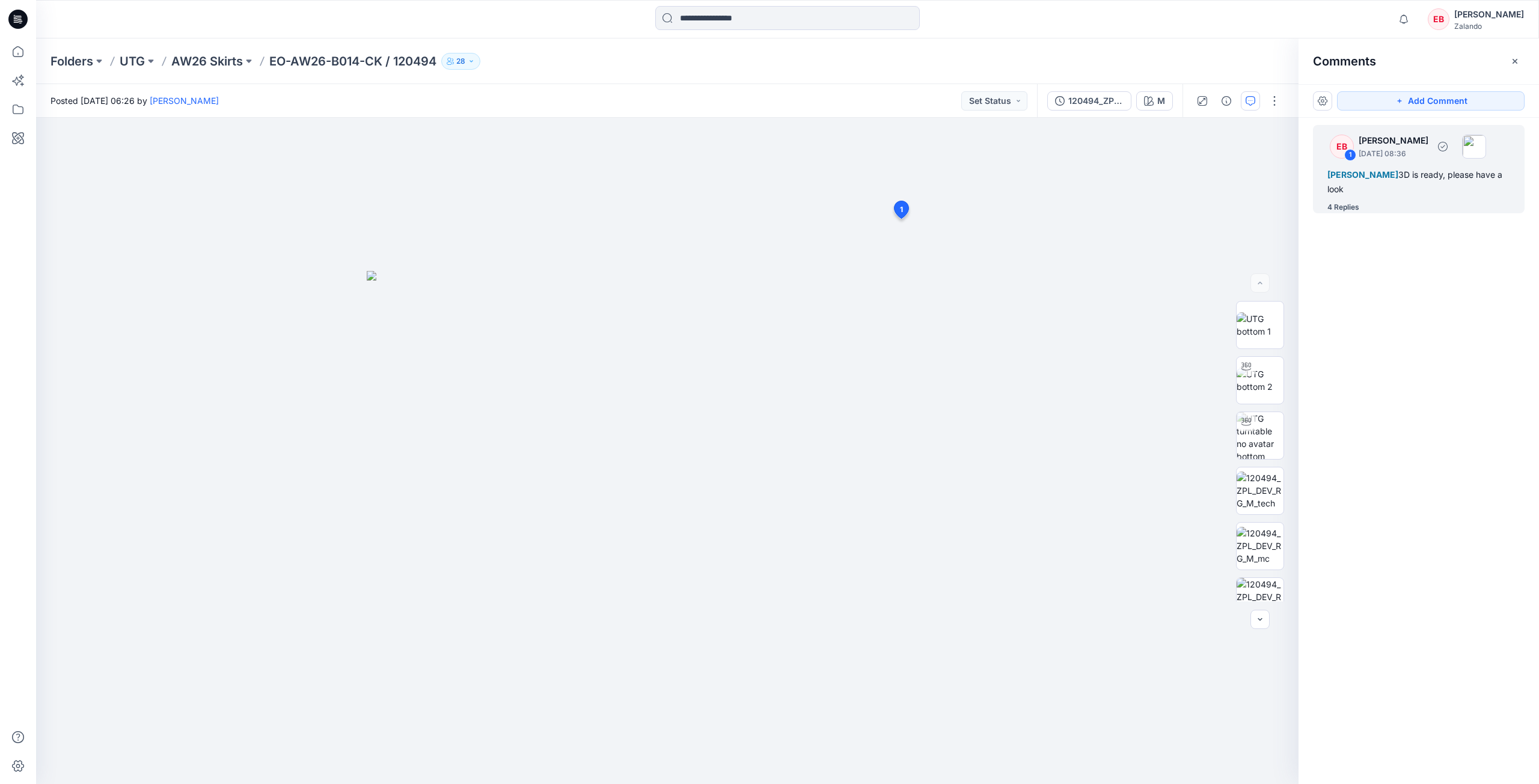
click at [1354, 210] on div "4 Replies" at bounding box center [1343, 207] width 32 height 12
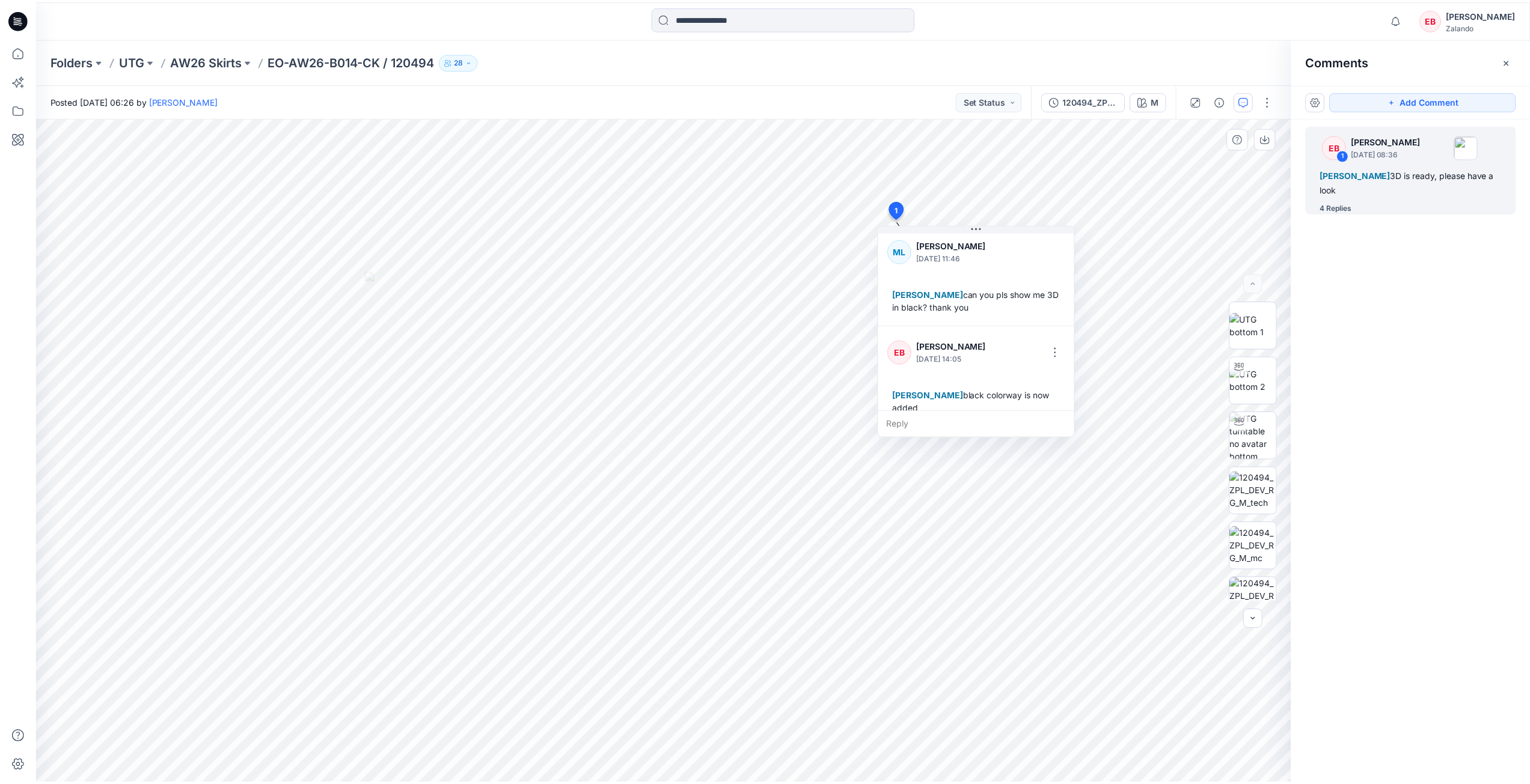
scroll to position [324, 0]
click at [1407, 20] on icon "button" at bounding box center [1404, 19] width 23 height 24
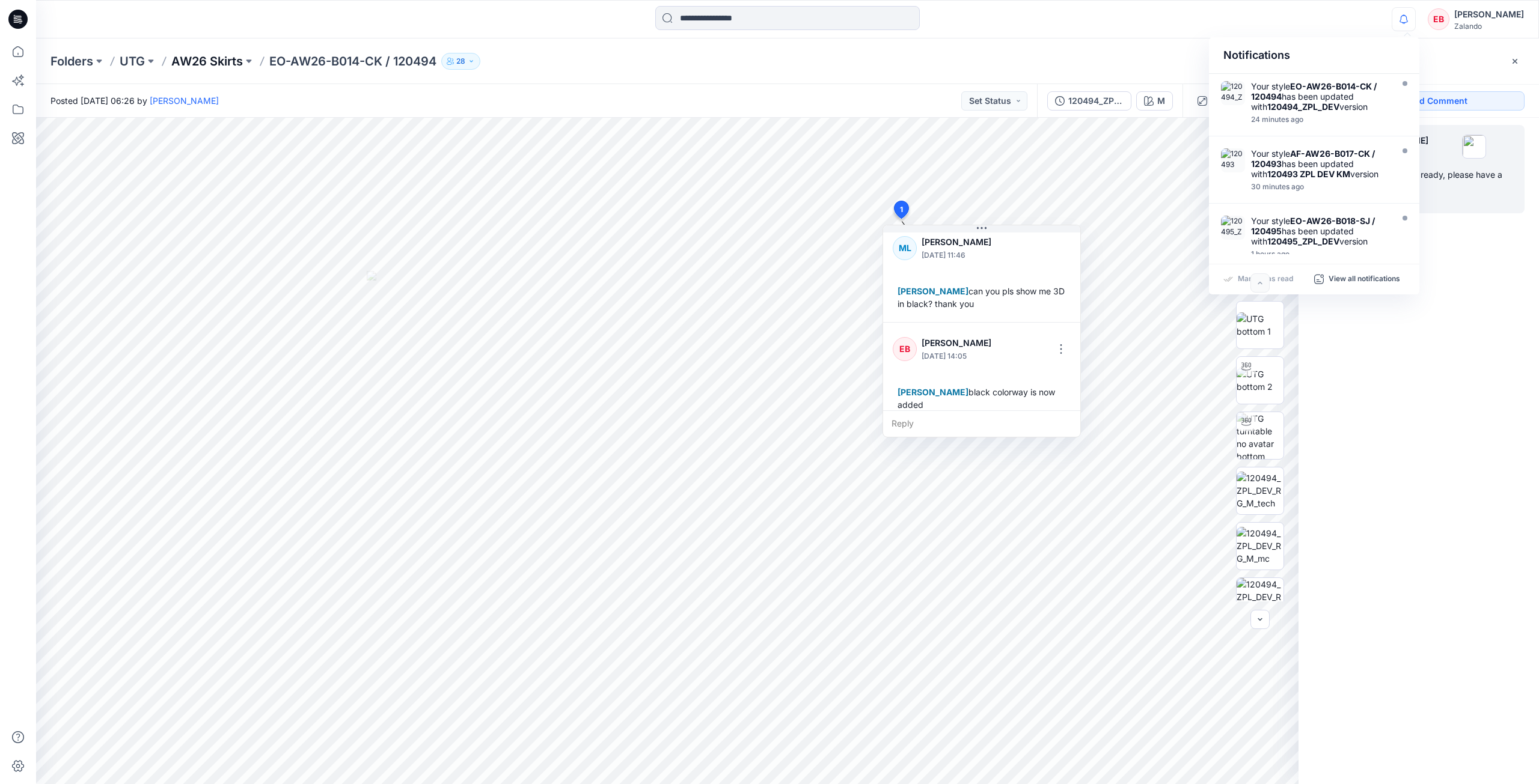
click at [219, 58] on p "AW26 Skirts" at bounding box center [207, 61] width 72 height 17
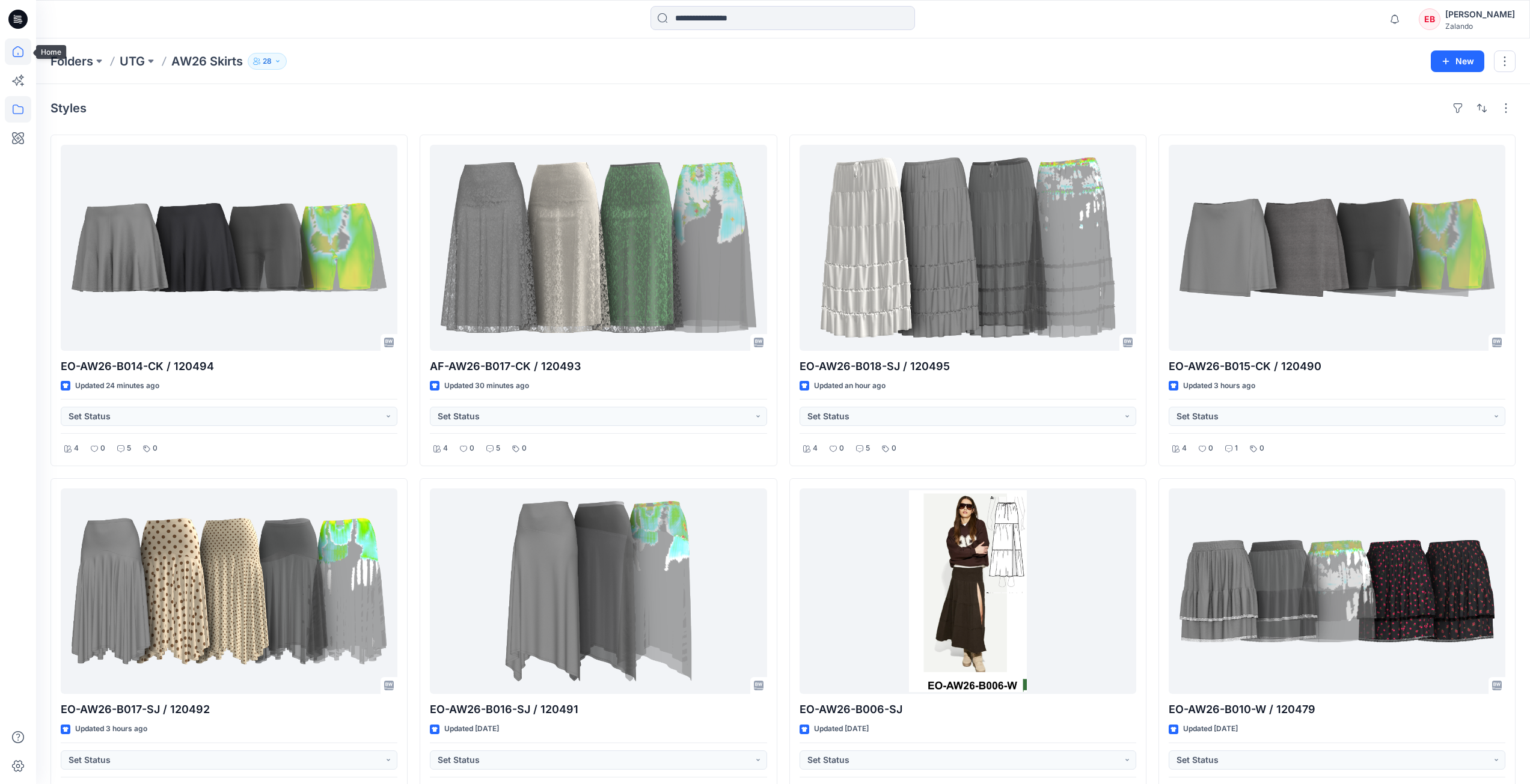
click at [26, 42] on icon at bounding box center [18, 52] width 26 height 26
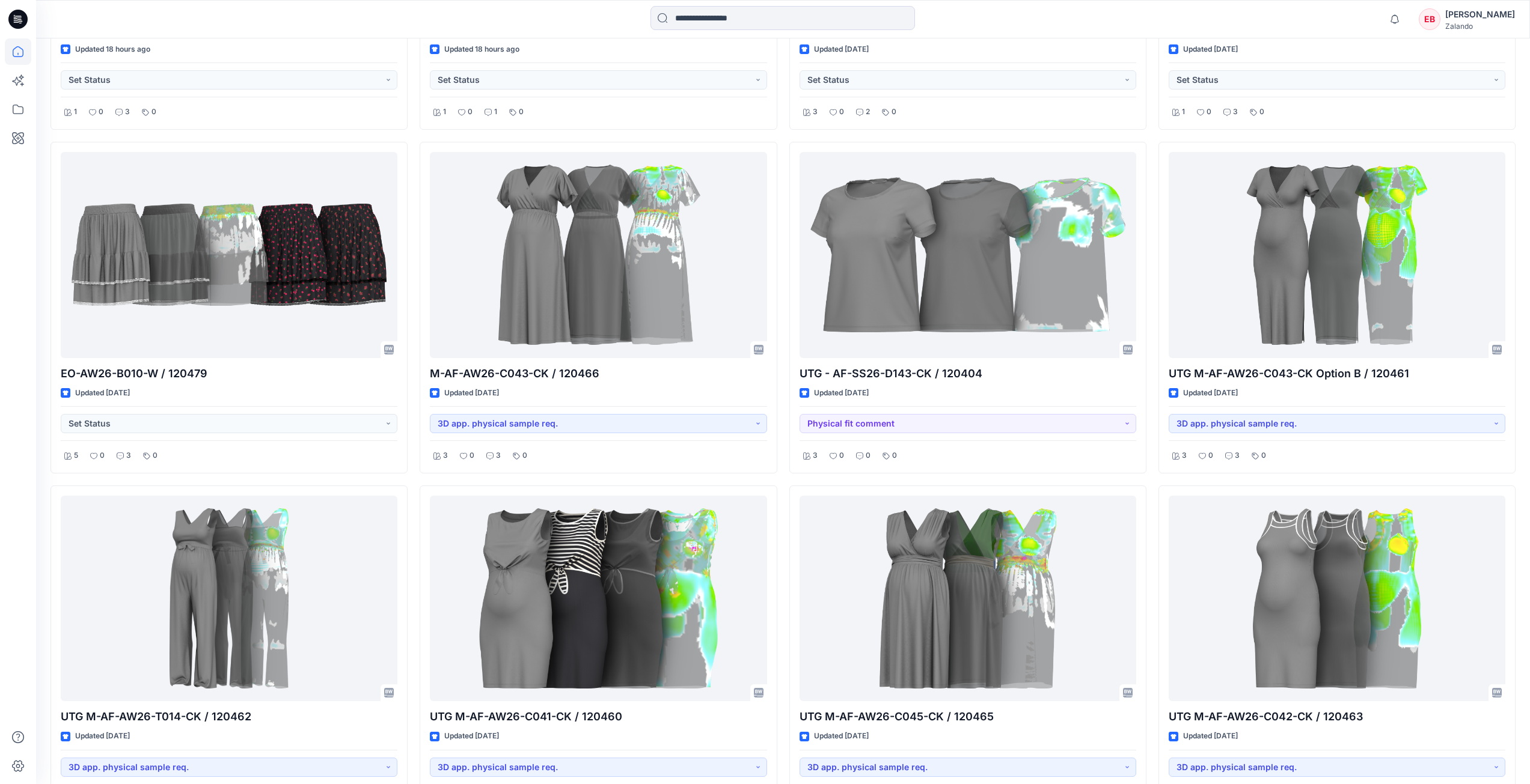
scroll to position [1342, 0]
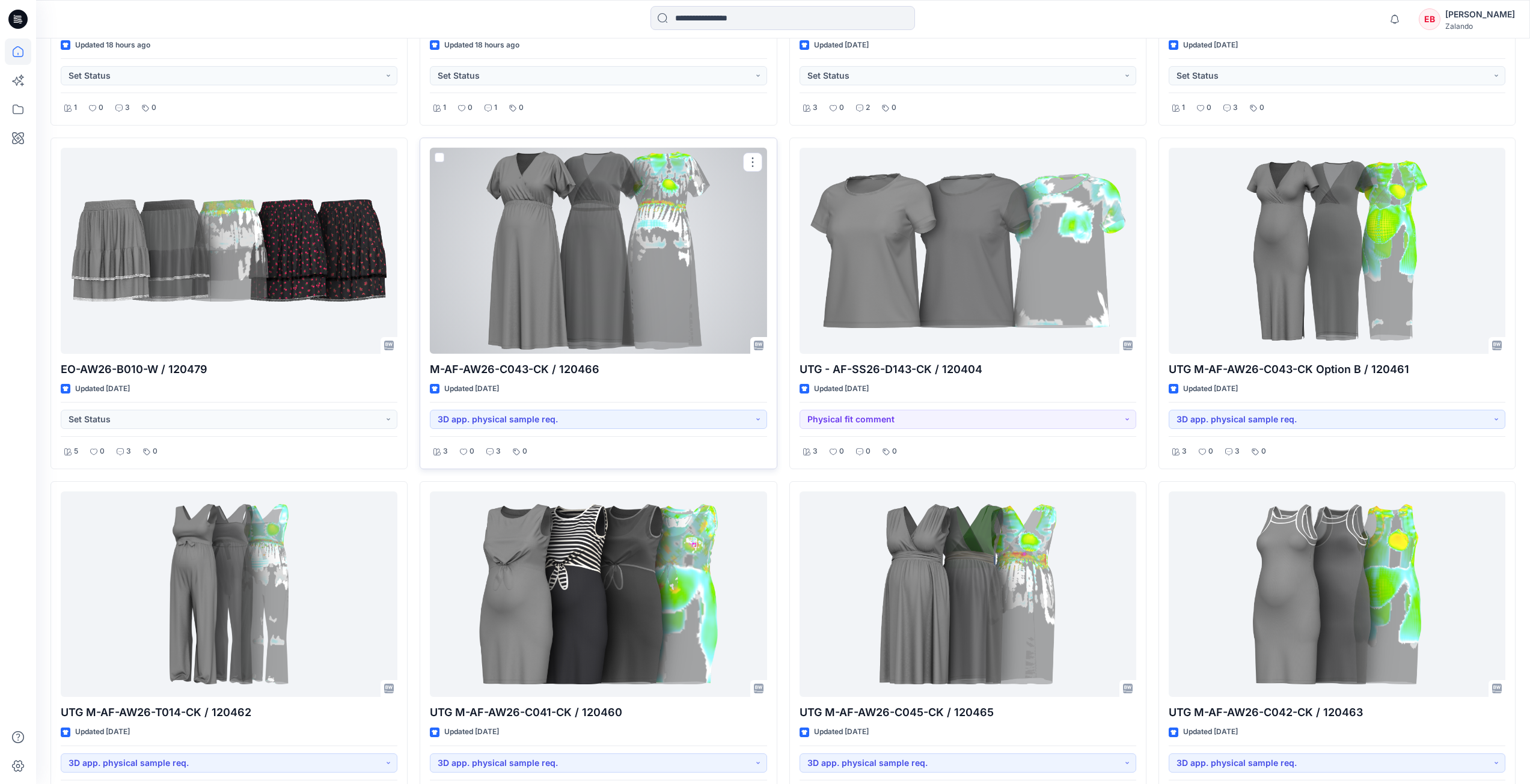
click at [650, 302] on div at bounding box center [598, 251] width 337 height 206
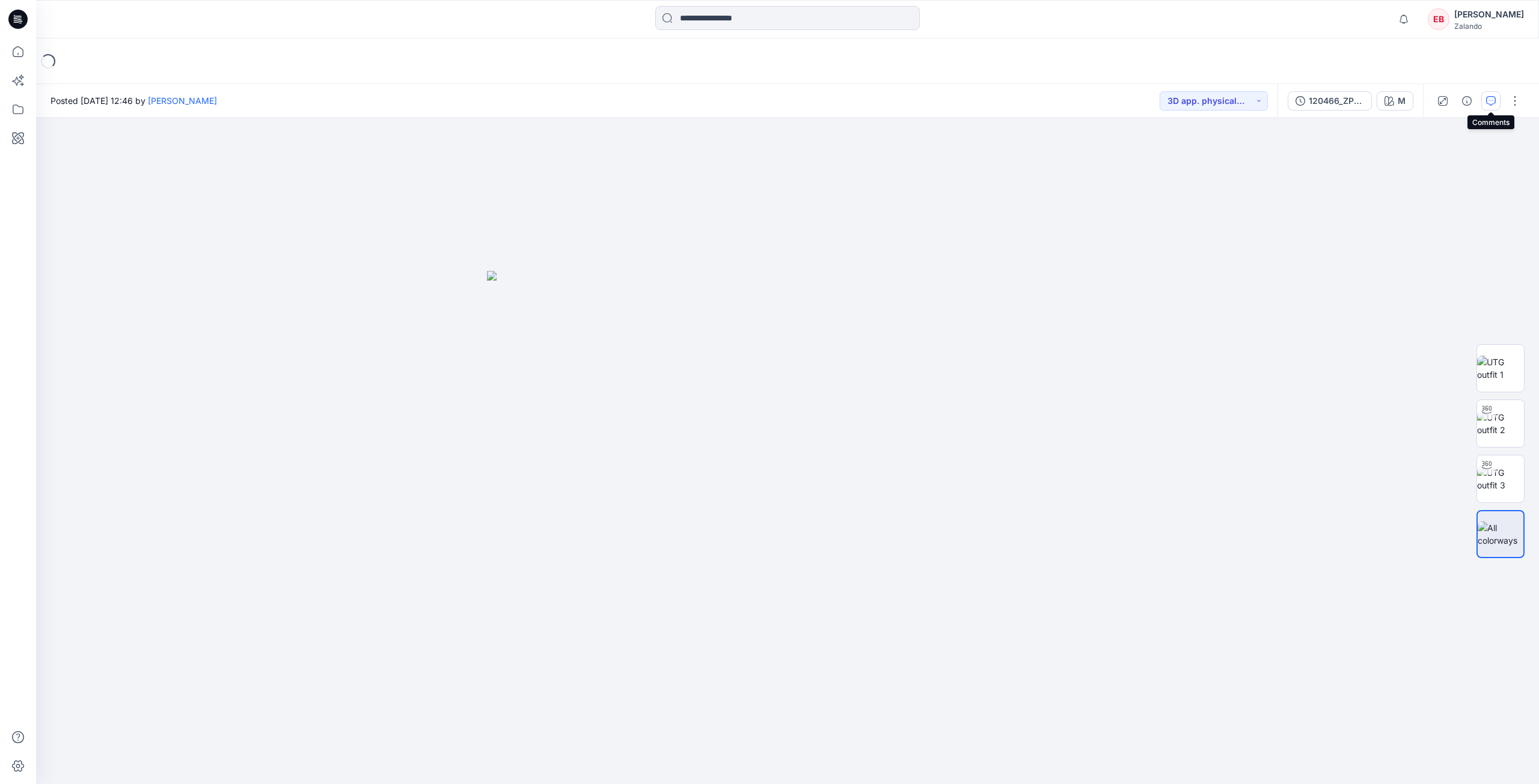
click at [1486, 104] on icon "button" at bounding box center [1490, 101] width 10 height 10
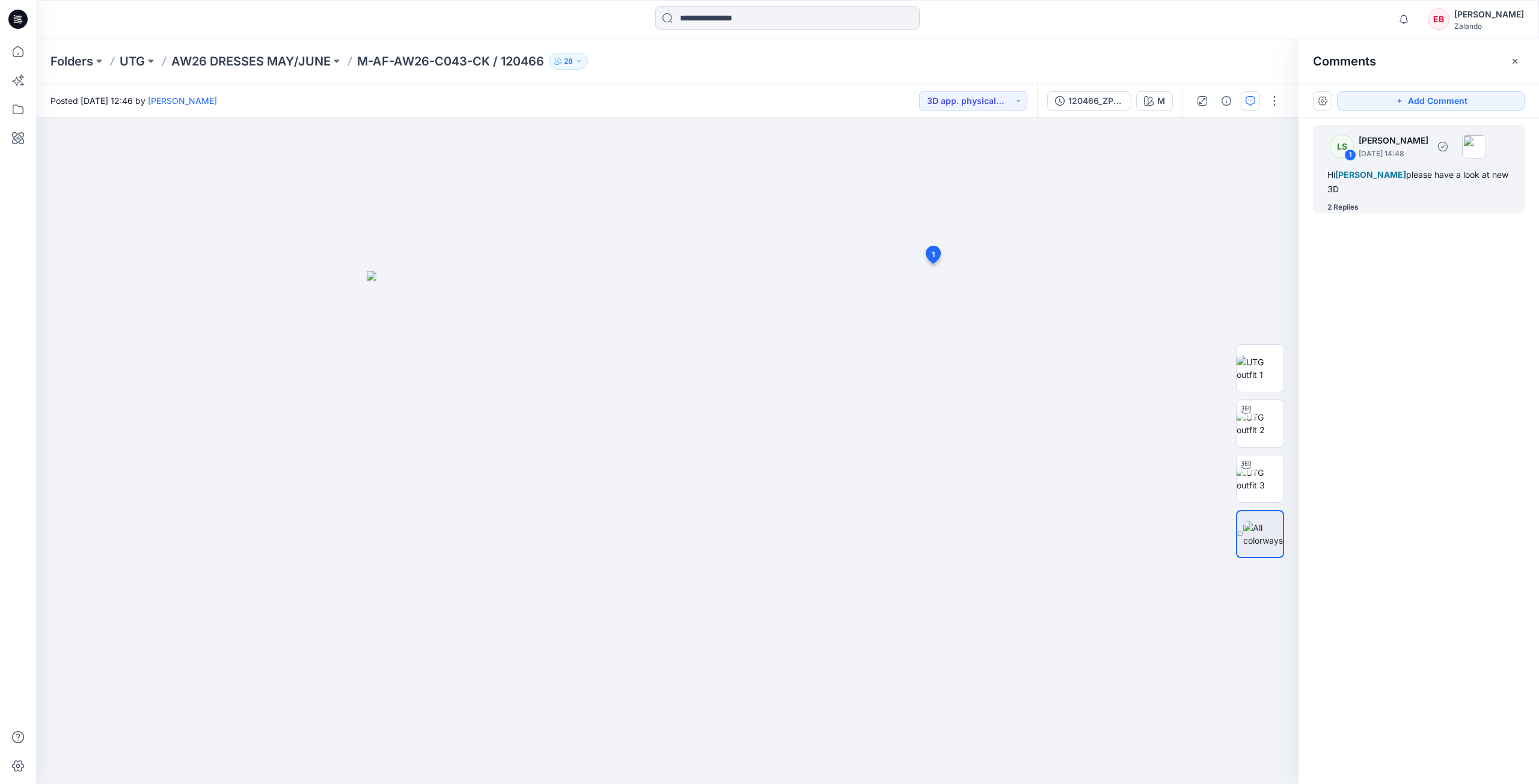
click at [1366, 212] on div "2 Replies" at bounding box center [1426, 207] width 197 height 12
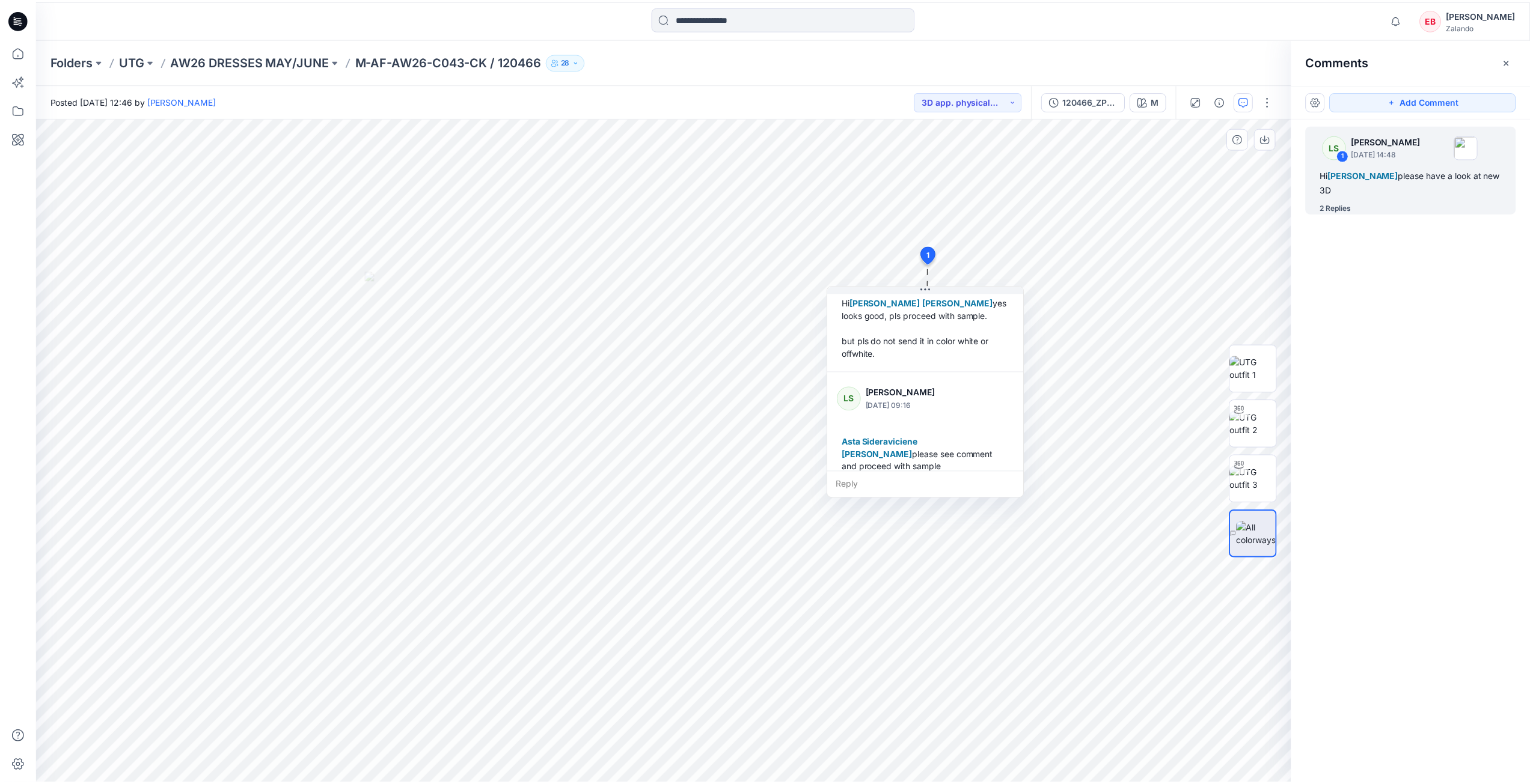
scroll to position [172, 0]
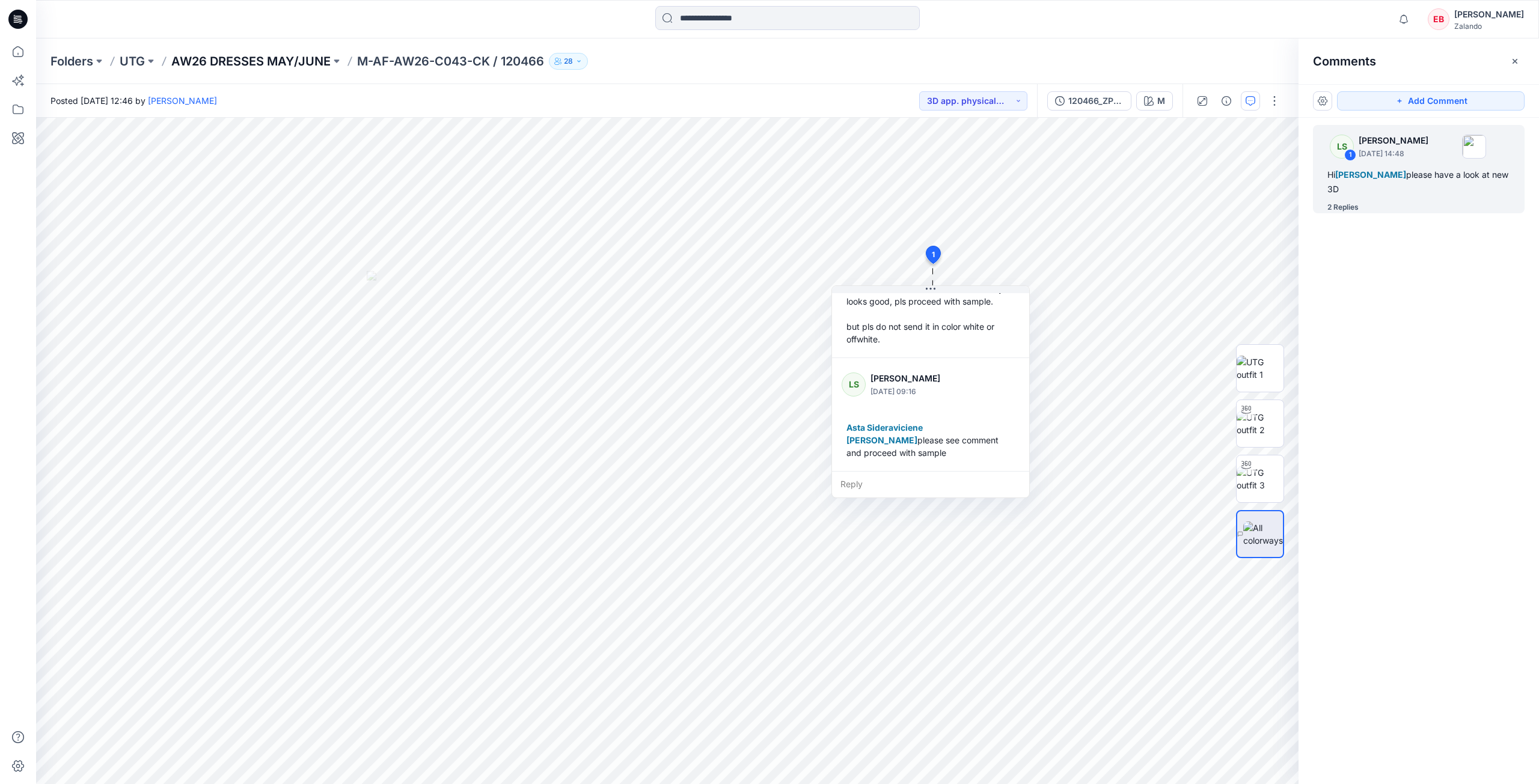
click at [250, 62] on p "AW26 DRESSES MAY/JUNE" at bounding box center [251, 61] width 159 height 17
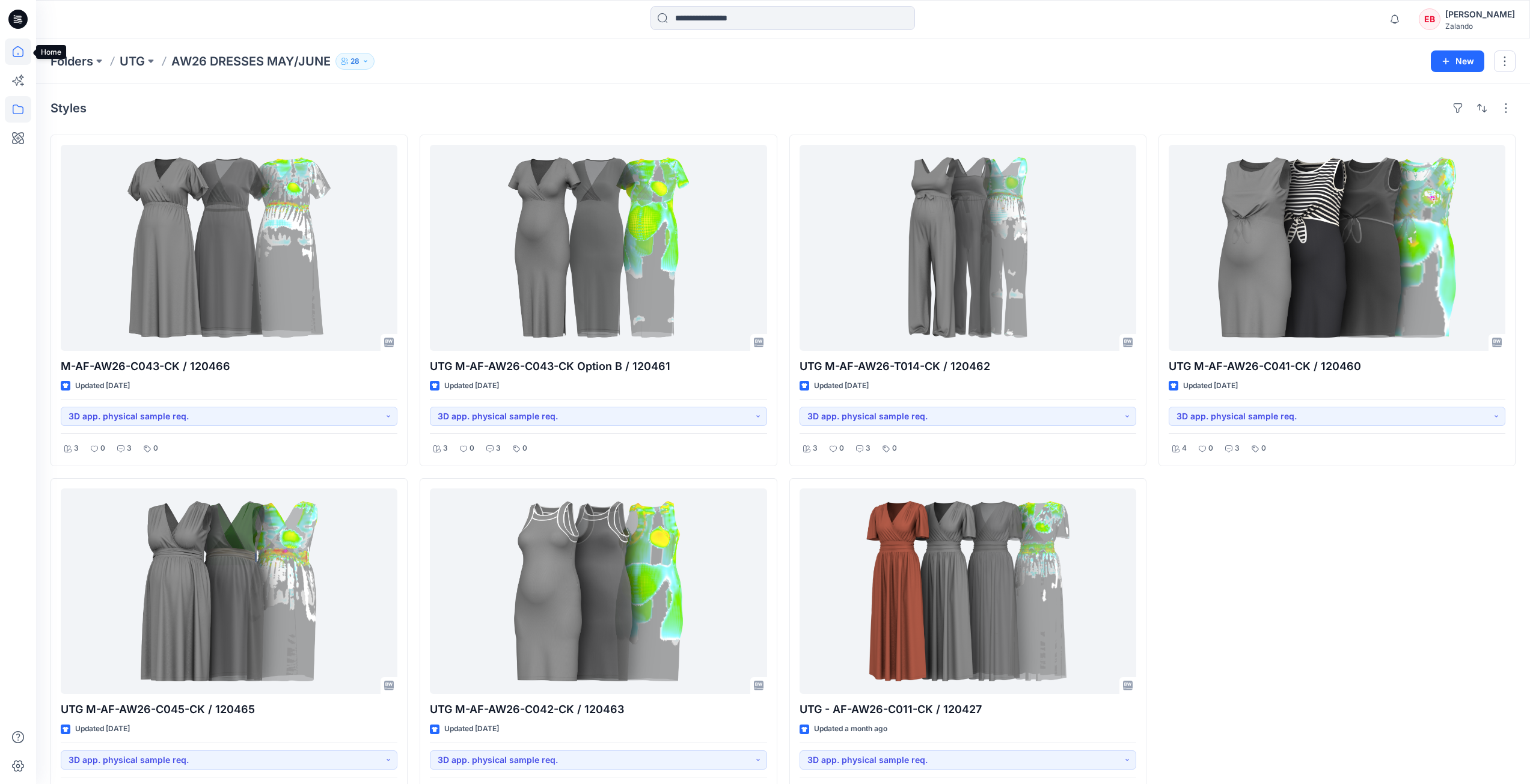
click at [11, 56] on icon at bounding box center [18, 52] width 26 height 26
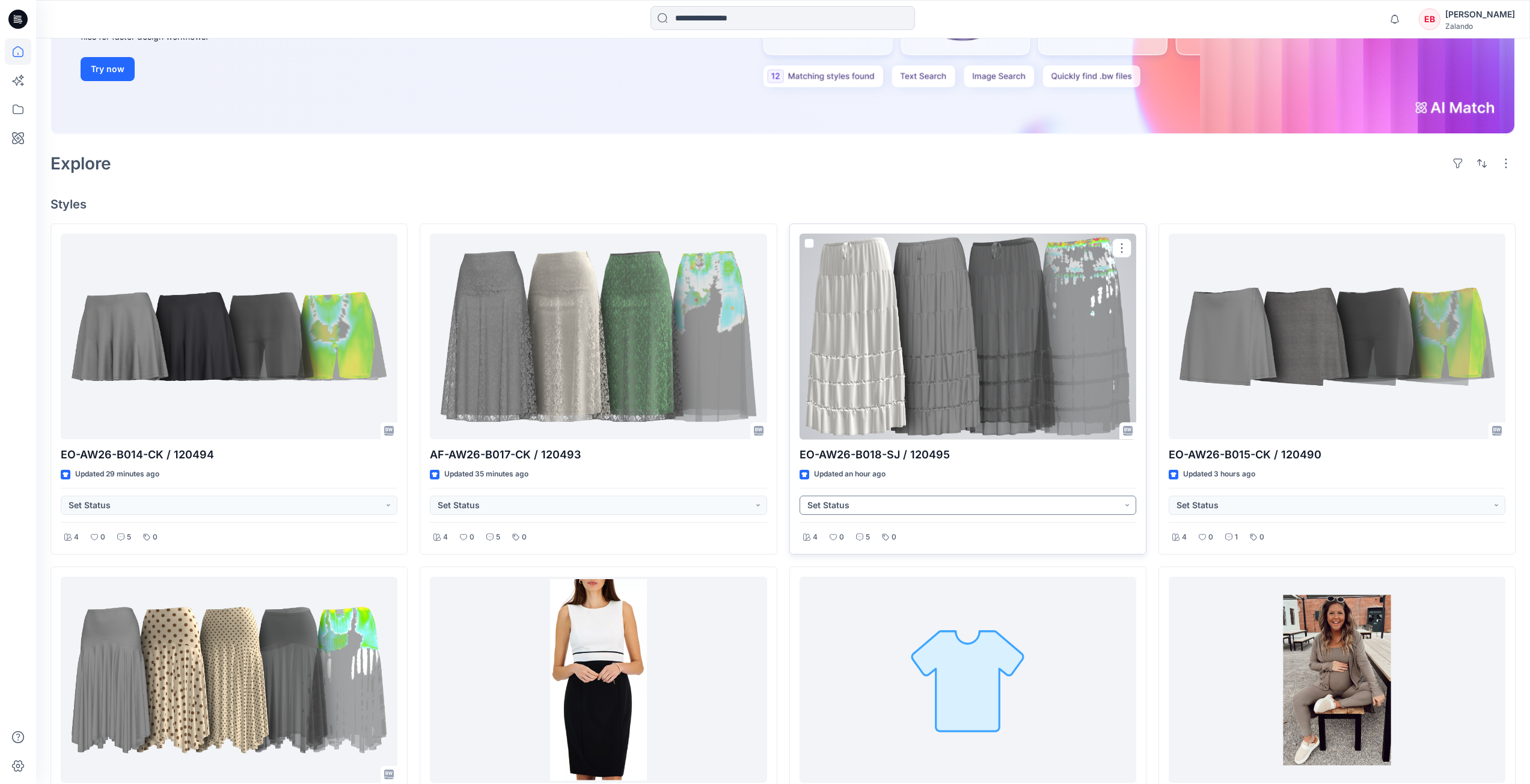
scroll to position [421, 0]
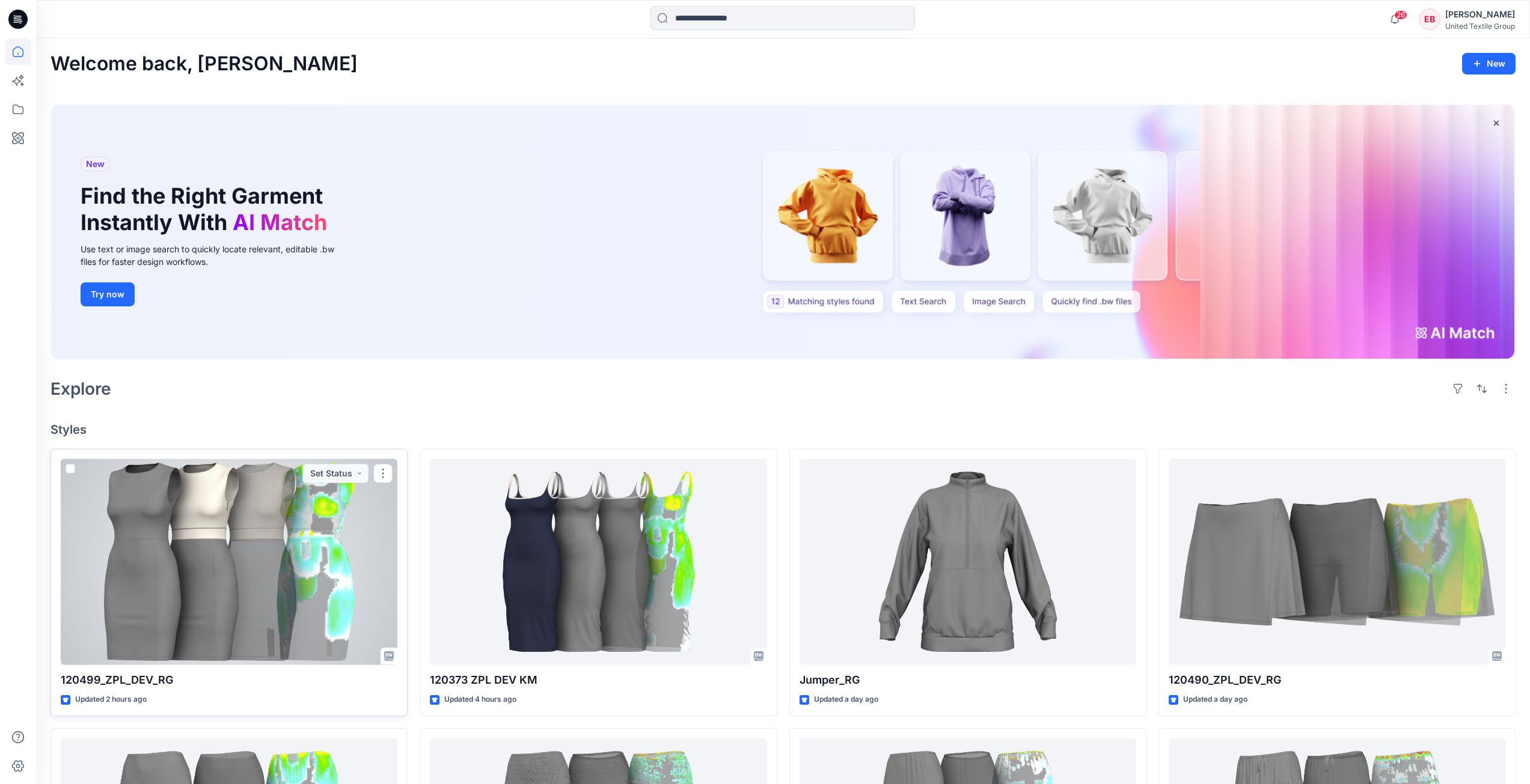
click at [250, 538] on div at bounding box center [229, 563] width 337 height 206
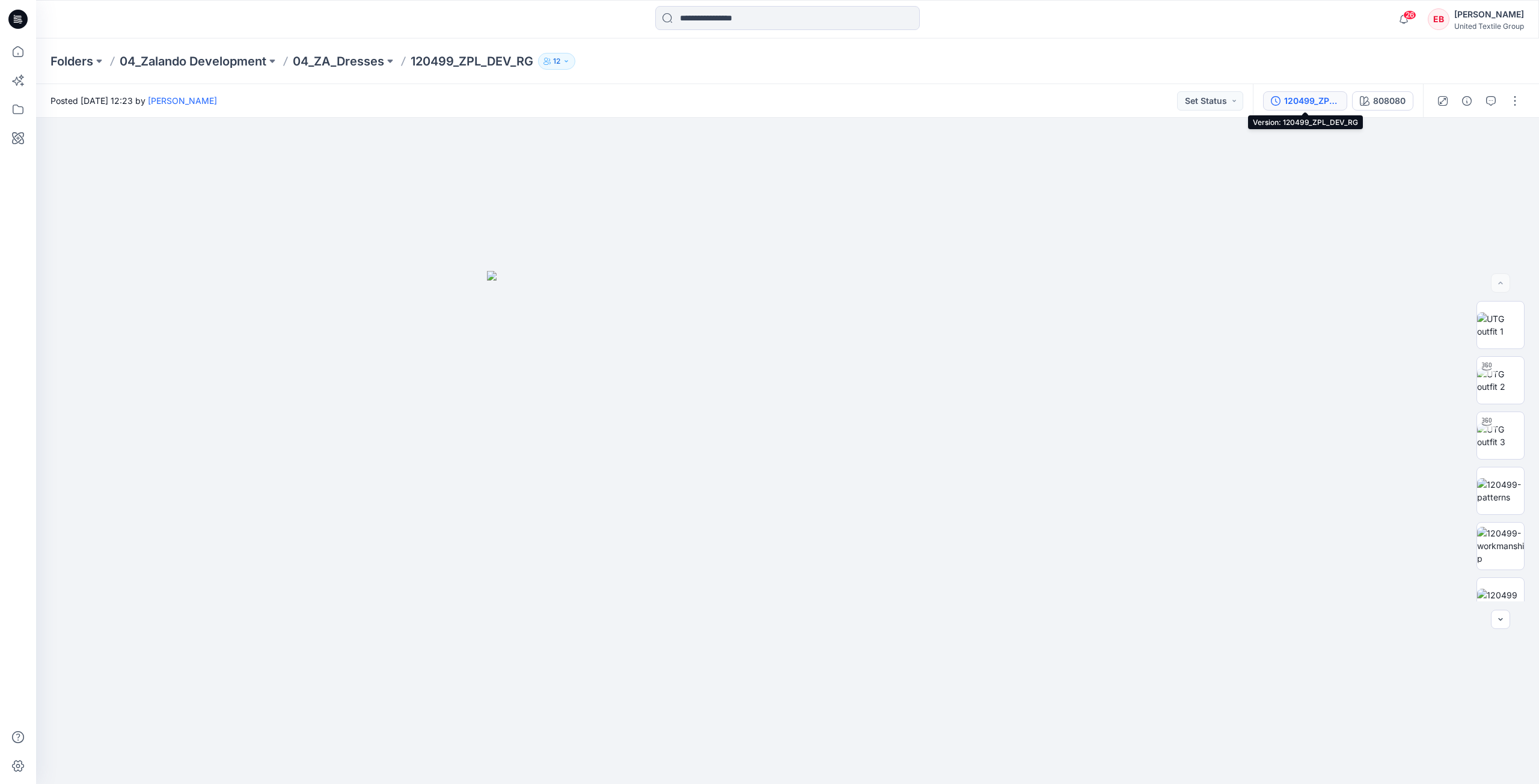
click at [1314, 95] on div "120499_ZPL_DEV_RG" at bounding box center [1312, 101] width 55 height 13
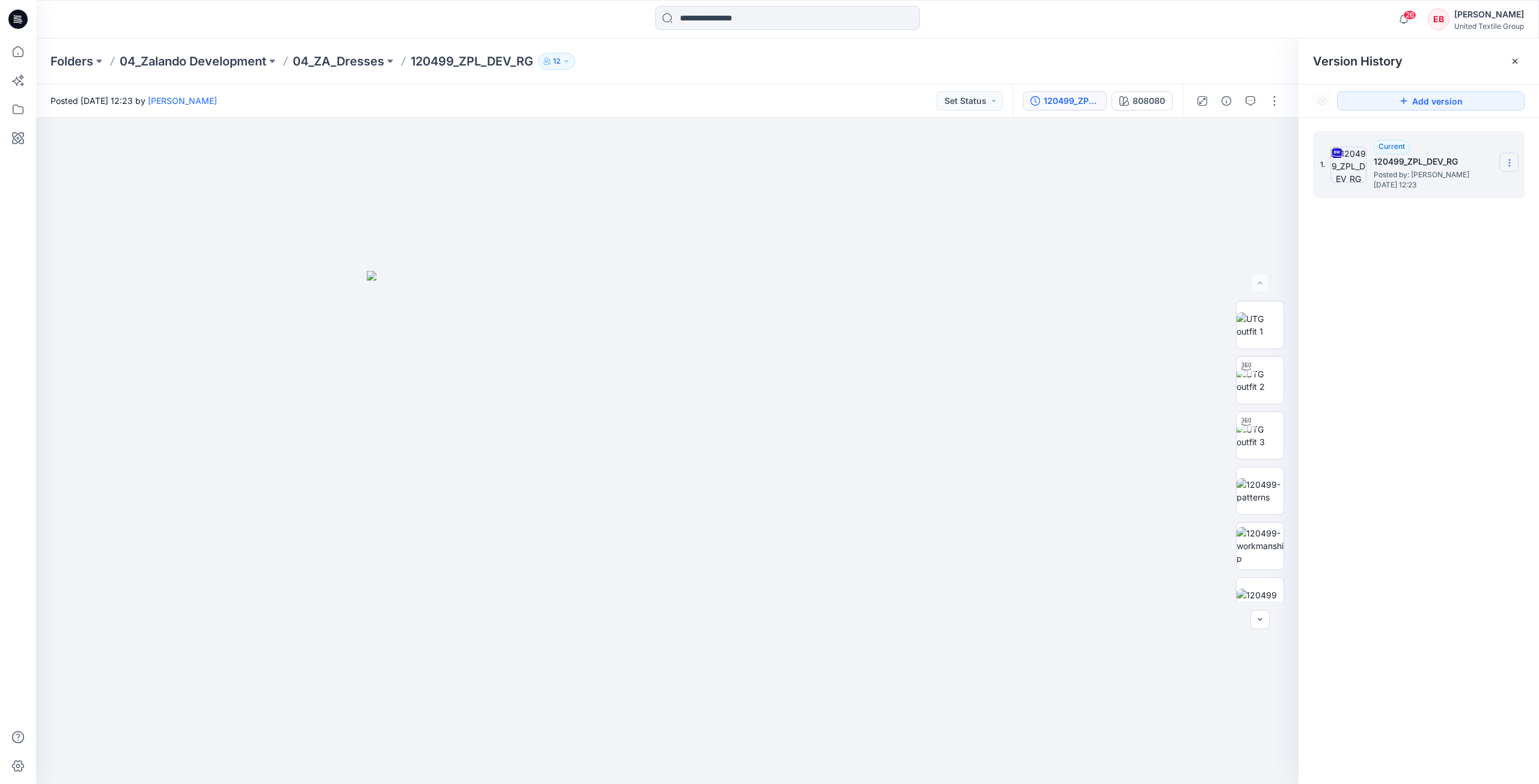
click at [1507, 158] on icon at bounding box center [1509, 162] width 10 height 10
click at [1482, 195] on div "Download Source BW File" at bounding box center [1445, 186] width 139 height 24
click at [1261, 389] on img at bounding box center [1260, 380] width 47 height 25
drag, startPoint x: 809, startPoint y: 754, endPoint x: 673, endPoint y: 733, distance: 137.6
click at [673, 733] on icon at bounding box center [669, 749] width 364 height 45
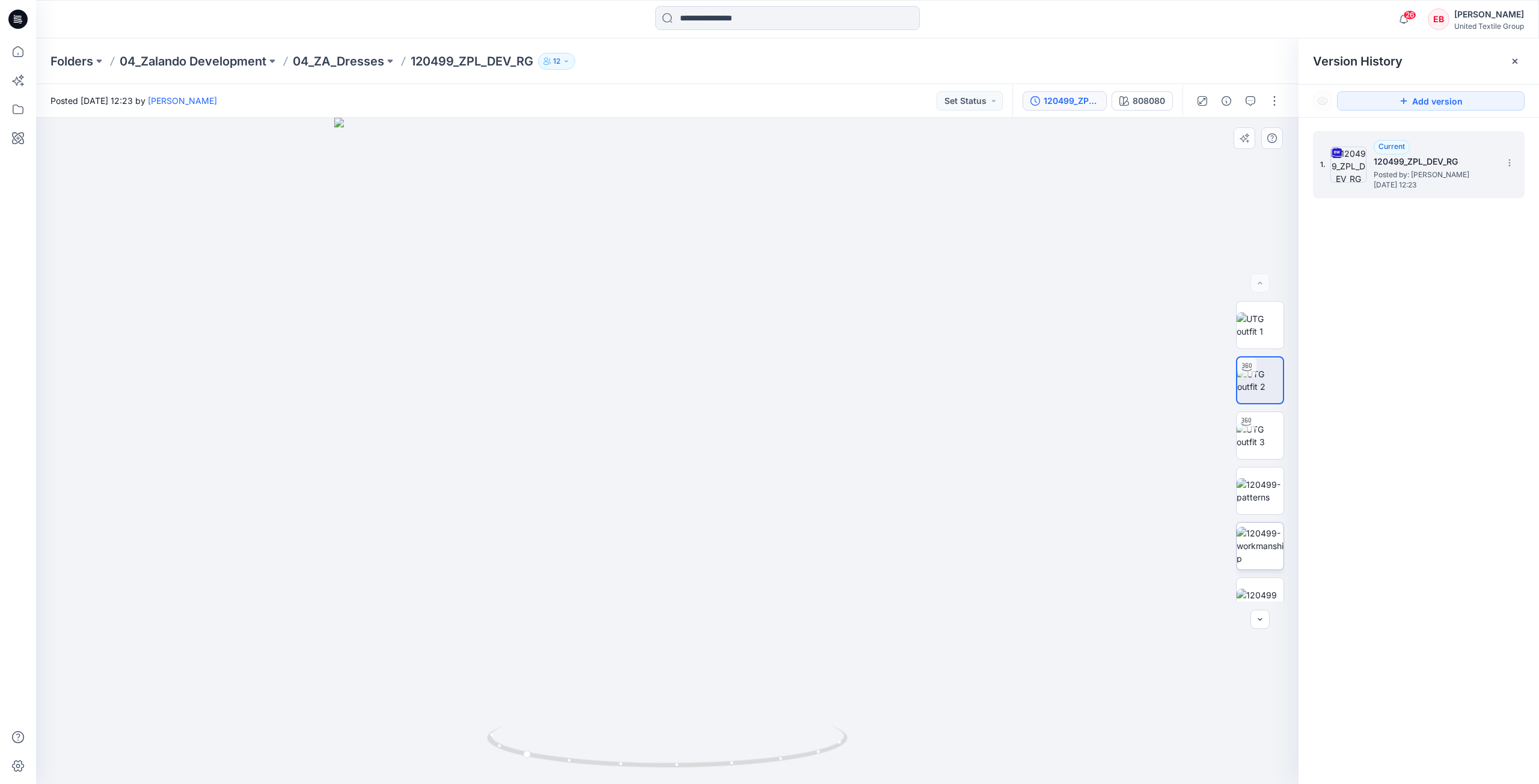
click at [1267, 561] on img at bounding box center [1260, 546] width 47 height 38
click at [1264, 586] on img at bounding box center [1260, 578] width 47 height 25
click at [1244, 330] on img at bounding box center [1260, 325] width 47 height 25
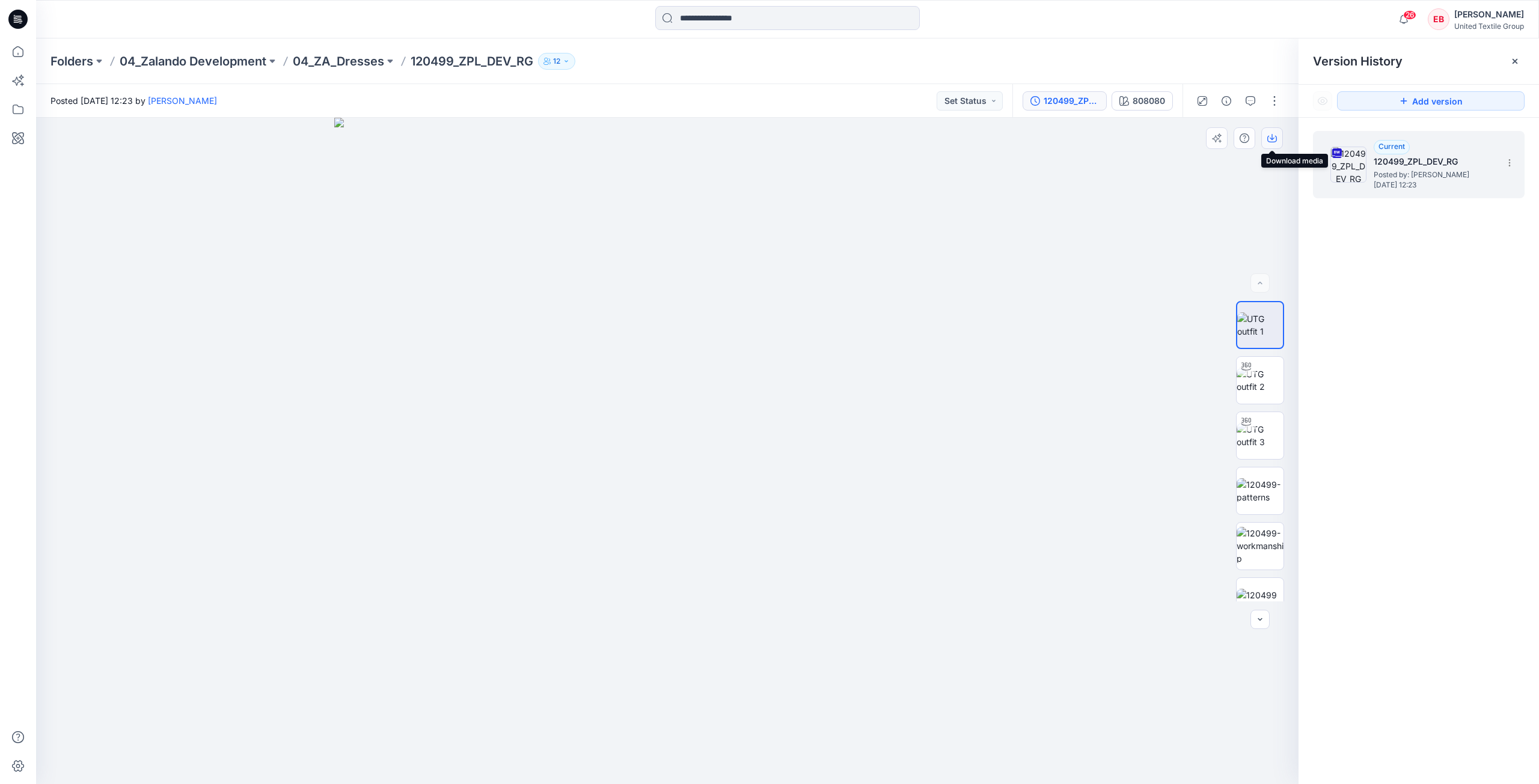
click at [1273, 135] on icon "button" at bounding box center [1272, 138] width 10 height 10
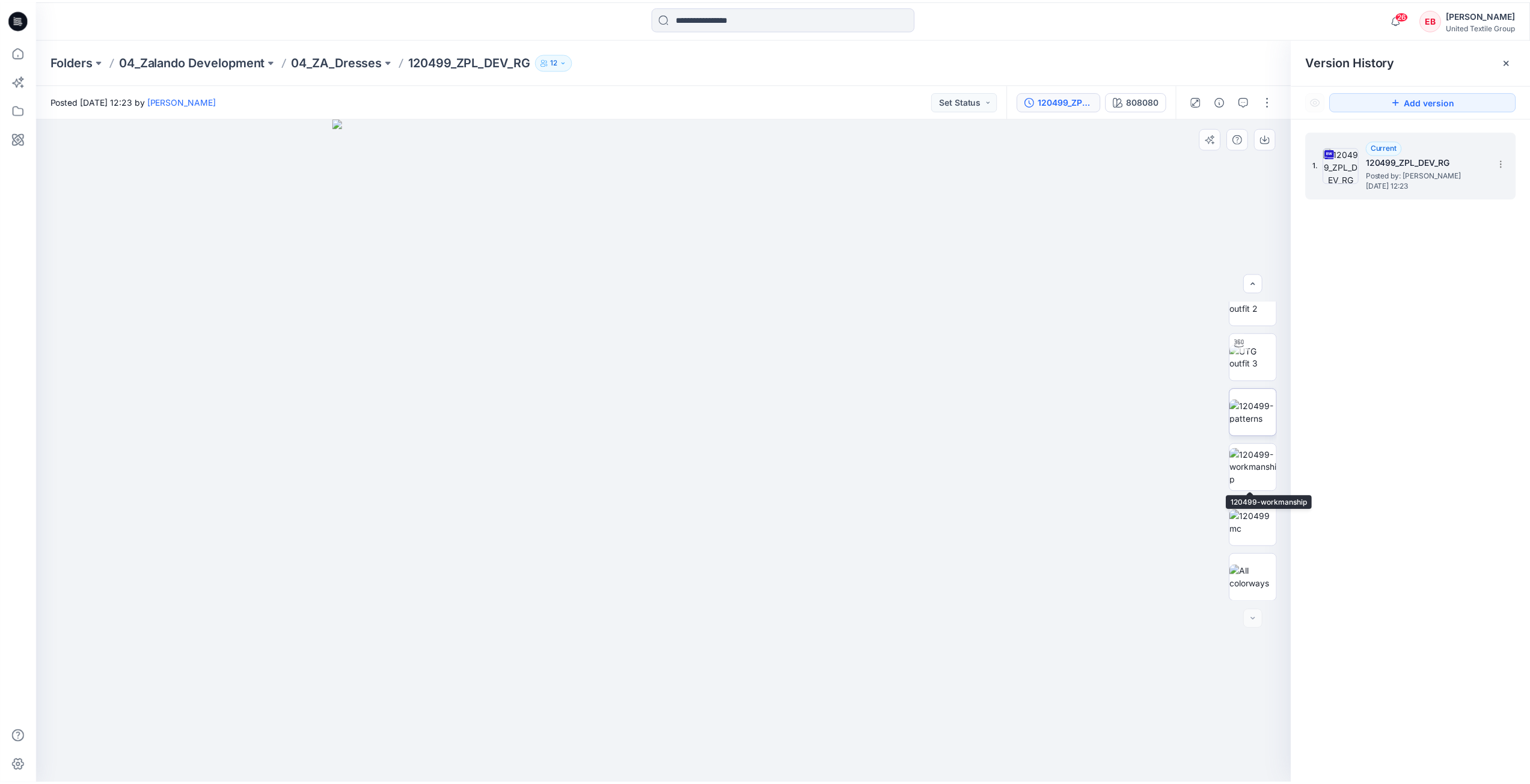
scroll to position [80, 0]
click at [1257, 405] on img at bounding box center [1260, 411] width 47 height 25
click at [1270, 136] on icon "button" at bounding box center [1272, 138] width 10 height 10
click at [1264, 461] on img at bounding box center [1260, 467] width 47 height 38
click at [1274, 141] on icon "button" at bounding box center [1272, 138] width 10 height 10
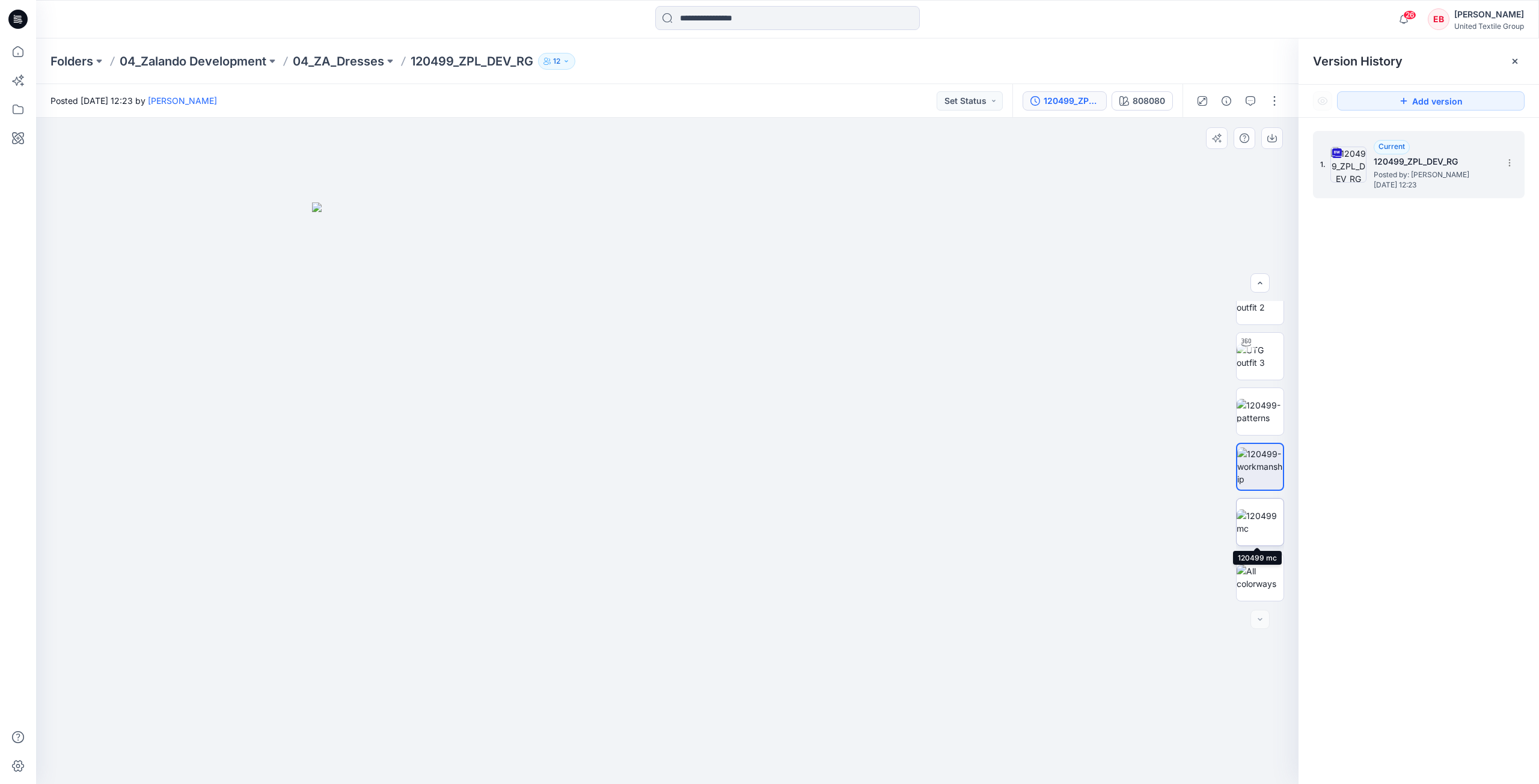
click at [1269, 524] on img at bounding box center [1260, 522] width 47 height 25
click at [1275, 143] on button "button" at bounding box center [1271, 138] width 22 height 22
click at [16, 60] on icon at bounding box center [18, 52] width 26 height 26
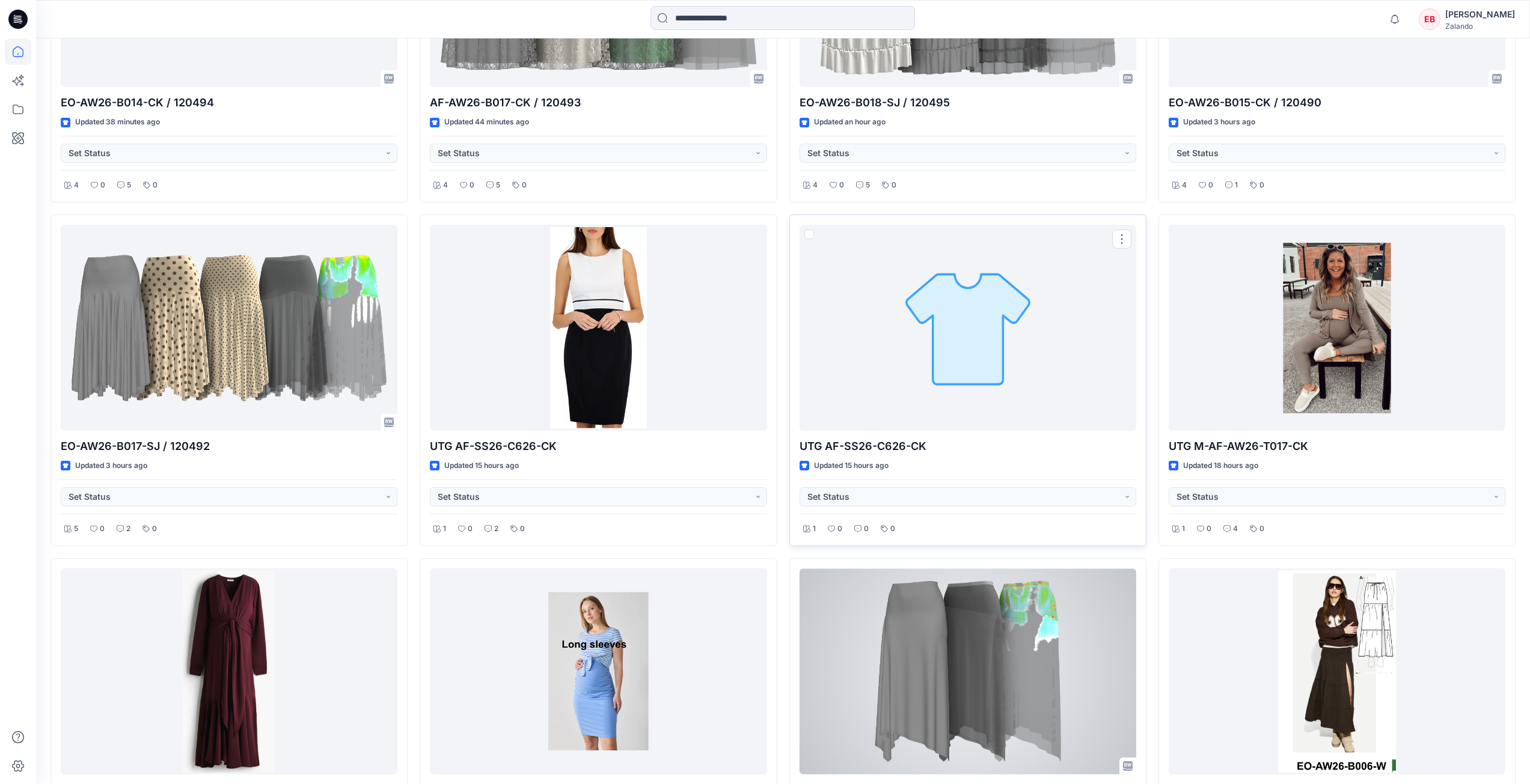
scroll to position [741, 0]
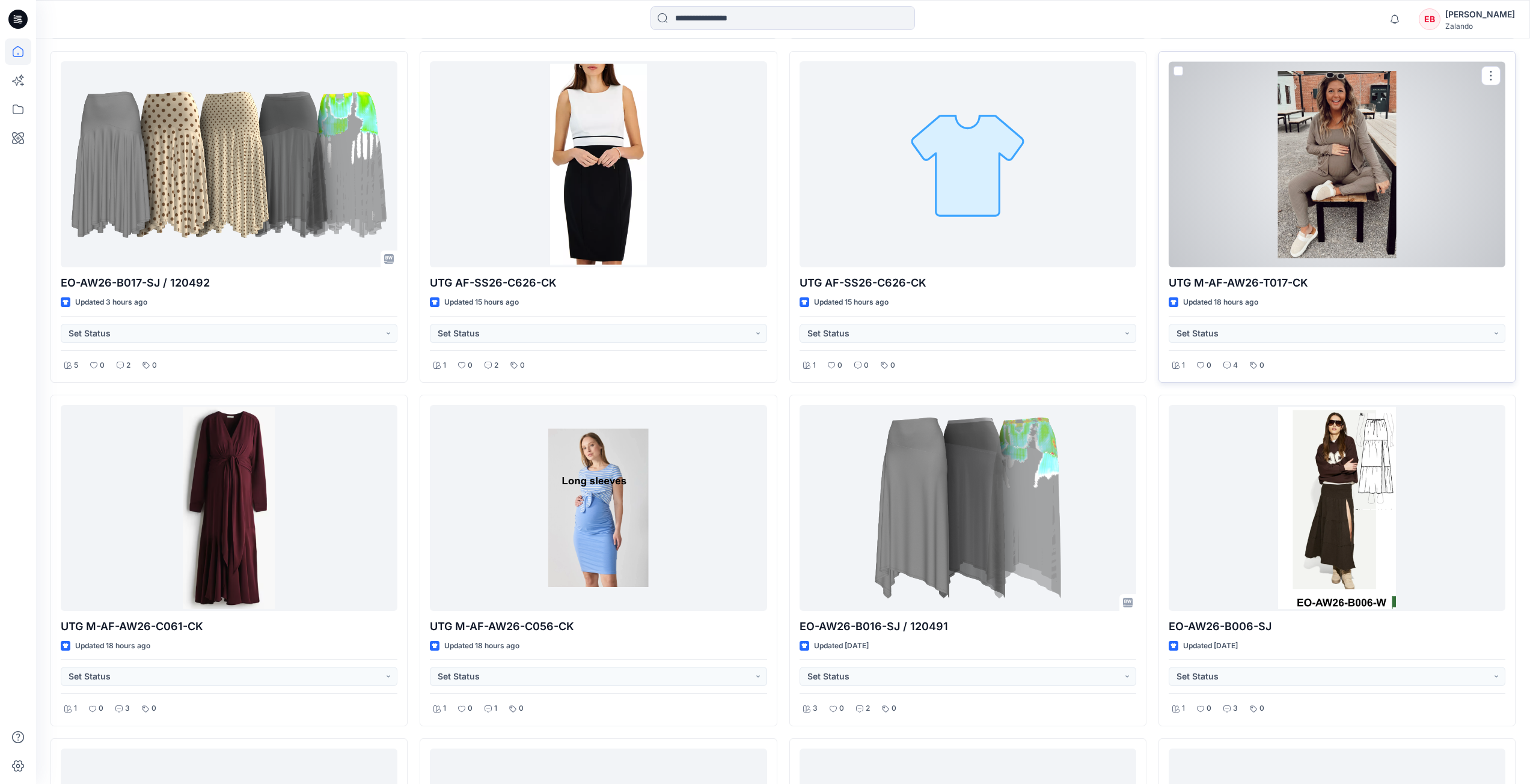
click at [1354, 171] on div at bounding box center [1337, 164] width 337 height 206
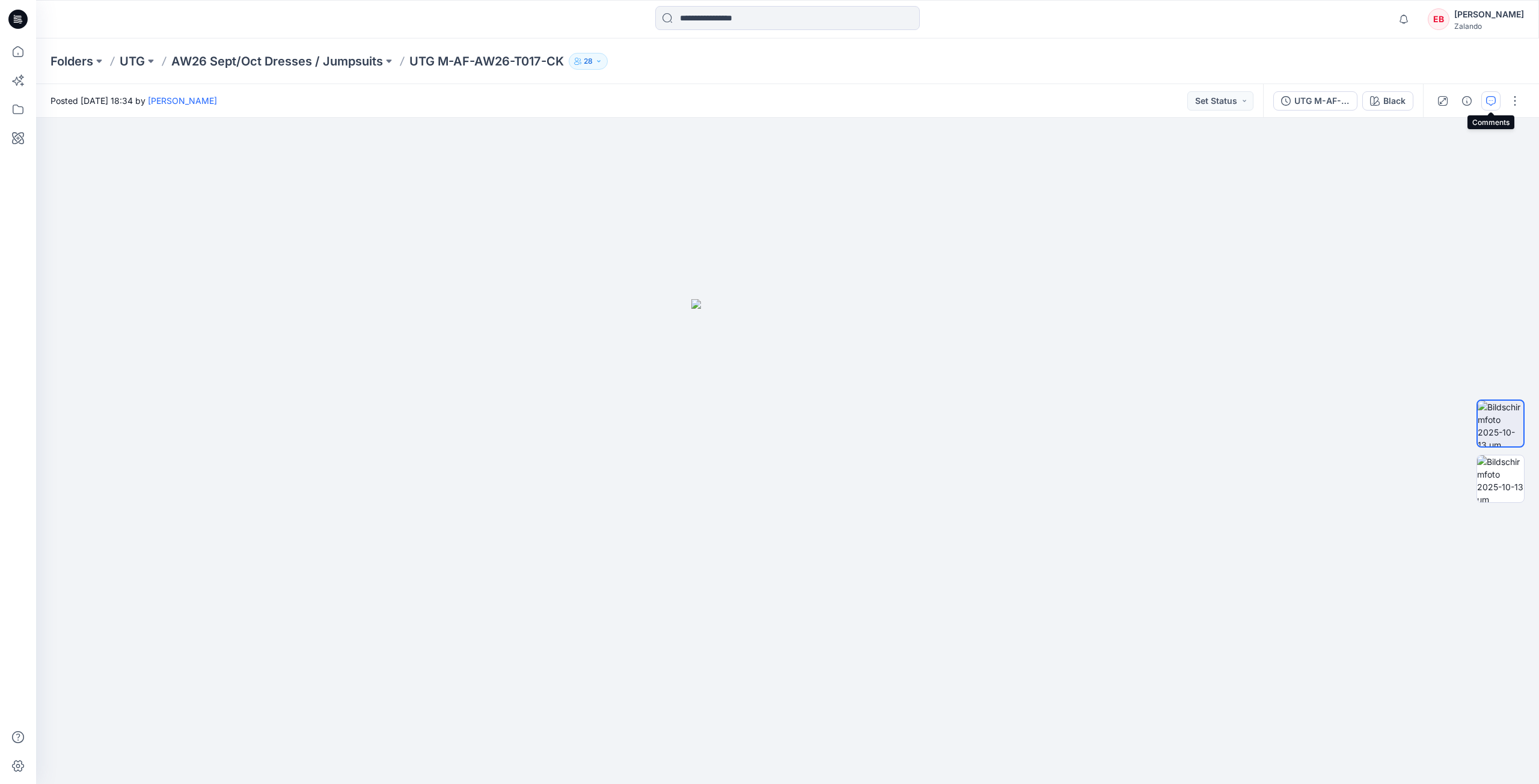
click at [1494, 109] on button "button" at bounding box center [1490, 101] width 19 height 19
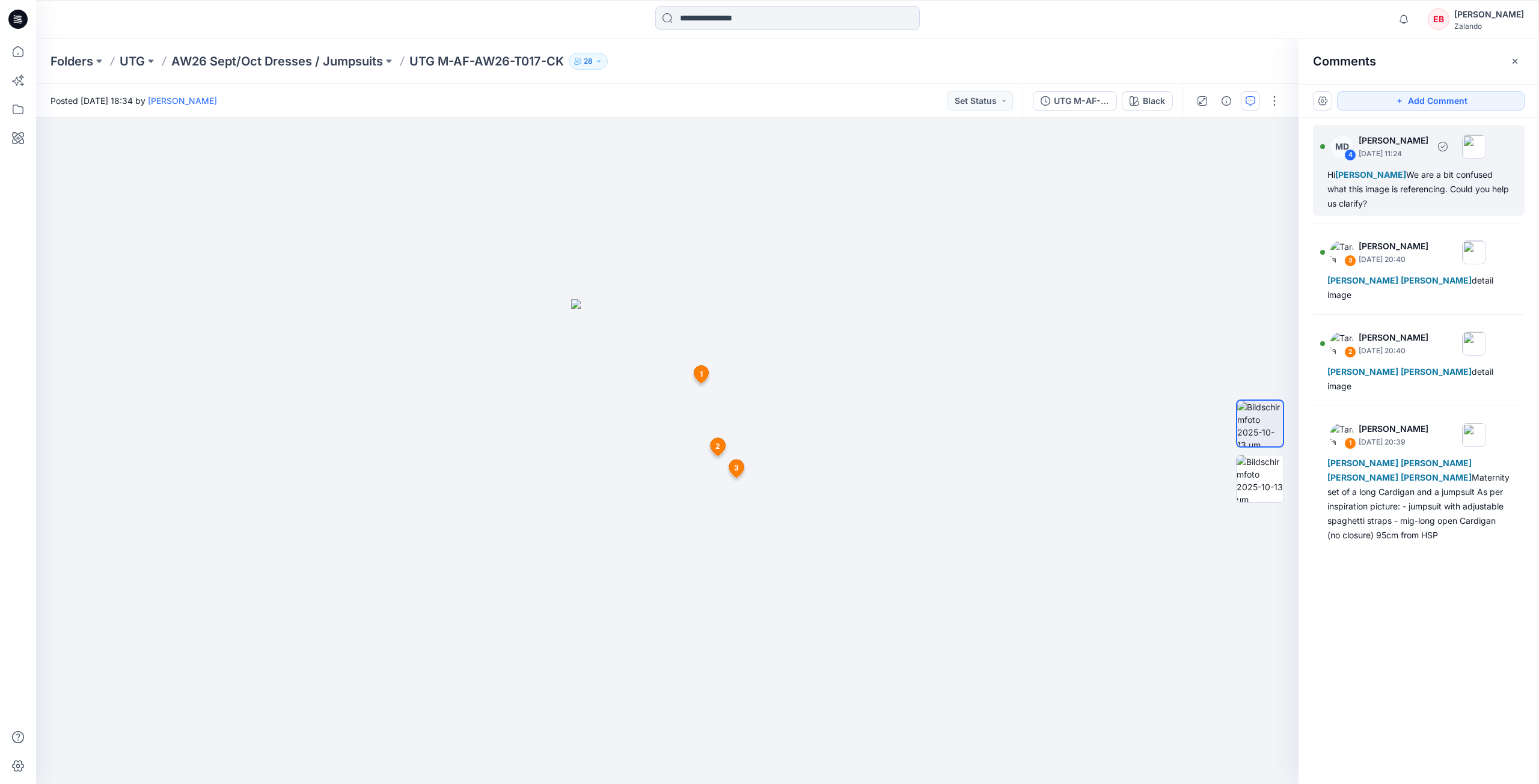
click at [1382, 203] on div "Hi [PERSON_NAME] We are a bit confused what this image is referencing. Could yo…" at bounding box center [1419, 189] width 183 height 43
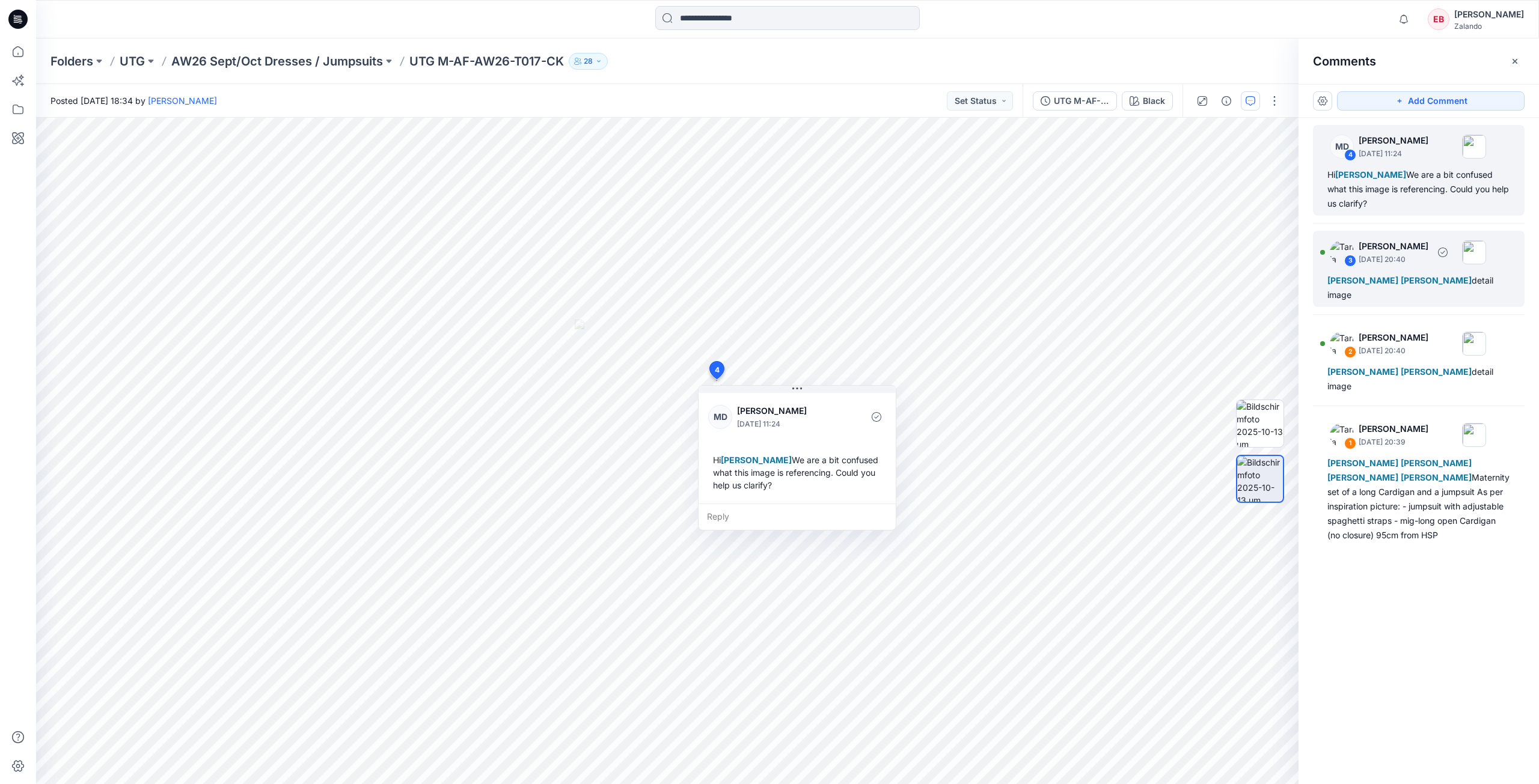
click at [1486, 254] on div at bounding box center [1459, 252] width 53 height 24
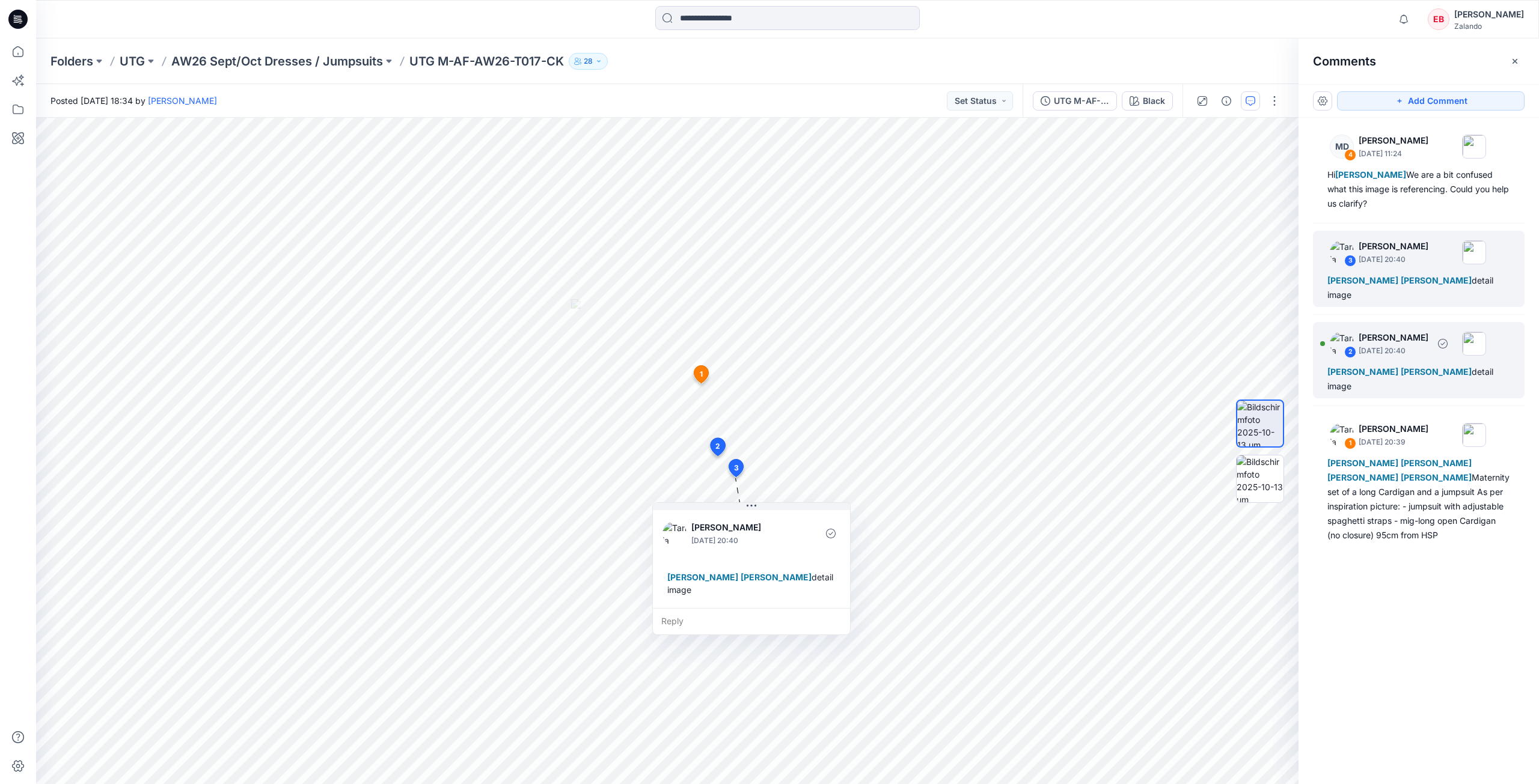
click at [1425, 343] on div "2 [PERSON_NAME] [DATE] 20:40" at bounding box center [1403, 343] width 166 height 33
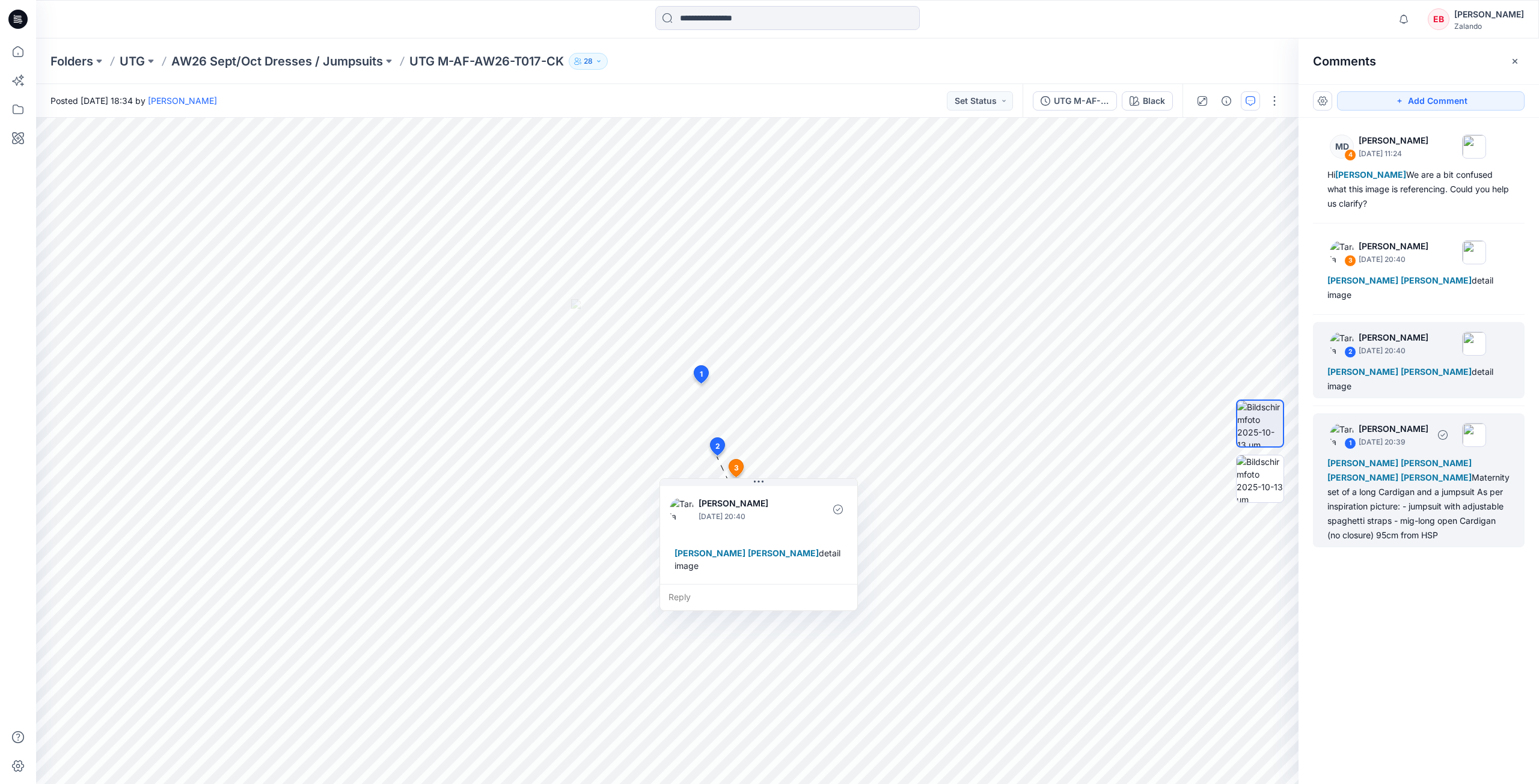
click at [1434, 469] on div "[PERSON_NAME] [PERSON_NAME] [PERSON_NAME] [PERSON_NAME] Maternity set of a long…" at bounding box center [1419, 499] width 183 height 87
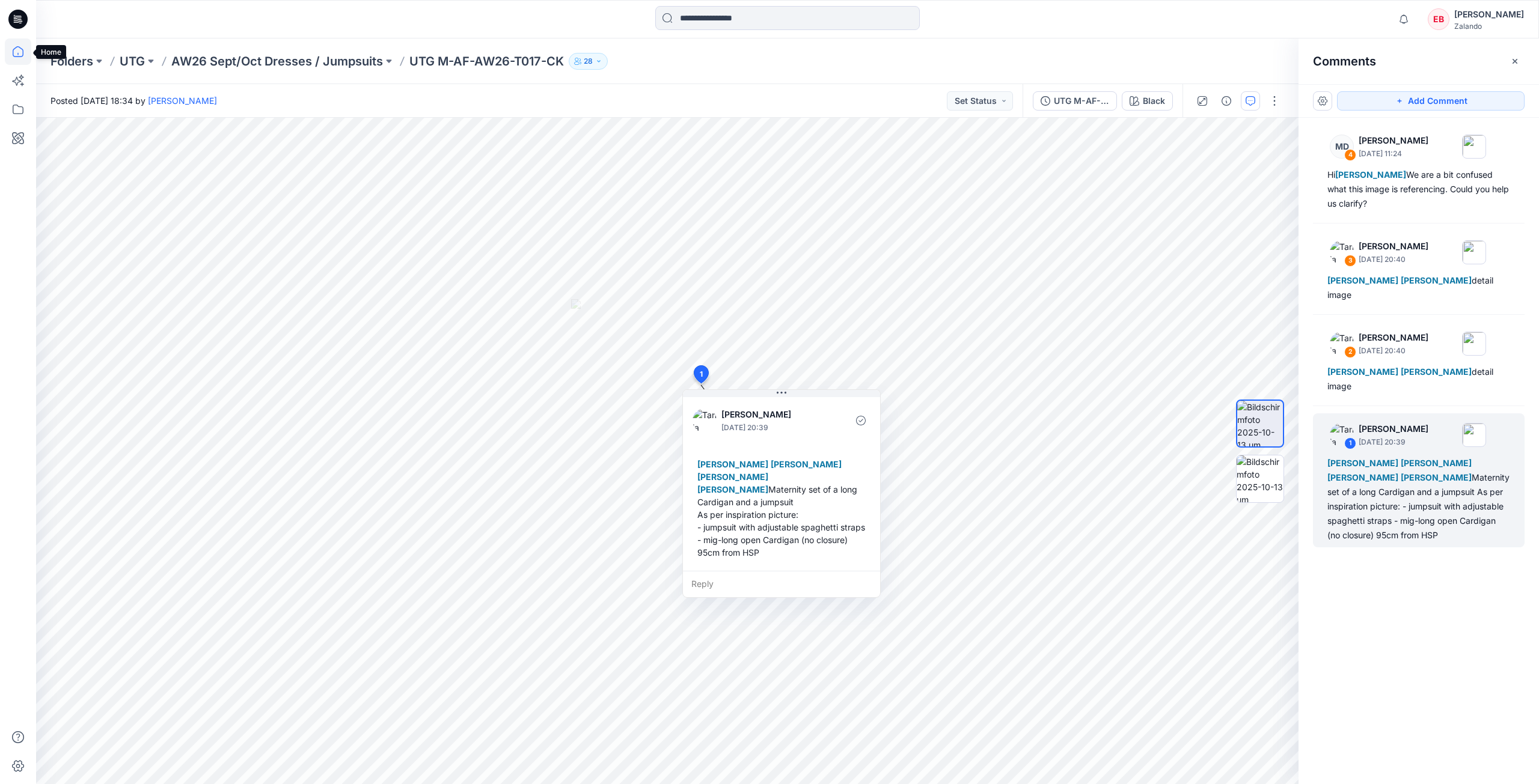
click at [16, 59] on icon at bounding box center [18, 52] width 26 height 26
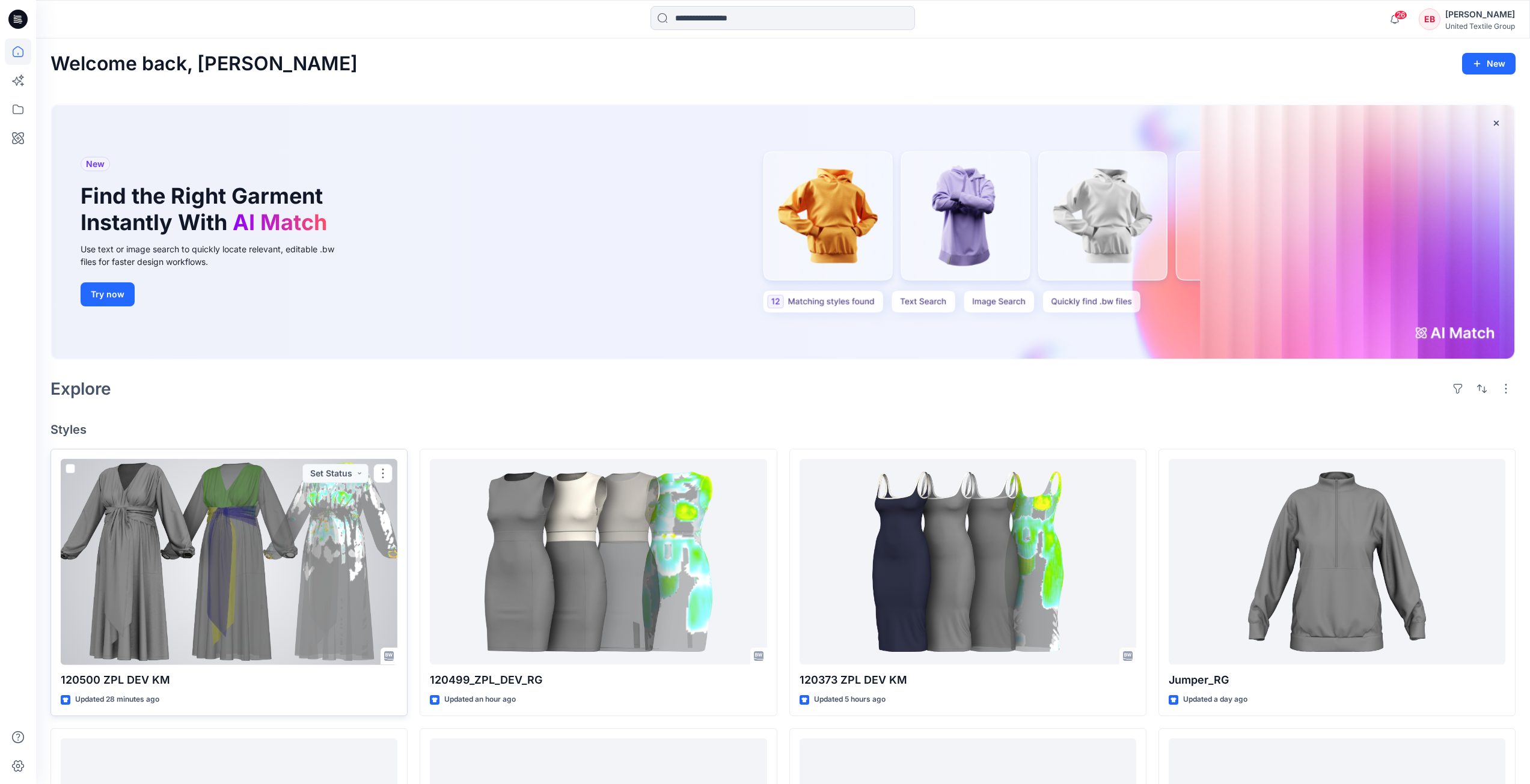
click at [221, 603] on div at bounding box center [229, 563] width 337 height 206
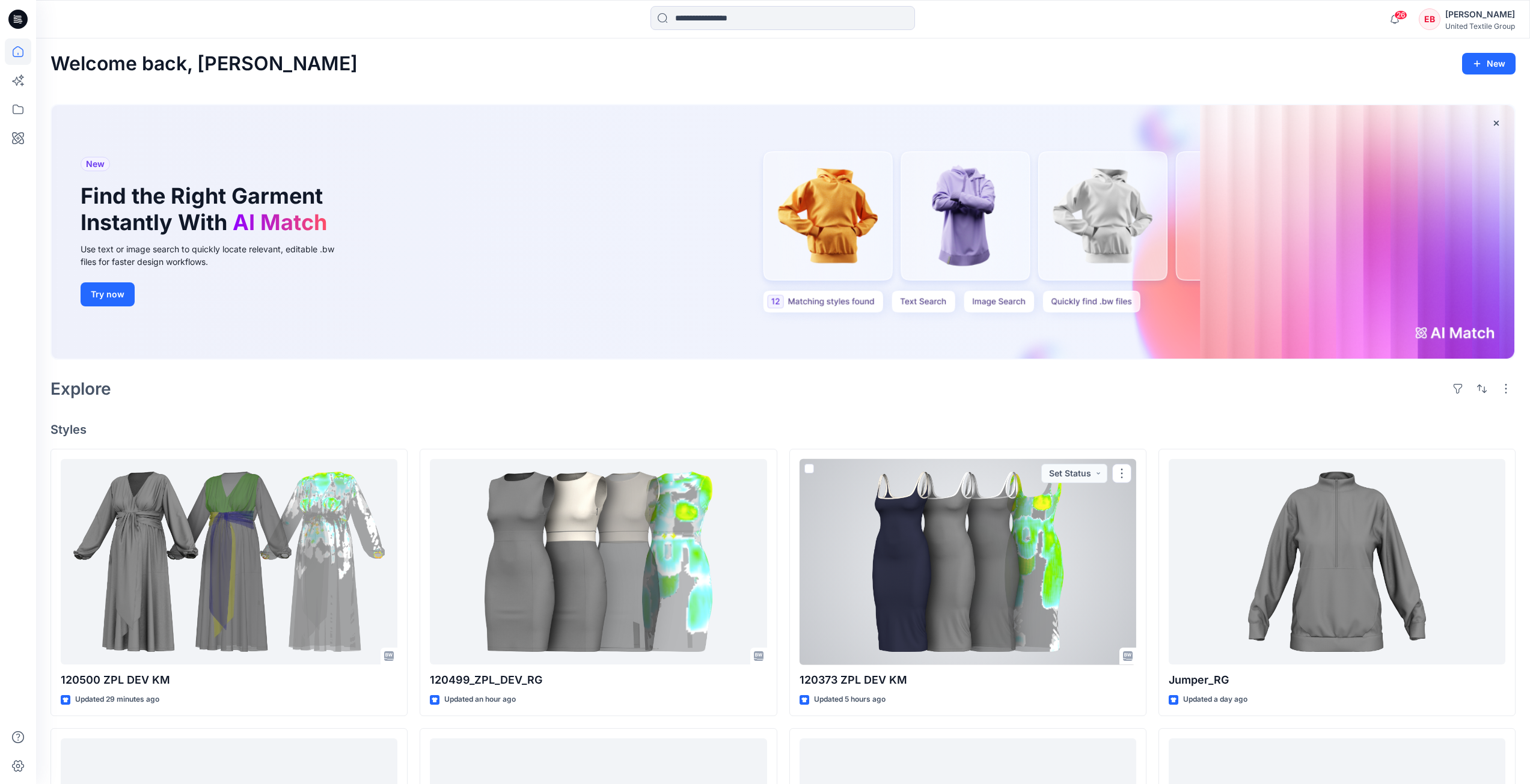
click at [903, 518] on div at bounding box center [968, 563] width 337 height 206
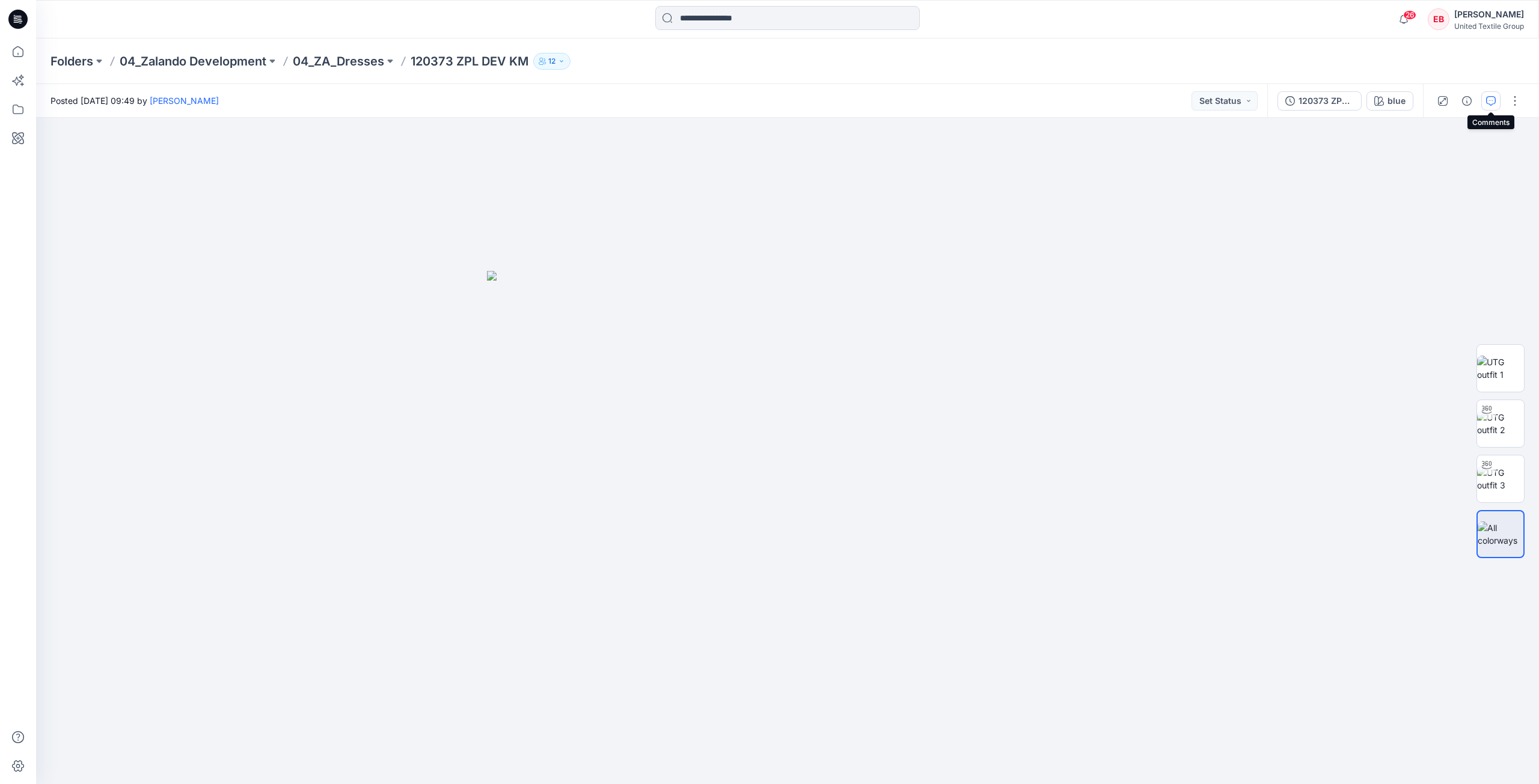
click at [1492, 98] on icon "button" at bounding box center [1490, 101] width 10 height 10
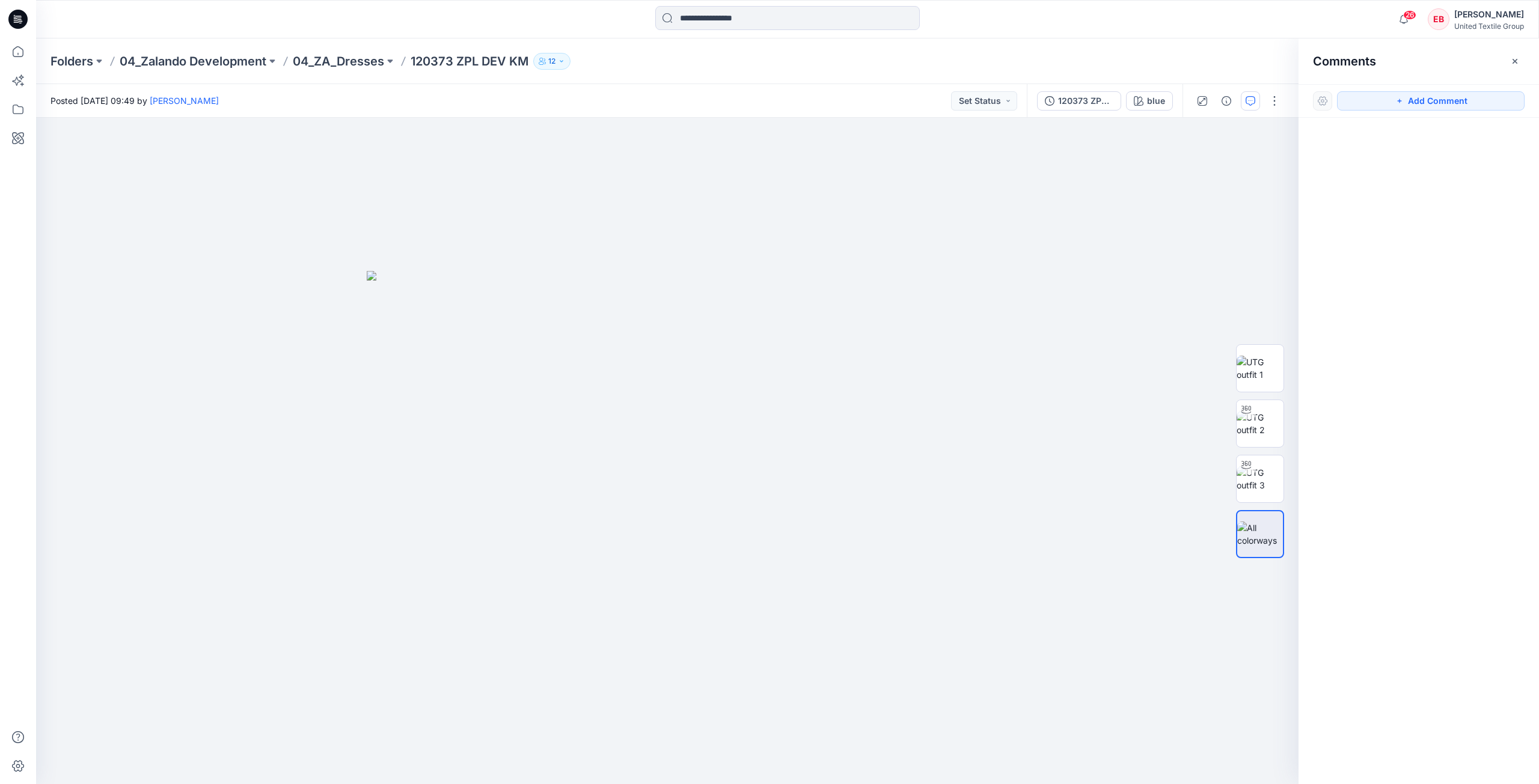
click at [1515, 68] on button "button" at bounding box center [1515, 61] width 19 height 19
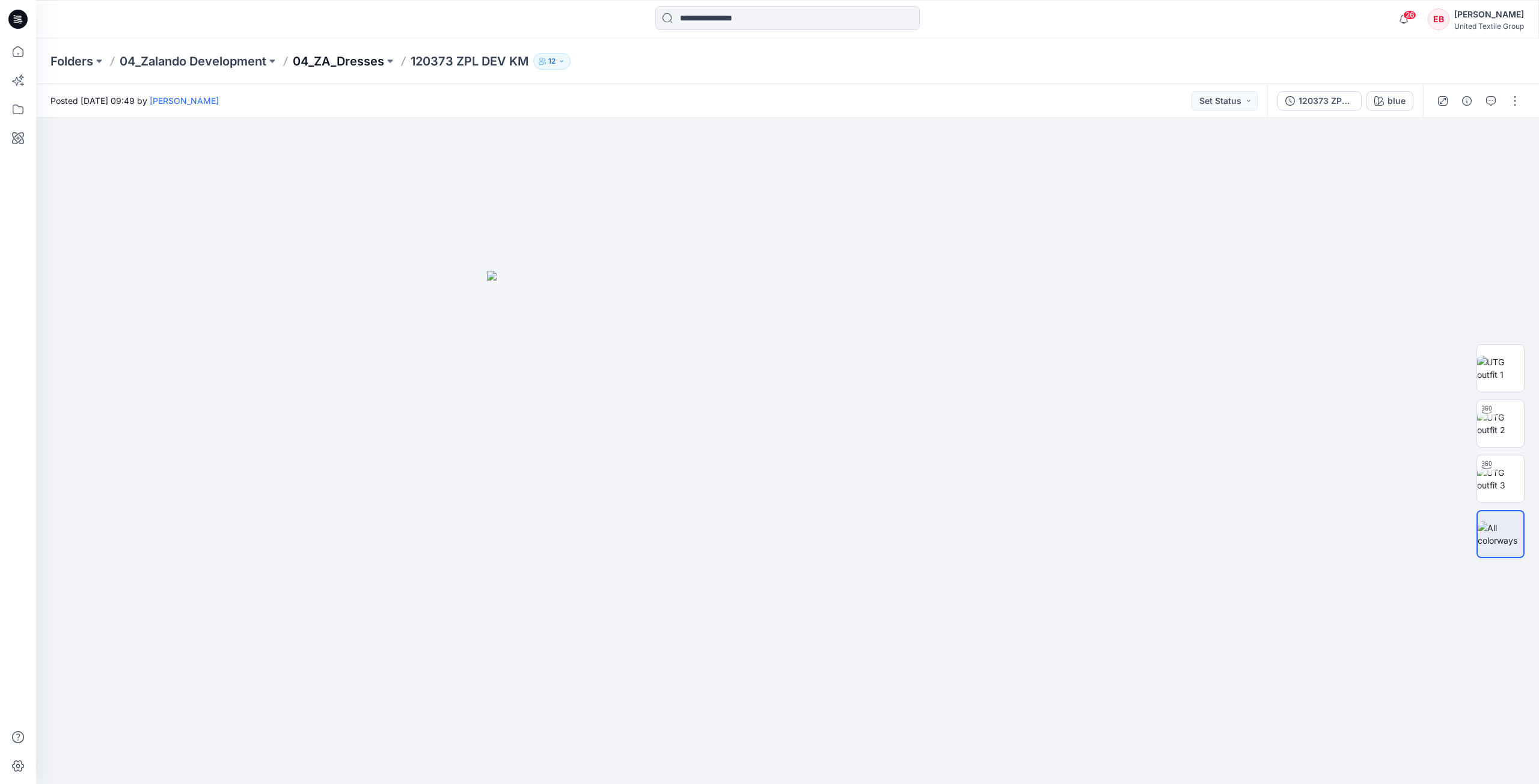
click at [322, 53] on p "04_ZA_Dresses" at bounding box center [338, 61] width 91 height 17
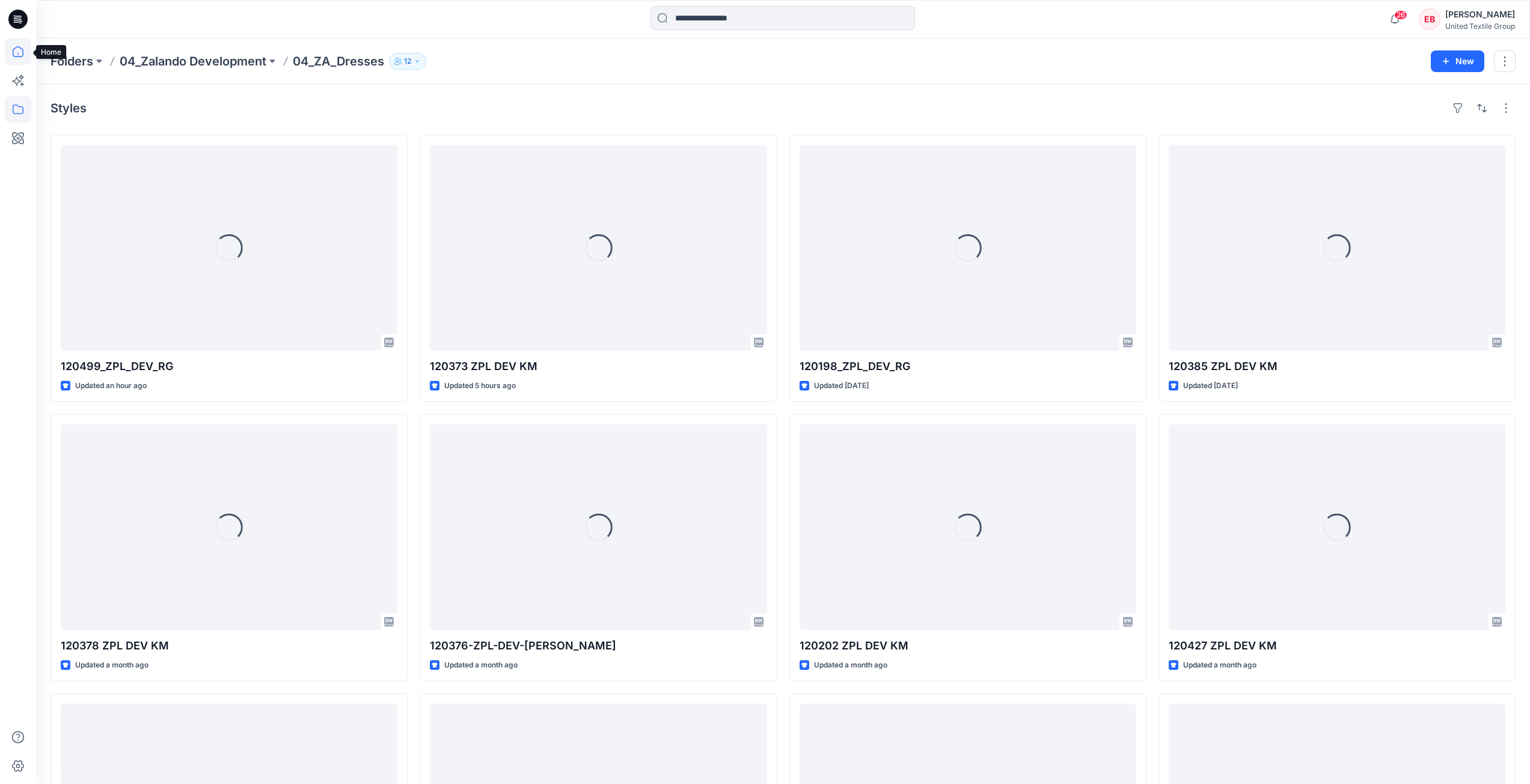
click at [26, 58] on icon at bounding box center [18, 52] width 26 height 26
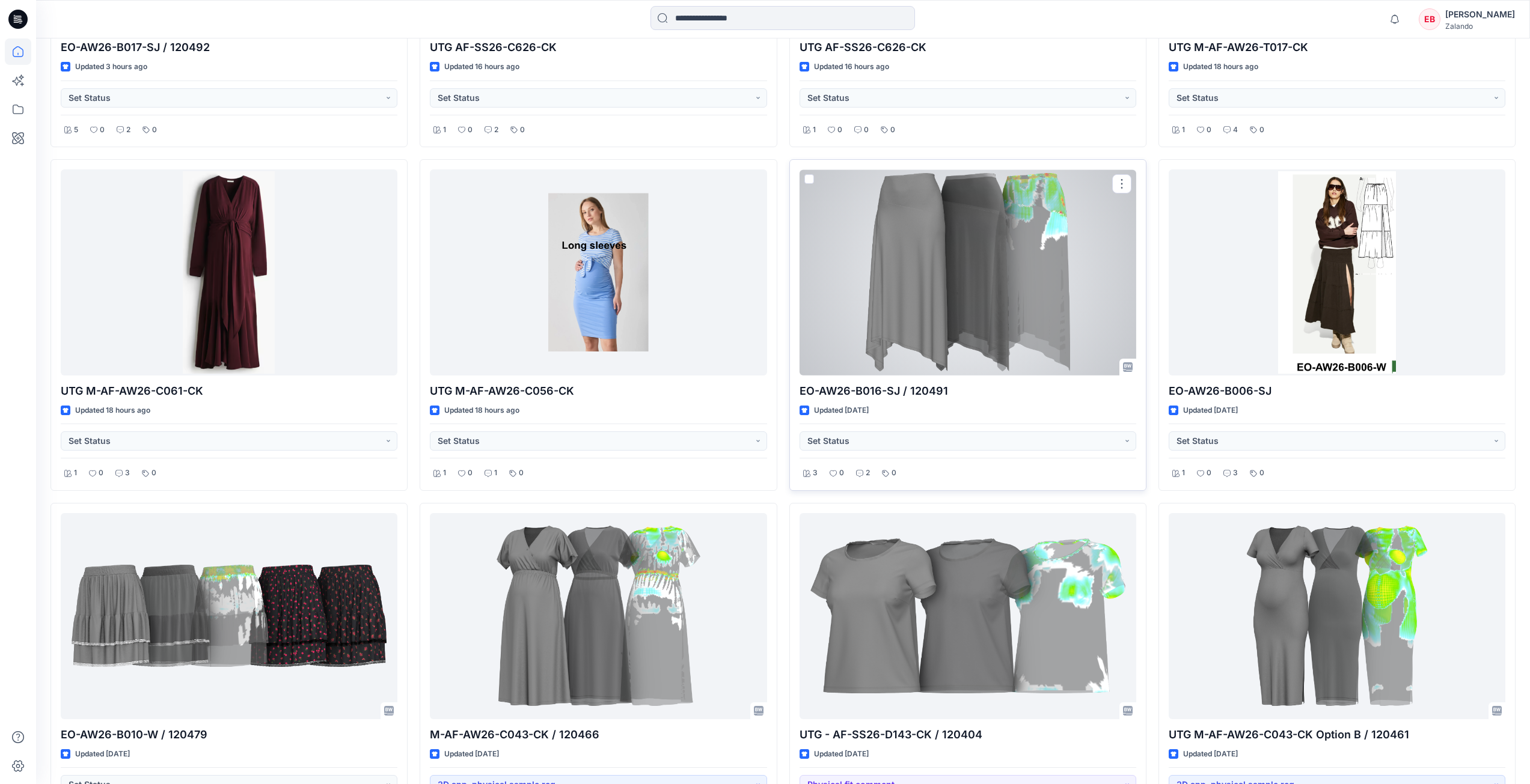
scroll to position [1101, 0]
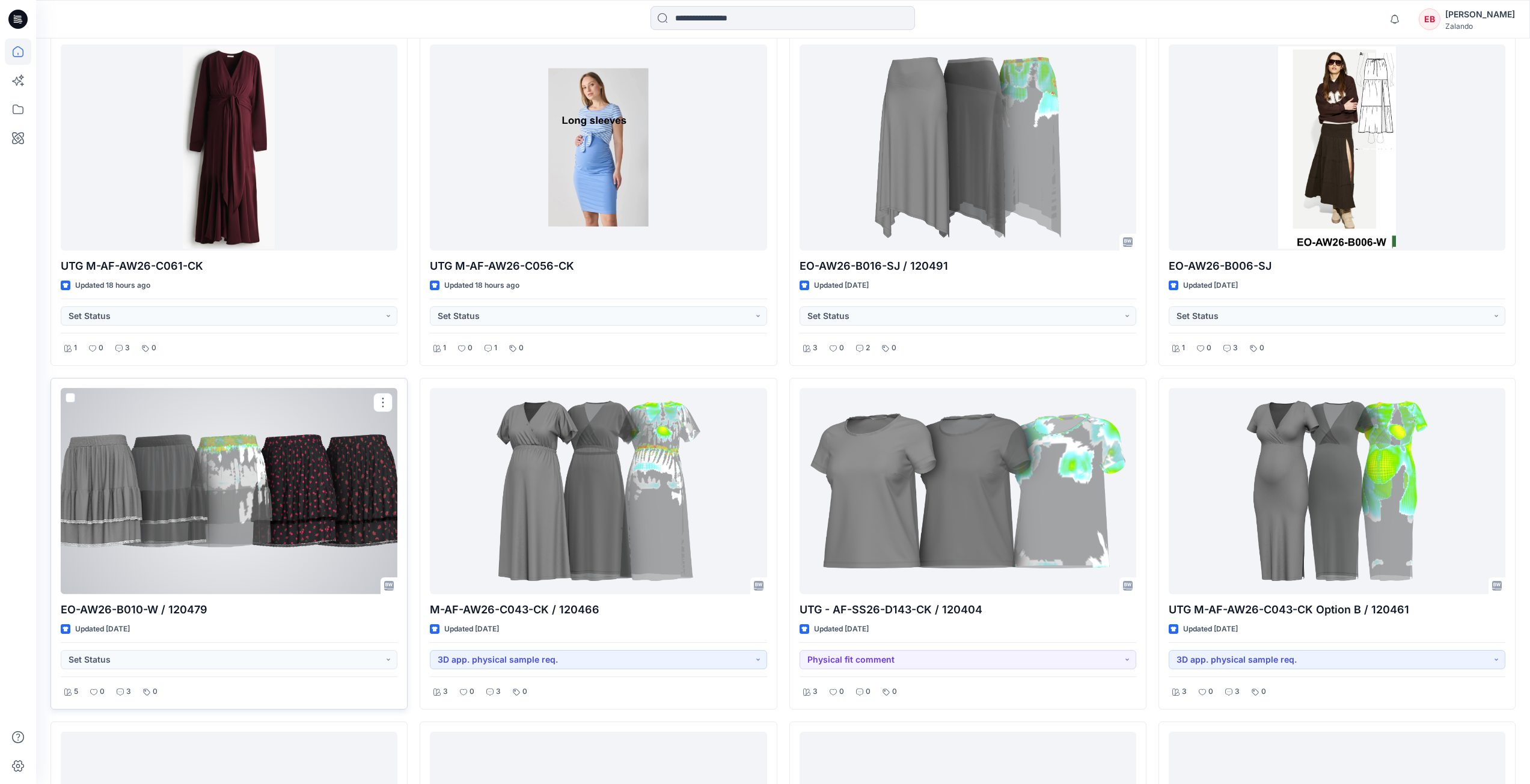
click at [209, 505] on div at bounding box center [229, 492] width 337 height 206
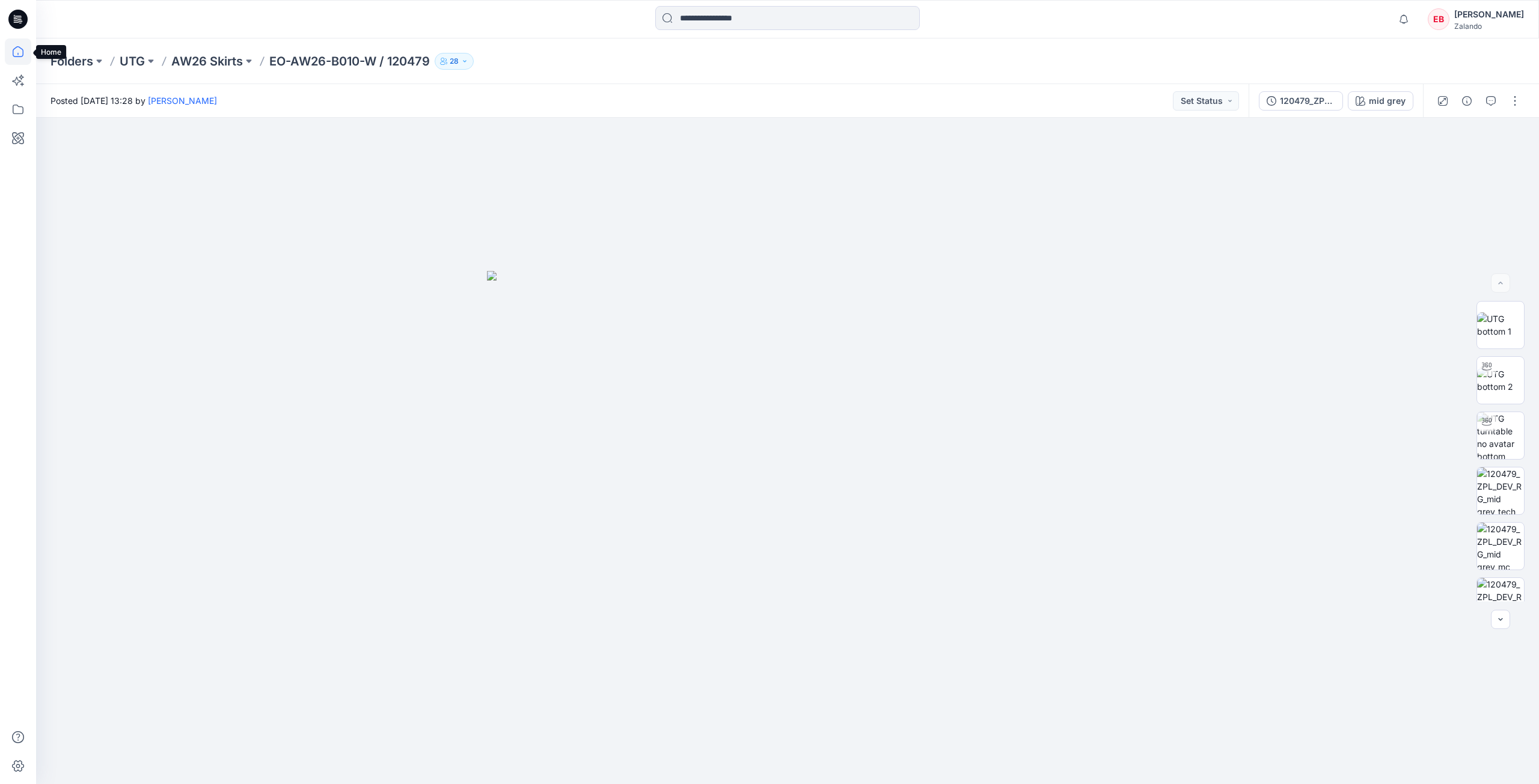
click at [9, 51] on icon at bounding box center [18, 52] width 26 height 26
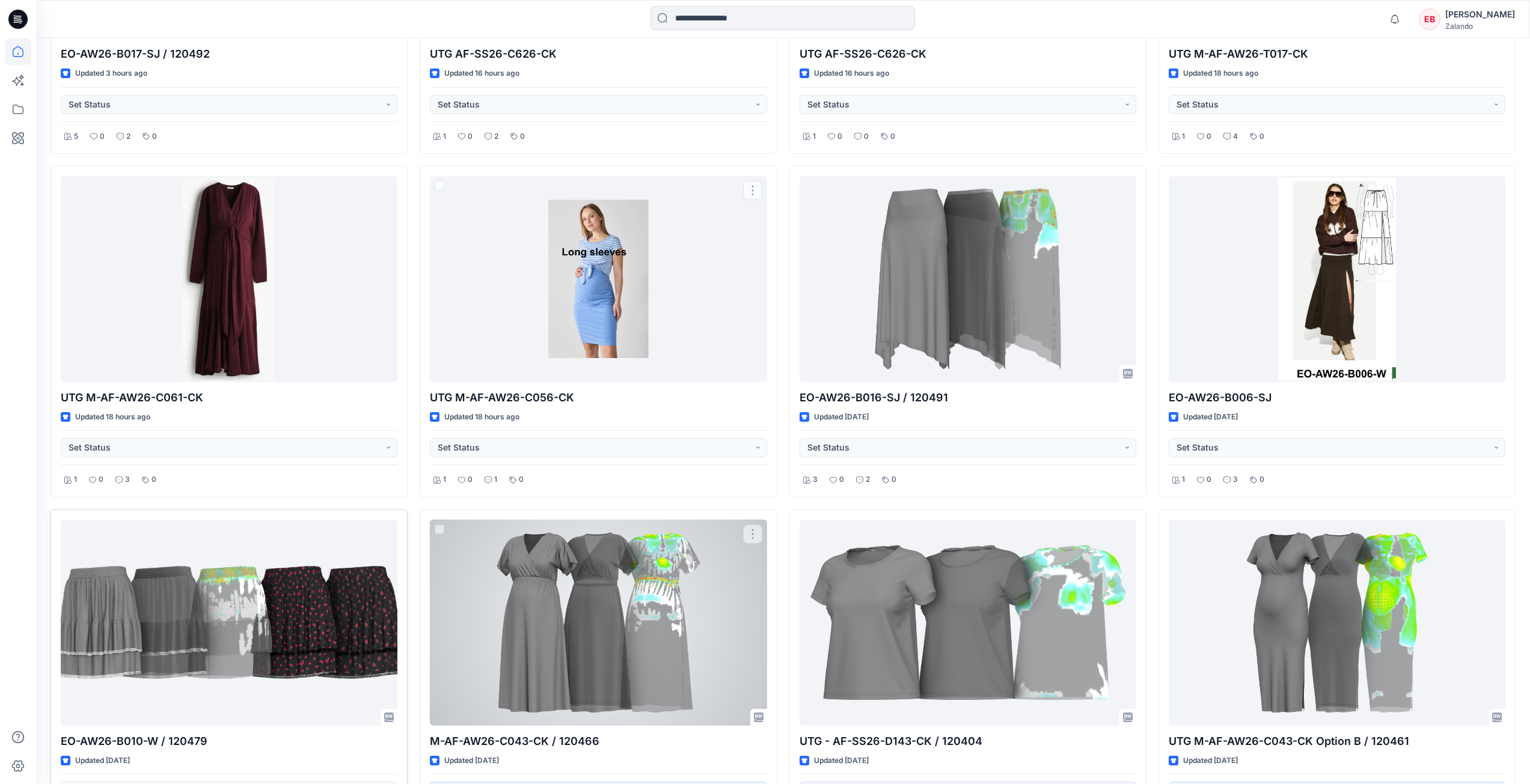
scroll to position [1021, 0]
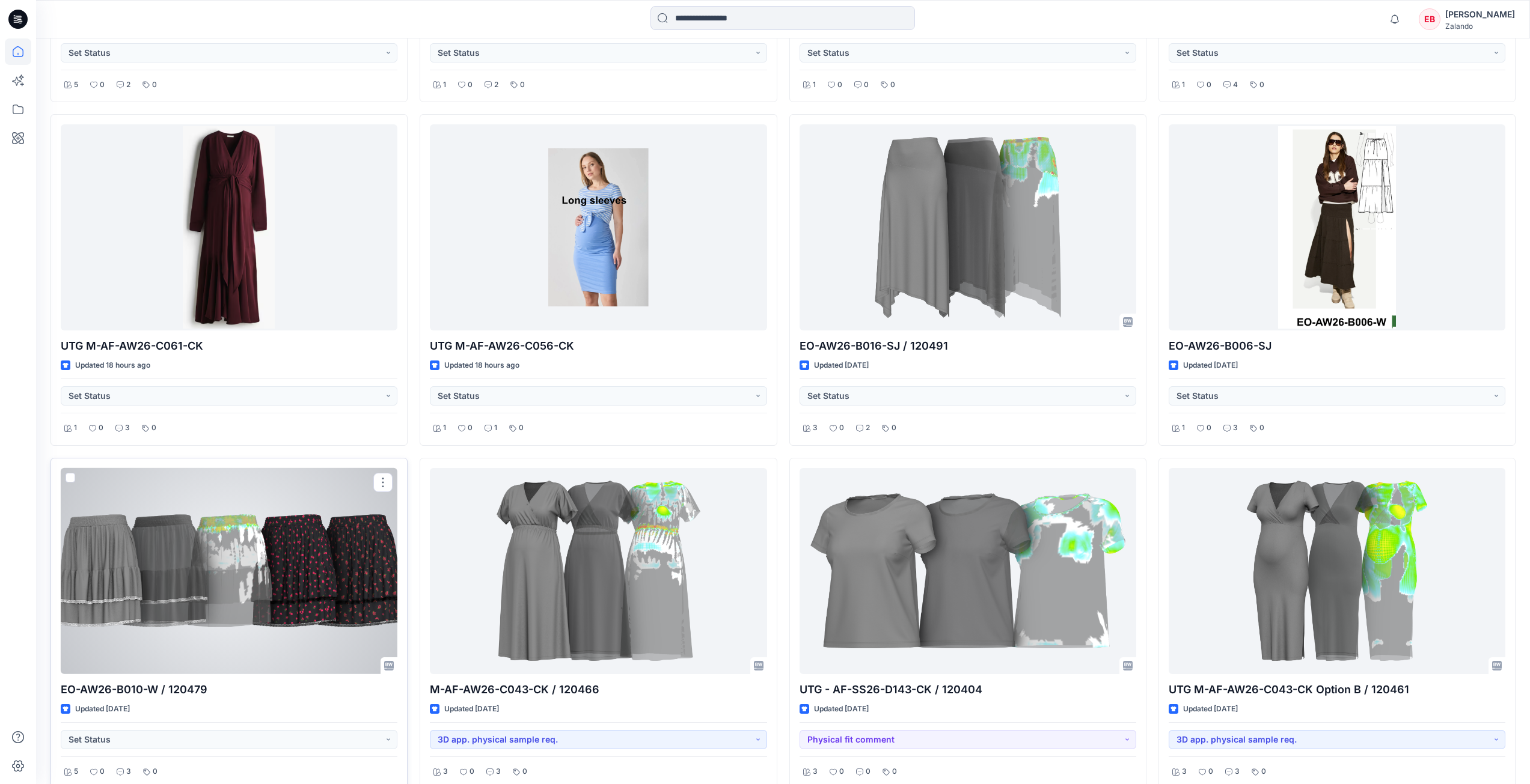
click at [306, 579] on div at bounding box center [229, 571] width 337 height 206
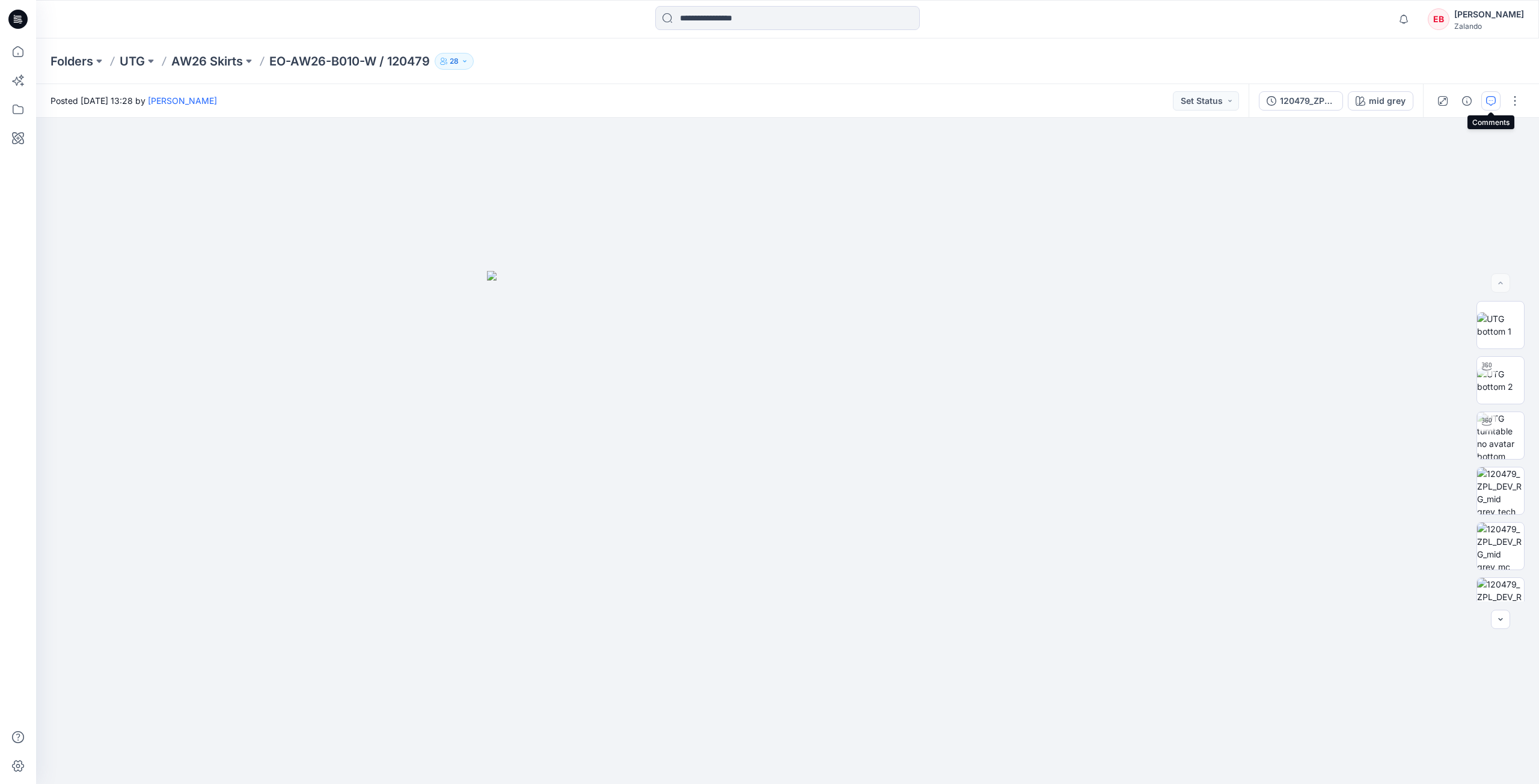
click at [1485, 99] on button "button" at bounding box center [1490, 101] width 19 height 19
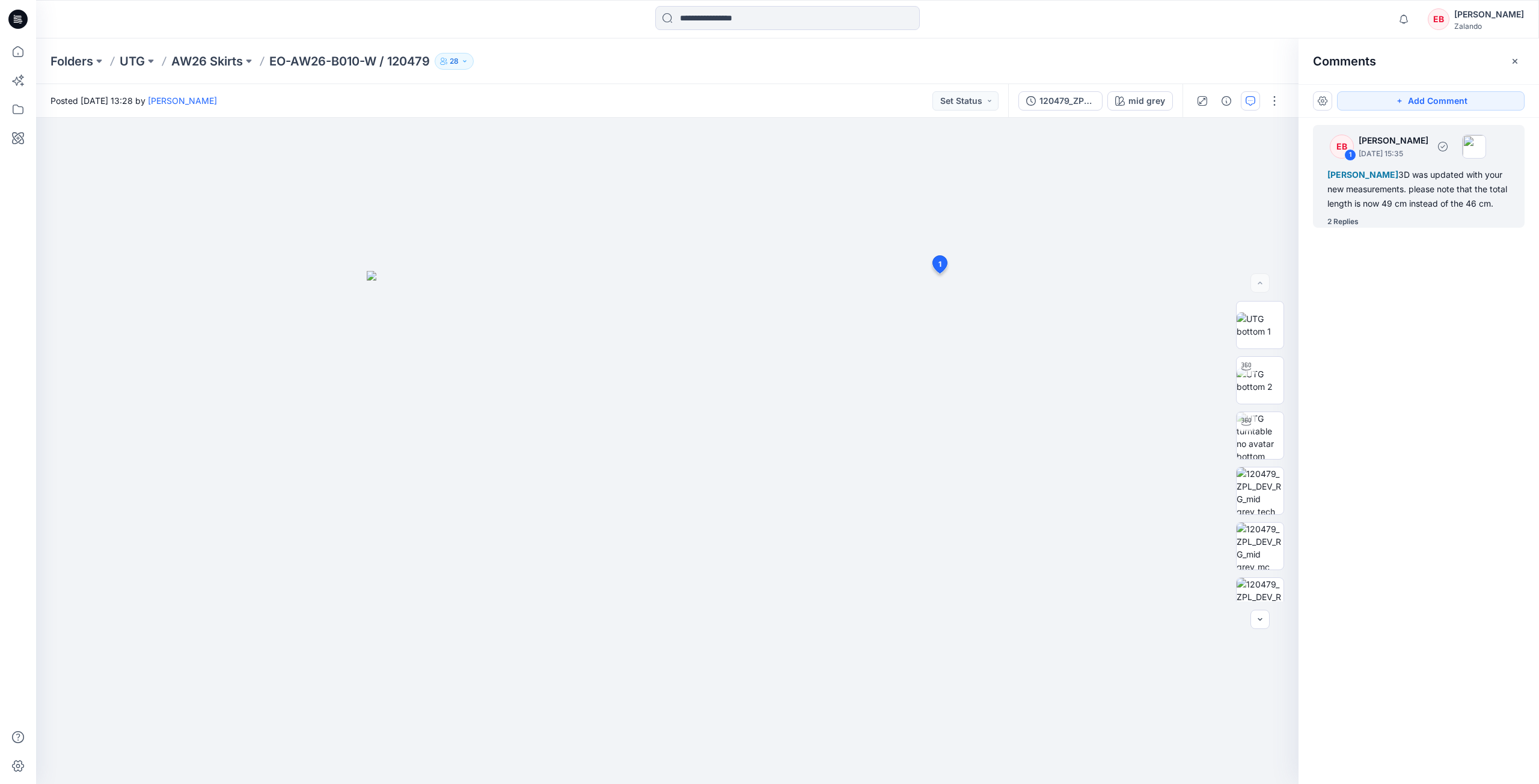
click at [1370, 206] on div "[PERSON_NAME] 3D was updated with your new measurements. please note that the t…" at bounding box center [1419, 189] width 183 height 43
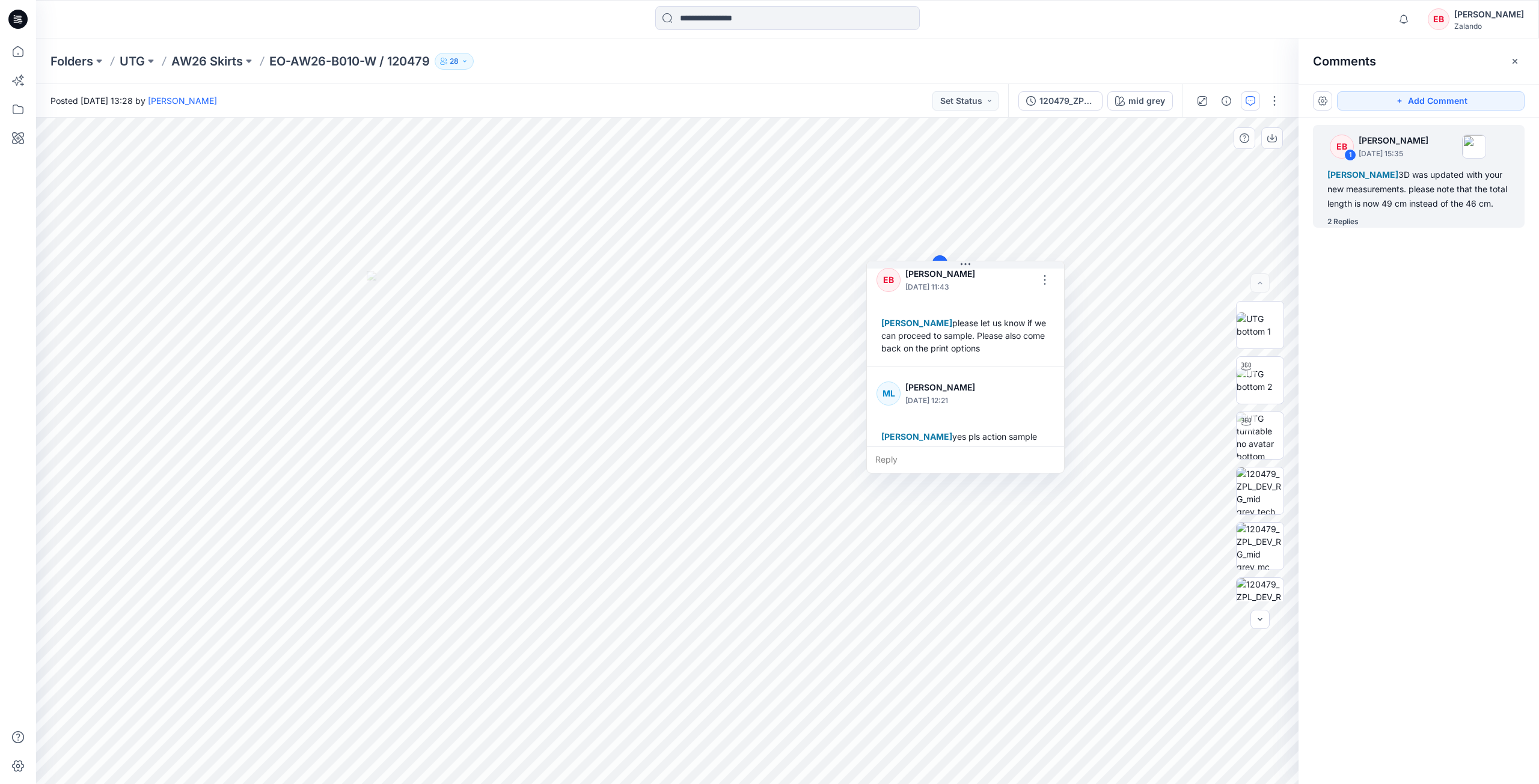
scroll to position [147, 0]
click at [909, 460] on div "Reply" at bounding box center [966, 459] width 197 height 26
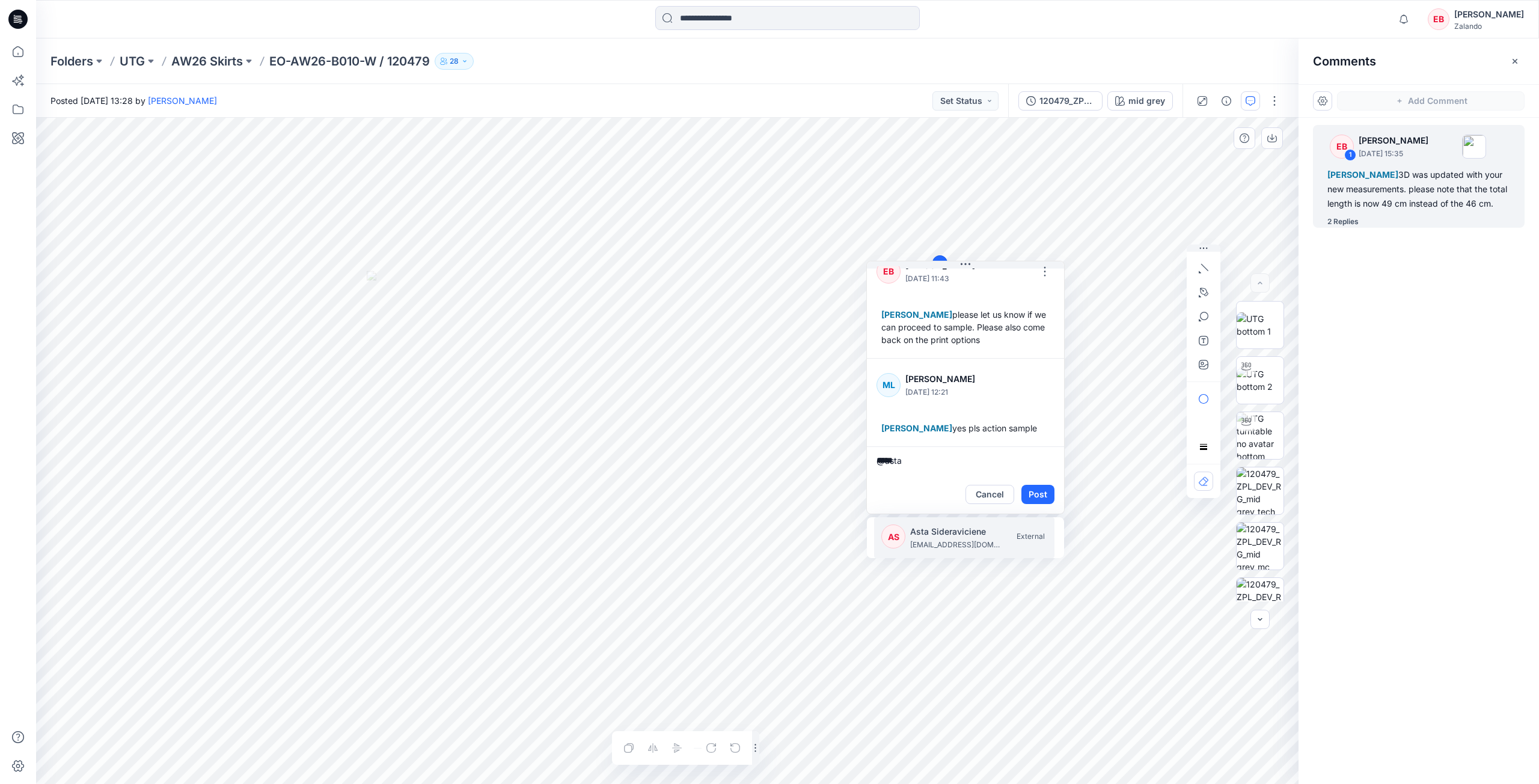
click at [934, 538] on p "Asta Sideraviciene" at bounding box center [955, 532] width 90 height 14
click at [928, 544] on p "kristina.mekseniene@utg.dk" at bounding box center [955, 545] width 90 height 12
type textarea "**********"
click at [1041, 496] on button "Post" at bounding box center [1038, 494] width 33 height 19
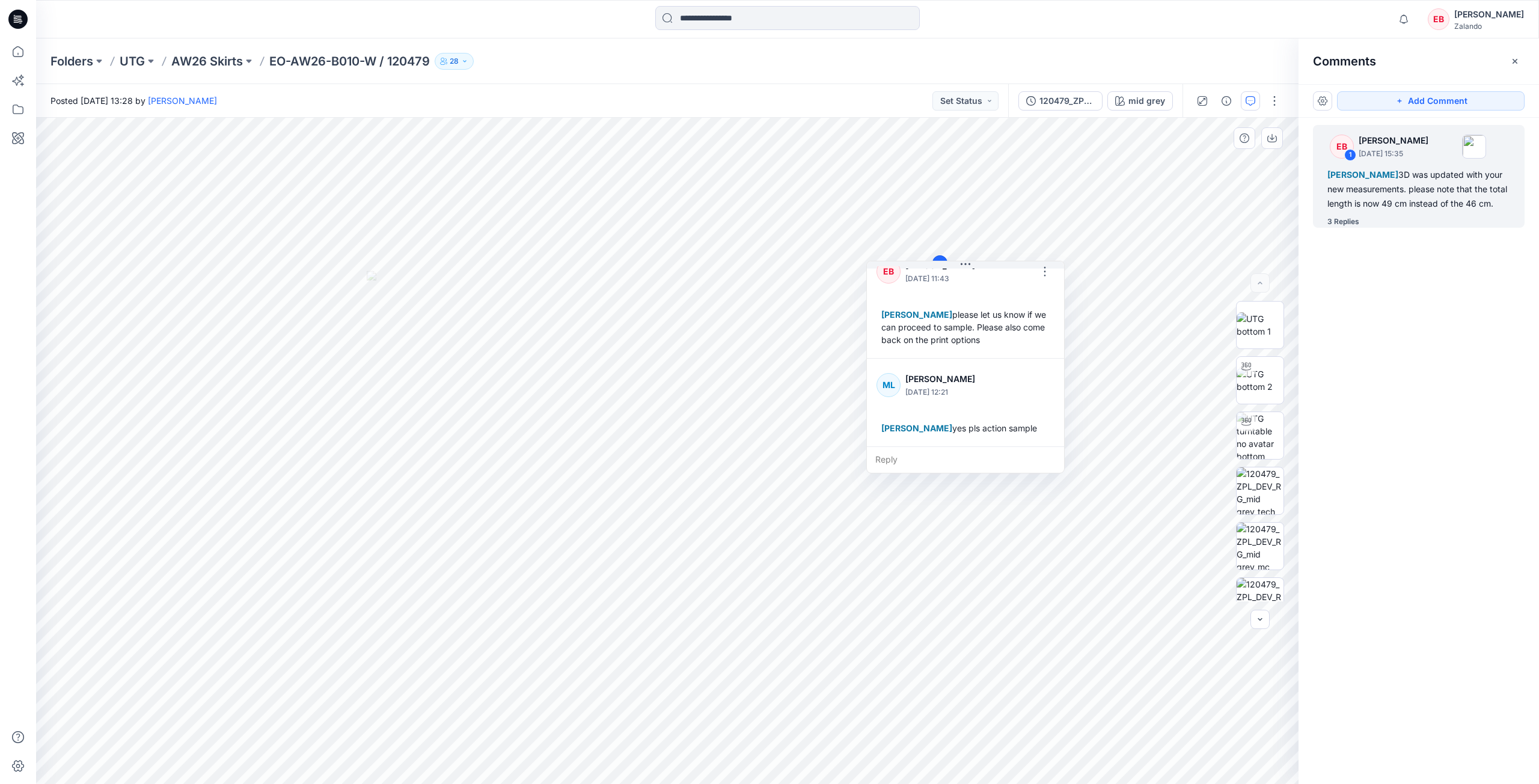
scroll to position [248, 0]
click at [212, 62] on p "AW26 Skirts" at bounding box center [207, 61] width 72 height 17
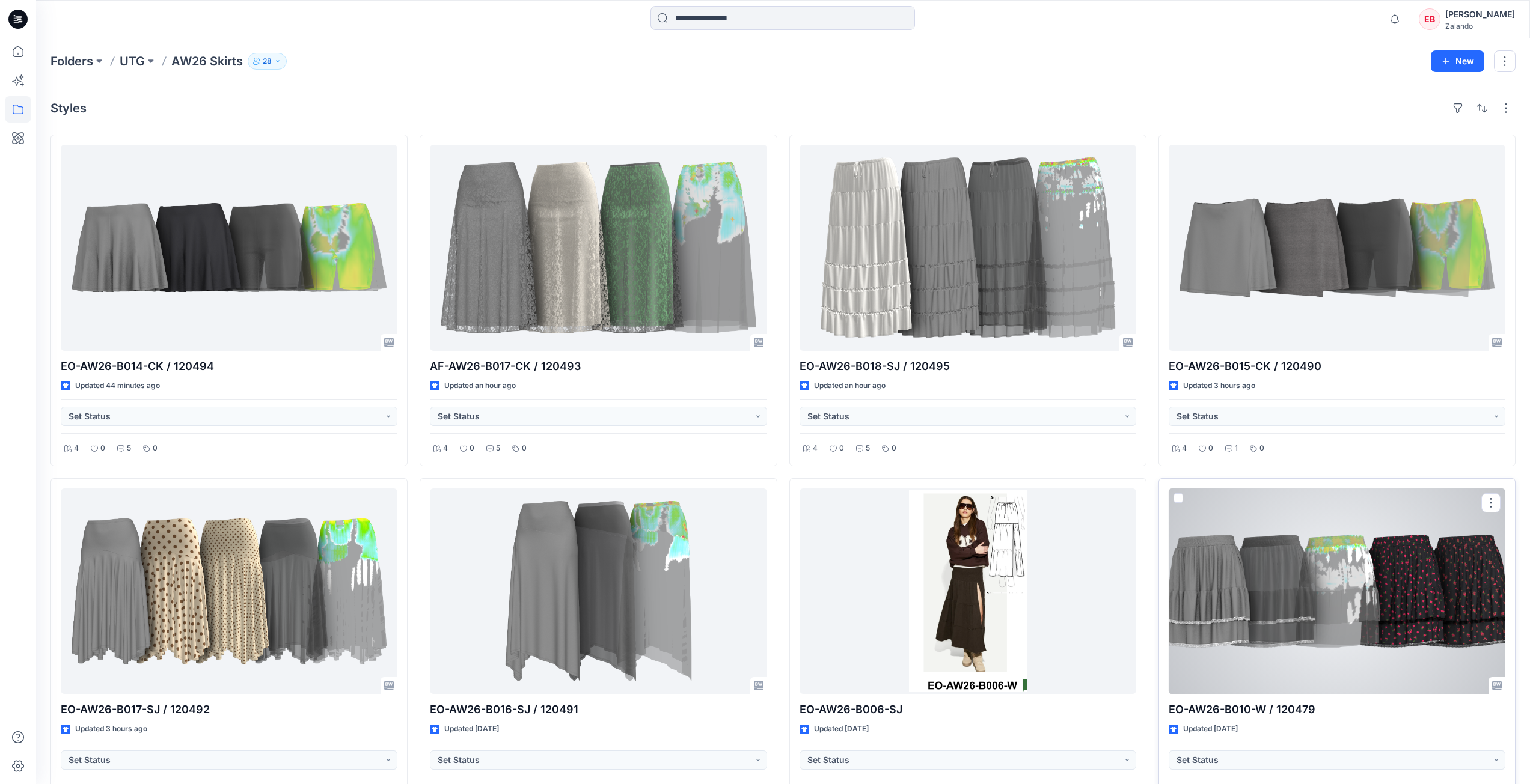
click at [1304, 609] on div at bounding box center [1337, 591] width 337 height 206
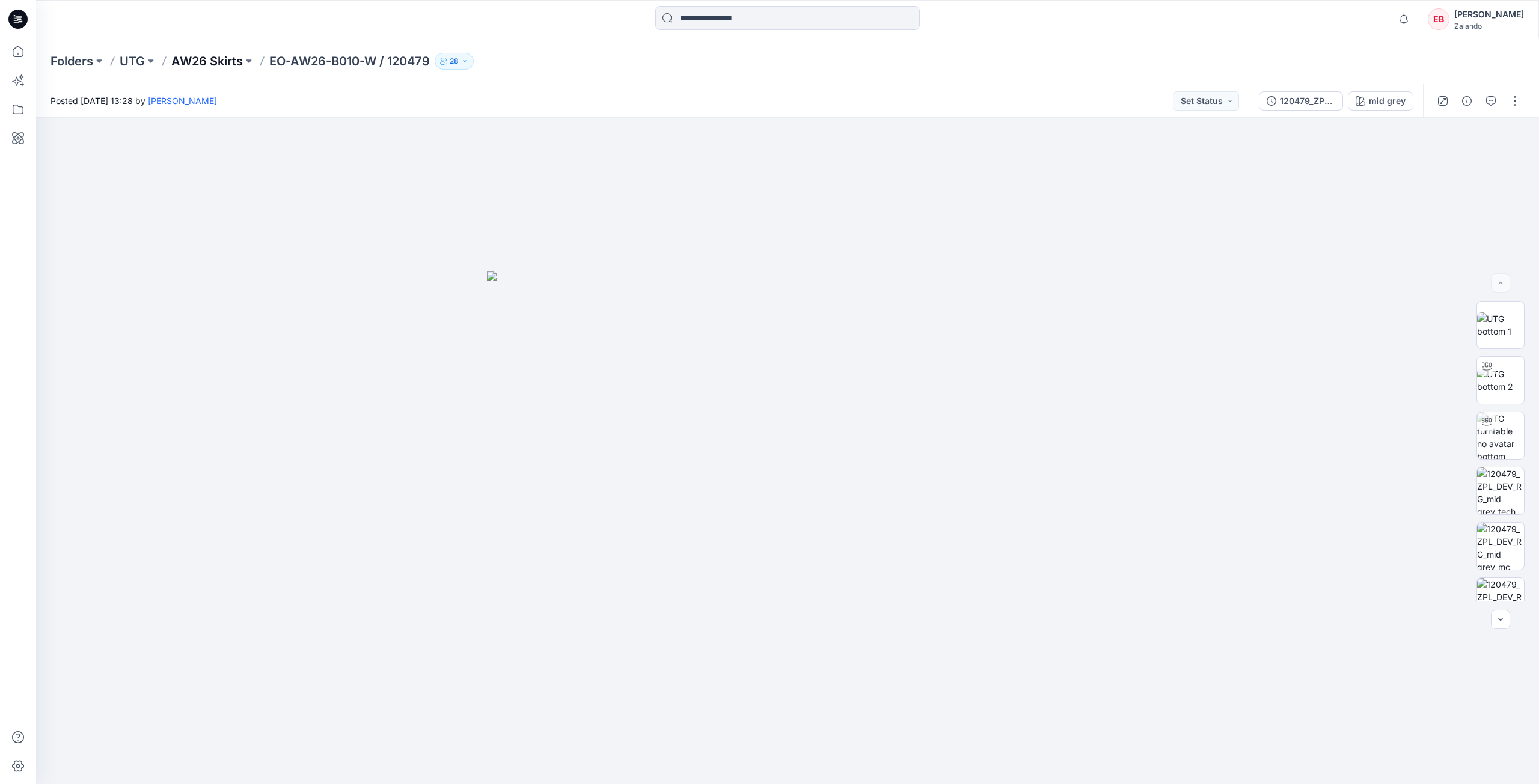
click at [214, 59] on p "AW26 Skirts" at bounding box center [207, 61] width 72 height 17
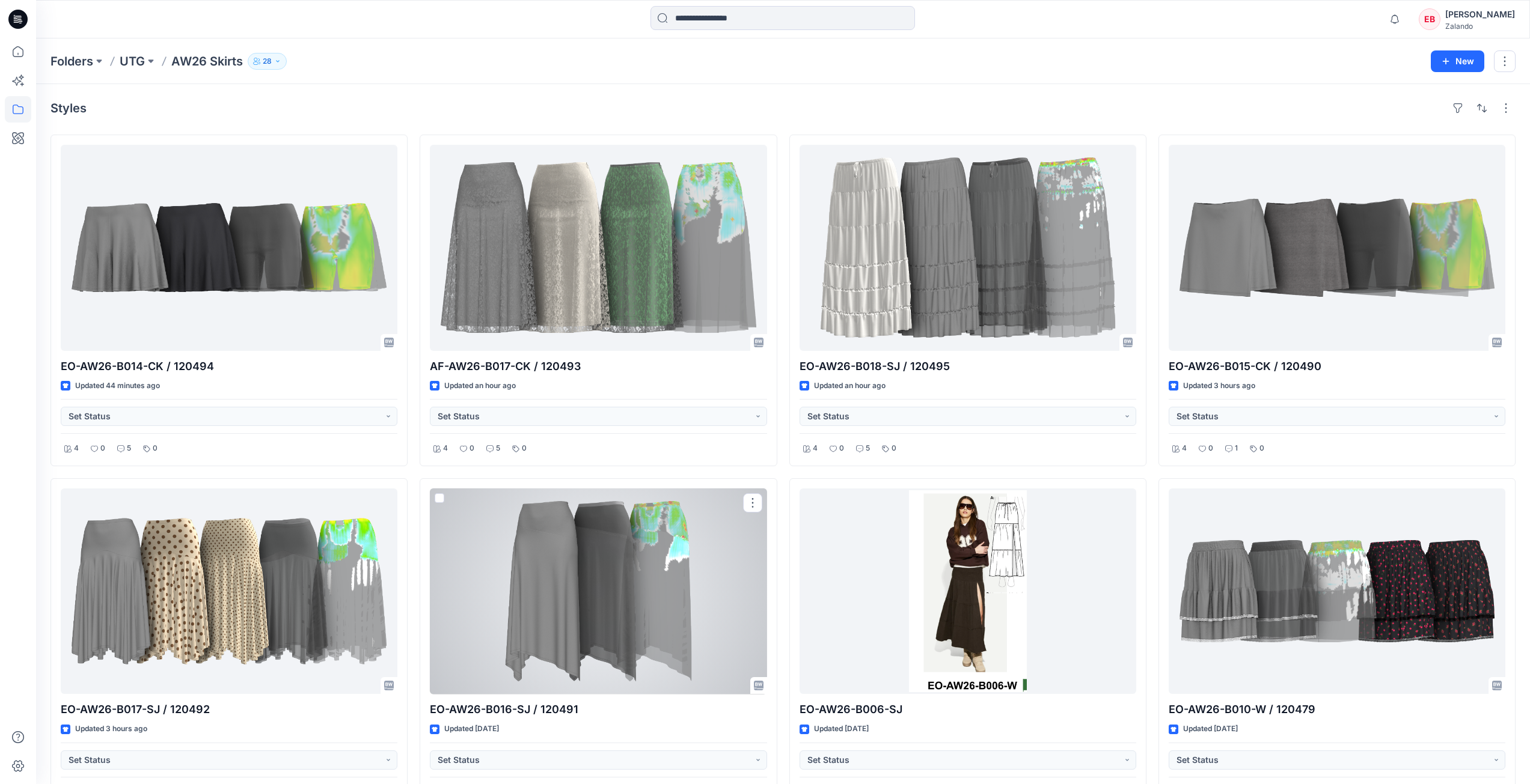
click at [639, 552] on div at bounding box center [598, 591] width 337 height 206
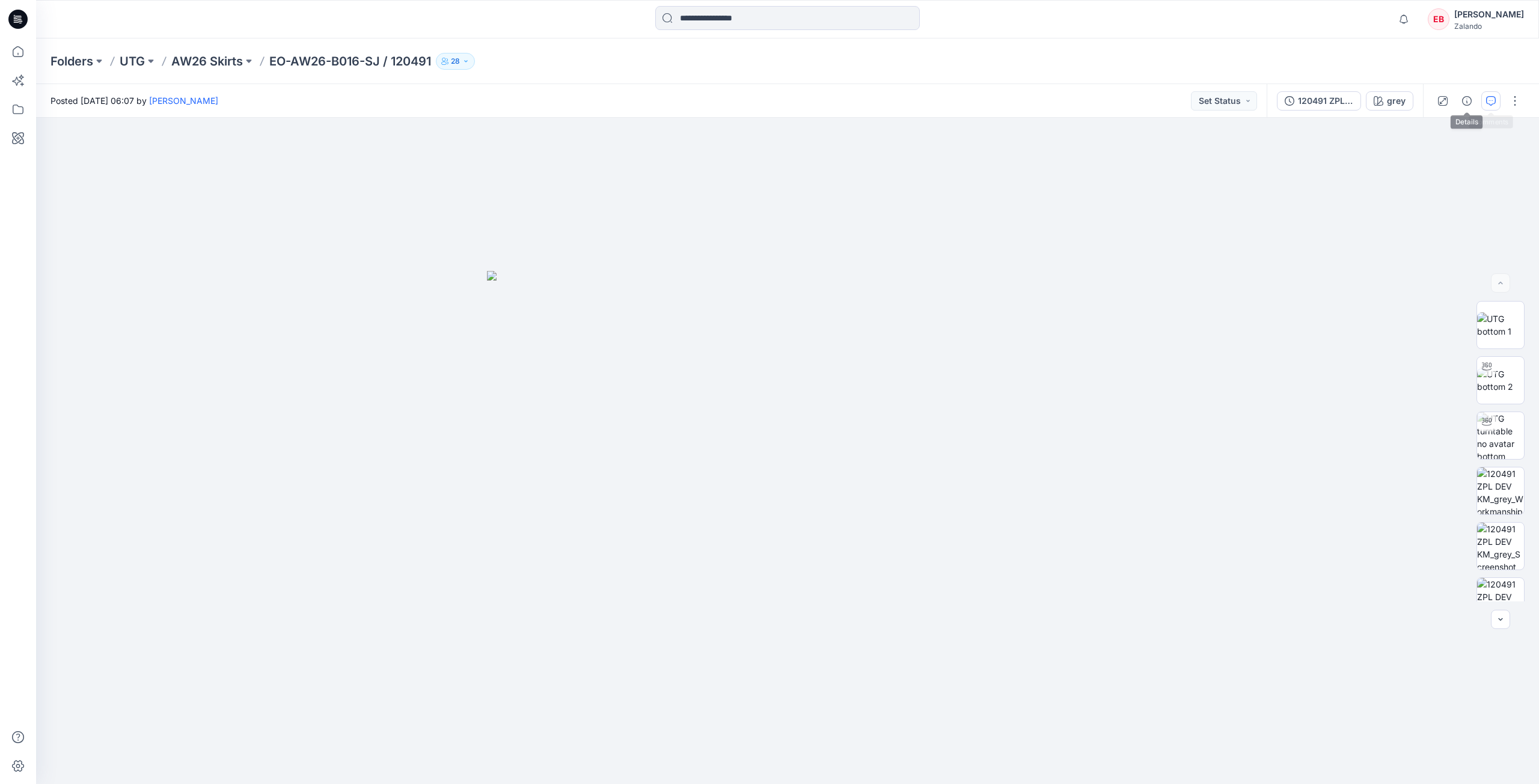
click at [1483, 108] on button "button" at bounding box center [1490, 101] width 19 height 19
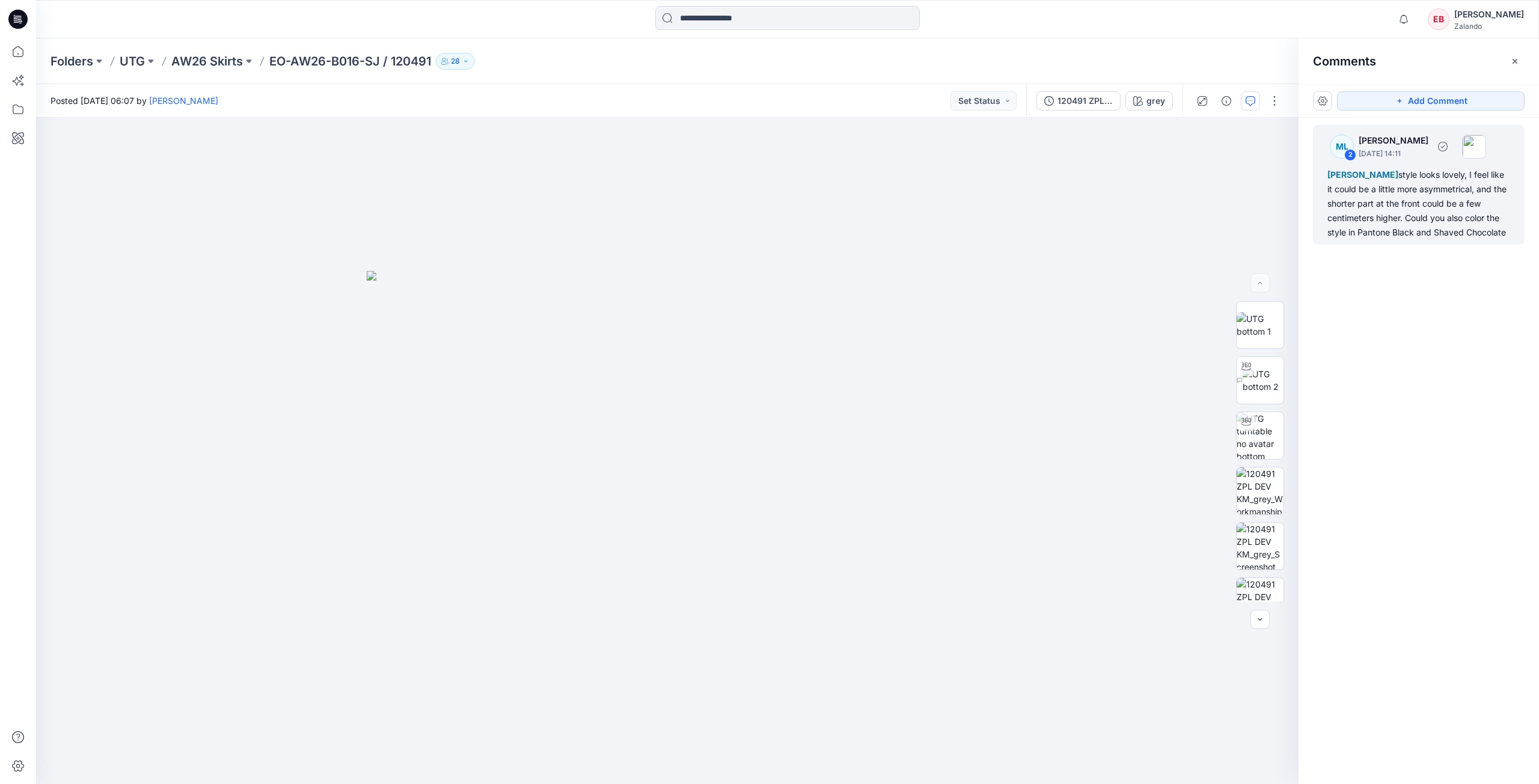
click at [1394, 235] on div "Emma Bertelsen style looks lovely, I feel like it could be a little more asymme…" at bounding box center [1419, 204] width 183 height 72
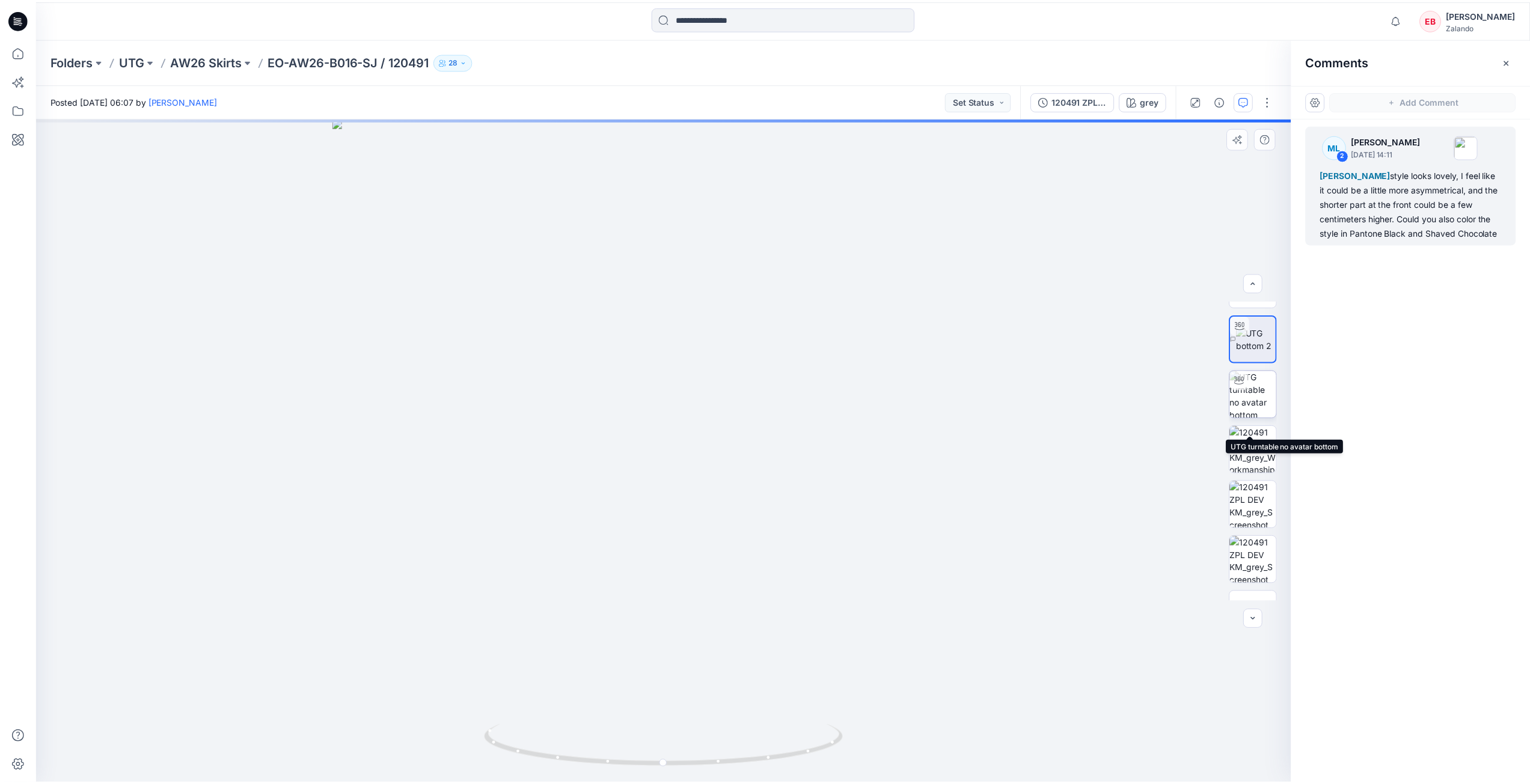
scroll to position [80, 0]
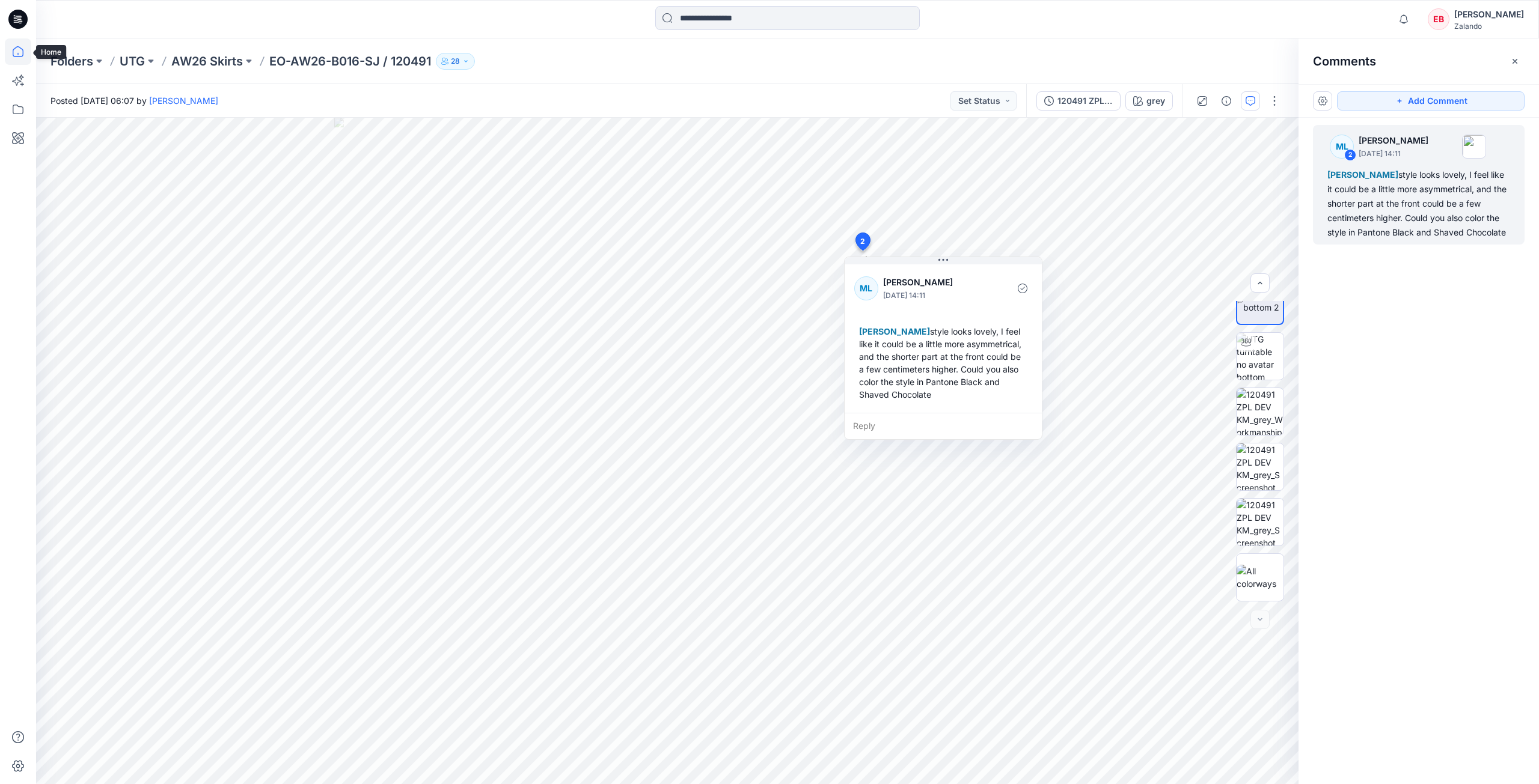
click at [13, 55] on icon at bounding box center [18, 51] width 11 height 11
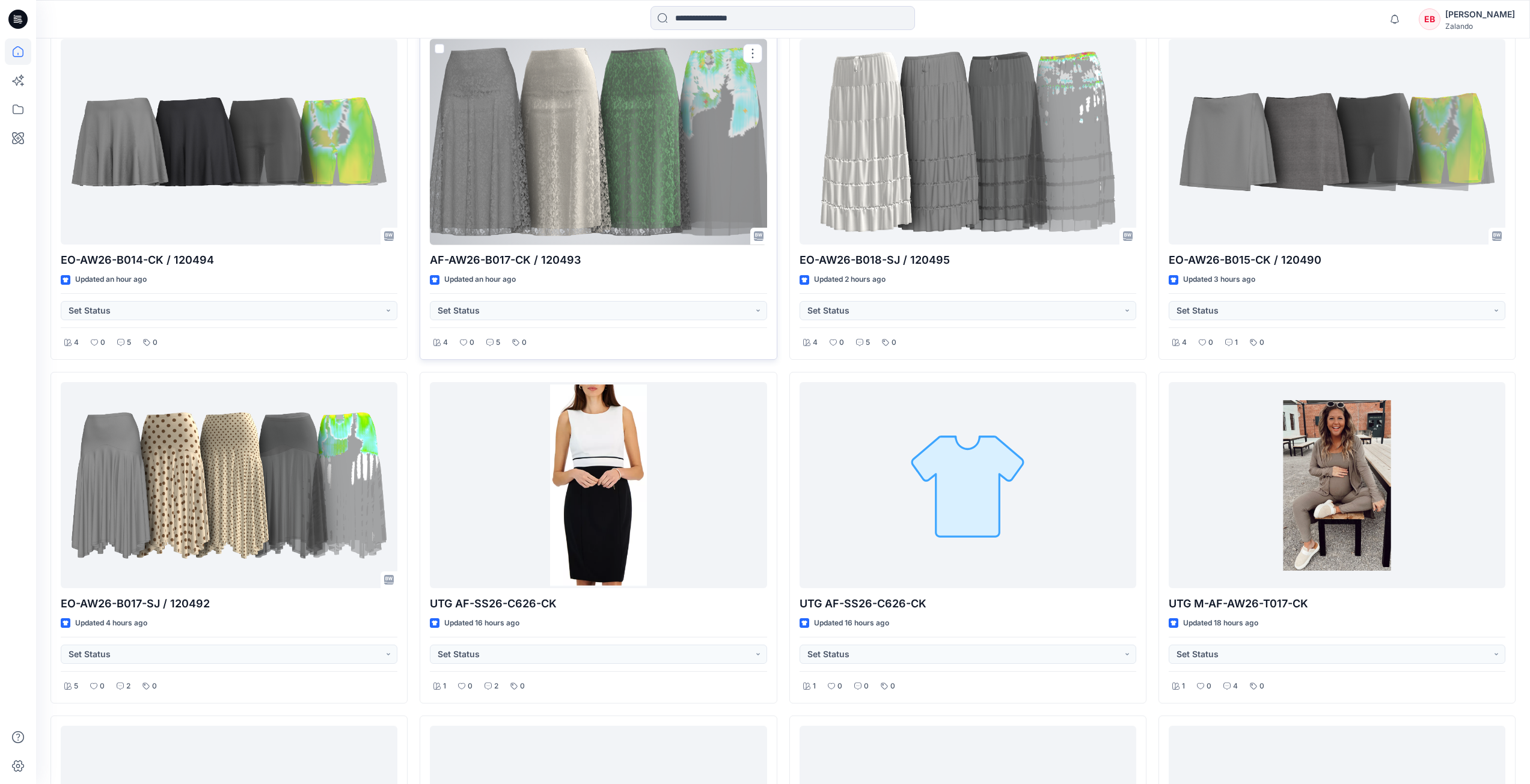
scroll to position [421, 0]
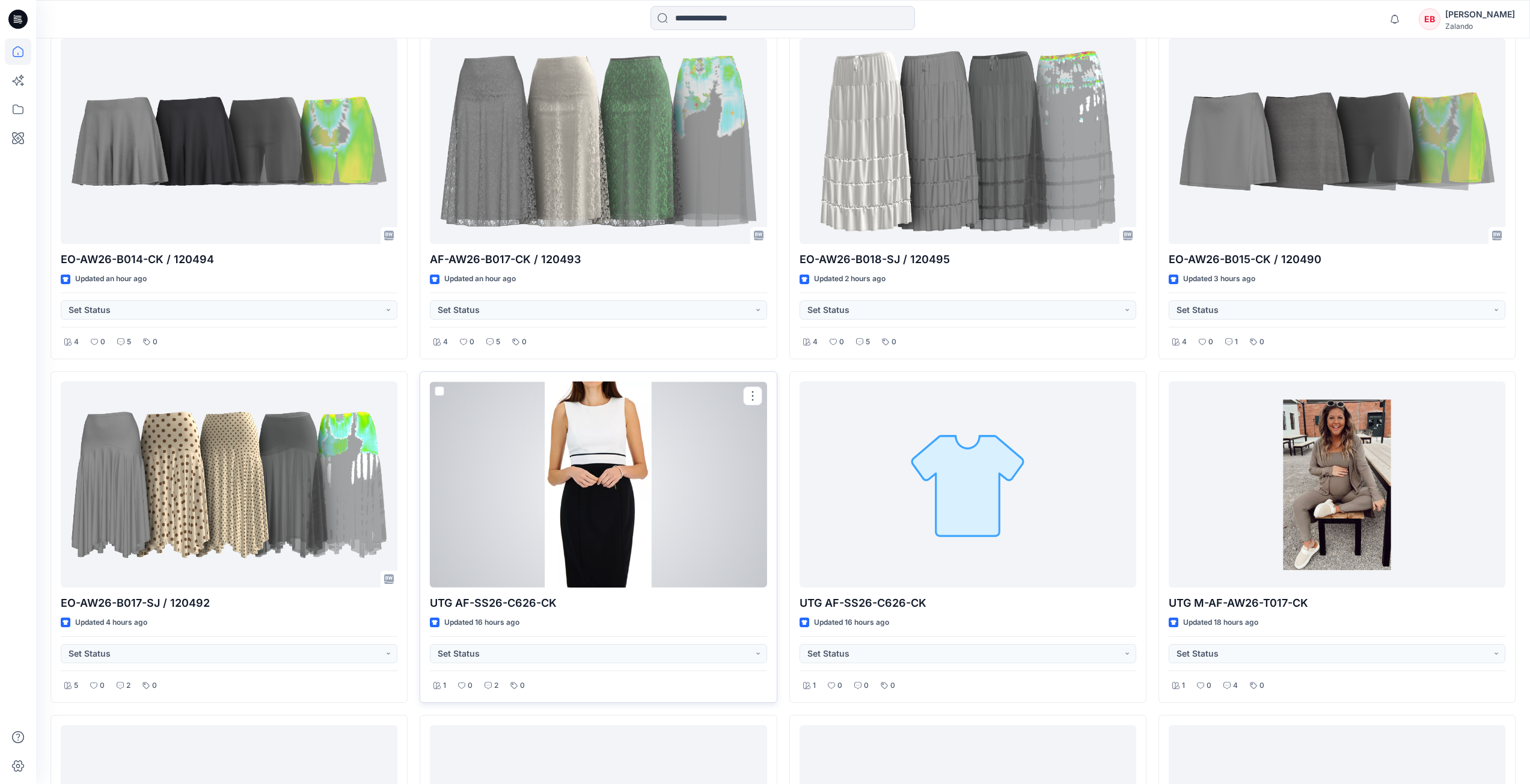
click at [568, 432] on div at bounding box center [598, 485] width 337 height 206
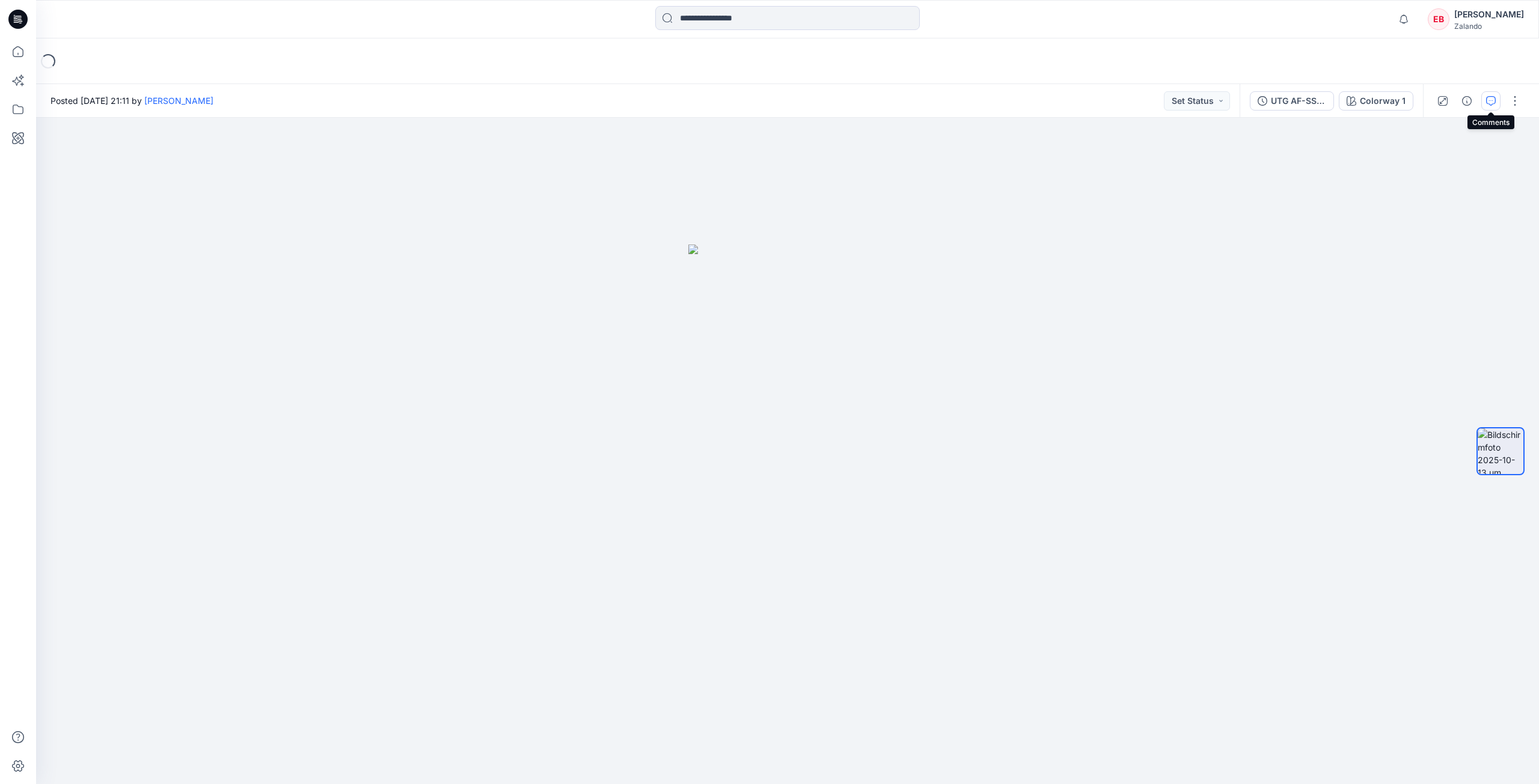
click at [1486, 95] on button "button" at bounding box center [1490, 101] width 19 height 19
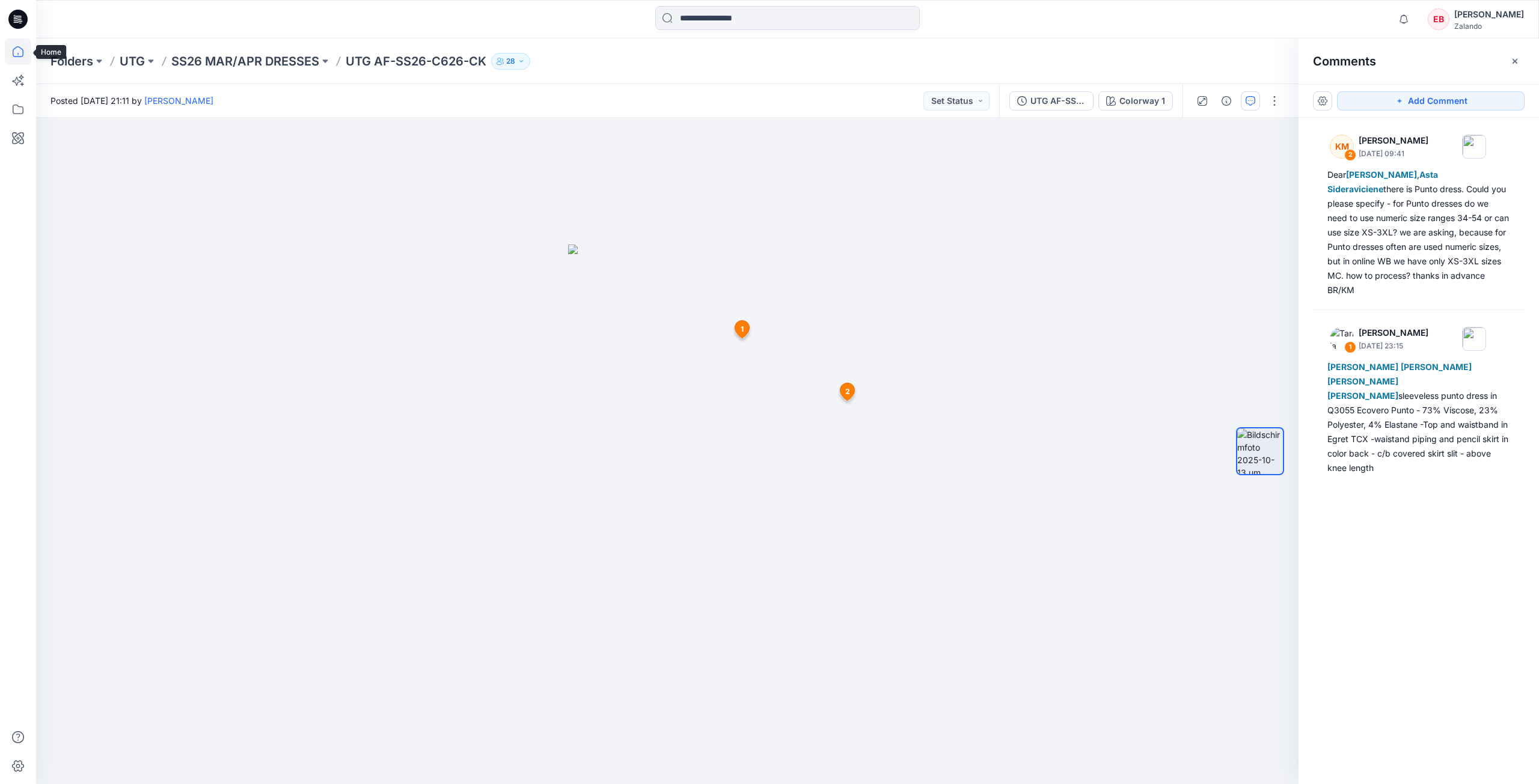
click at [26, 44] on icon at bounding box center [18, 52] width 26 height 26
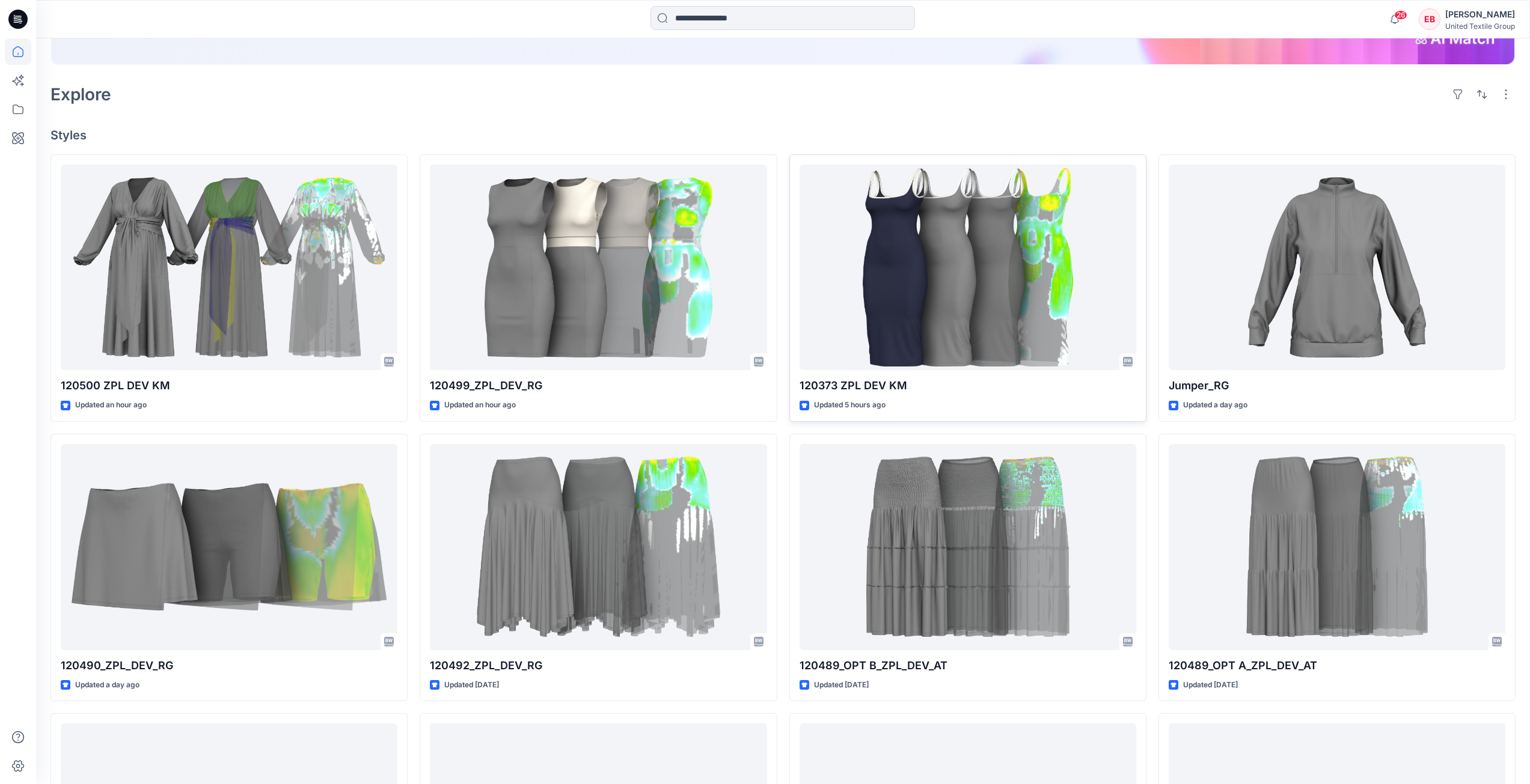
scroll to position [300, 0]
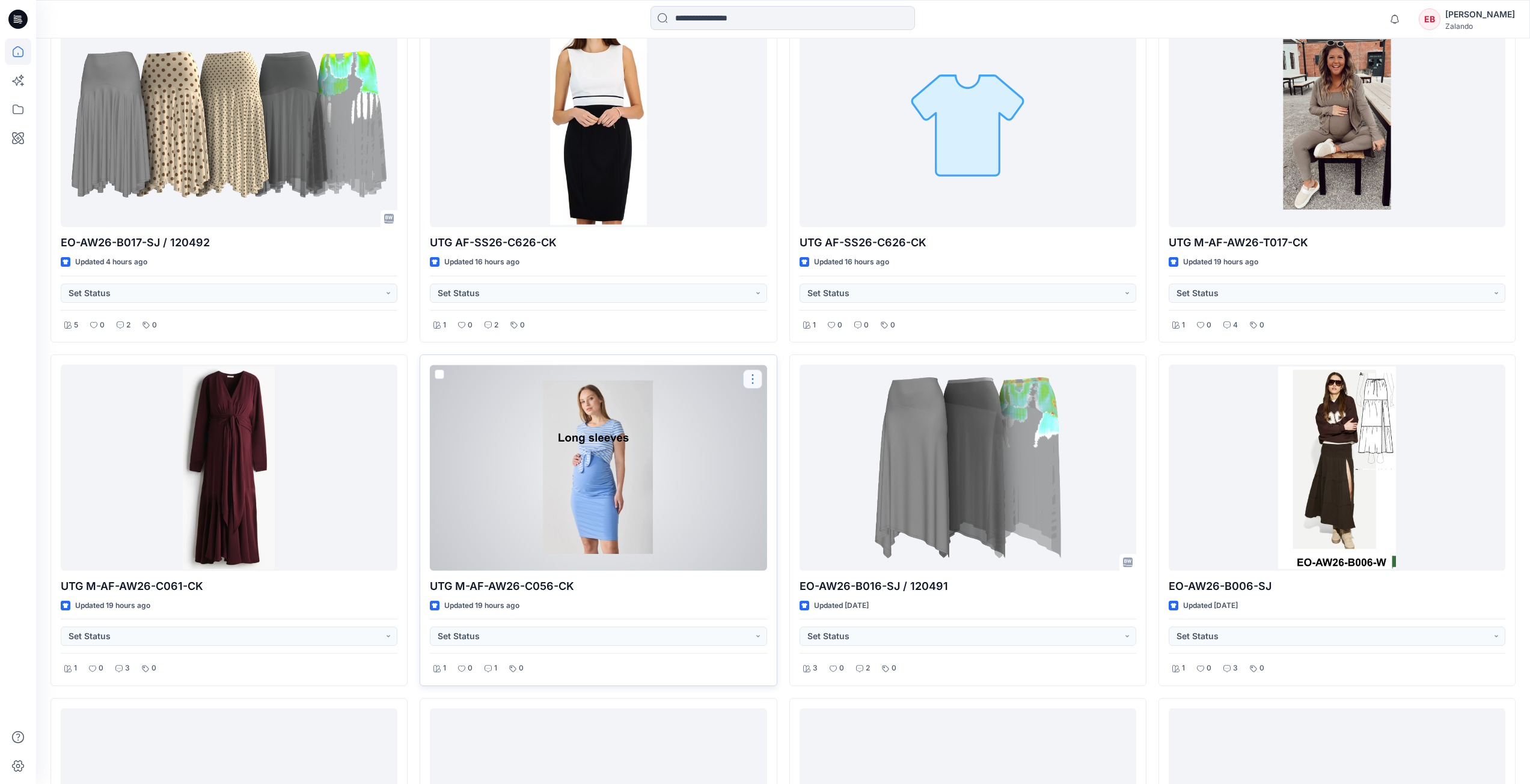
scroll to position [841, 0]
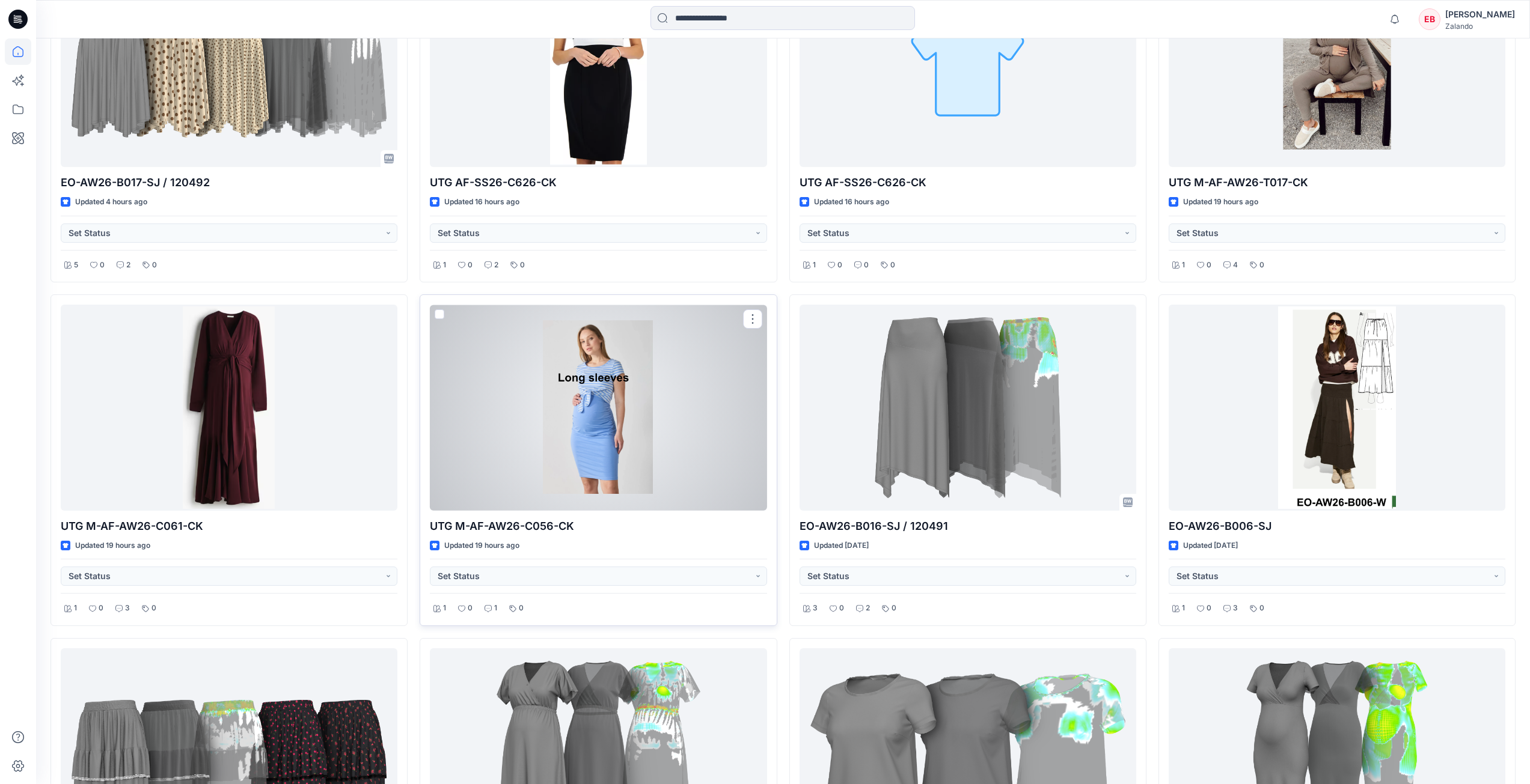
click at [684, 474] on div at bounding box center [598, 408] width 337 height 206
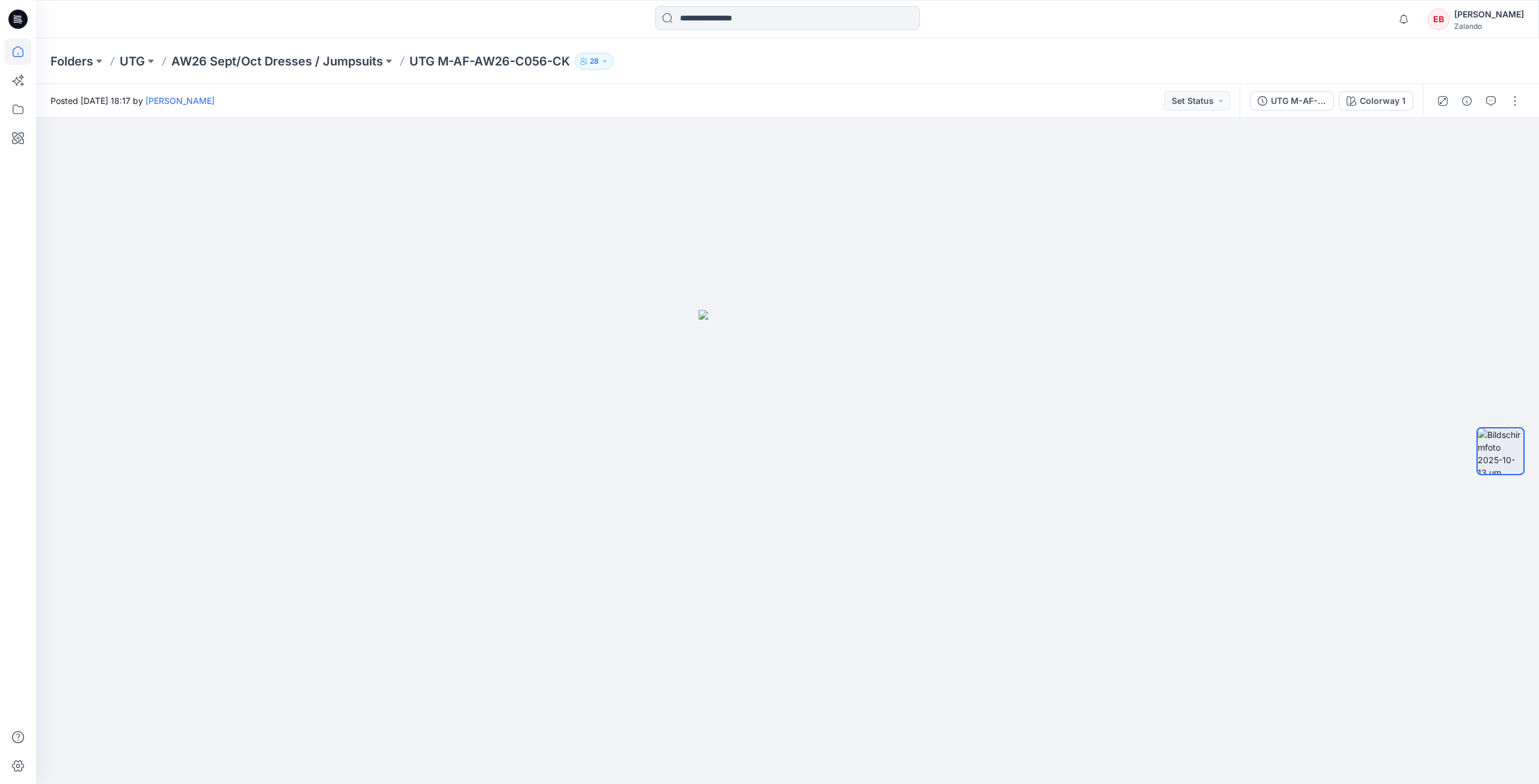
click at [11, 53] on icon at bounding box center [18, 52] width 26 height 26
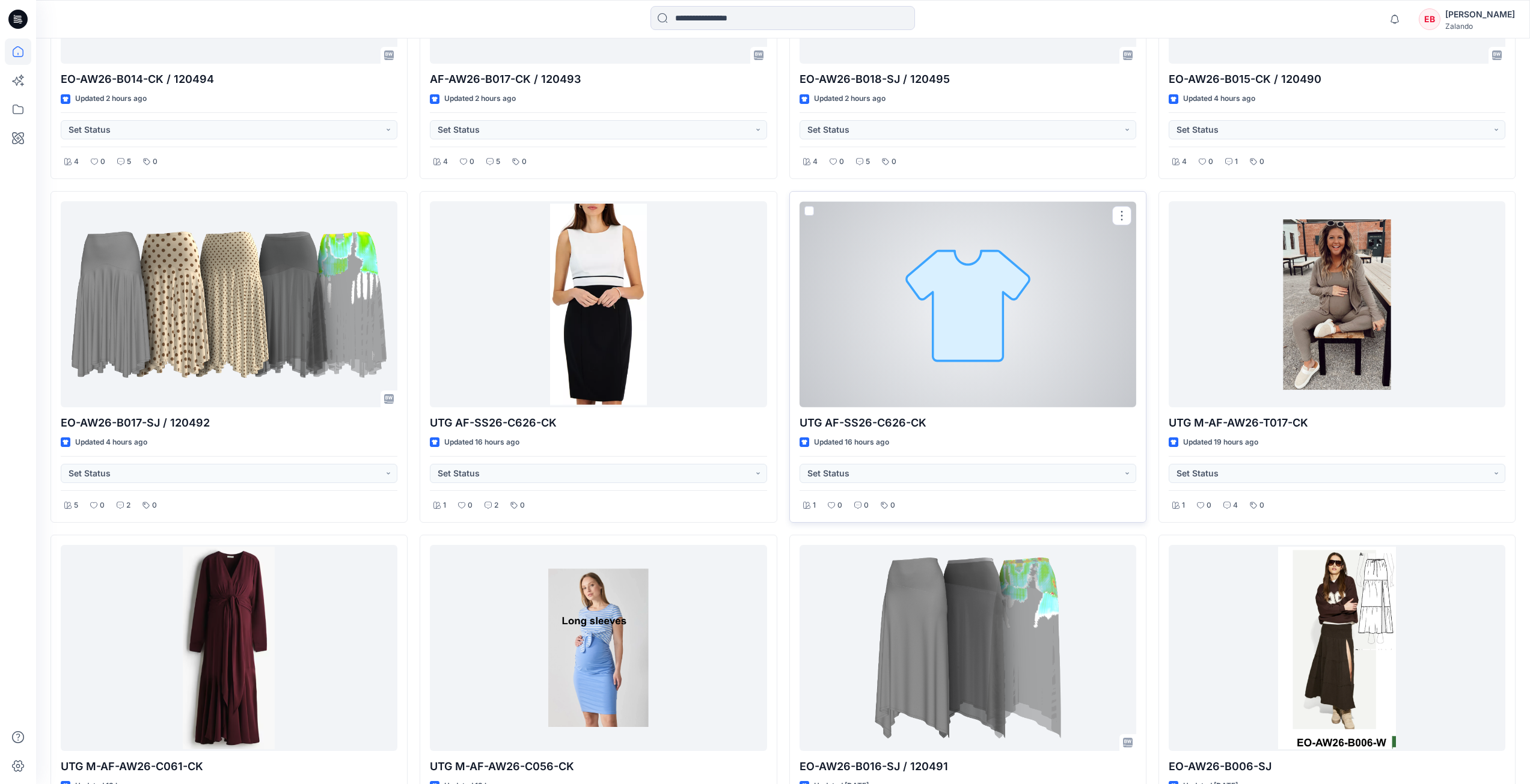
scroll to position [661, 0]
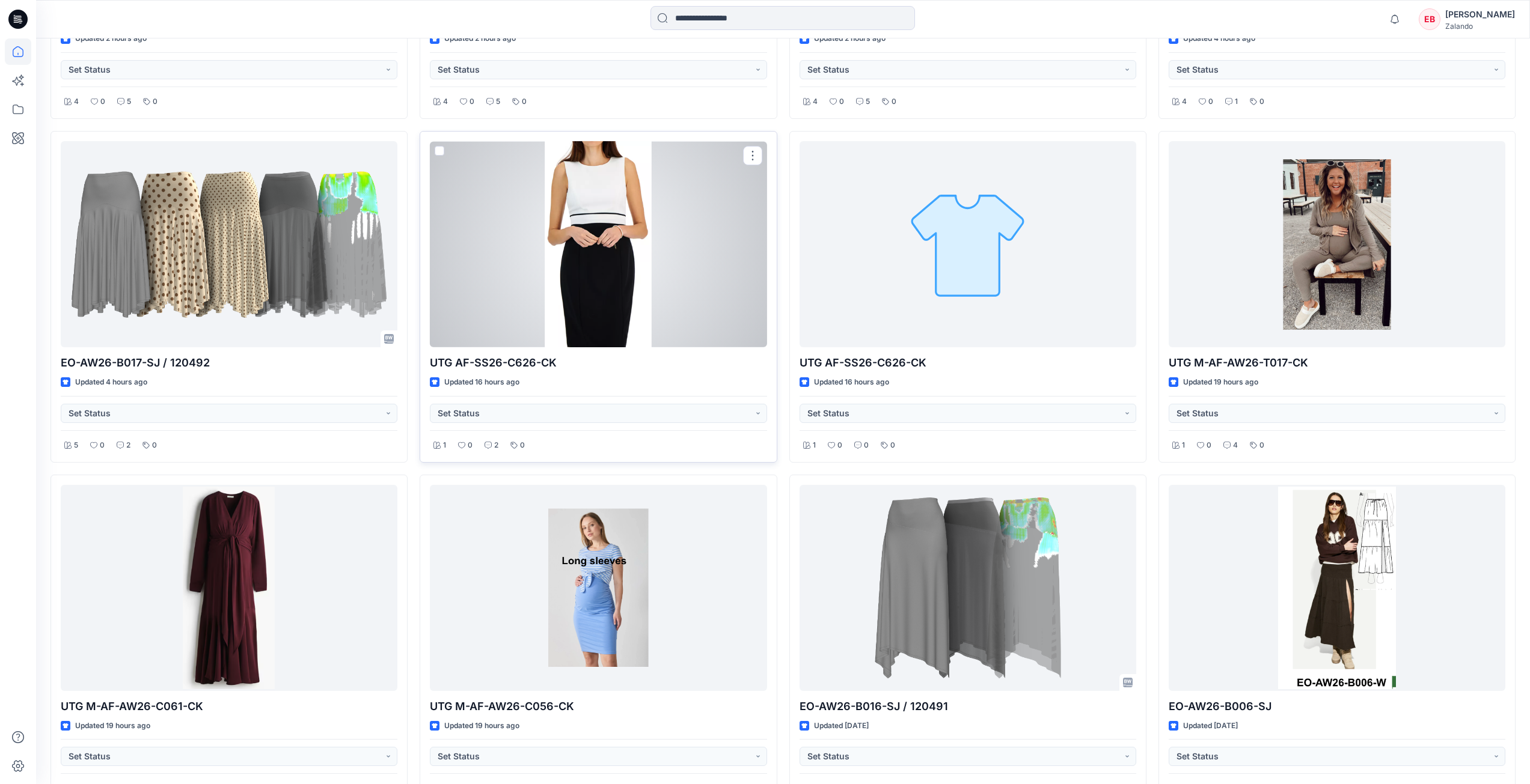
click at [629, 210] on div at bounding box center [598, 244] width 337 height 206
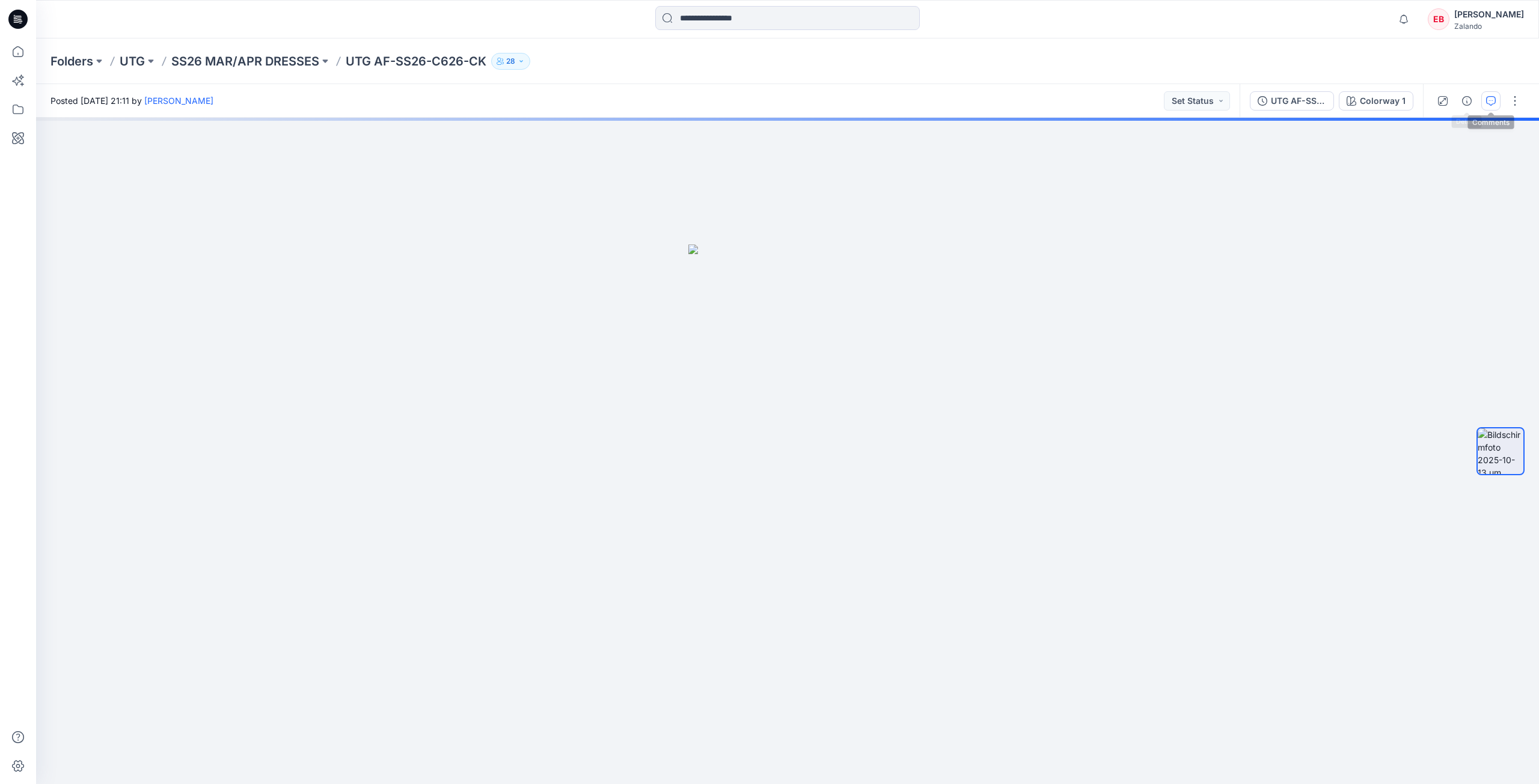
click at [1485, 101] on button "button" at bounding box center [1490, 101] width 19 height 19
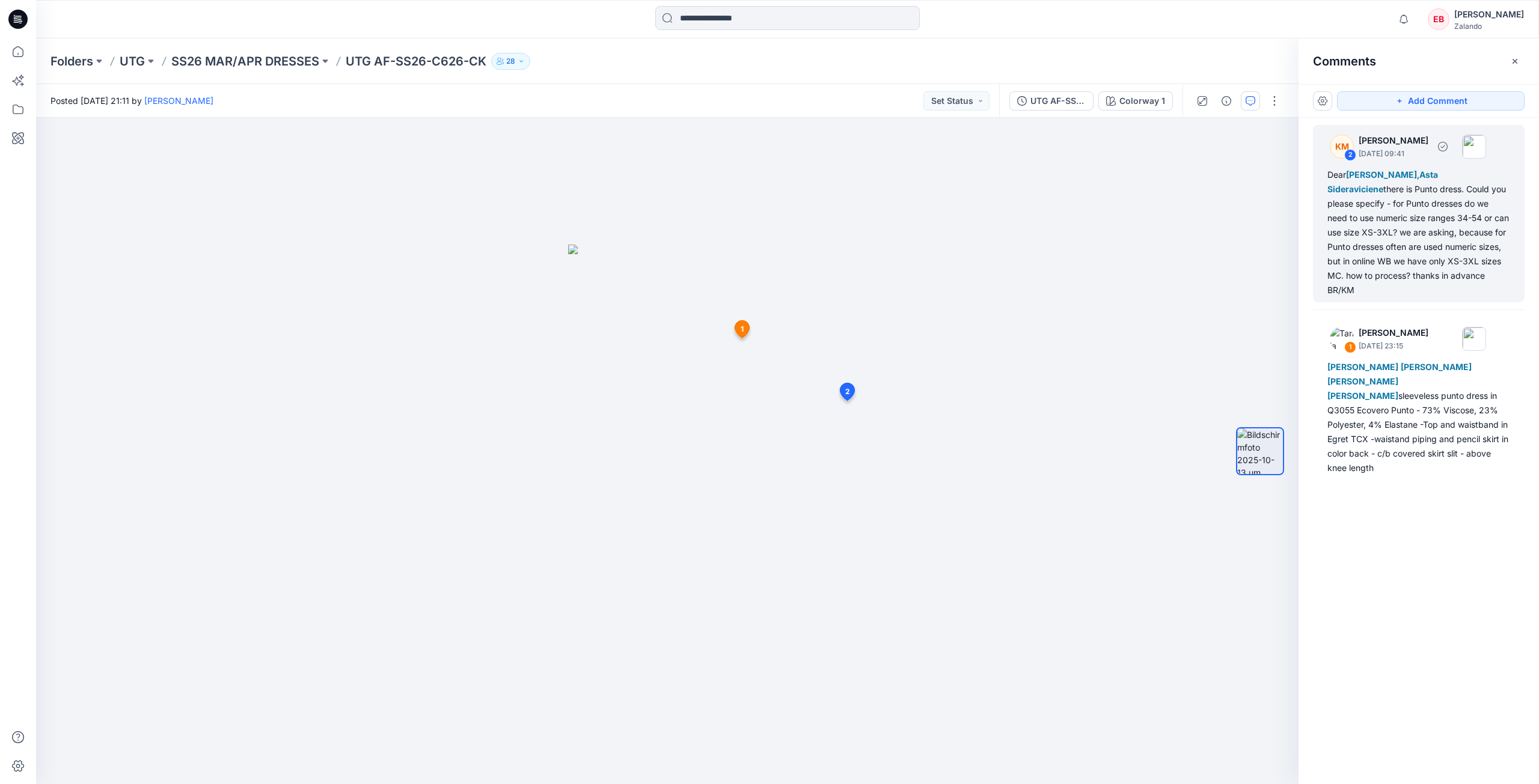
click at [1399, 275] on div "Dear [PERSON_NAME] , Asta Sideraviciene there is Punto dress. Could you please …" at bounding box center [1419, 233] width 183 height 130
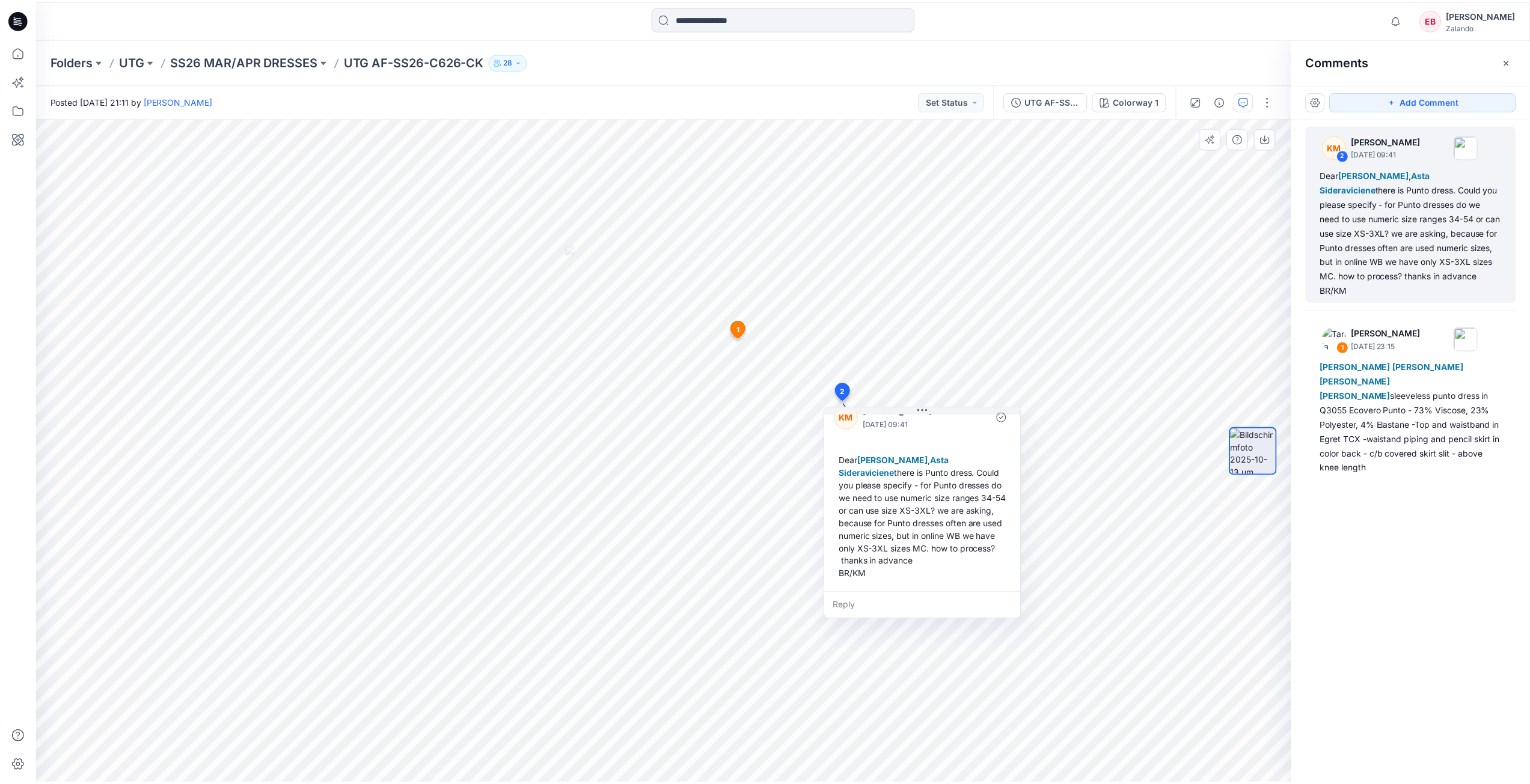
scroll to position [34, 0]
click at [285, 62] on p "SS26 MAR/APR DRESSES" at bounding box center [245, 61] width 148 height 17
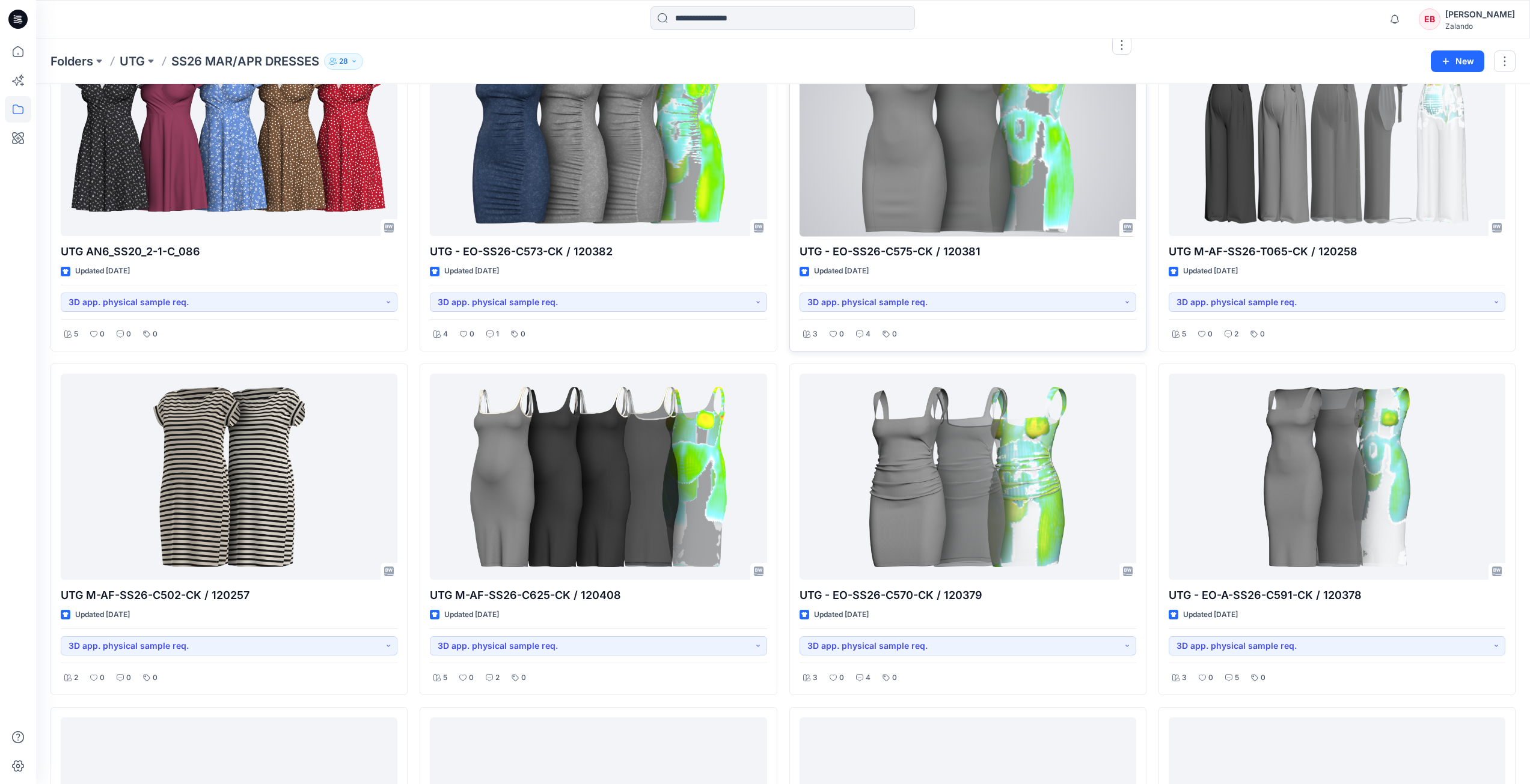
scroll to position [847, 0]
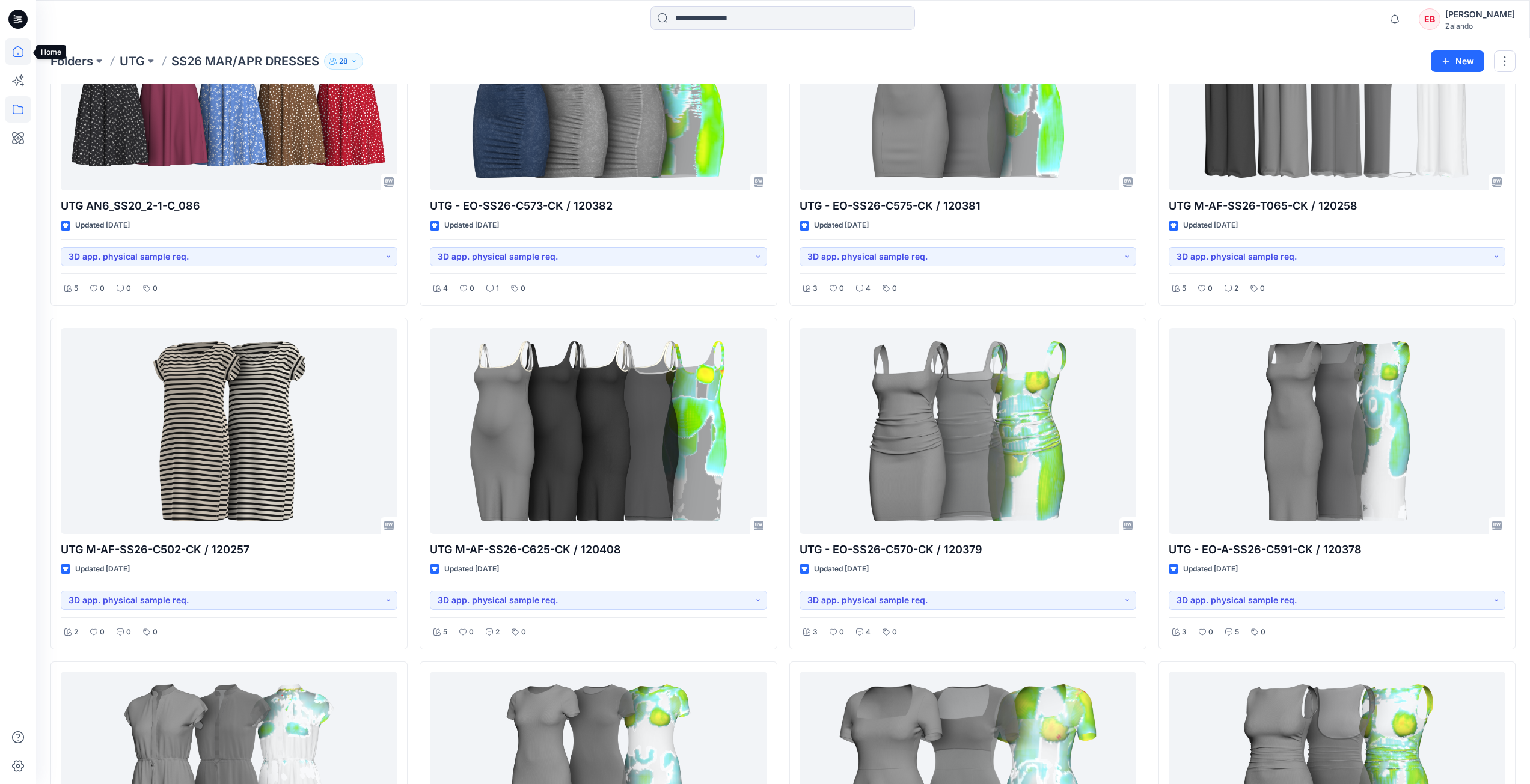
click at [7, 46] on icon at bounding box center [18, 52] width 26 height 26
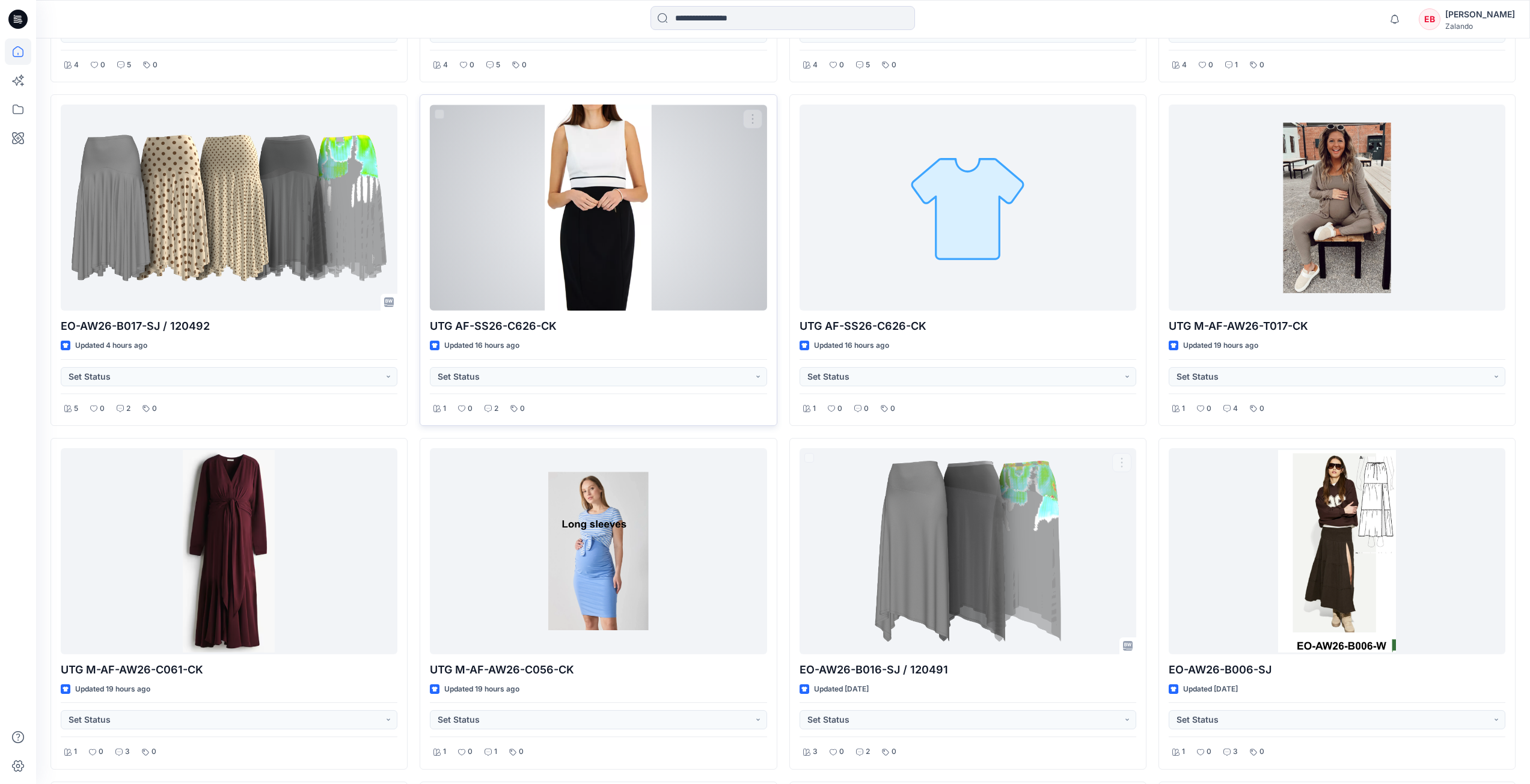
scroll to position [667, 0]
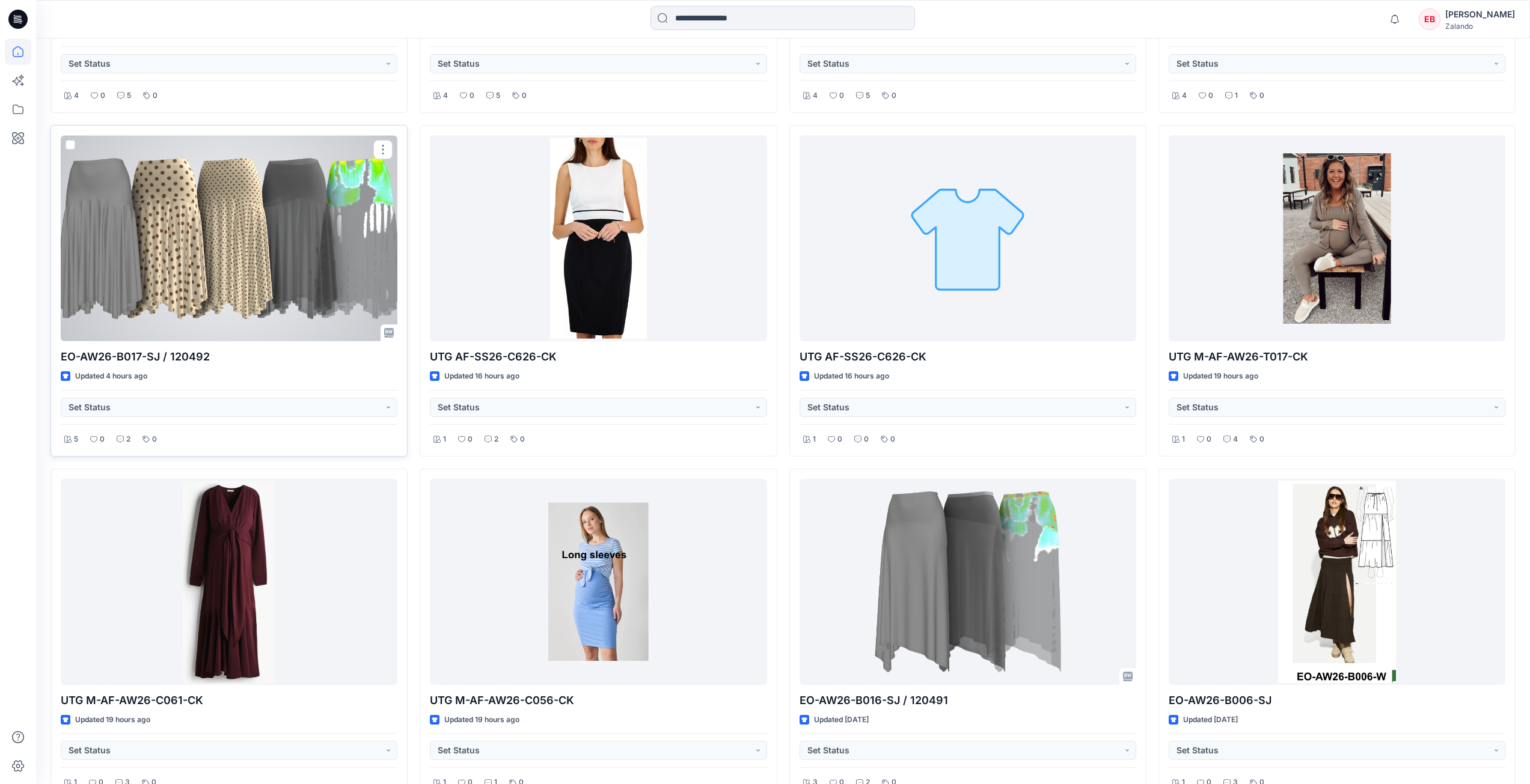
click at [256, 256] on div at bounding box center [229, 239] width 337 height 206
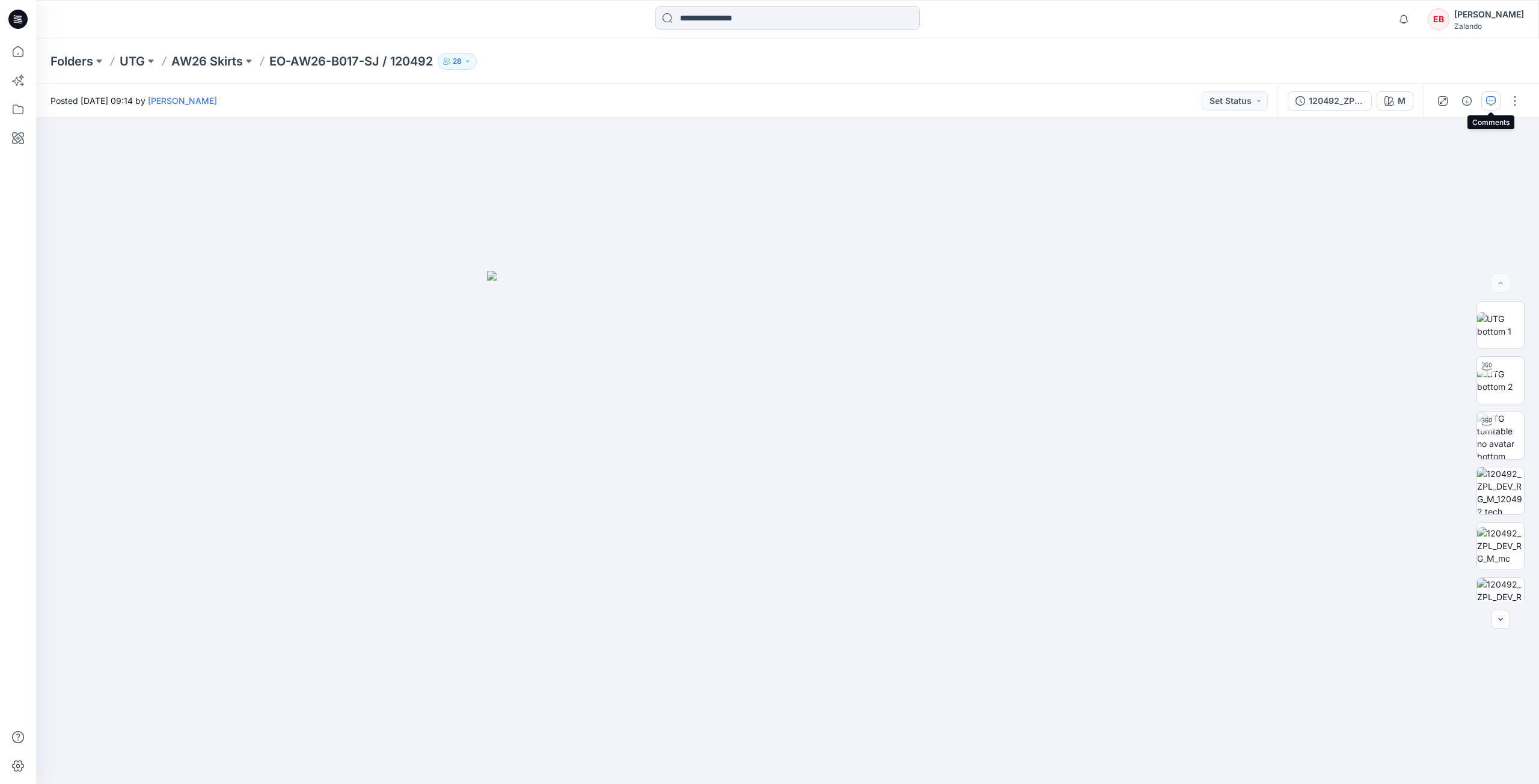
click at [1483, 102] on button "button" at bounding box center [1490, 101] width 19 height 19
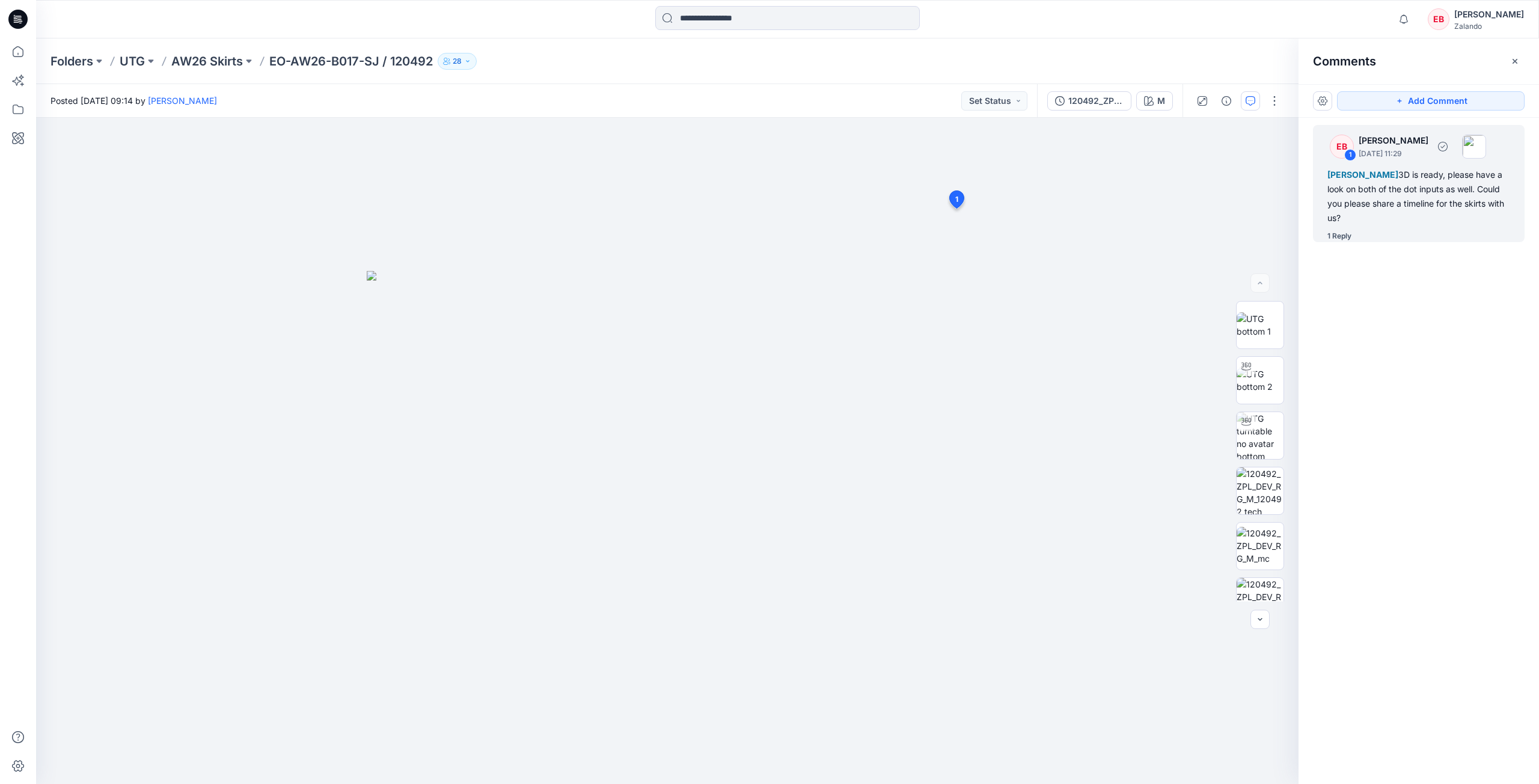
click at [1358, 229] on div "EB 1 [PERSON_NAME] [DATE] 11:29 [PERSON_NAME] 3D is ready, please have a look o…" at bounding box center [1419, 183] width 212 height 117
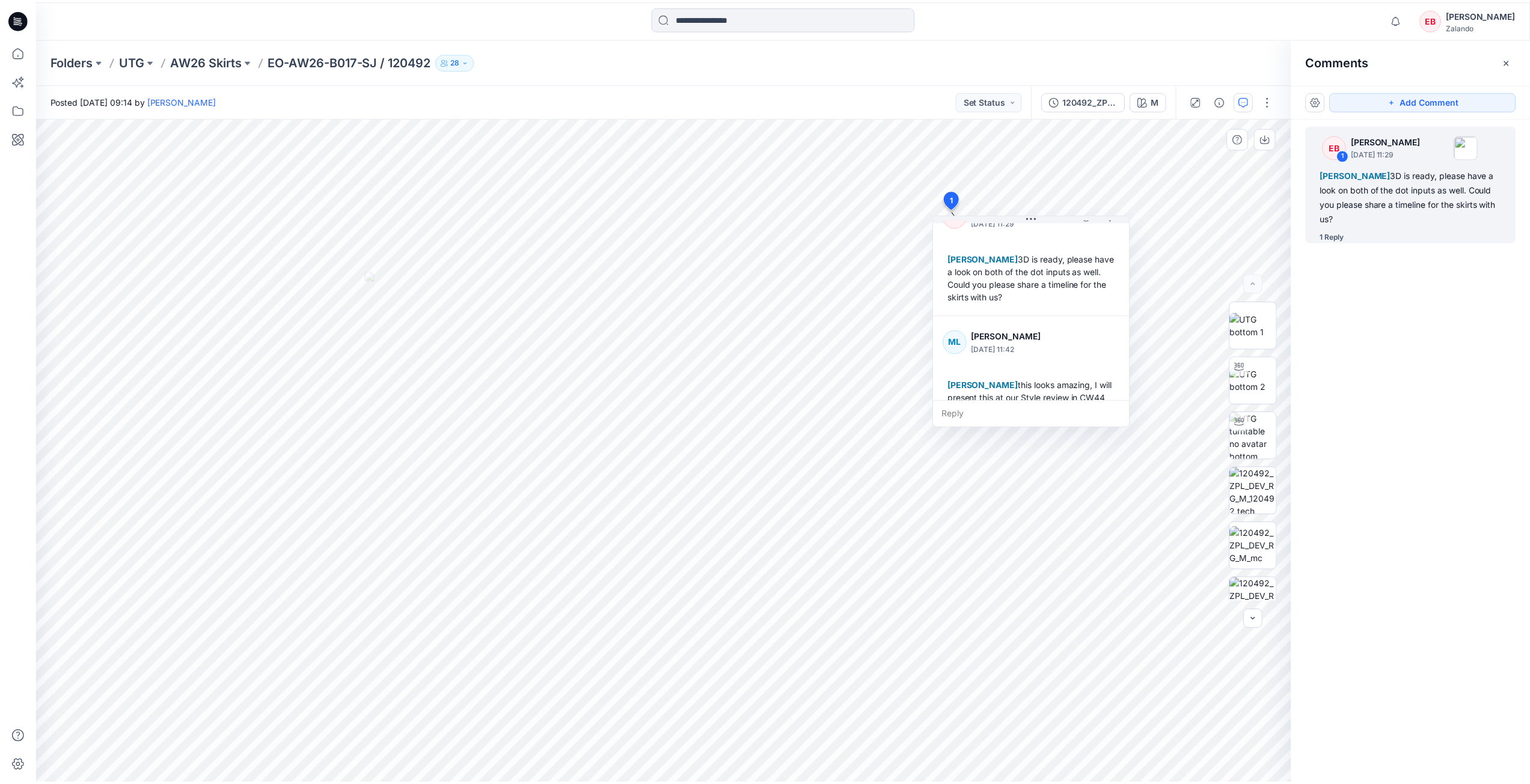
scroll to position [46, 0]
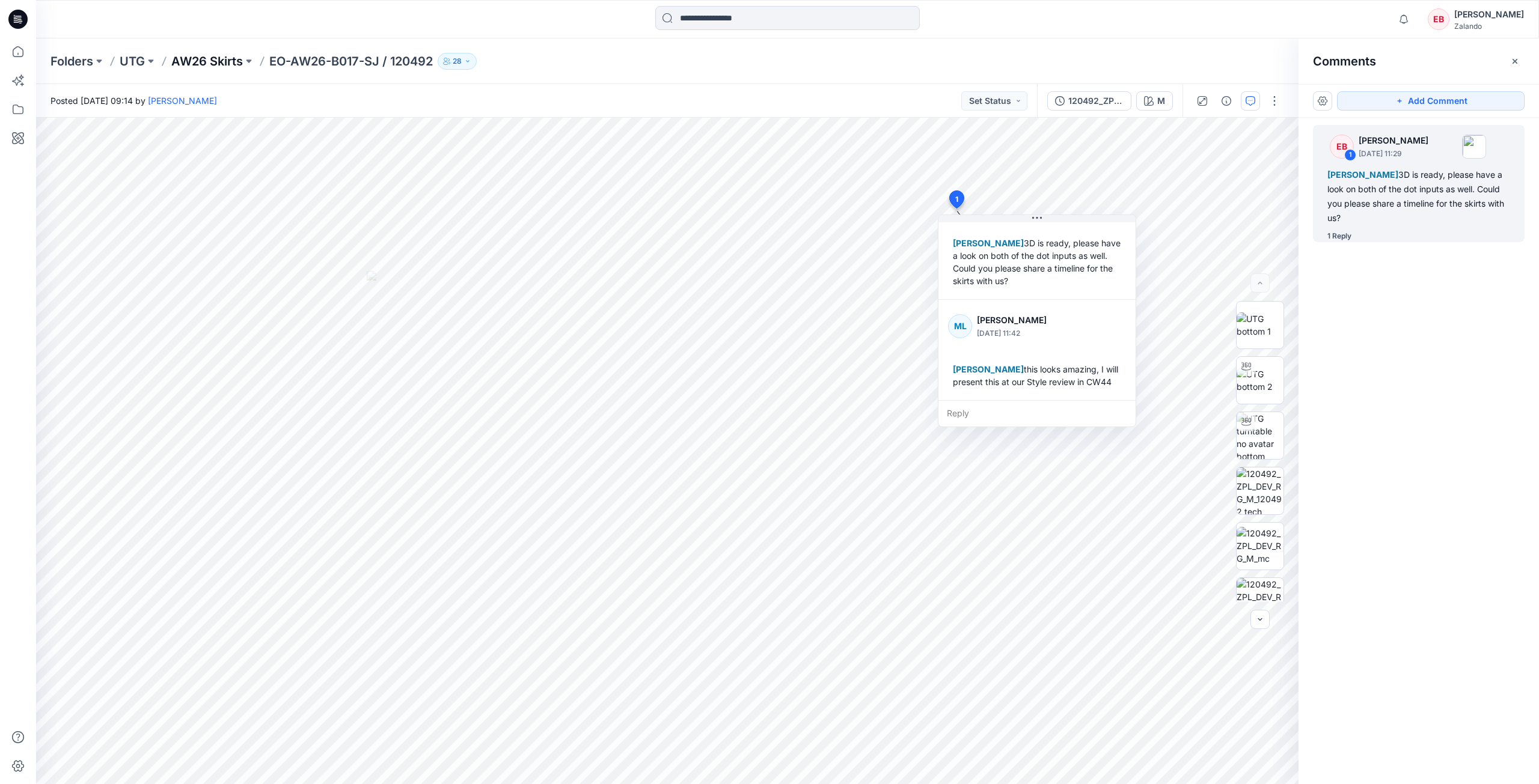
click at [217, 68] on p "AW26 Skirts" at bounding box center [207, 61] width 72 height 17
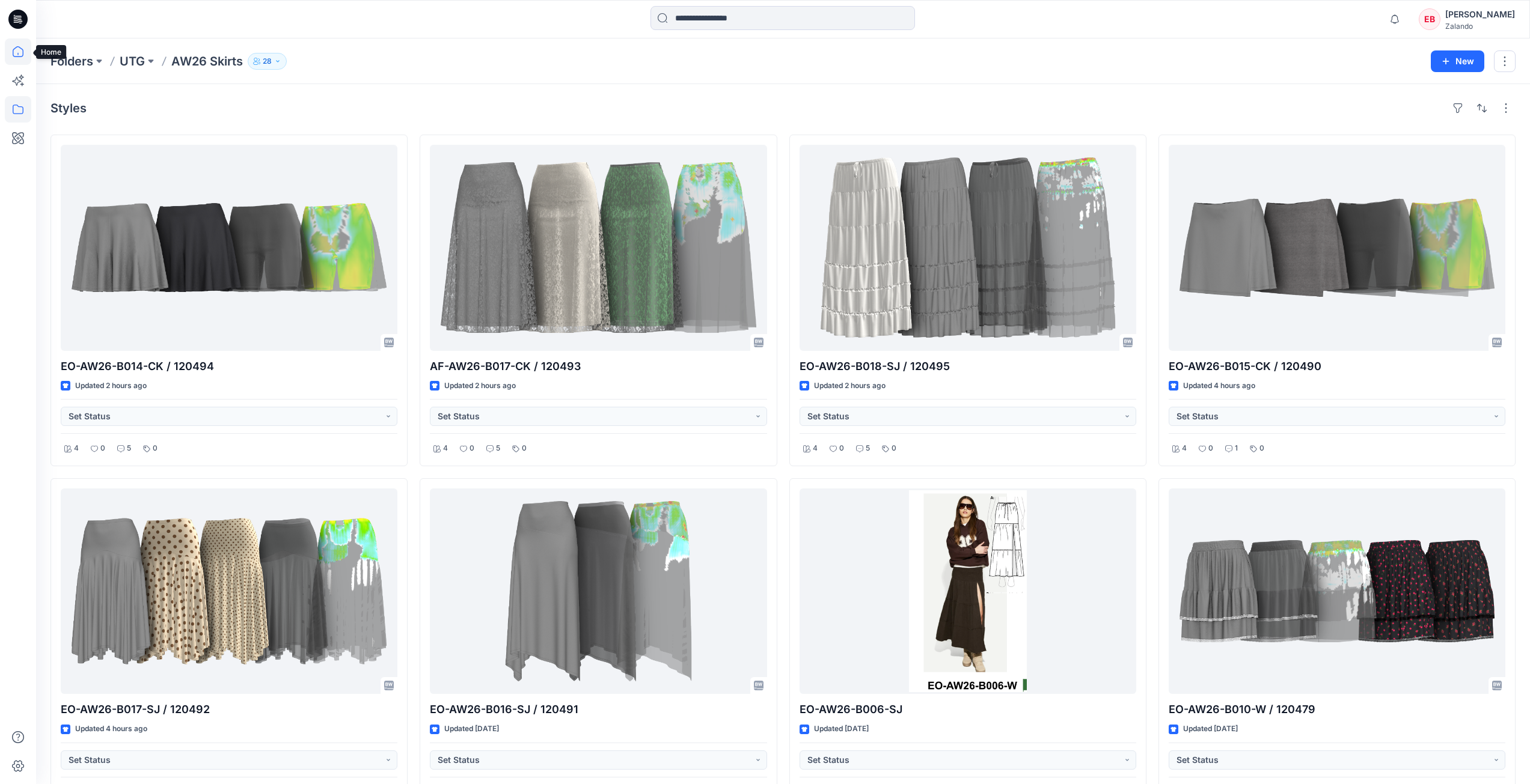
click at [24, 54] on icon at bounding box center [18, 52] width 26 height 26
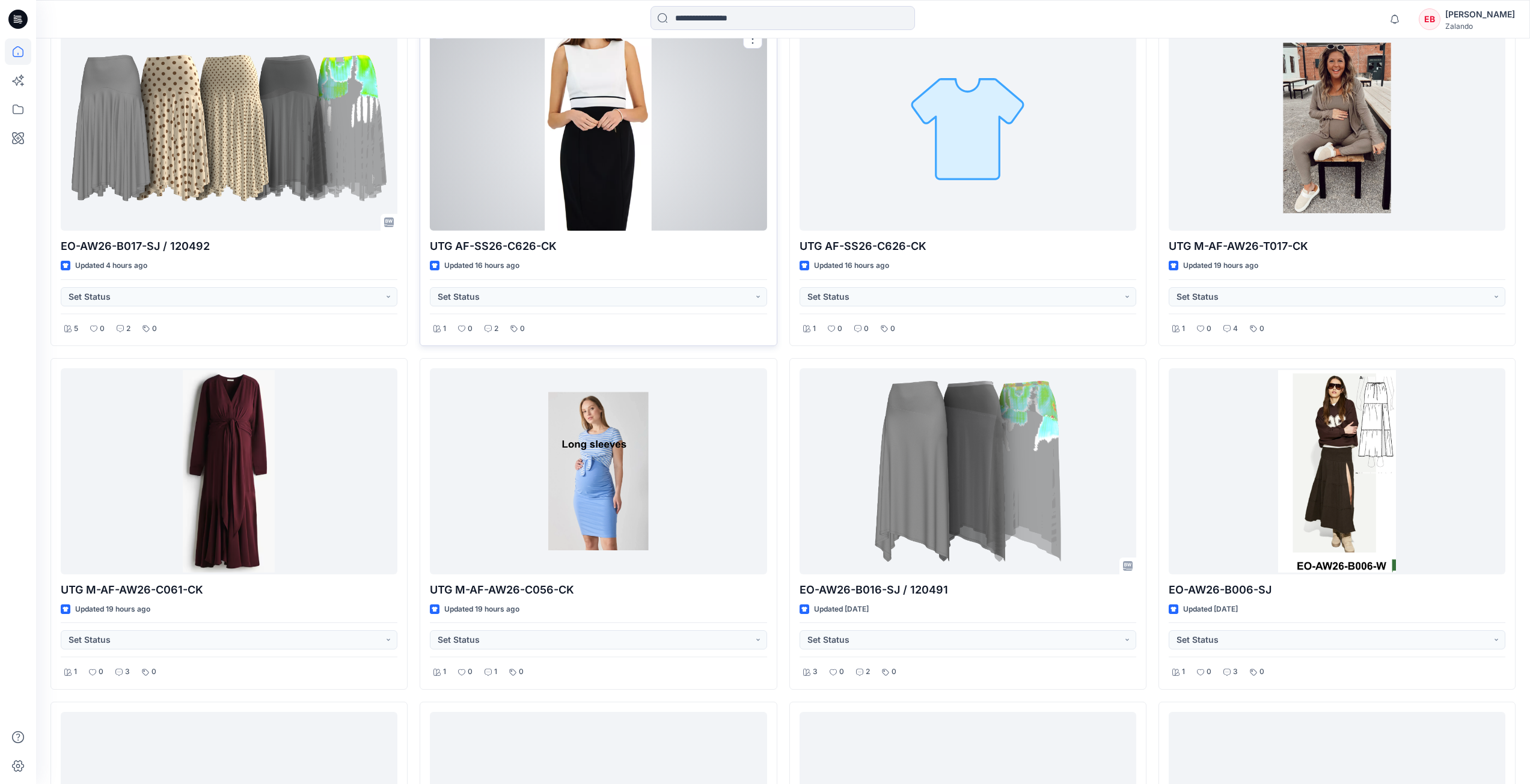
scroll to position [781, 0]
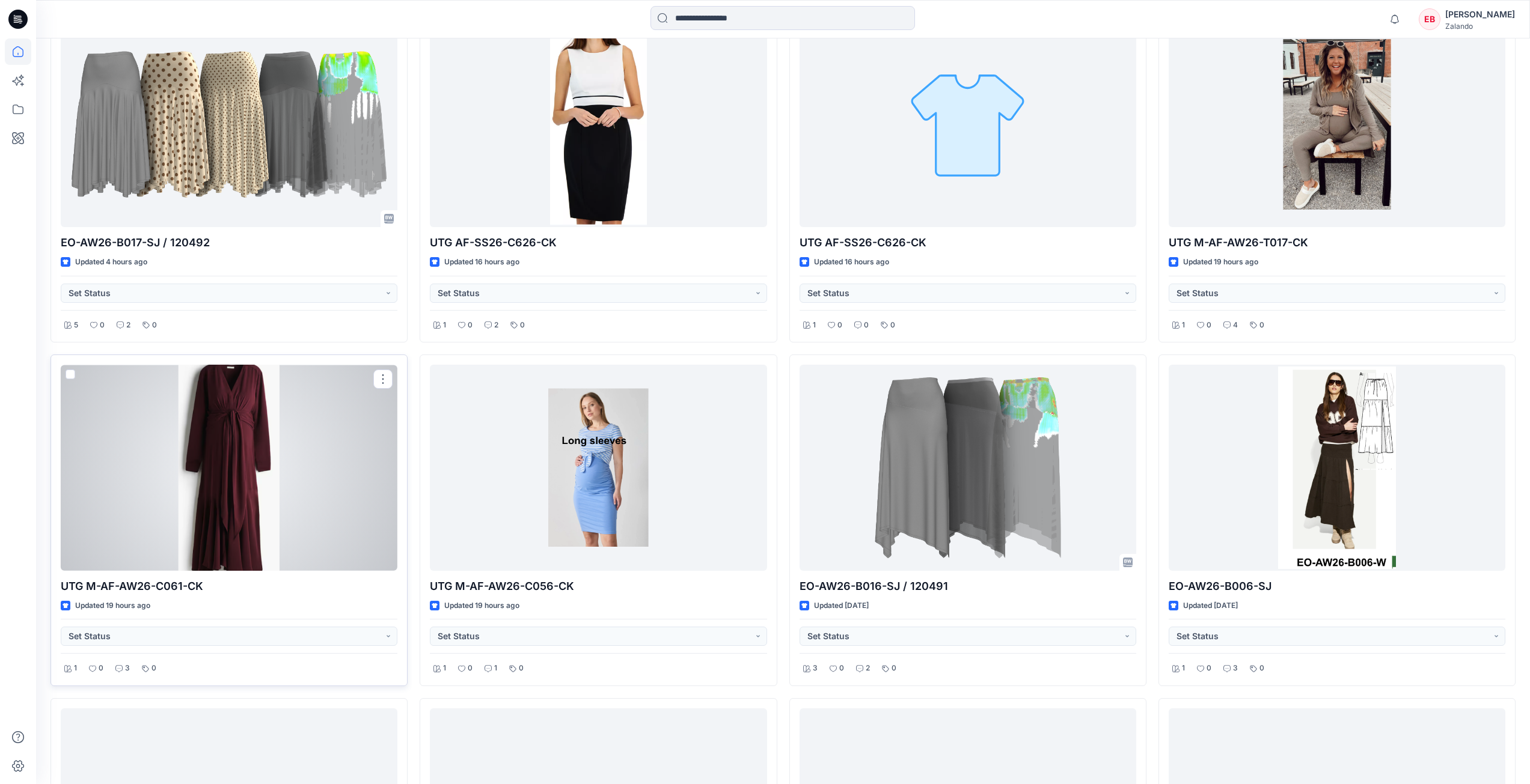
click at [312, 488] on div at bounding box center [229, 468] width 337 height 206
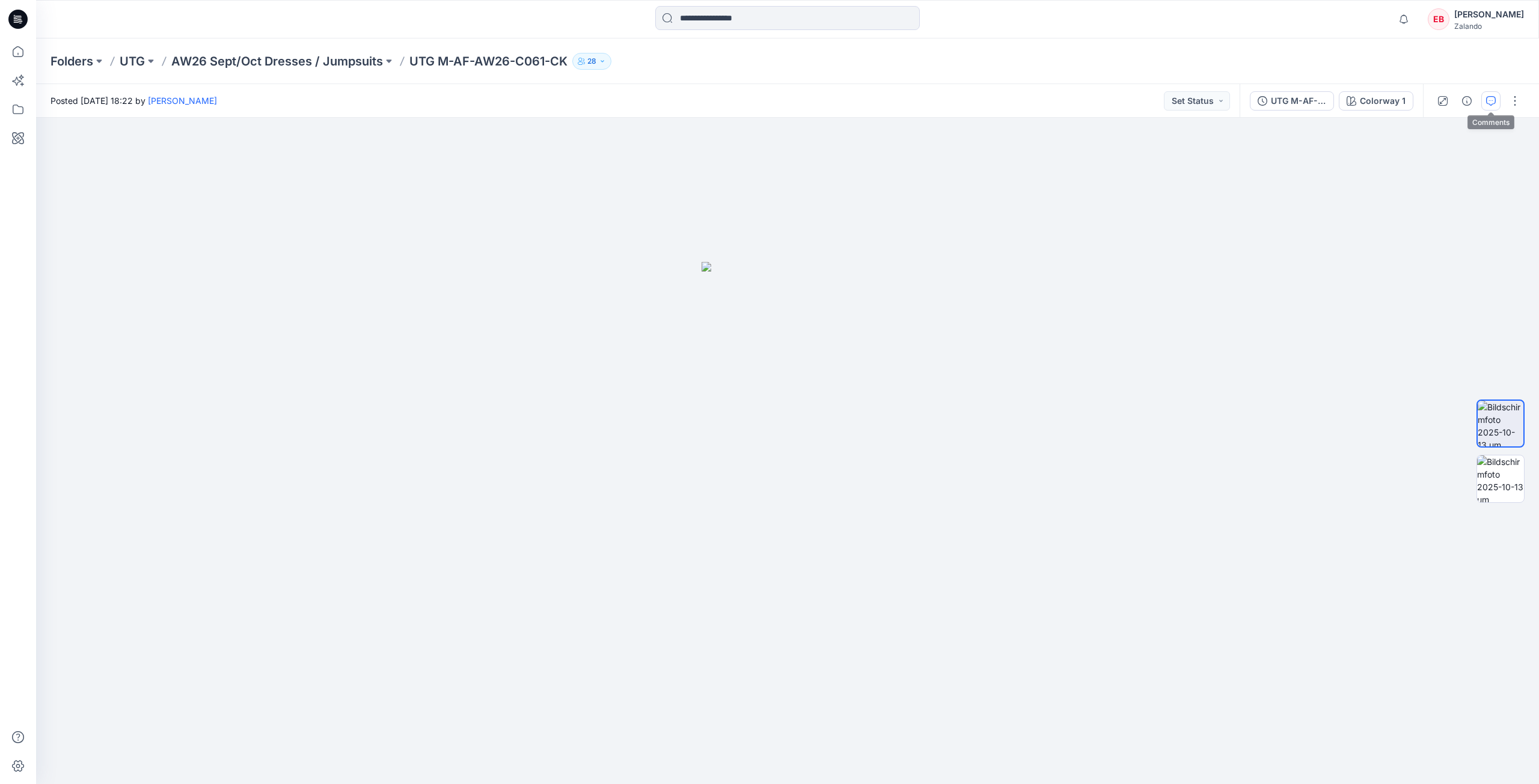
click at [1490, 107] on button "button" at bounding box center [1490, 101] width 19 height 19
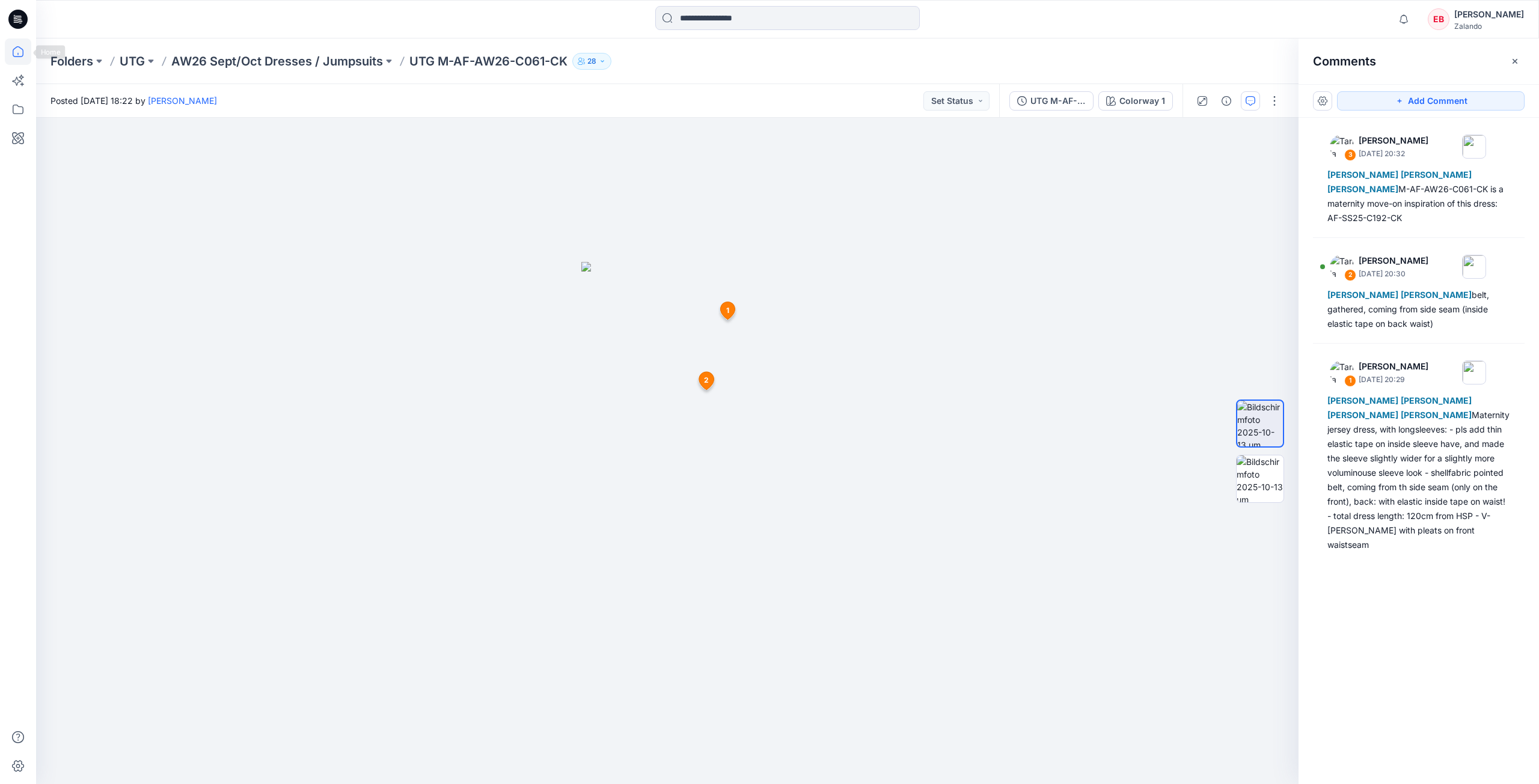
click at [11, 60] on icon at bounding box center [18, 52] width 26 height 26
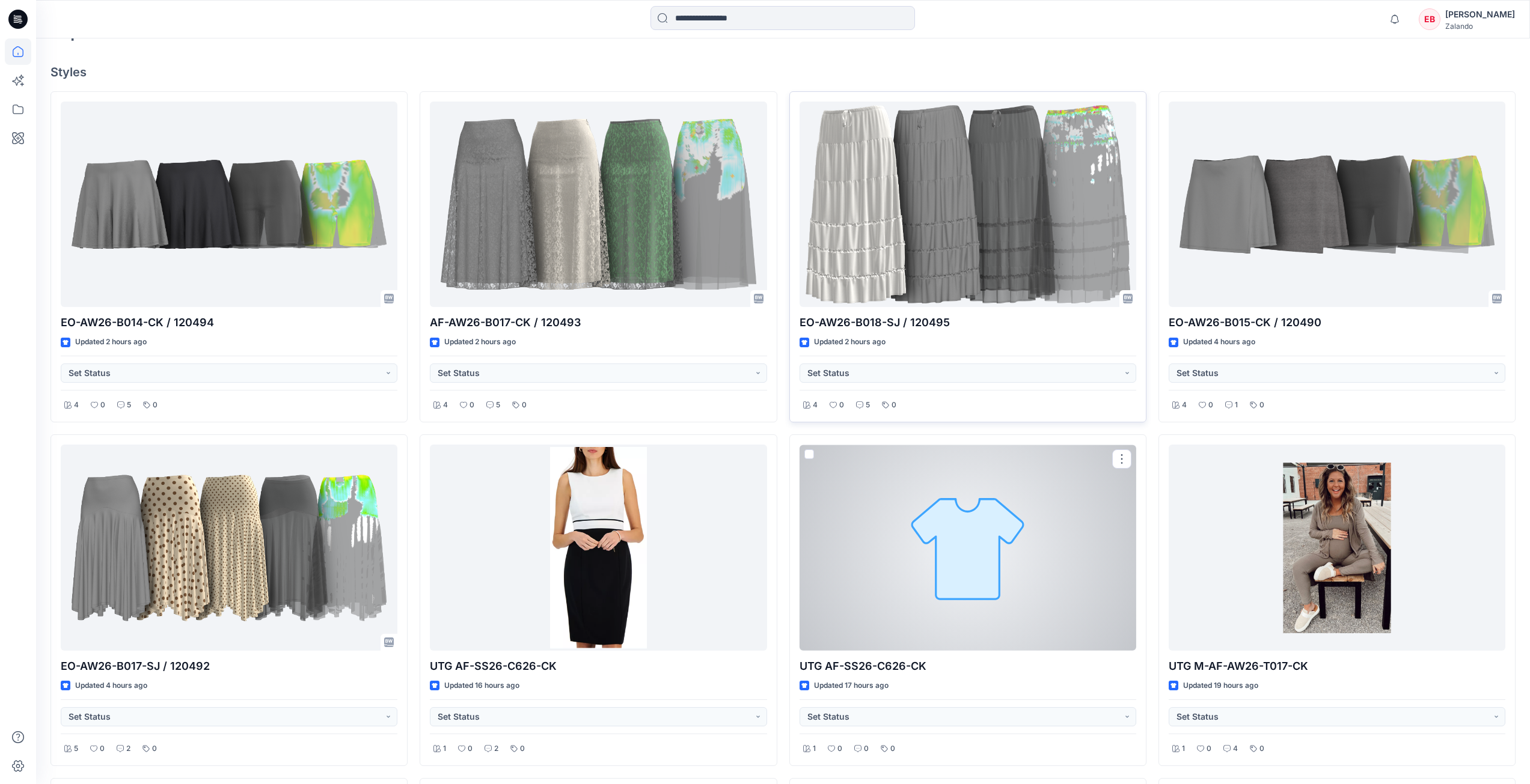
scroll to position [300, 0]
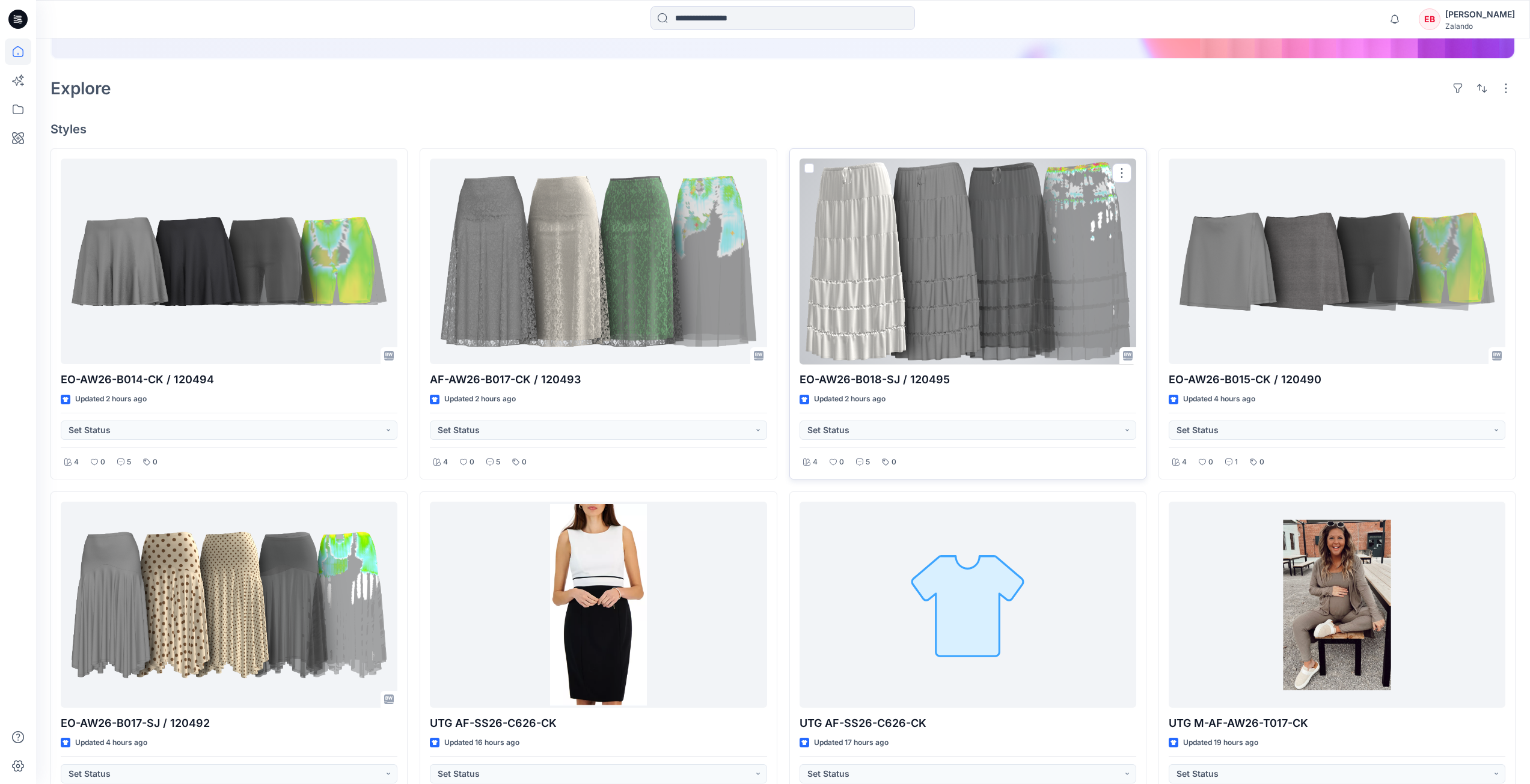
click at [993, 277] on div at bounding box center [968, 262] width 337 height 206
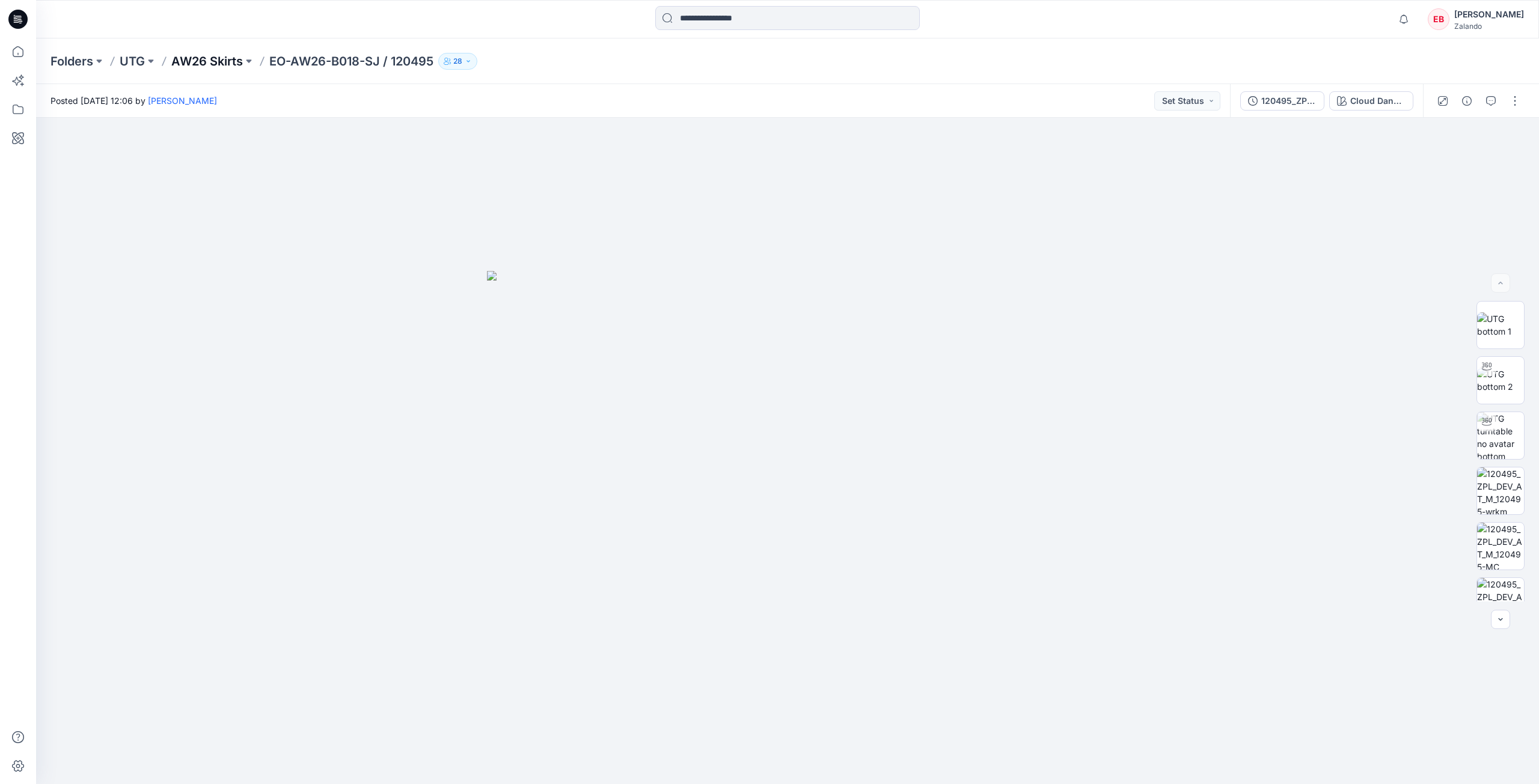
click at [226, 68] on p "AW26 Skirts" at bounding box center [207, 61] width 72 height 17
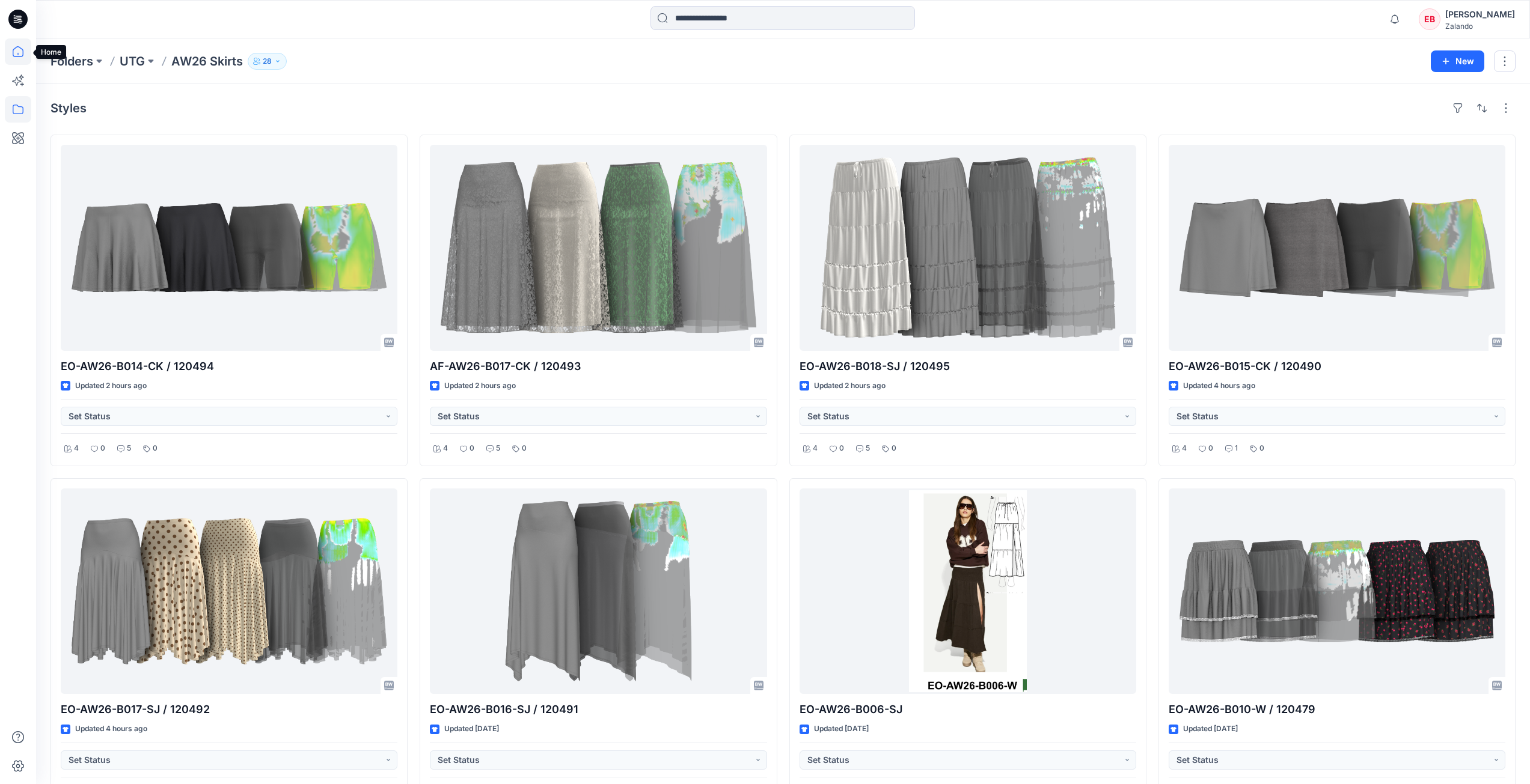
click at [8, 53] on icon at bounding box center [18, 52] width 26 height 26
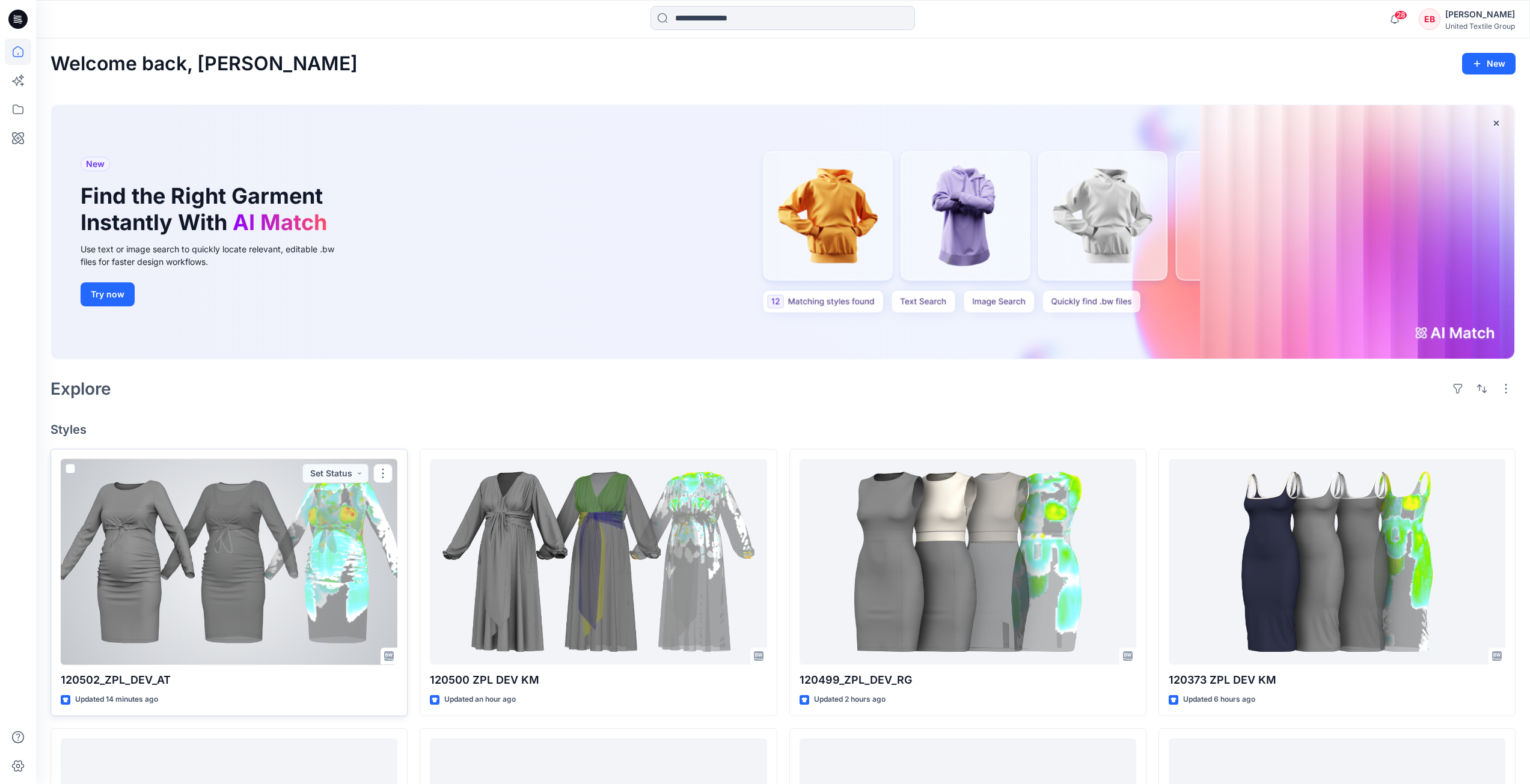
click at [228, 568] on div at bounding box center [229, 563] width 337 height 206
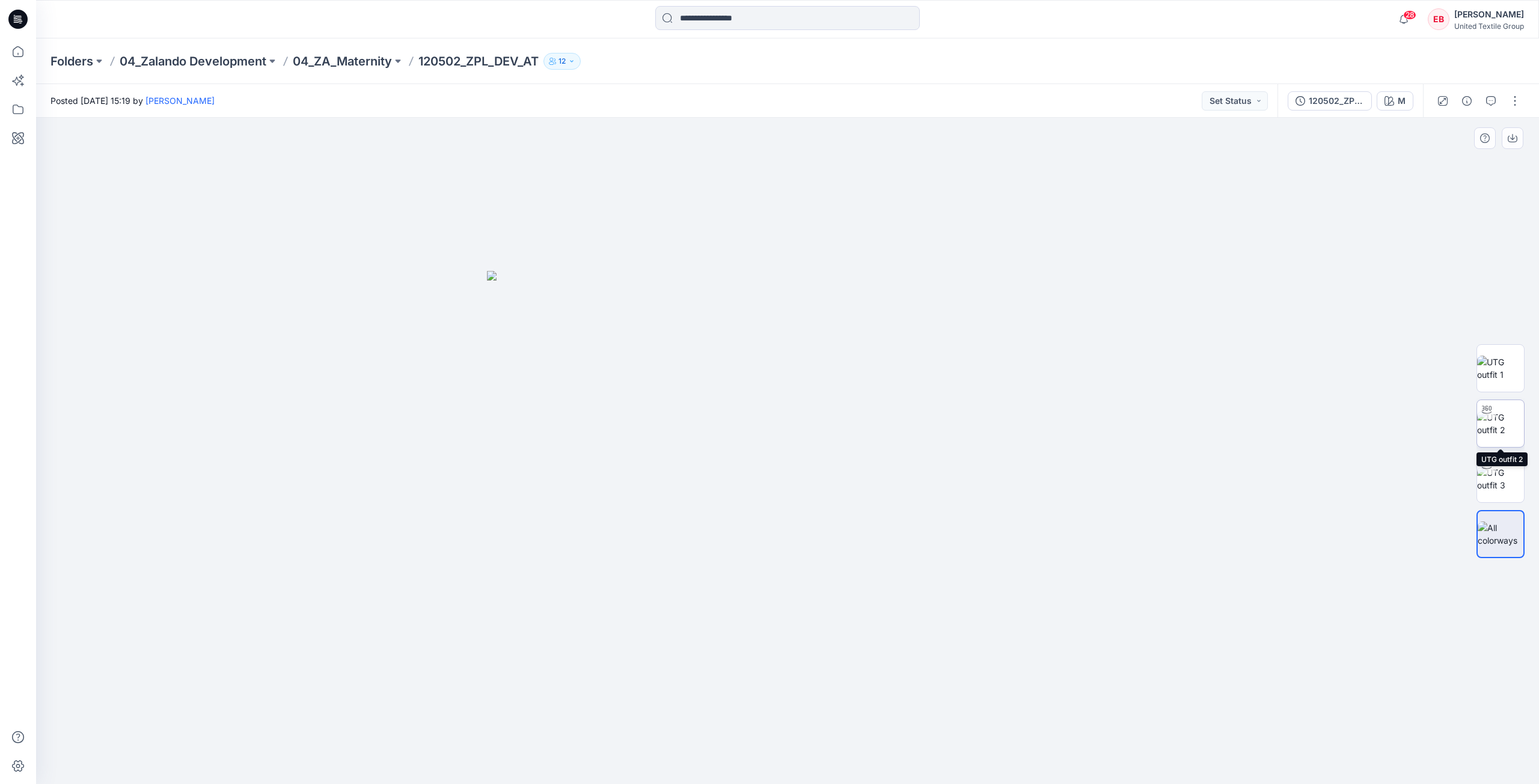
click at [1500, 434] on img at bounding box center [1500, 423] width 47 height 25
drag, startPoint x: 935, startPoint y: 735, endPoint x: 909, endPoint y: 710, distance: 36.1
click at [909, 710] on div at bounding box center [788, 451] width 1503 height 666
drag, startPoint x: 908, startPoint y: 752, endPoint x: 983, endPoint y: 716, distance: 83.2
click at [983, 716] on div at bounding box center [788, 451] width 1503 height 666
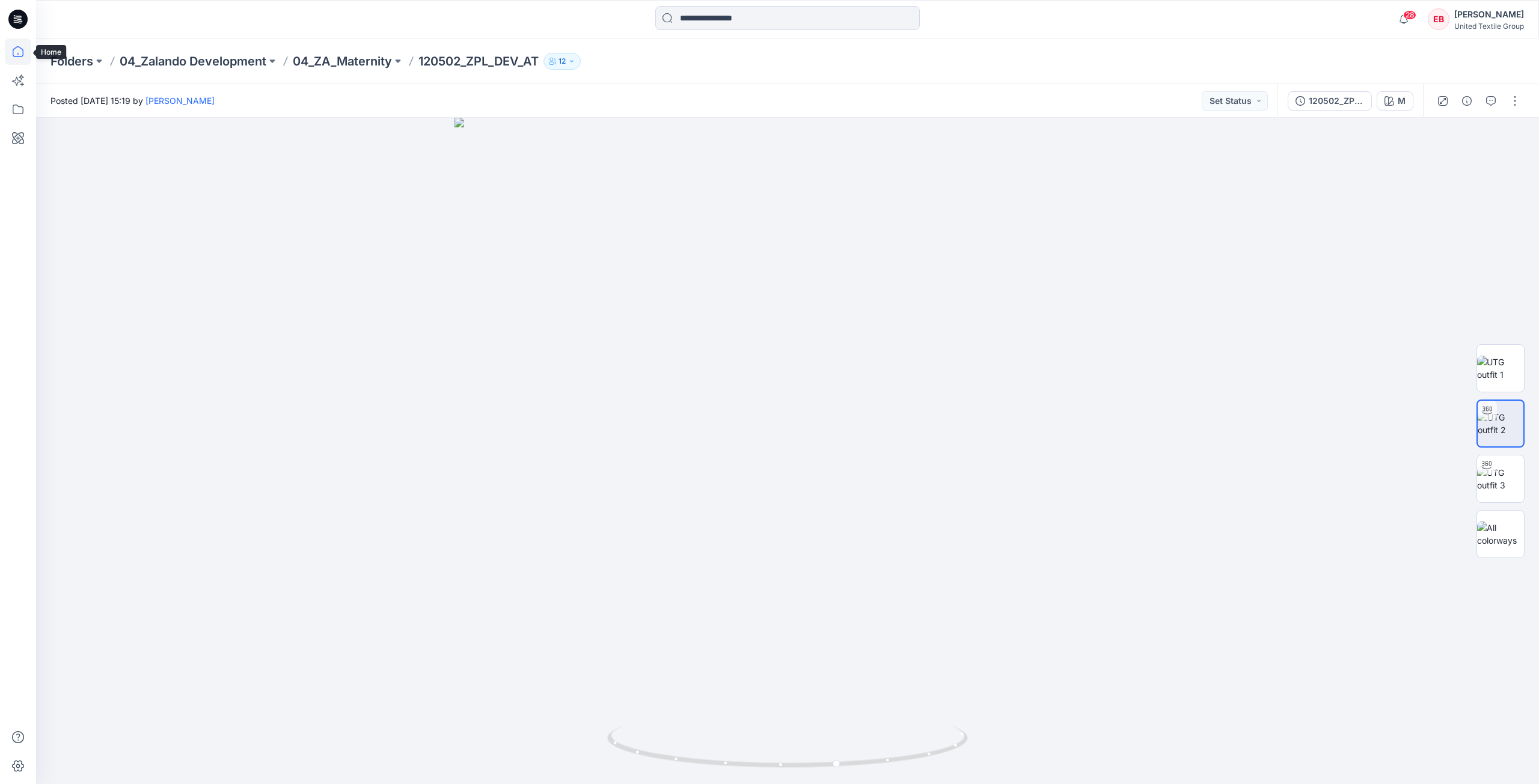
click at [18, 45] on icon at bounding box center [18, 52] width 26 height 26
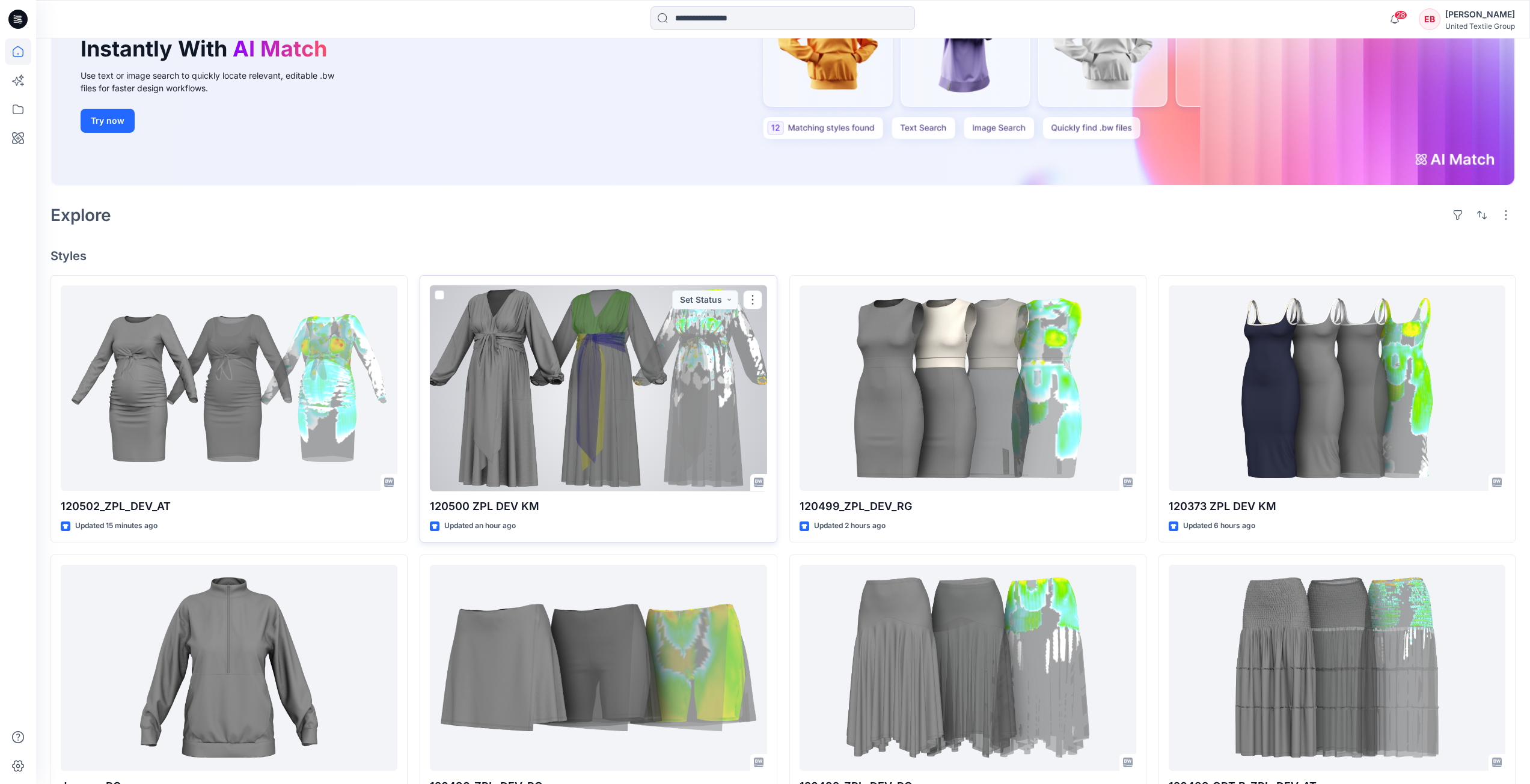
scroll to position [180, 0]
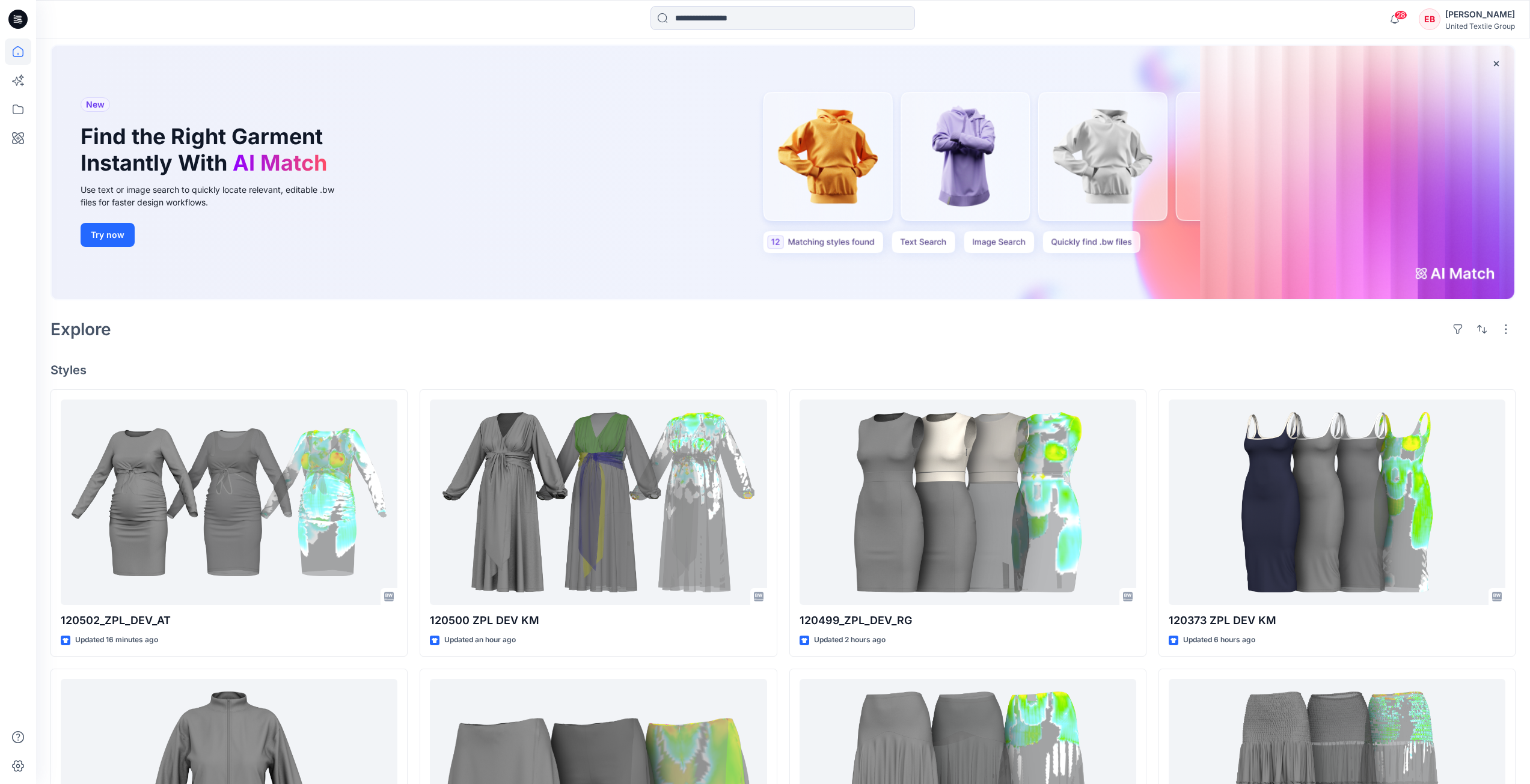
scroll to position [60, 0]
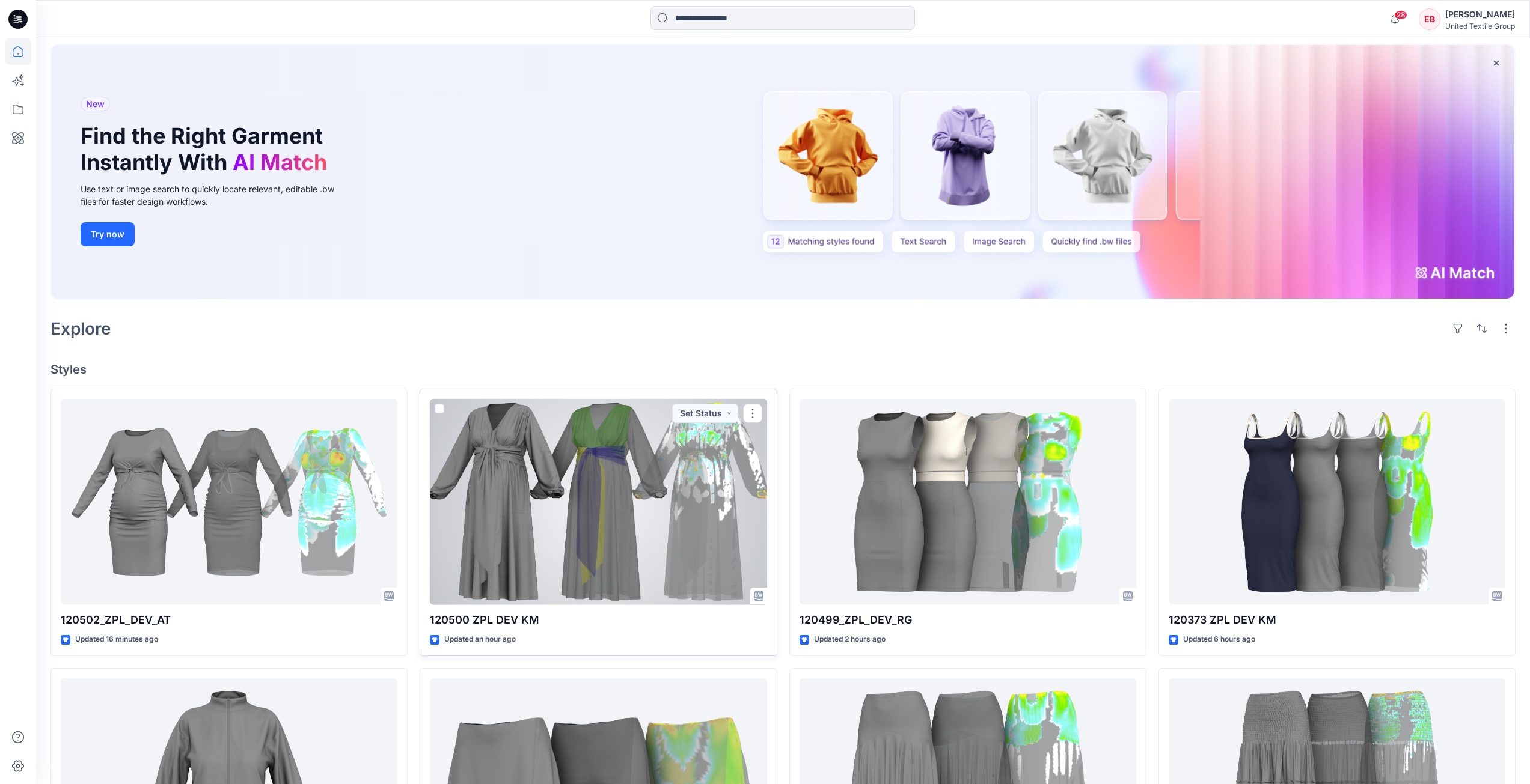
click at [601, 523] on div at bounding box center [598, 502] width 337 height 206
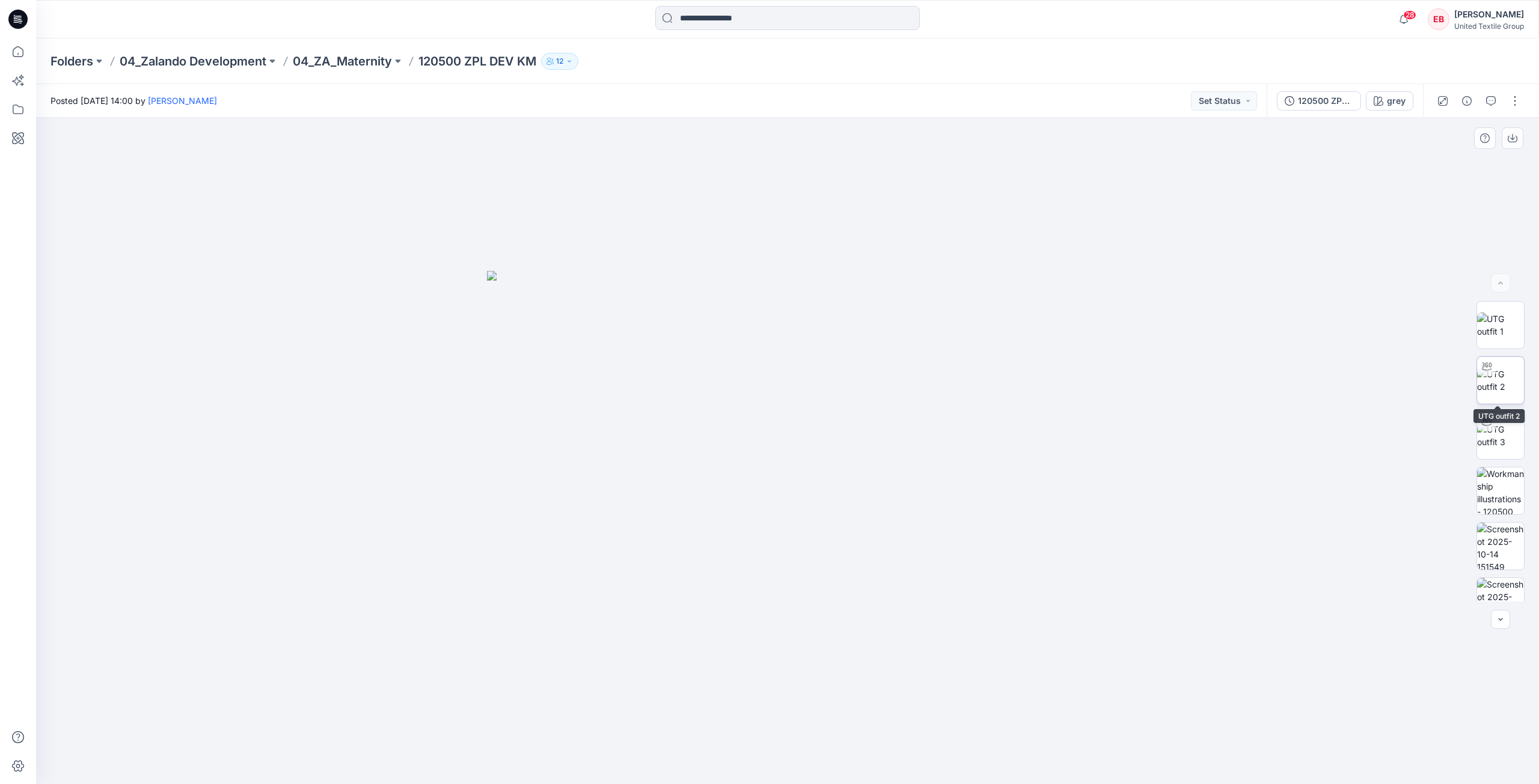
click at [1500, 378] on img at bounding box center [1500, 380] width 47 height 25
drag, startPoint x: 928, startPoint y: 768, endPoint x: 869, endPoint y: 691, distance: 97.0
click at [869, 691] on div at bounding box center [788, 451] width 1503 height 666
drag, startPoint x: 898, startPoint y: 754, endPoint x: 975, endPoint y: 701, distance: 93.5
click at [988, 711] on div at bounding box center [788, 451] width 1503 height 666
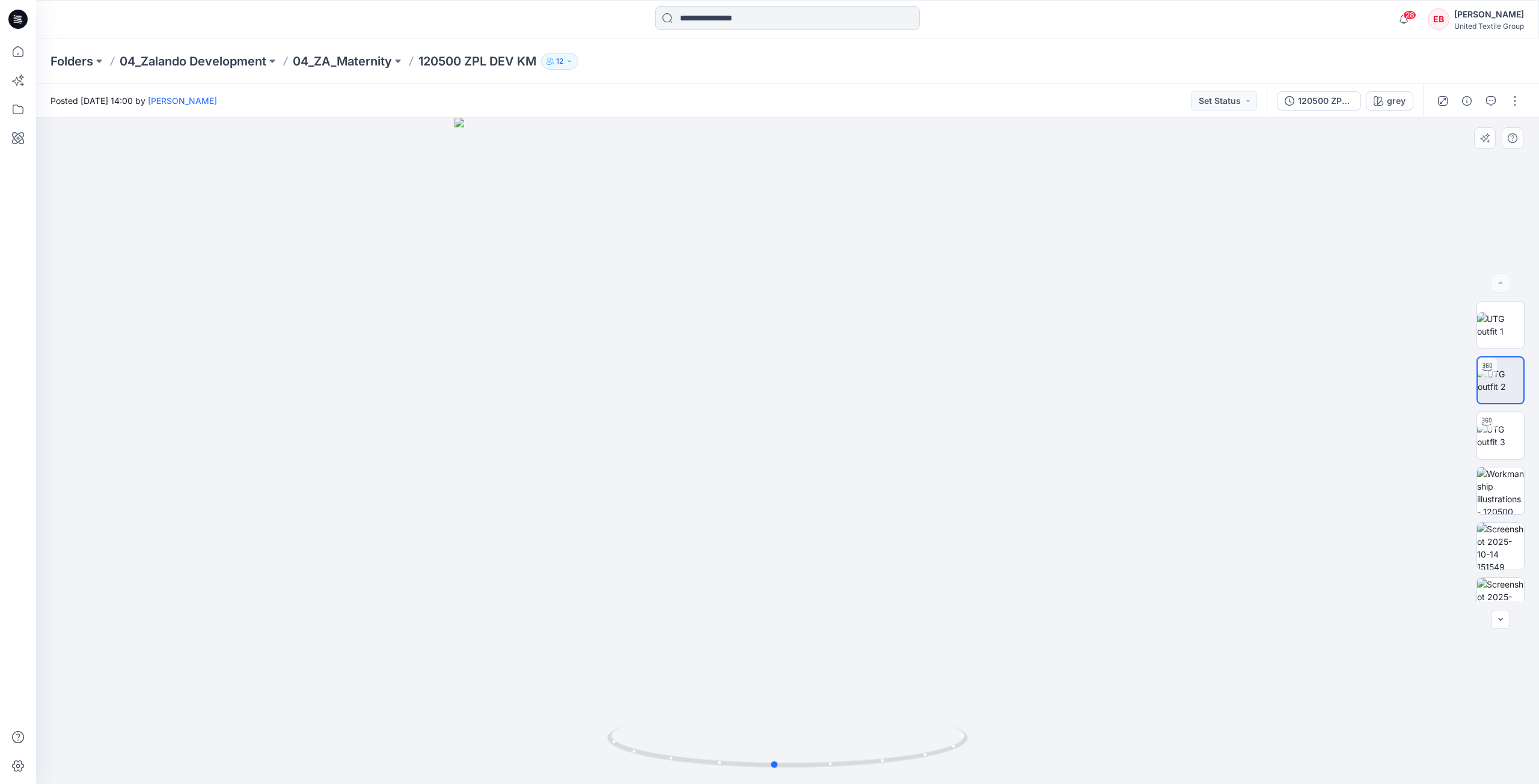
drag, startPoint x: 953, startPoint y: 724, endPoint x: 909, endPoint y: 720, distance: 44.2
click at [909, 720] on div at bounding box center [788, 451] width 1503 height 666
click at [18, 55] on icon at bounding box center [18, 52] width 26 height 26
